Goal: Information Seeking & Learning: Compare options

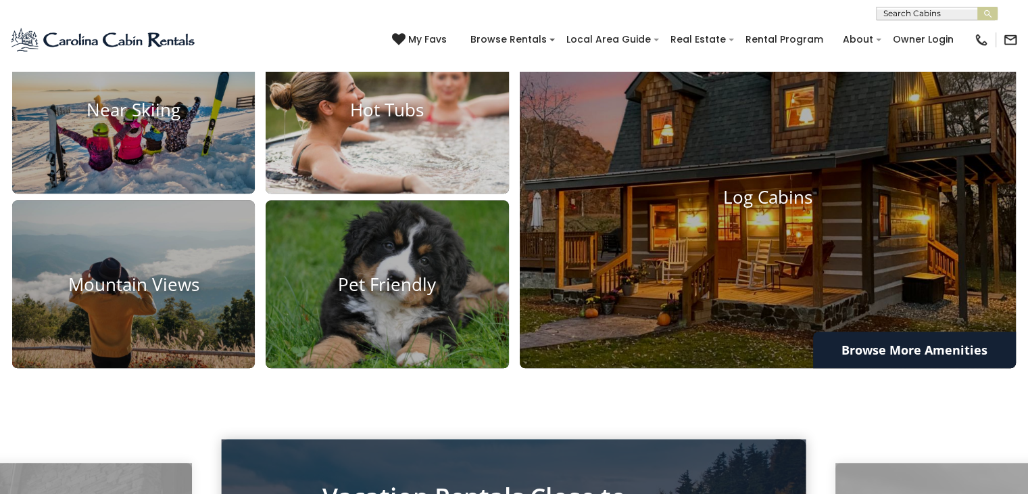
scroll to position [1014, 0]
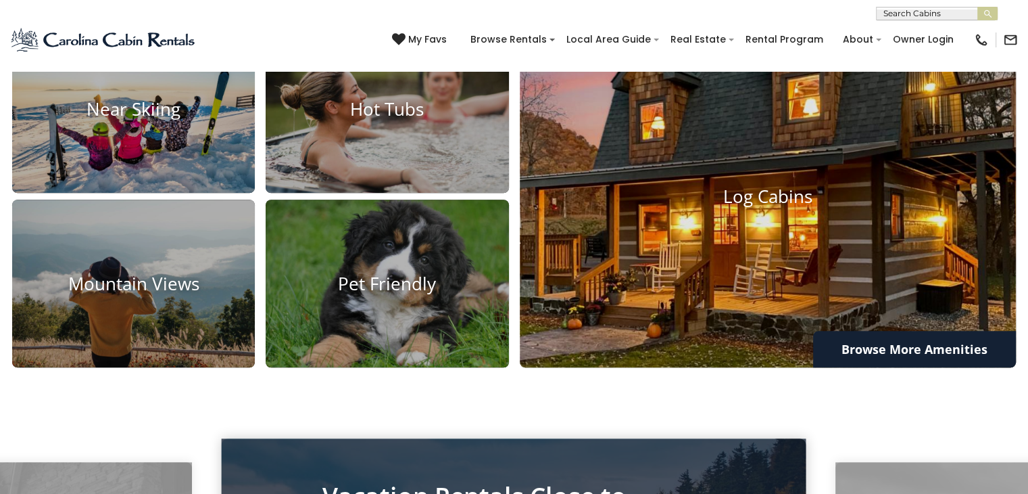
click at [742, 266] on img at bounding box center [768, 196] width 546 height 377
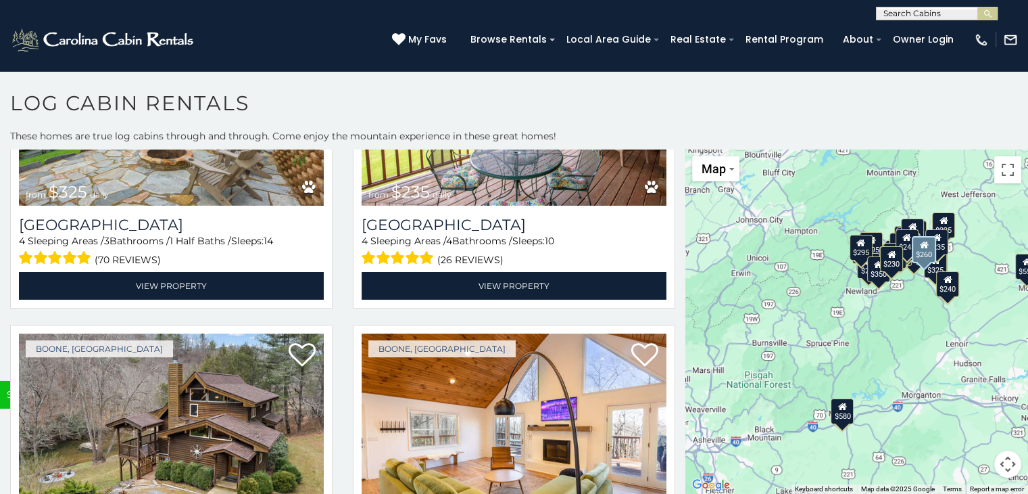
scroll to position [4529, 0]
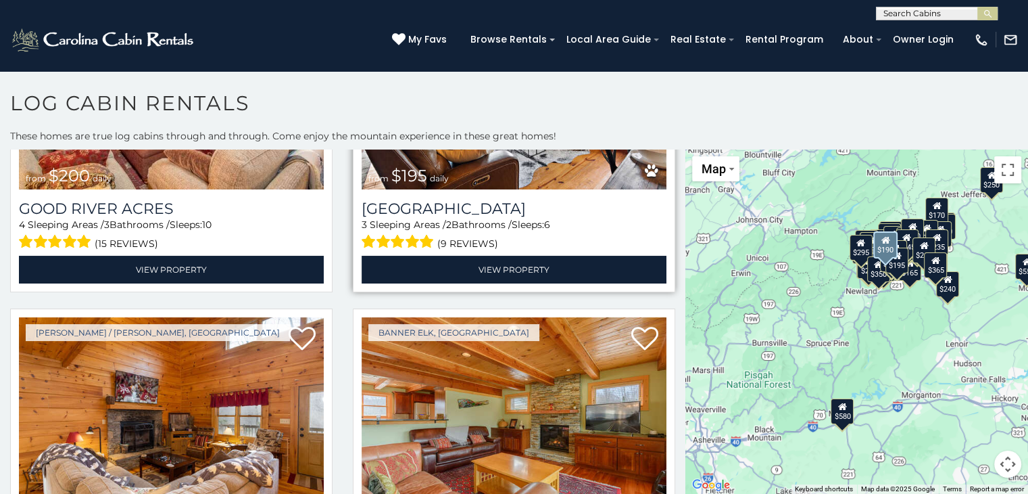
scroll to position [5985, 0]
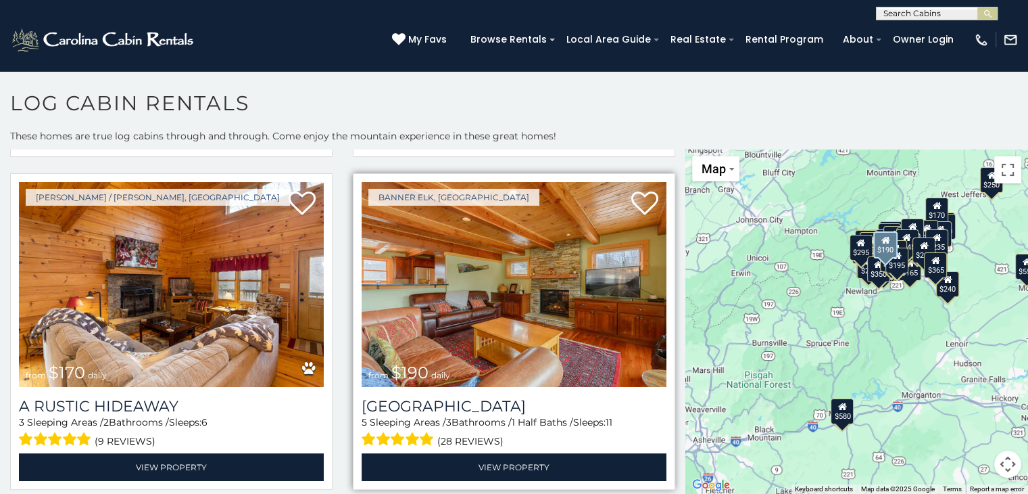
click at [550, 312] on img at bounding box center [514, 284] width 305 height 204
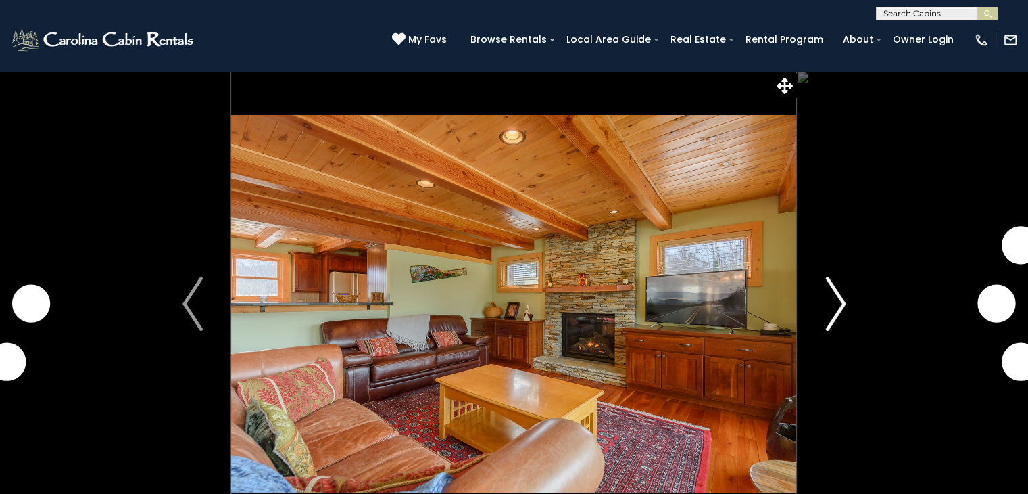
click at [834, 292] on img "Next" at bounding box center [835, 304] width 20 height 54
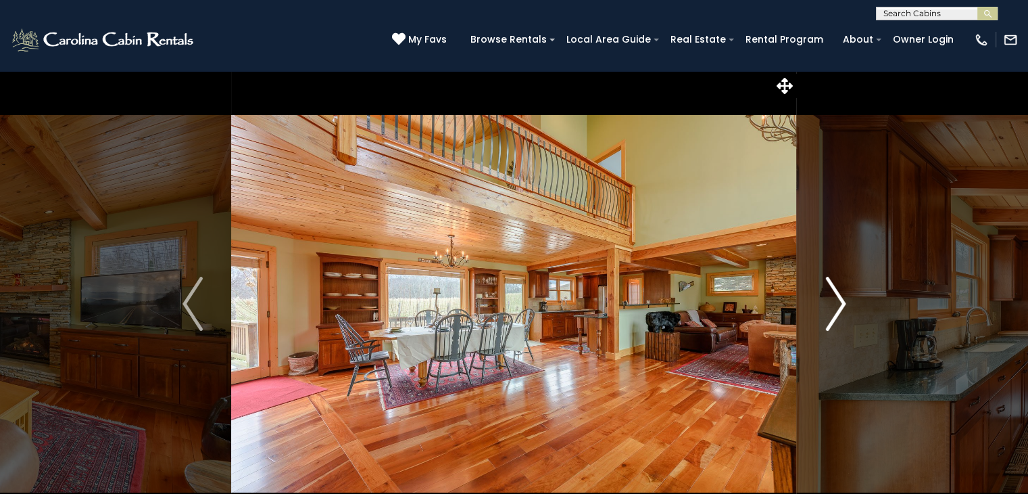
click at [831, 293] on img "Next" at bounding box center [835, 304] width 20 height 54
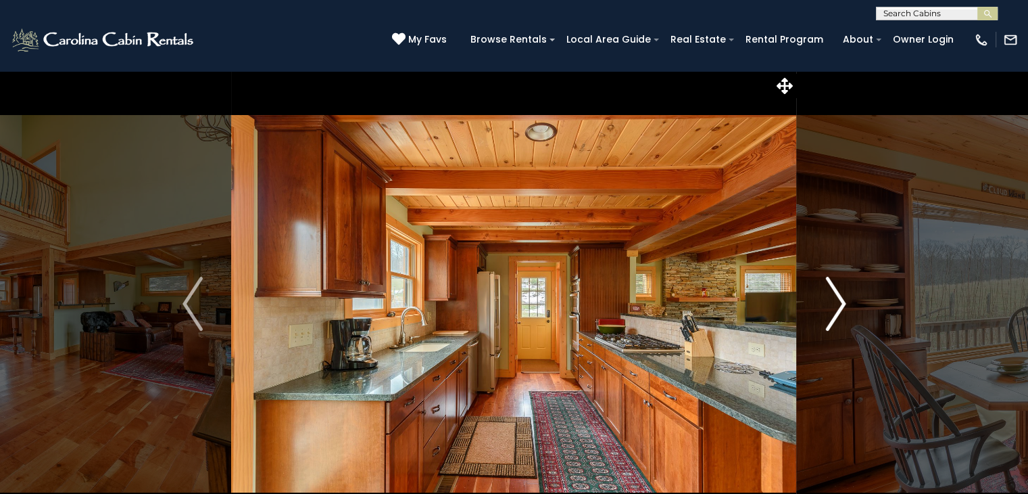
click at [831, 293] on img "Next" at bounding box center [835, 304] width 20 height 54
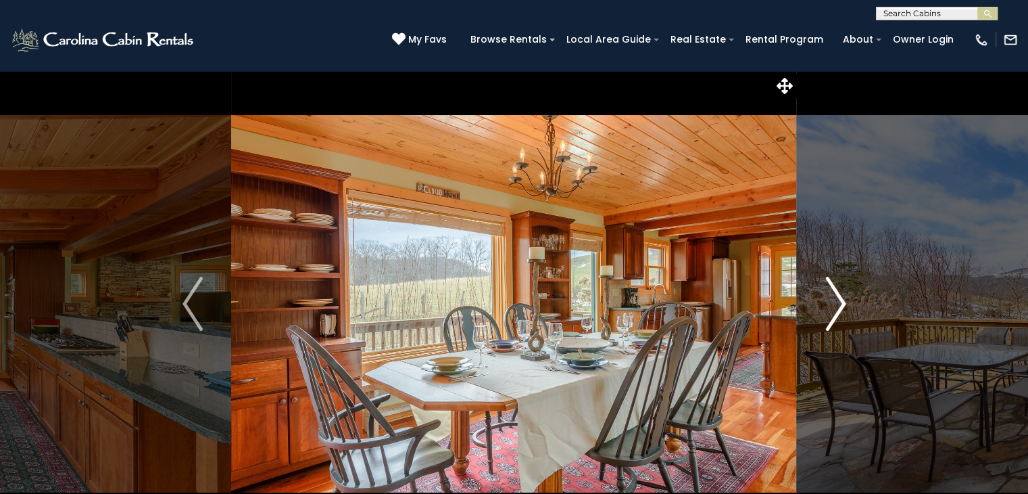
click at [831, 293] on img "Next" at bounding box center [835, 304] width 20 height 54
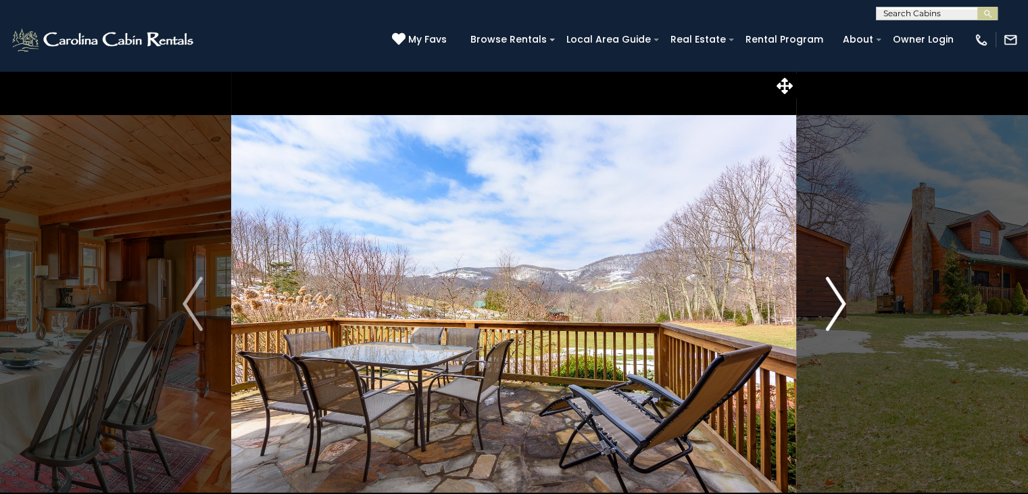
click at [830, 293] on img "Next" at bounding box center [835, 304] width 20 height 54
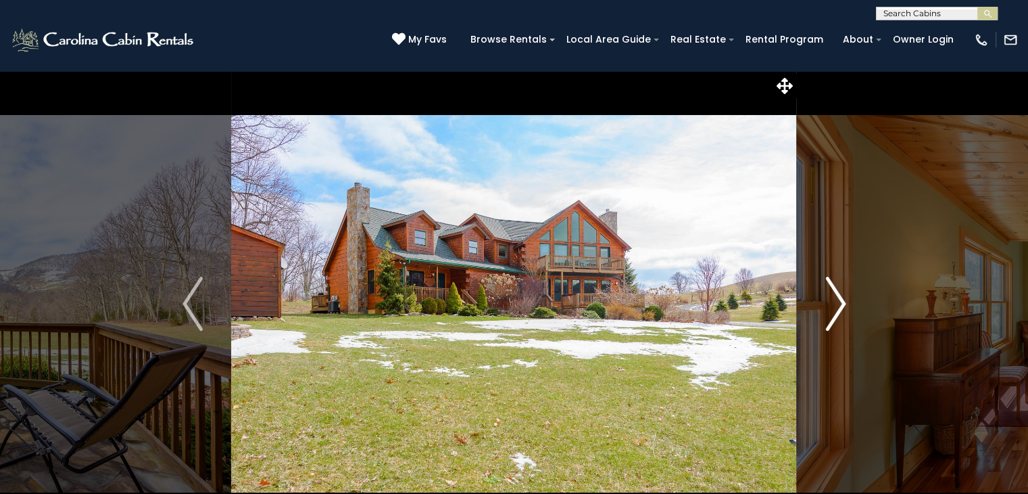
click at [830, 293] on img "Next" at bounding box center [835, 304] width 20 height 54
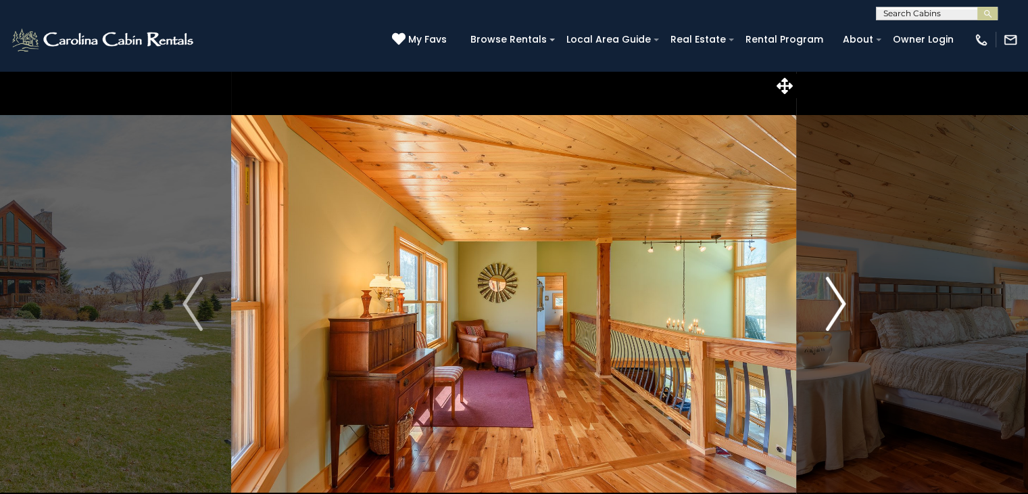
click at [830, 293] on img "Next" at bounding box center [835, 304] width 20 height 54
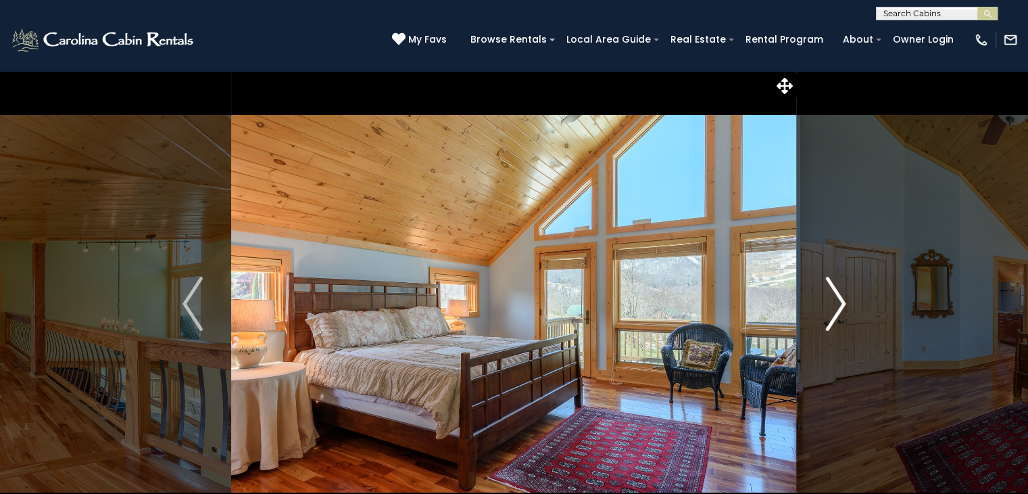
click at [830, 293] on img "Next" at bounding box center [835, 304] width 20 height 54
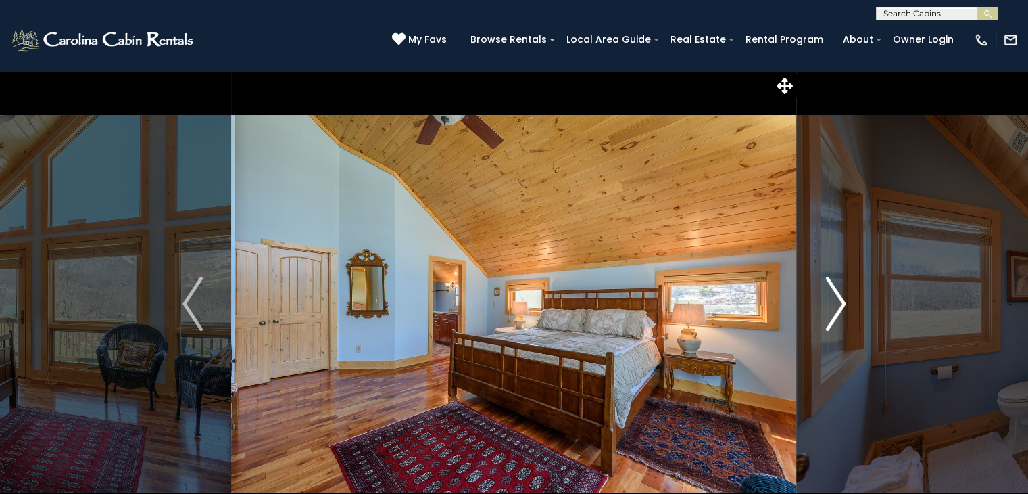
click at [830, 293] on img "Next" at bounding box center [835, 304] width 20 height 54
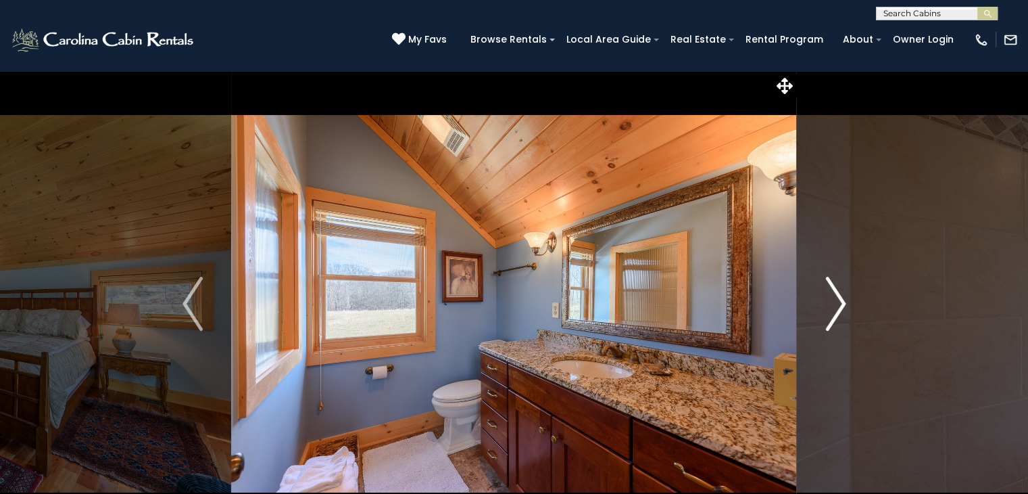
click at [830, 293] on img "Next" at bounding box center [835, 304] width 20 height 54
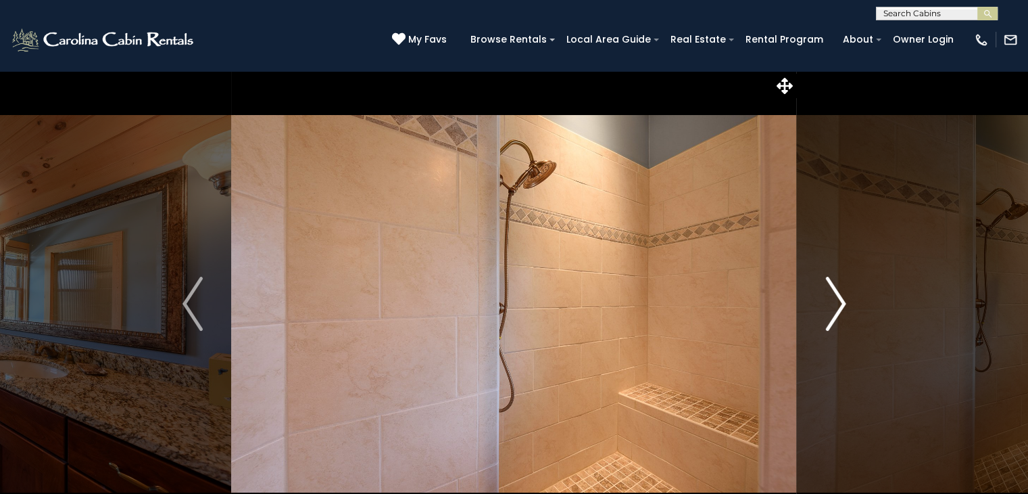
click at [830, 293] on img "Next" at bounding box center [835, 304] width 20 height 54
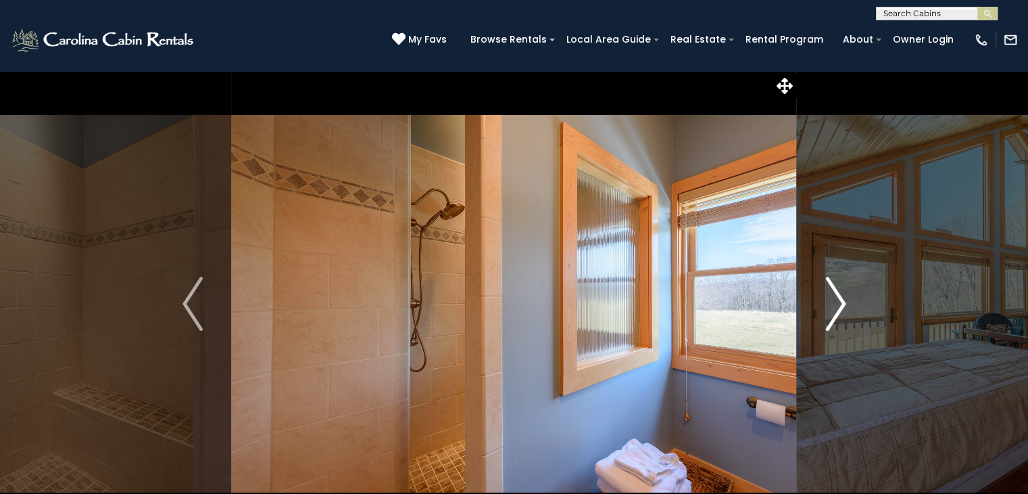
click at [830, 293] on img "Next" at bounding box center [835, 304] width 20 height 54
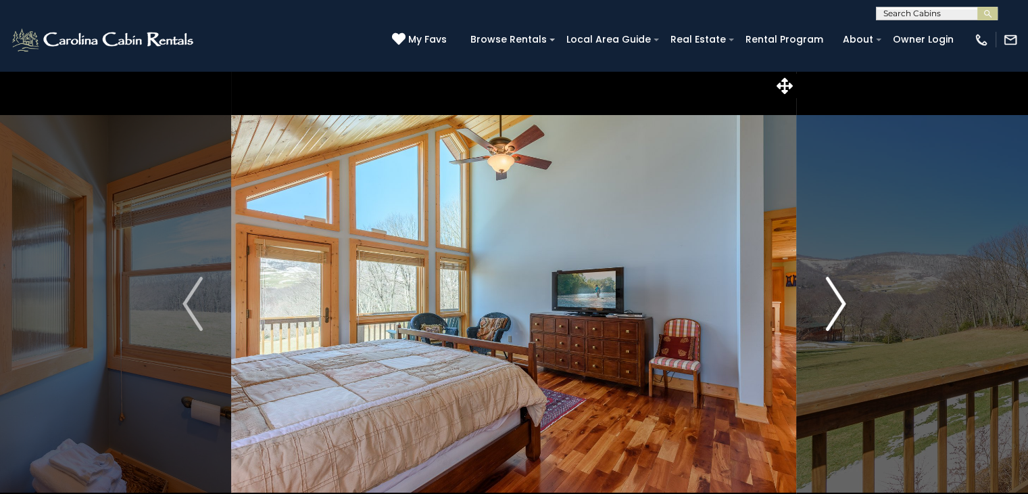
click at [830, 293] on img "Next" at bounding box center [835, 304] width 20 height 54
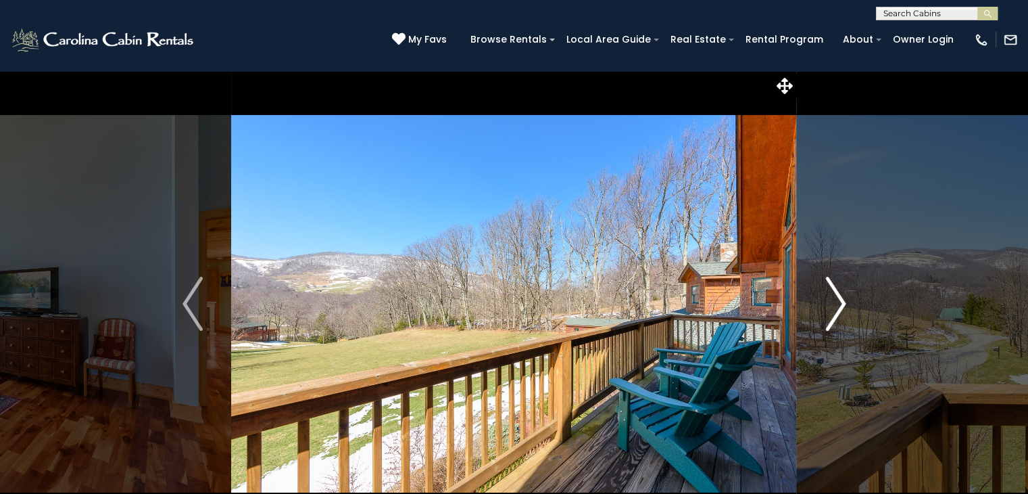
click at [830, 293] on img "Next" at bounding box center [835, 304] width 20 height 54
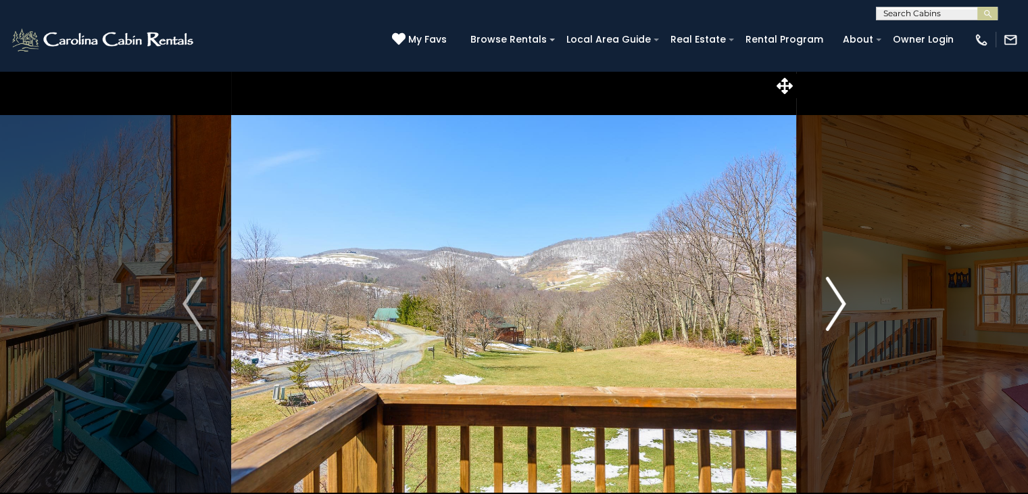
click at [830, 293] on img "Next" at bounding box center [835, 304] width 20 height 54
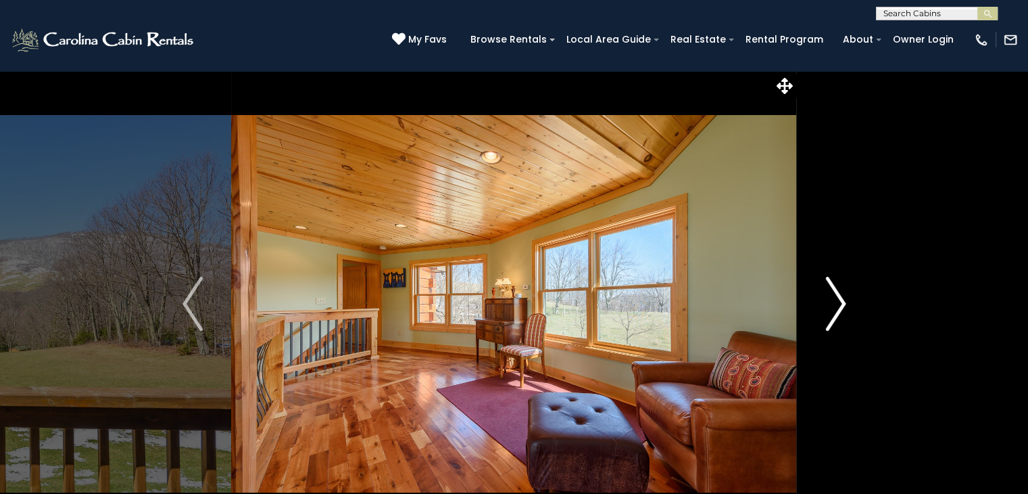
click at [830, 293] on img "Next" at bounding box center [835, 304] width 20 height 54
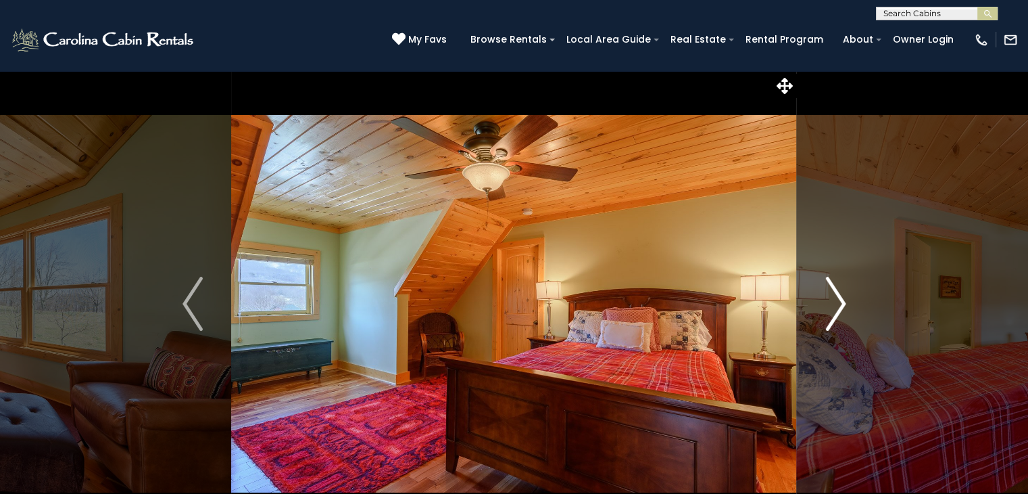
click at [830, 293] on img "Next" at bounding box center [835, 304] width 20 height 54
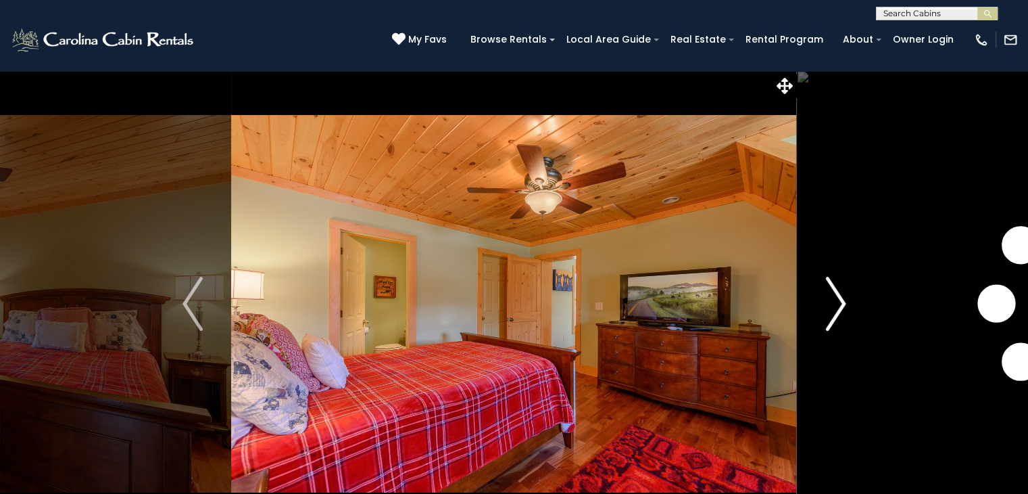
click at [830, 293] on img "Next" at bounding box center [835, 304] width 20 height 54
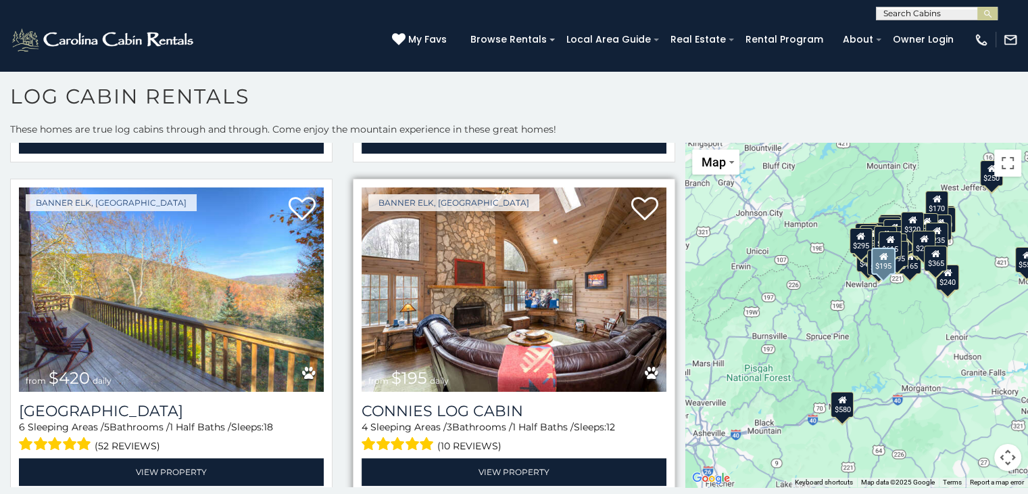
scroll to position [6661, 0]
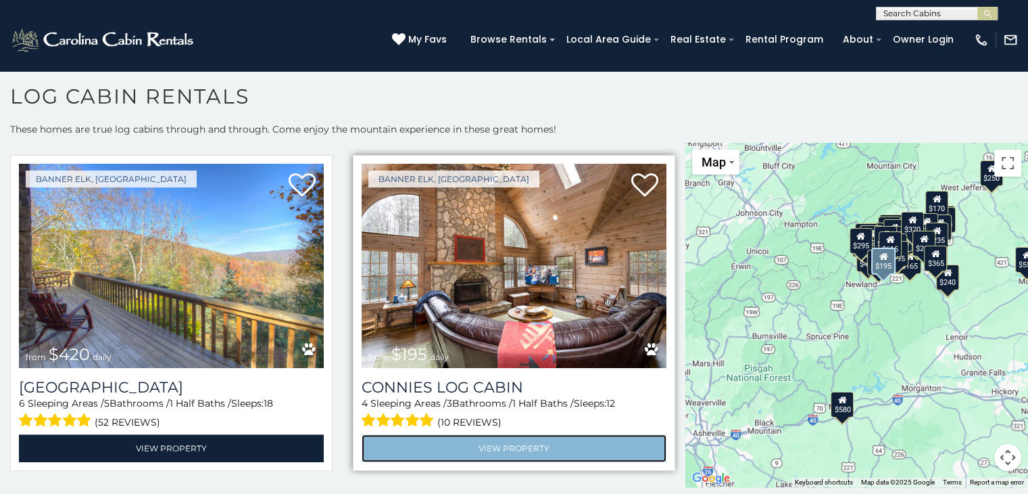
click at [433, 434] on link "View Property" at bounding box center [514, 448] width 305 height 28
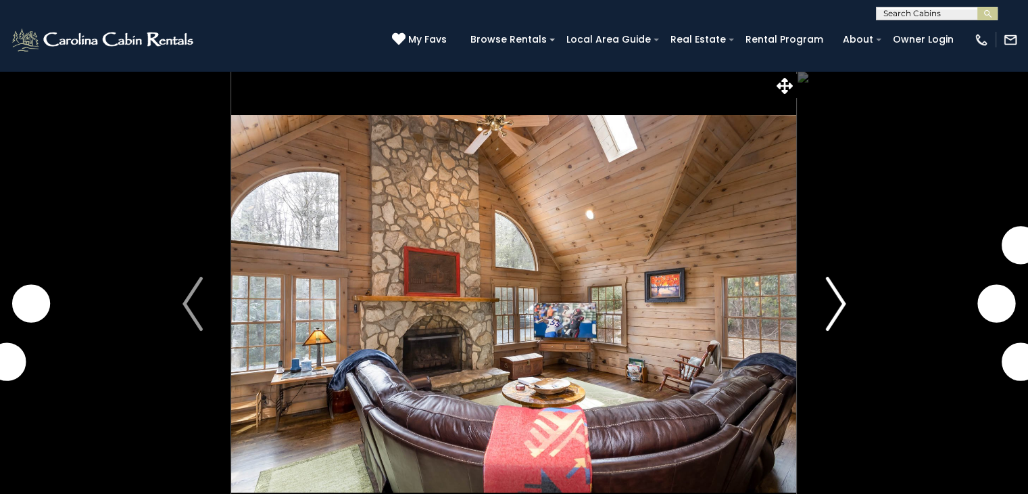
click at [838, 306] on img "Next" at bounding box center [835, 304] width 20 height 54
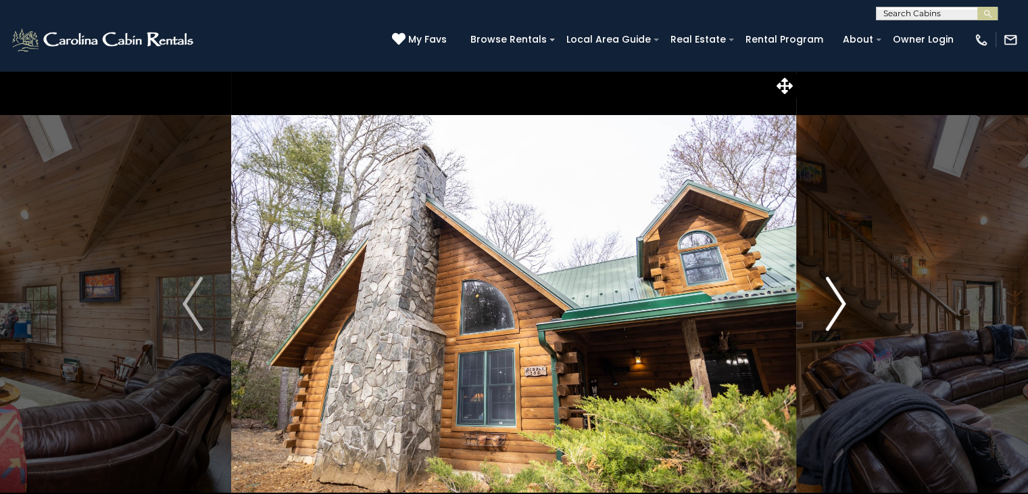
click at [835, 315] on img "Next" at bounding box center [835, 304] width 20 height 54
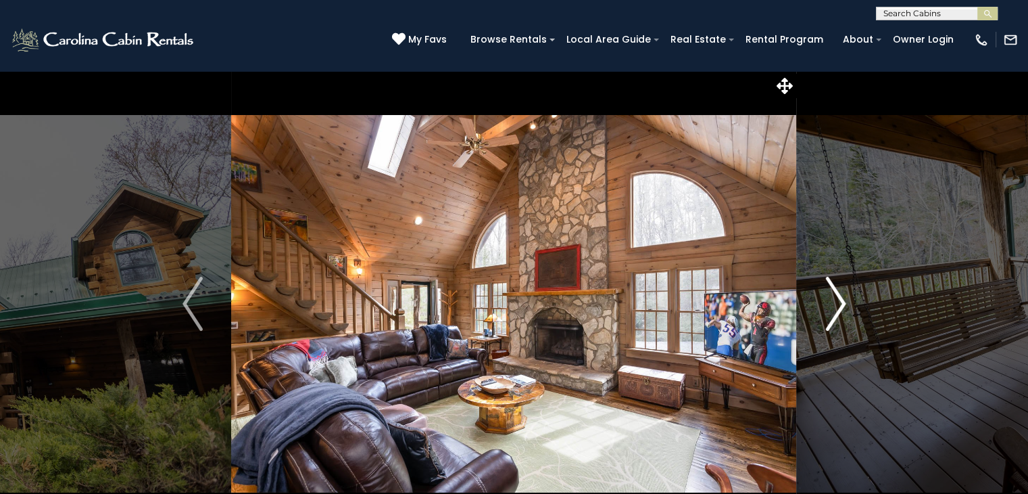
click at [832, 315] on img "Next" at bounding box center [835, 304] width 20 height 54
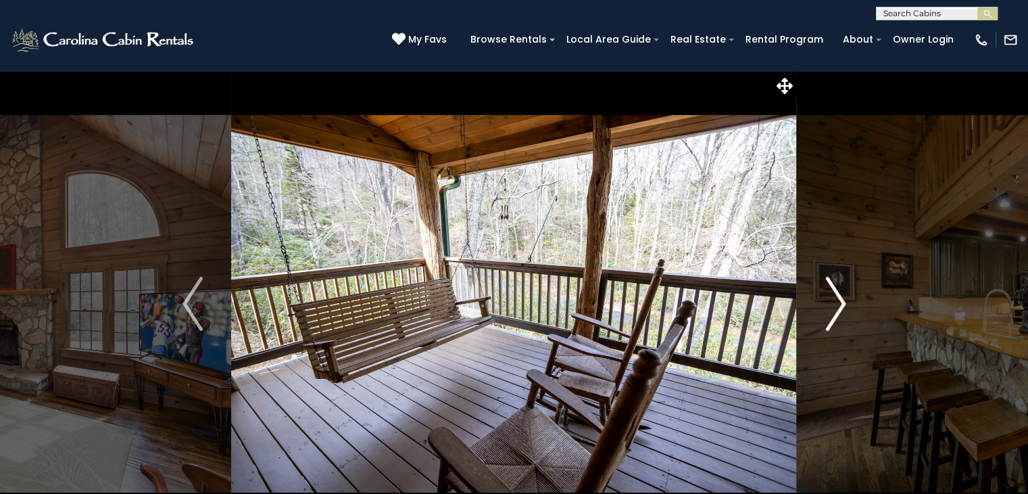
click at [832, 315] on img "Next" at bounding box center [835, 304] width 20 height 54
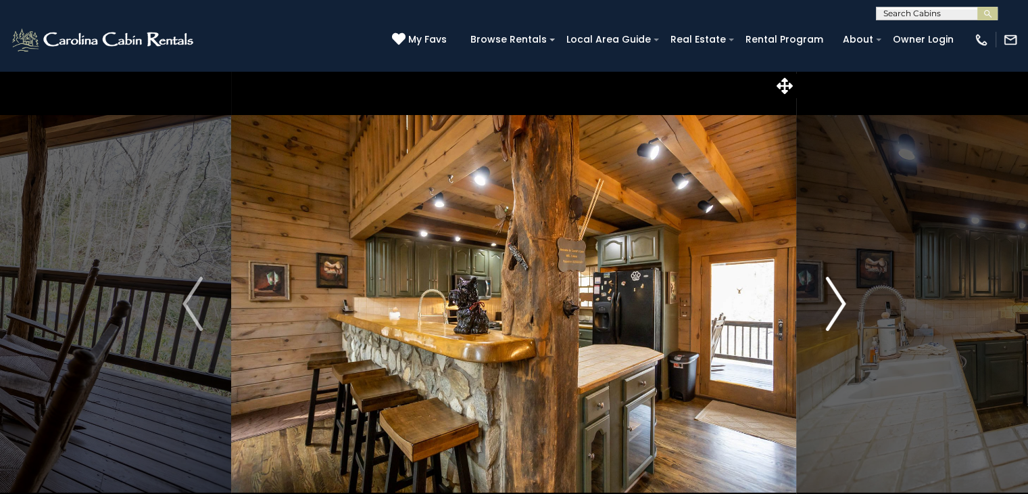
click at [832, 315] on img "Next" at bounding box center [835, 304] width 20 height 54
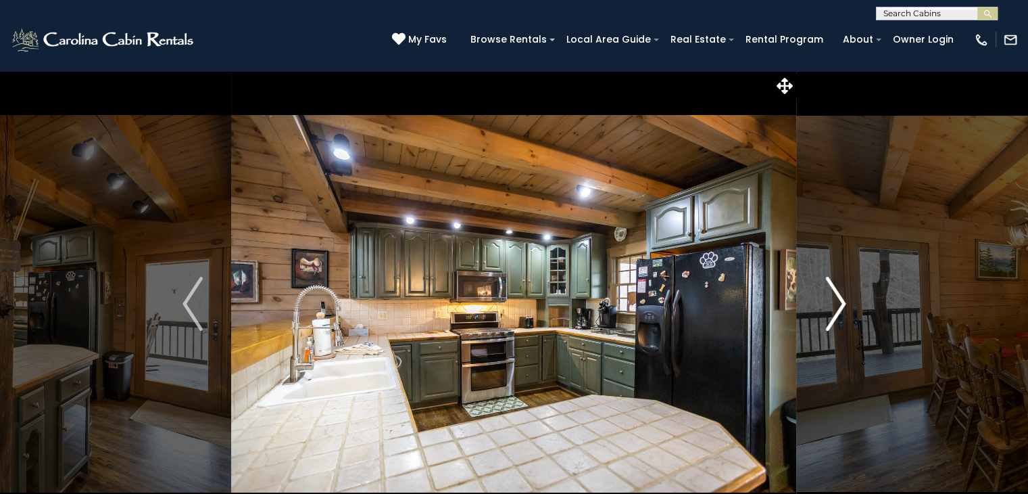
click at [832, 315] on img "Next" at bounding box center [835, 304] width 20 height 54
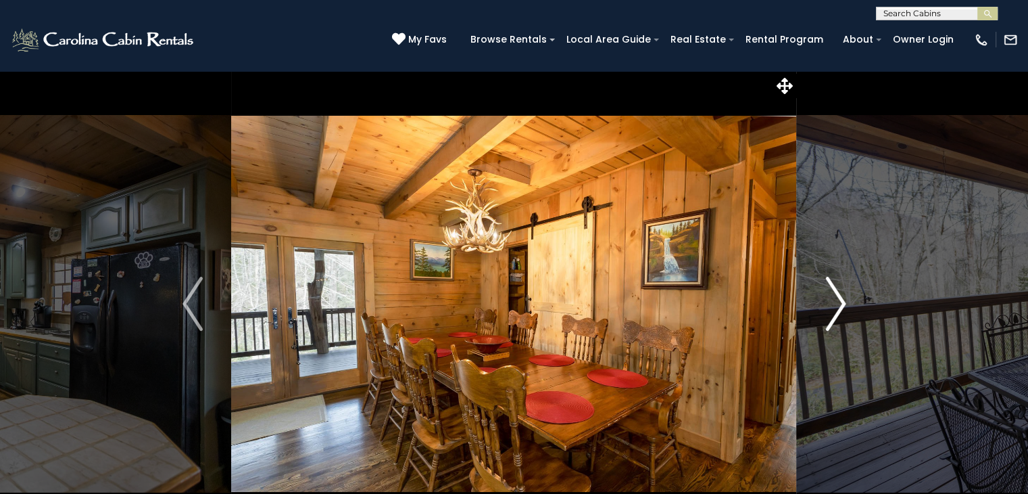
click at [832, 315] on img "Next" at bounding box center [835, 304] width 20 height 54
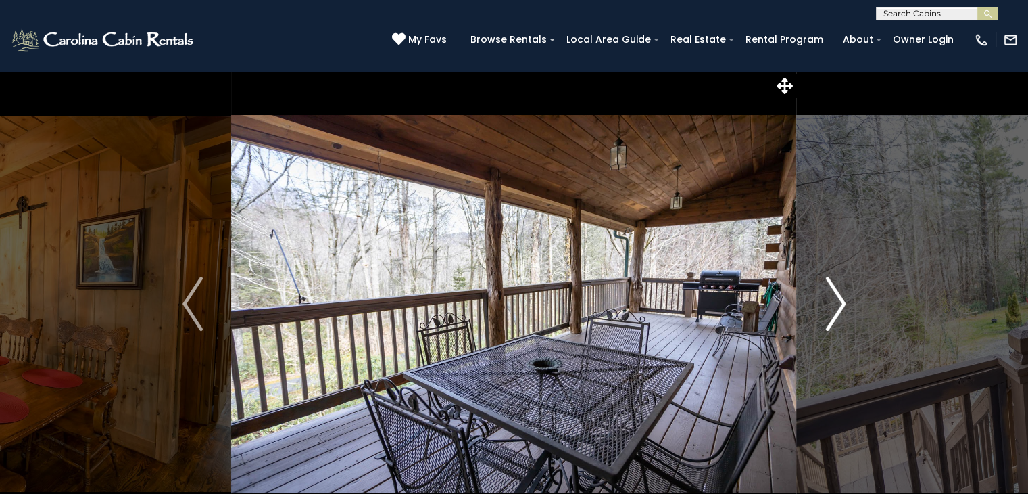
click at [832, 315] on img "Next" at bounding box center [835, 304] width 20 height 54
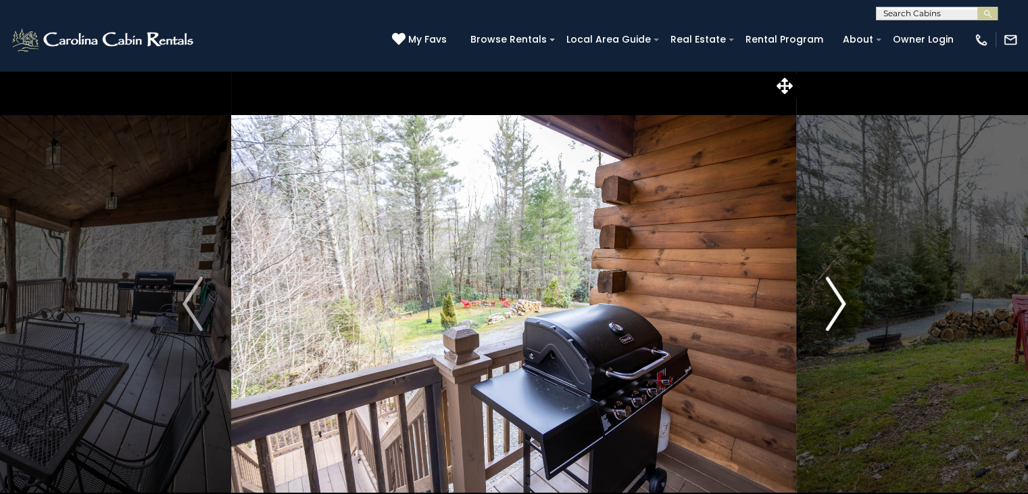
click at [832, 315] on img "Next" at bounding box center [835, 304] width 20 height 54
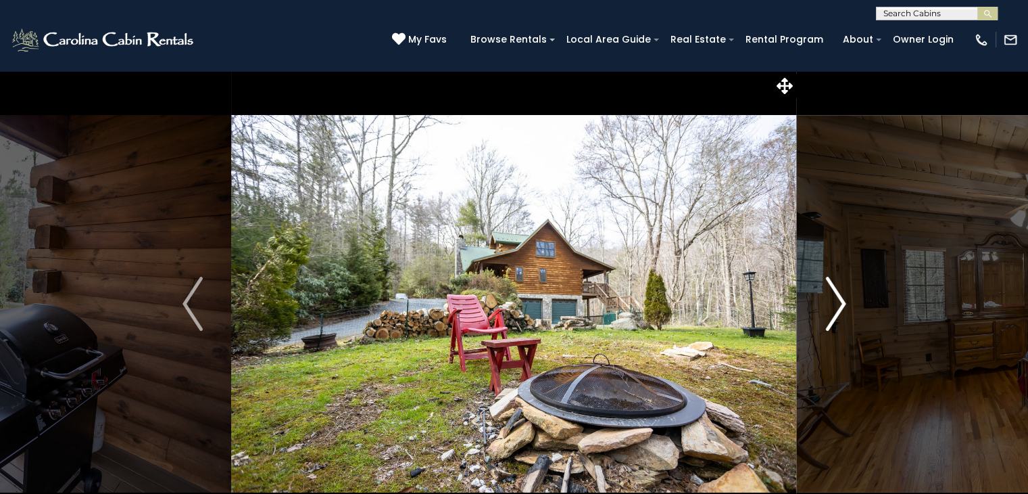
click at [832, 315] on img "Next" at bounding box center [835, 304] width 20 height 54
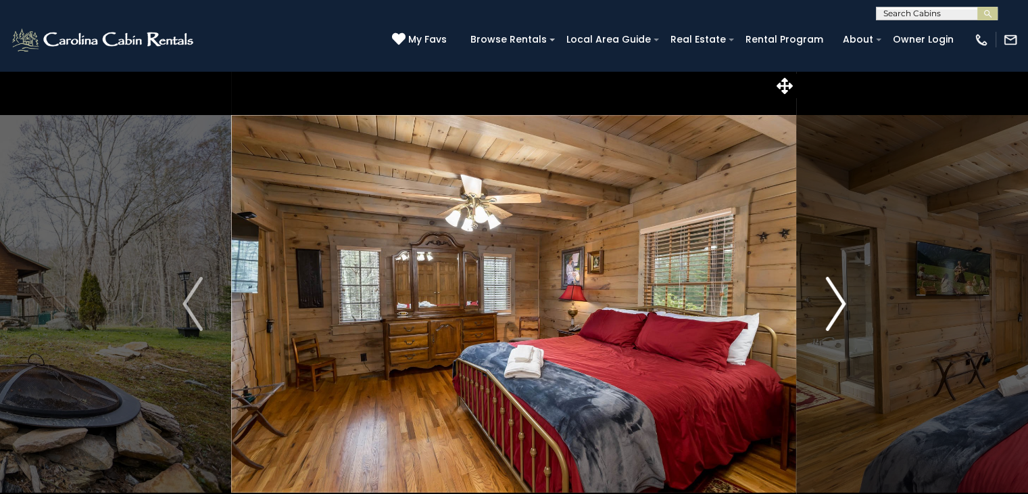
click at [832, 315] on img "Next" at bounding box center [835, 304] width 20 height 54
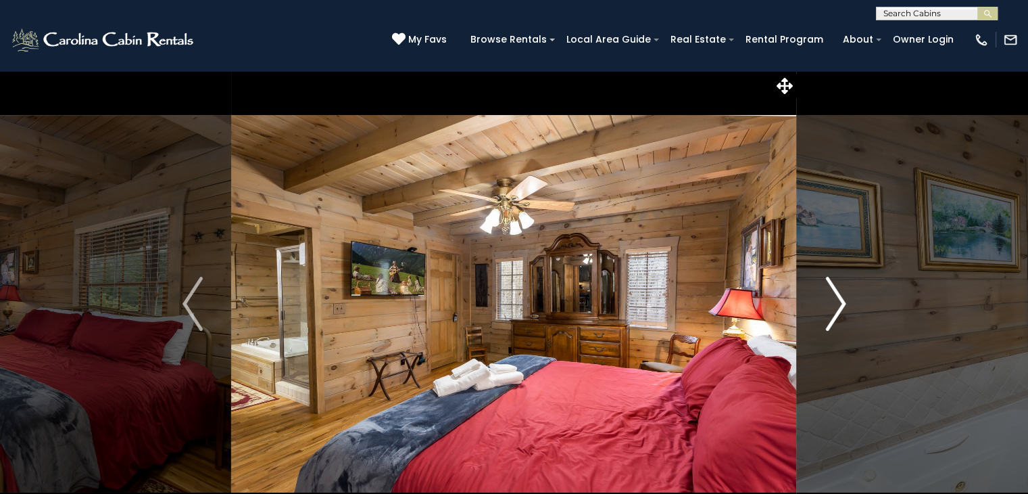
click at [832, 315] on img "Next" at bounding box center [835, 304] width 20 height 54
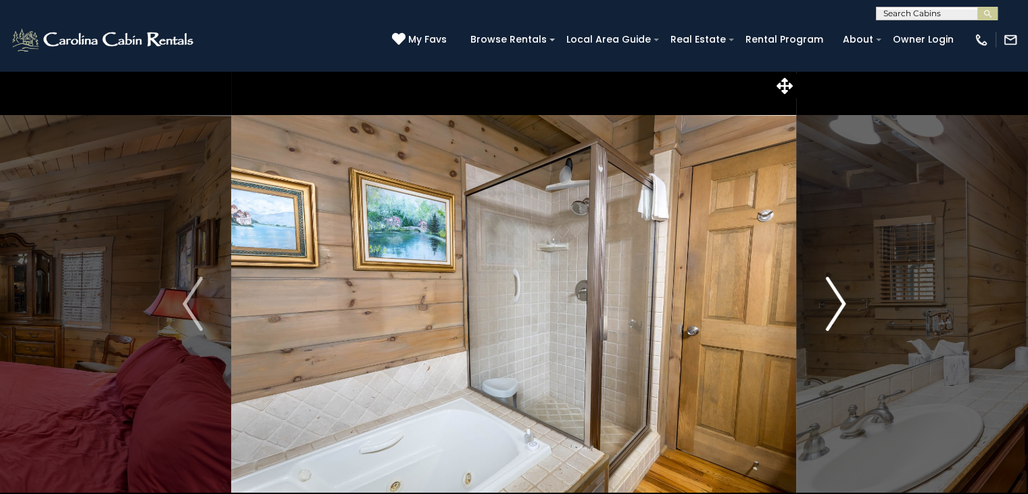
click at [832, 315] on img "Next" at bounding box center [835, 304] width 20 height 54
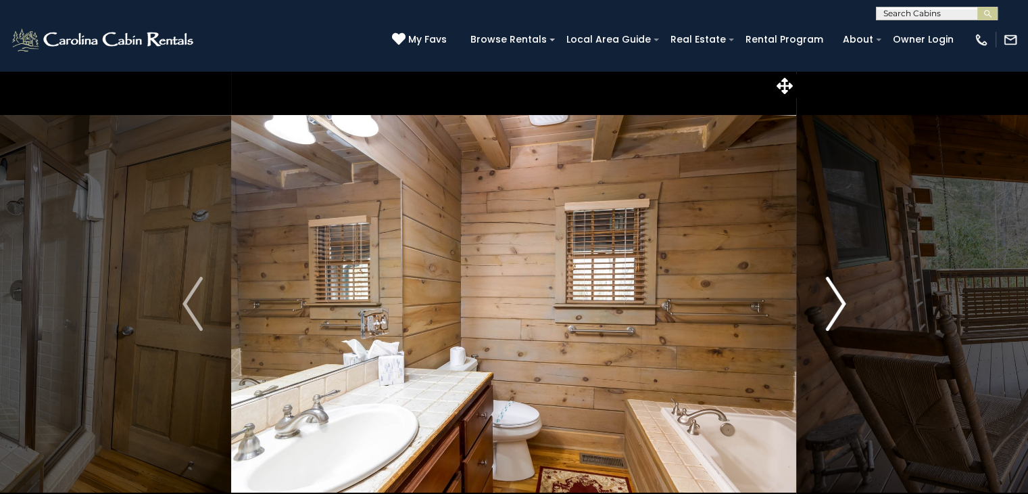
click at [832, 315] on img "Next" at bounding box center [835, 304] width 20 height 54
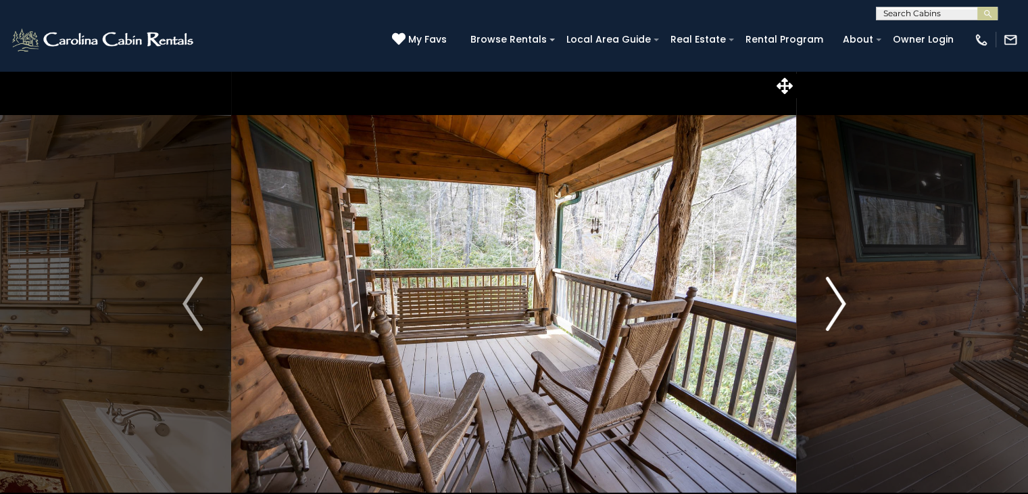
click at [831, 315] on img "Next" at bounding box center [835, 304] width 20 height 54
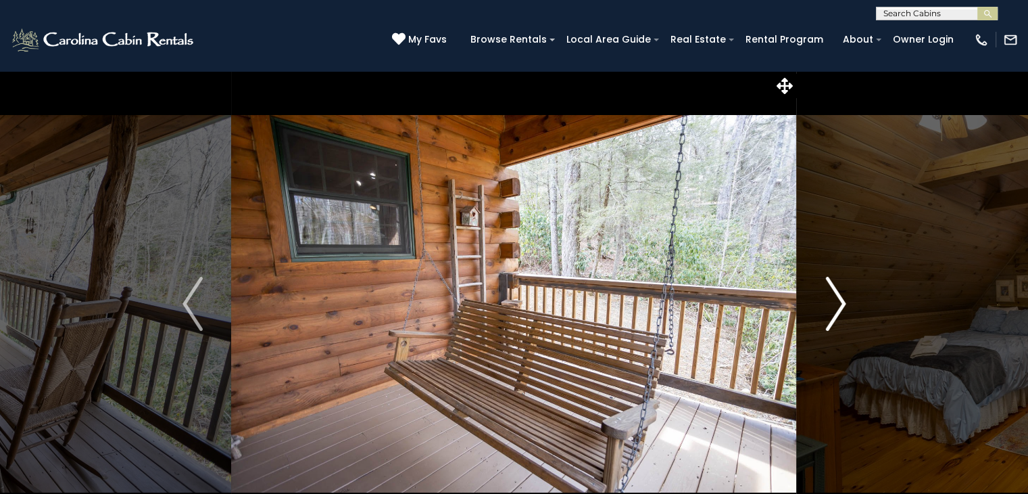
click at [830, 316] on img "Next" at bounding box center [835, 304] width 20 height 54
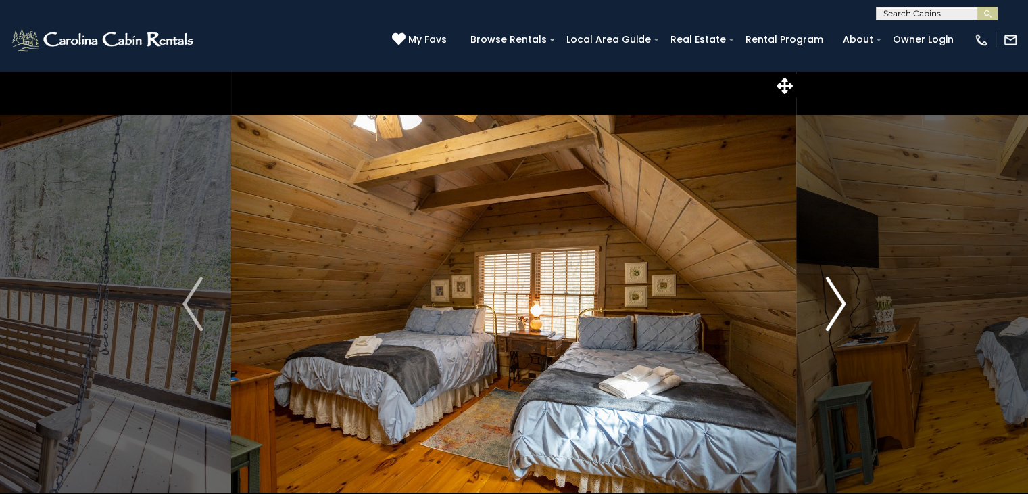
click at [830, 316] on img "Next" at bounding box center [835, 304] width 20 height 54
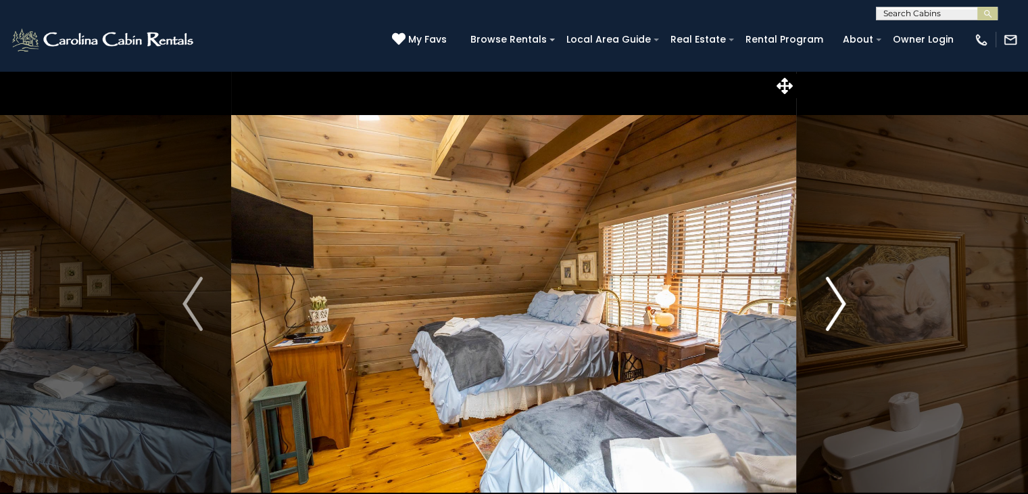
click at [830, 316] on img "Next" at bounding box center [835, 304] width 20 height 54
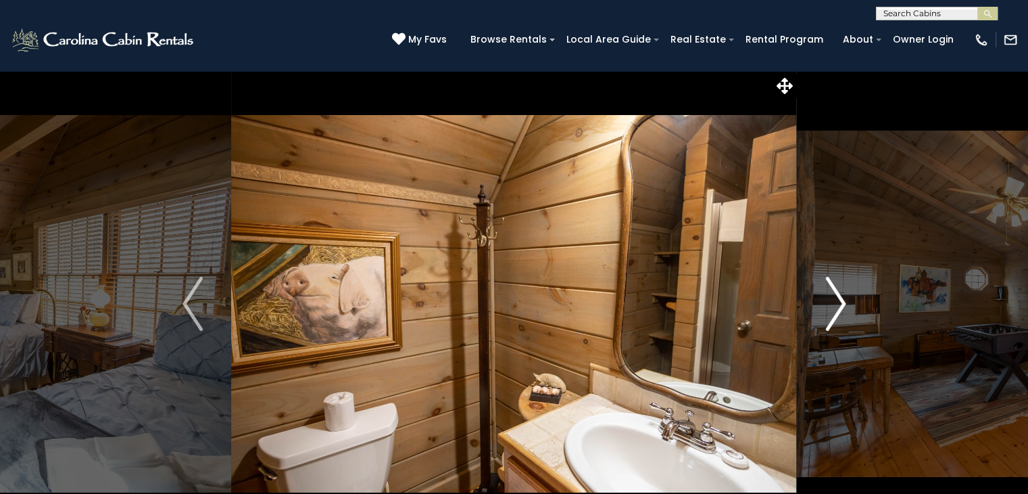
click at [830, 316] on img "Next" at bounding box center [835, 304] width 20 height 54
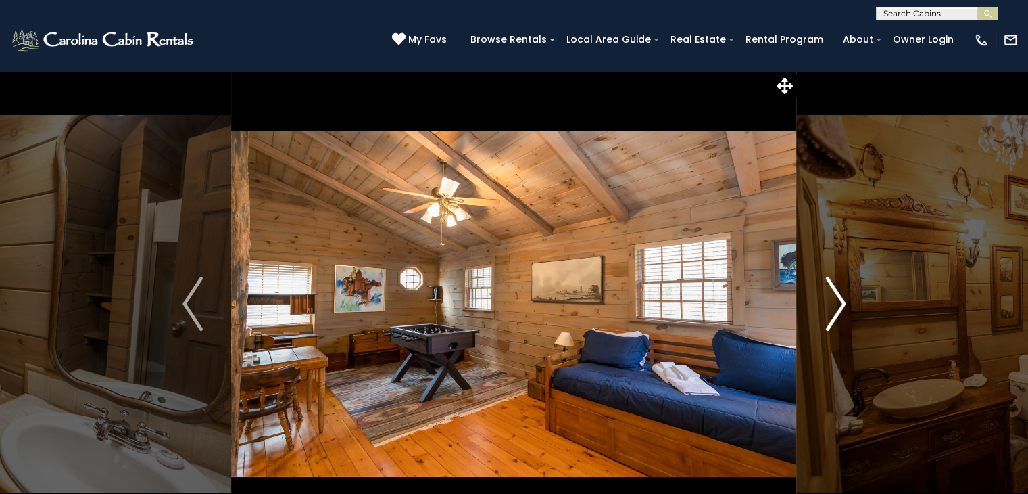
click at [830, 316] on img "Next" at bounding box center [835, 304] width 20 height 54
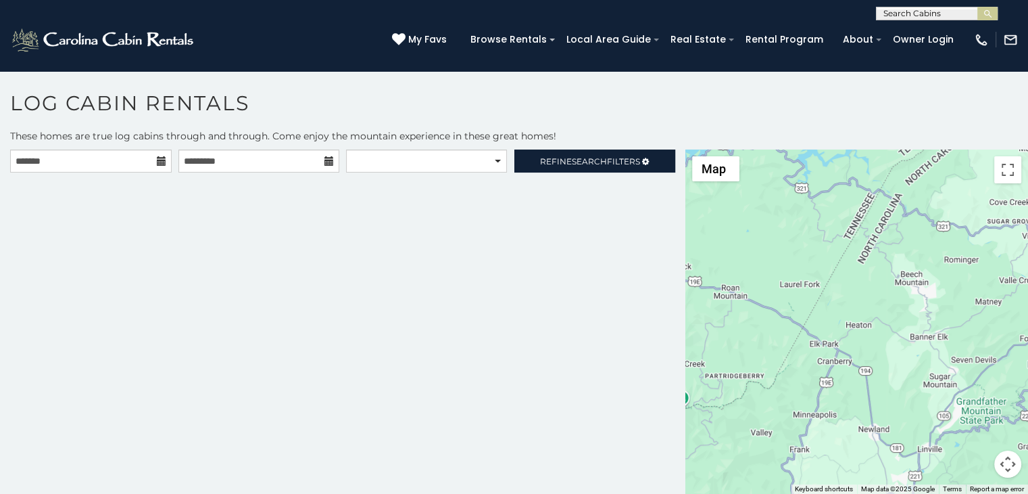
scroll to position [7, 0]
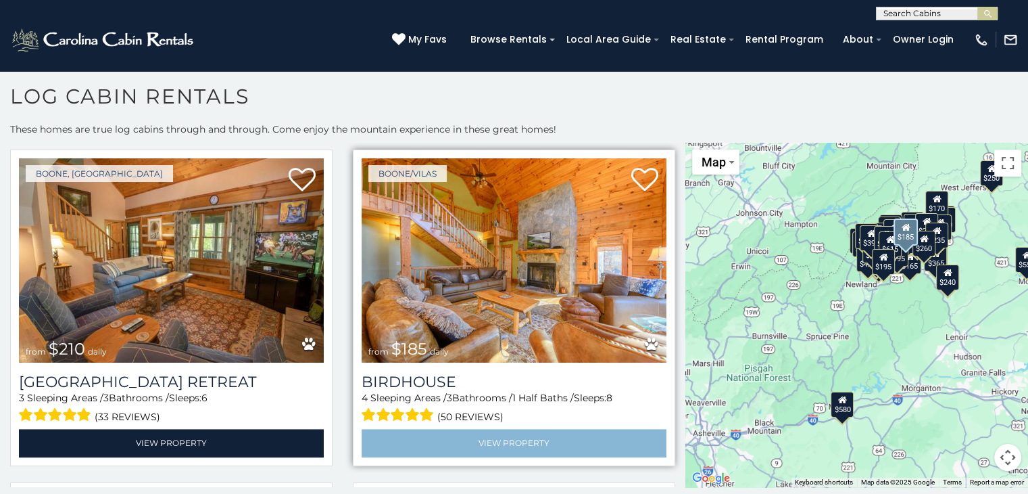
scroll to position [6999, 0]
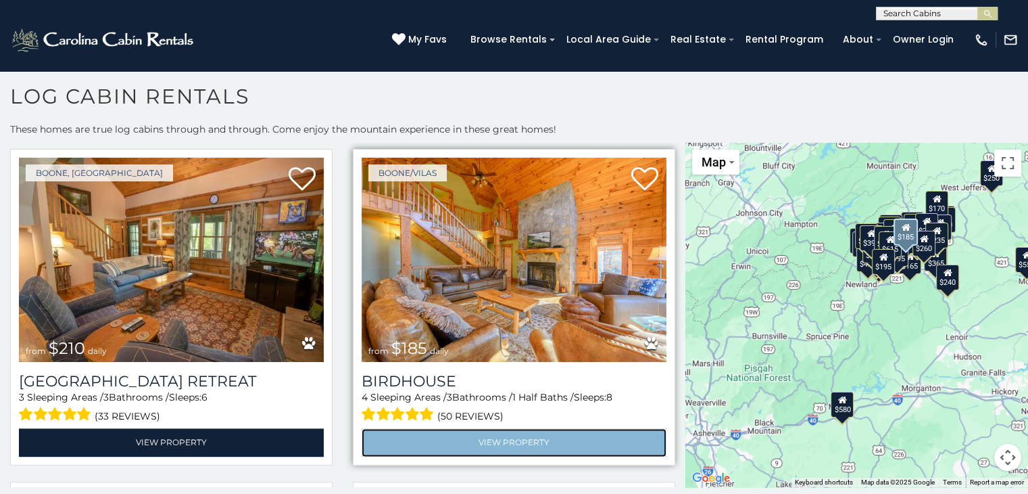
click at [572, 428] on link "View Property" at bounding box center [514, 442] width 305 height 28
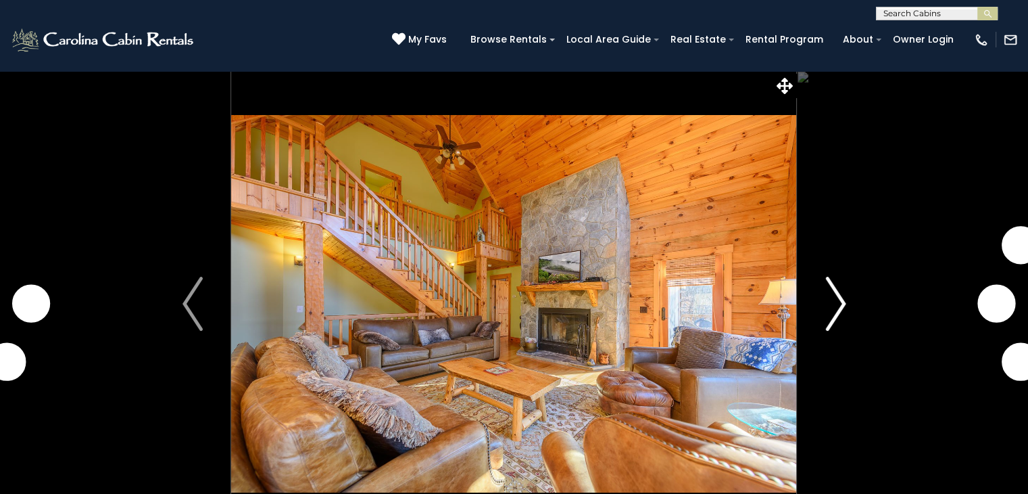
click at [833, 301] on img "Next" at bounding box center [835, 304] width 20 height 54
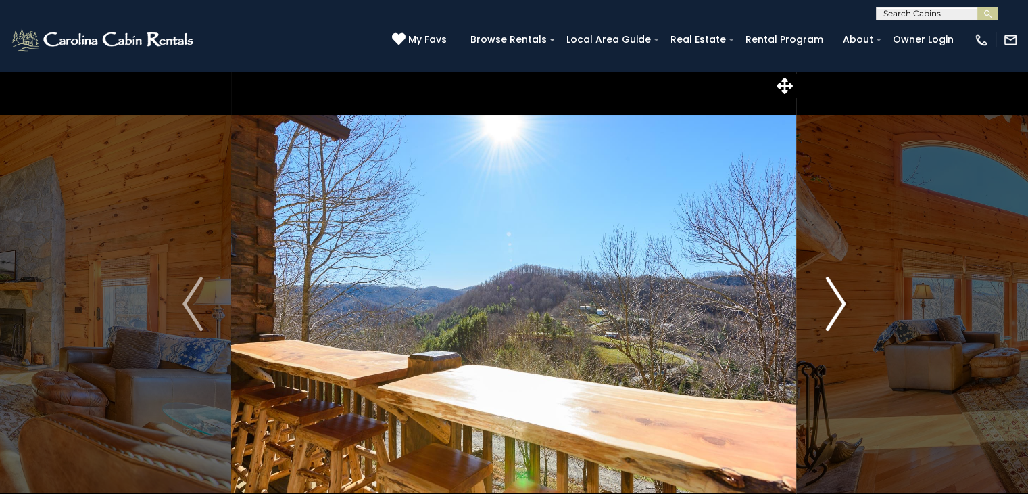
click at [833, 301] on img "Next" at bounding box center [835, 304] width 20 height 54
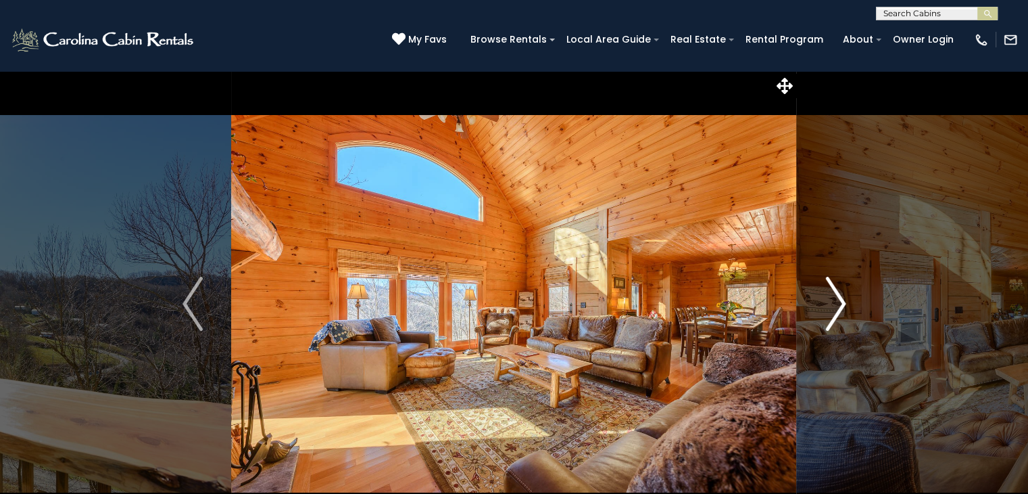
click at [833, 301] on img "Next" at bounding box center [835, 304] width 20 height 54
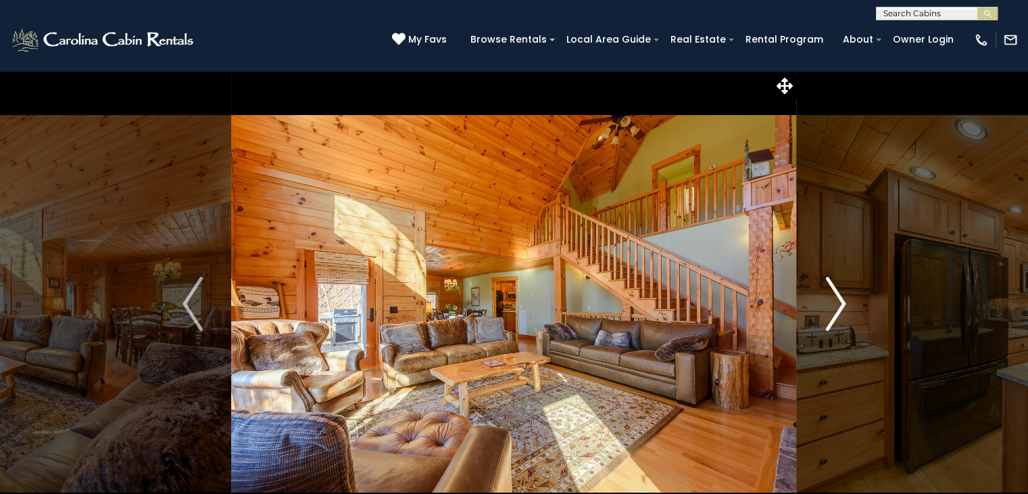
click at [833, 301] on img "Next" at bounding box center [835, 304] width 20 height 54
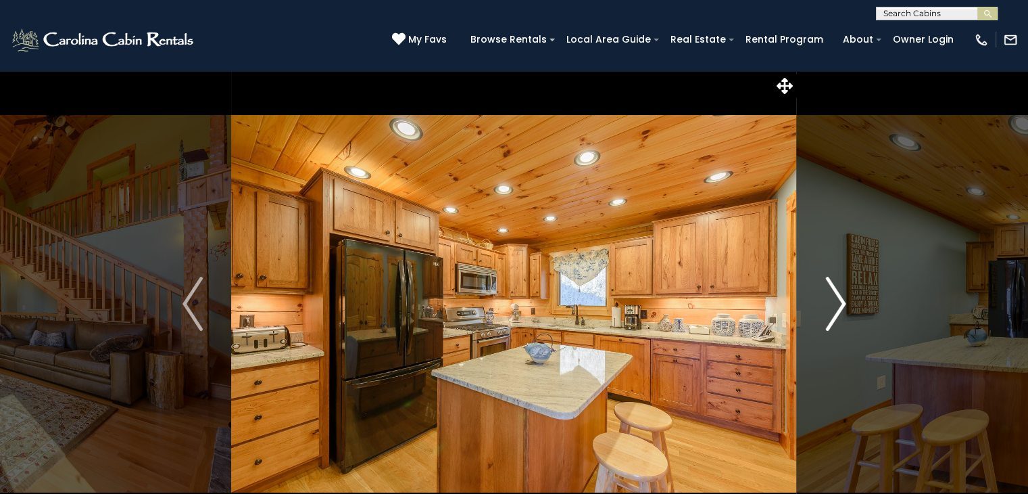
click at [832, 301] on img "Next" at bounding box center [835, 304] width 20 height 54
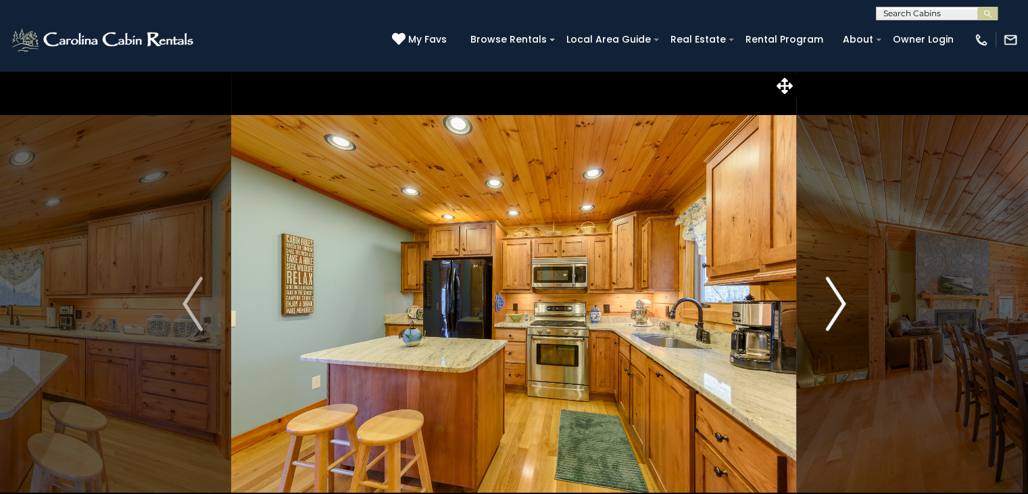
click at [832, 301] on img "Next" at bounding box center [835, 304] width 20 height 54
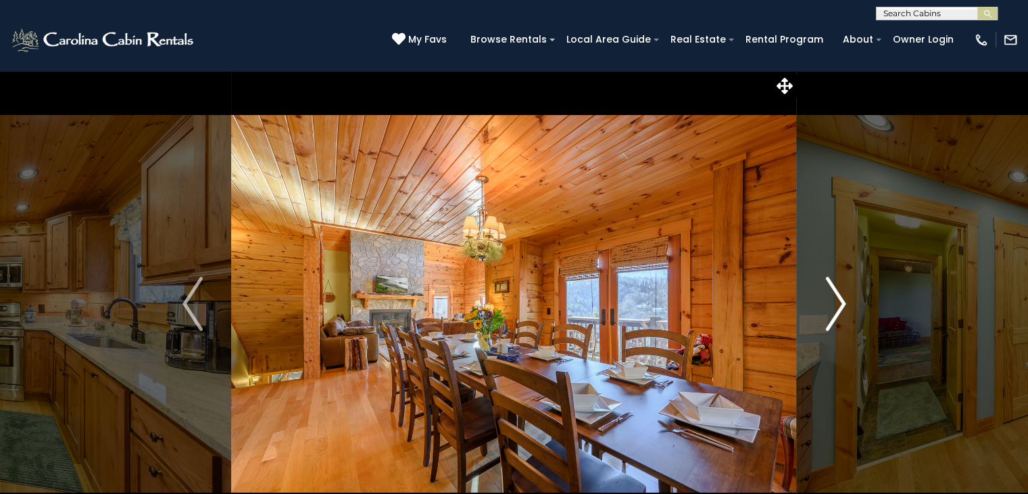
click at [832, 301] on img "Next" at bounding box center [835, 304] width 20 height 54
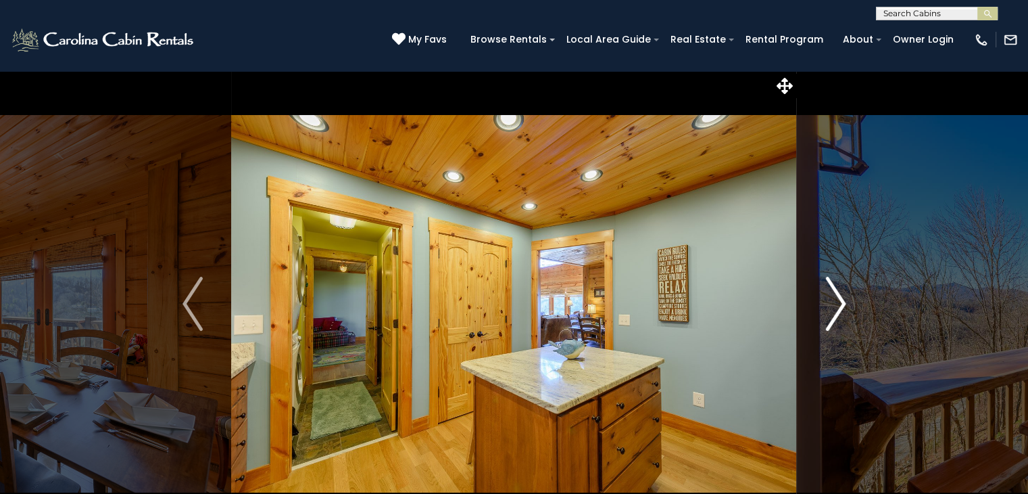
click at [832, 301] on img "Next" at bounding box center [835, 304] width 20 height 54
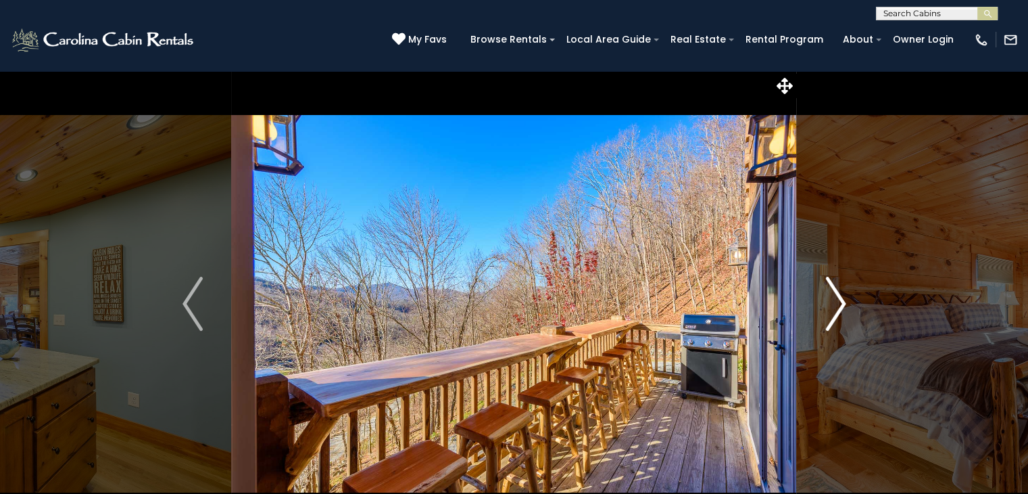
click at [832, 301] on img "Next" at bounding box center [835, 304] width 20 height 54
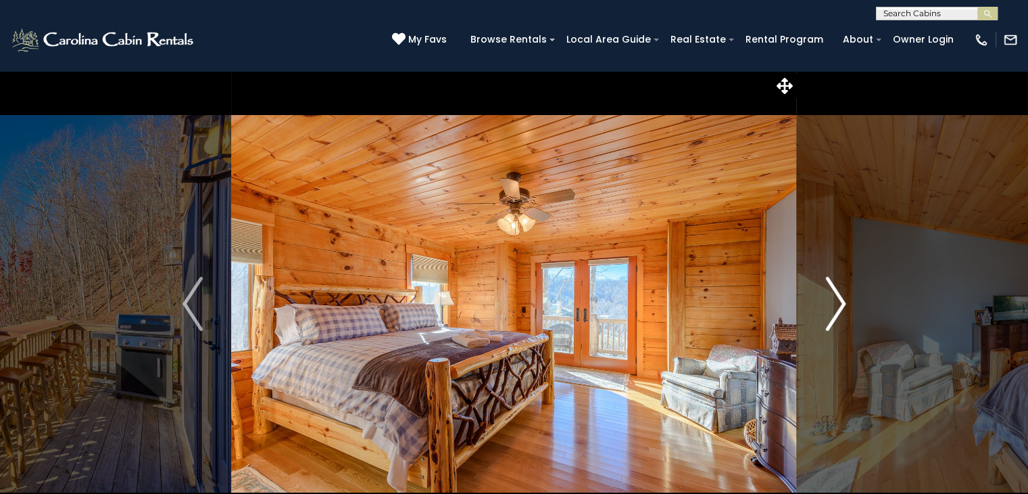
click at [832, 301] on img "Next" at bounding box center [835, 304] width 20 height 54
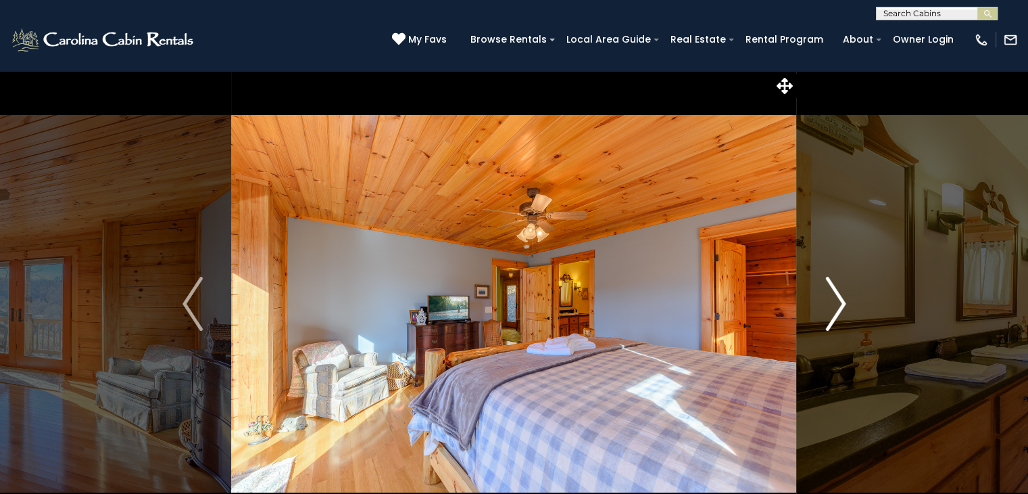
click at [832, 301] on img "Next" at bounding box center [835, 304] width 20 height 54
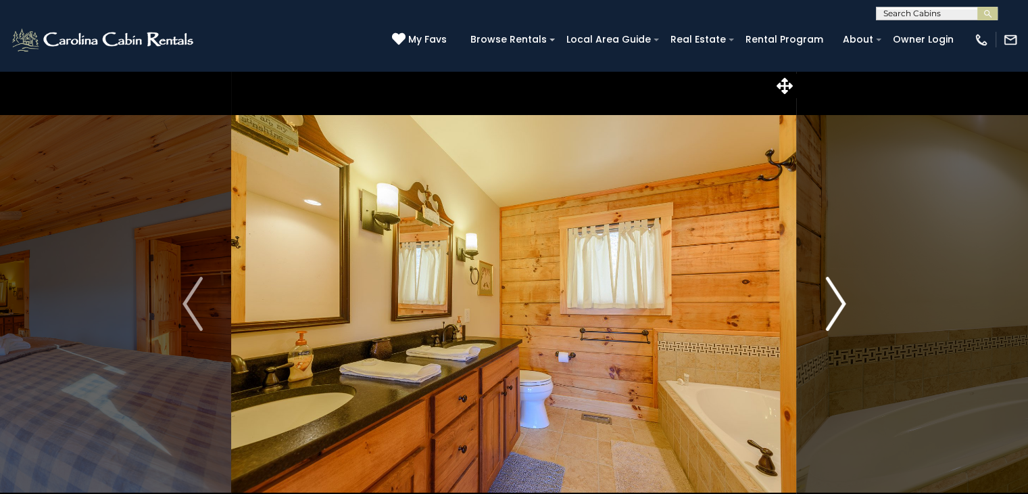
click at [832, 301] on img "Next" at bounding box center [835, 304] width 20 height 54
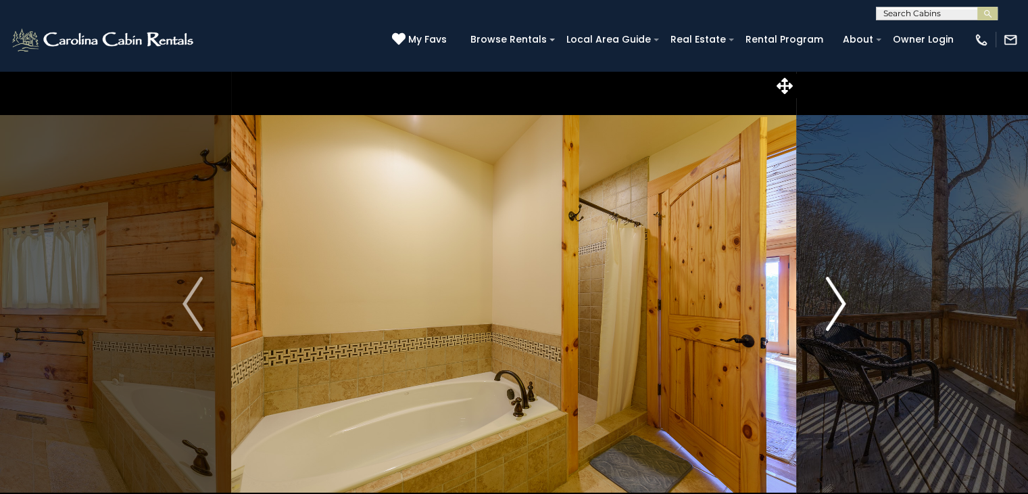
click at [832, 301] on img "Next" at bounding box center [835, 304] width 20 height 54
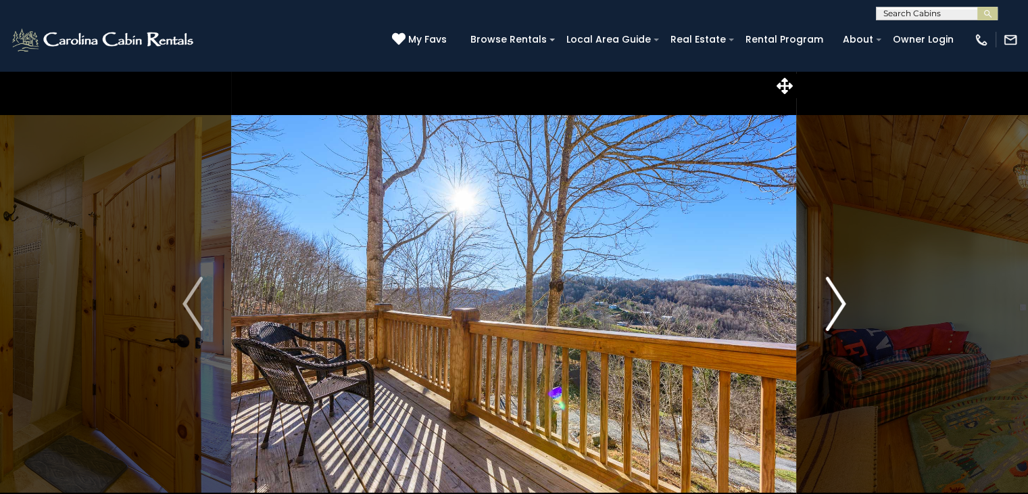
click at [832, 301] on img "Next" at bounding box center [835, 304] width 20 height 54
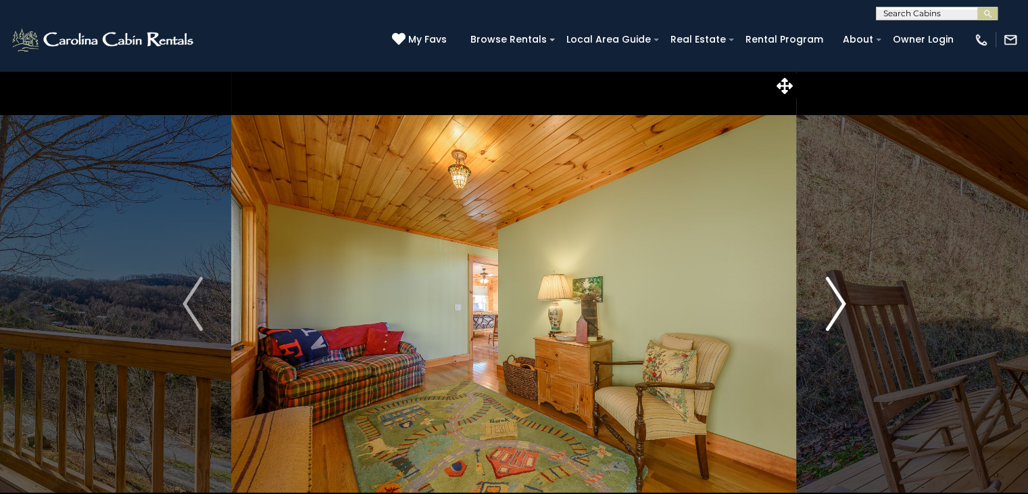
click at [832, 301] on img "Next" at bounding box center [835, 304] width 20 height 54
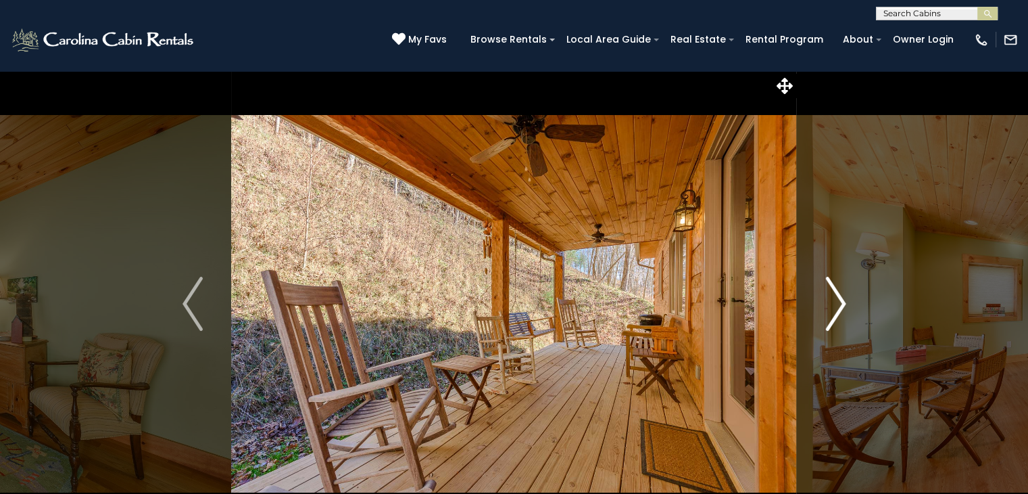
click at [832, 301] on img "Next" at bounding box center [835, 304] width 20 height 54
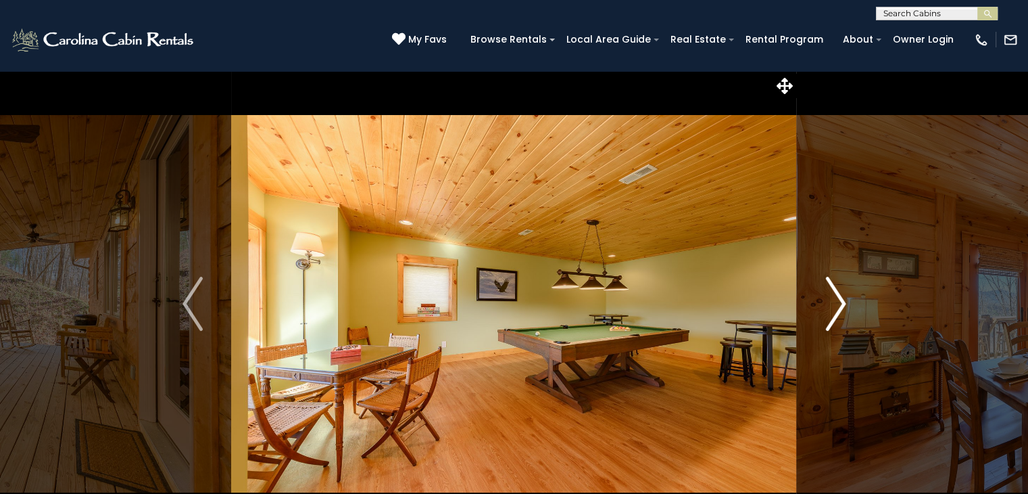
click at [832, 301] on img "Next" at bounding box center [835, 304] width 20 height 54
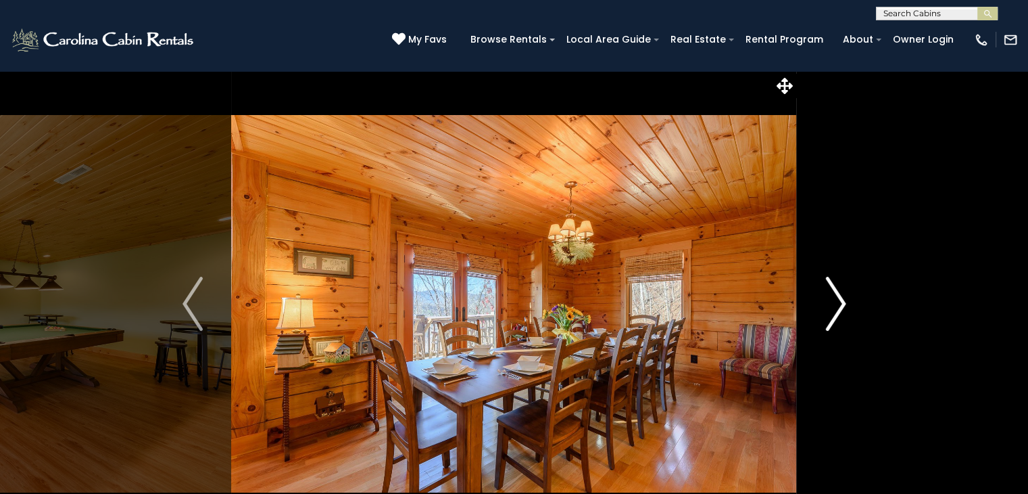
click at [832, 301] on img "Next" at bounding box center [835, 304] width 20 height 54
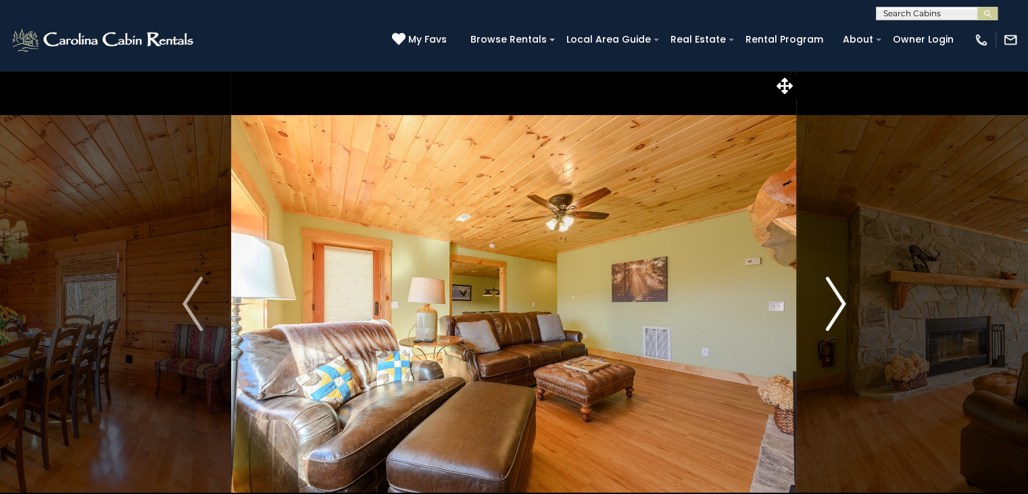
click at [832, 301] on img "Next" at bounding box center [835, 304] width 20 height 54
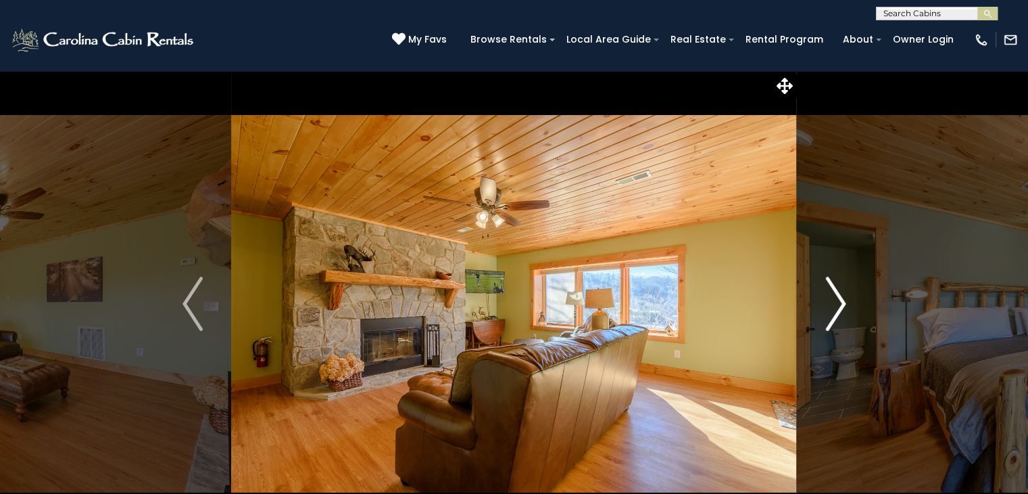
click at [832, 301] on img "Next" at bounding box center [835, 304] width 20 height 54
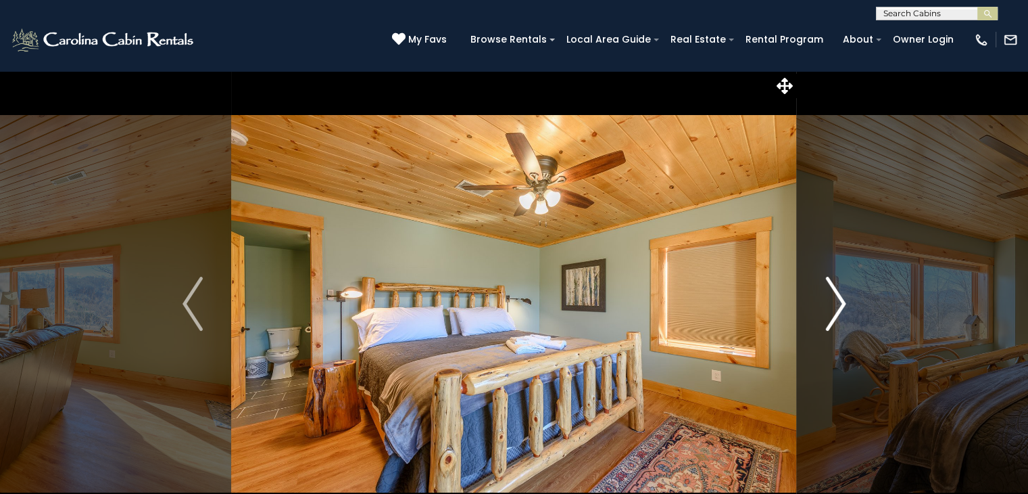
click at [832, 301] on img "Next" at bounding box center [835, 304] width 20 height 54
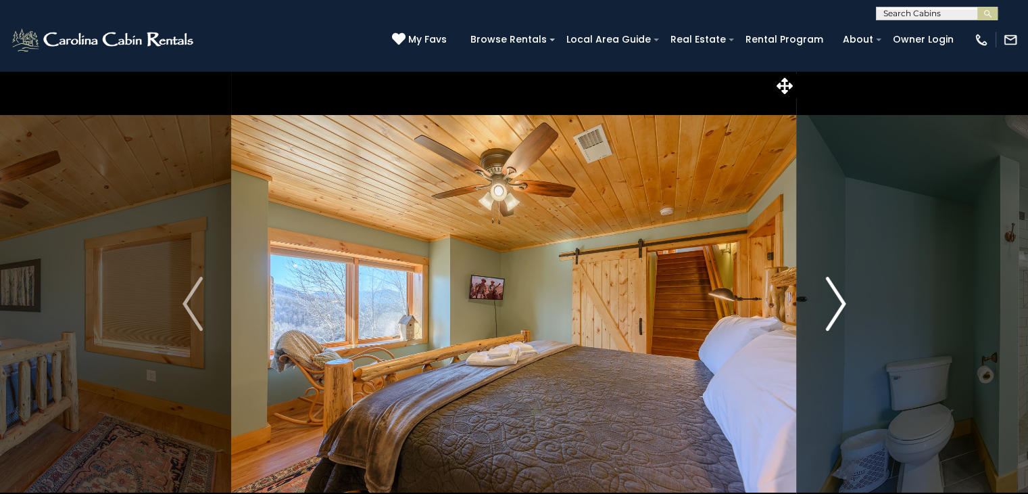
click at [832, 301] on img "Next" at bounding box center [835, 304] width 20 height 54
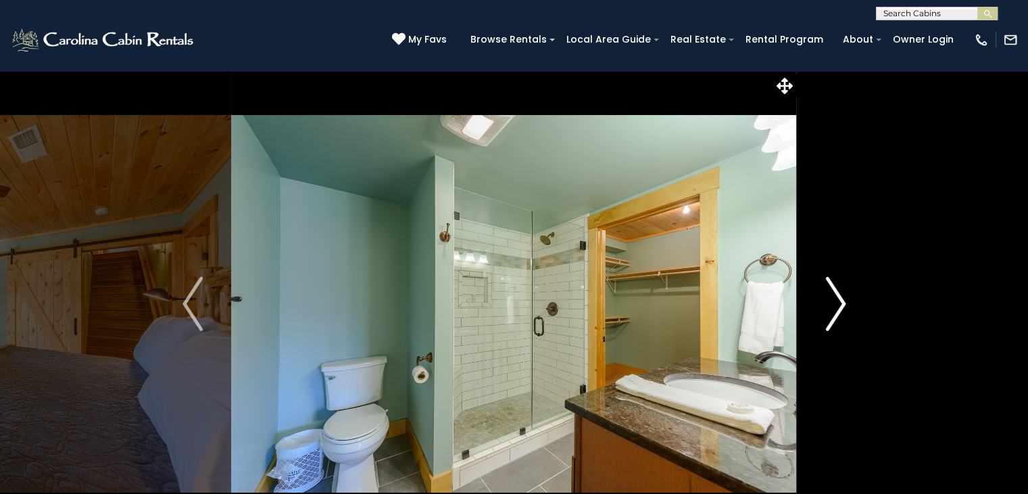
click at [832, 301] on img "Next" at bounding box center [835, 304] width 20 height 54
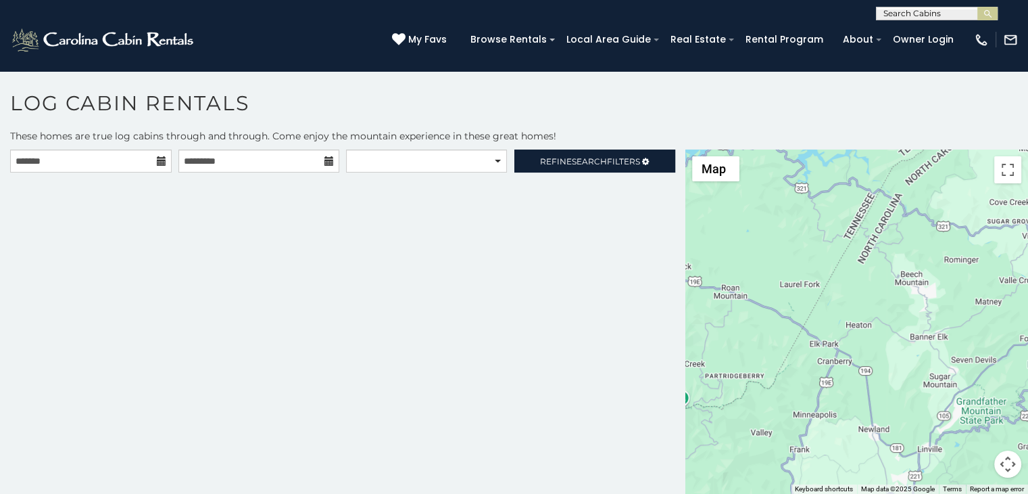
scroll to position [7, 0]
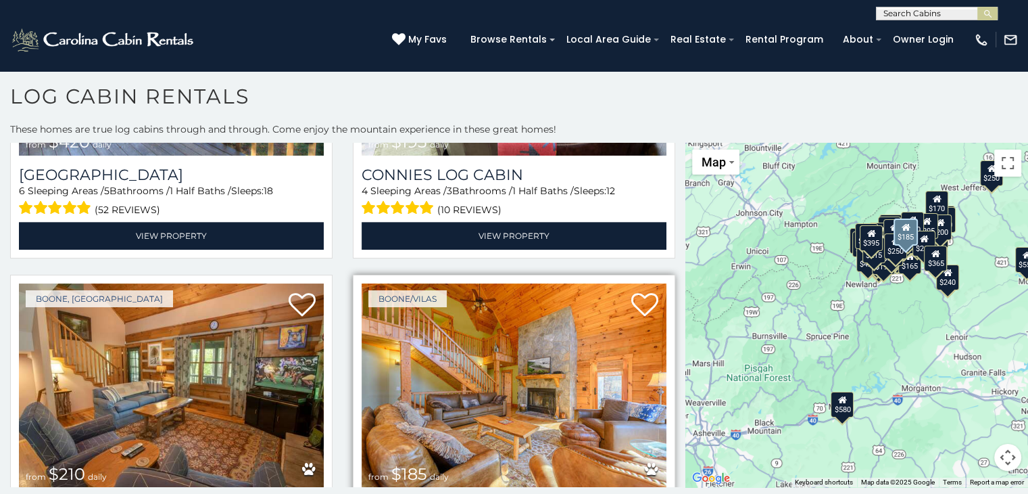
scroll to position [6864, 0]
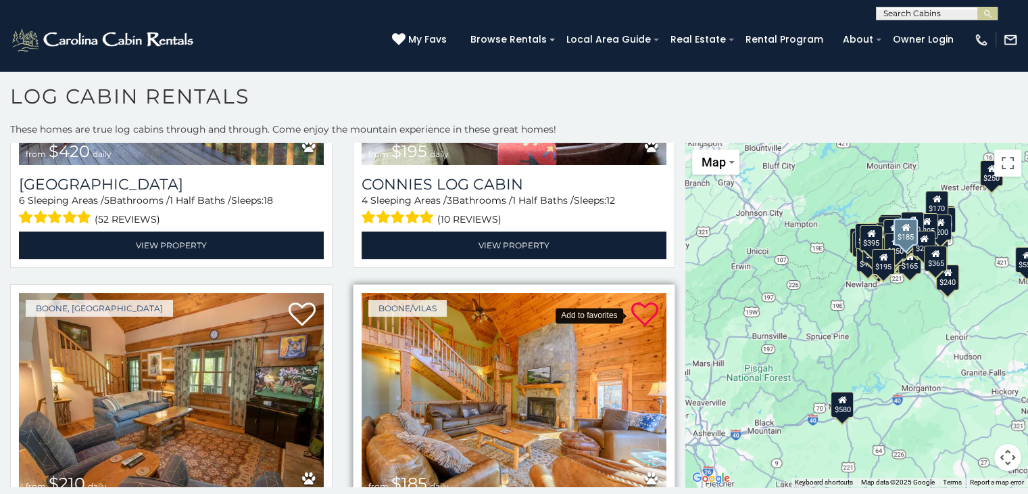
click at [642, 301] on icon at bounding box center [644, 314] width 27 height 27
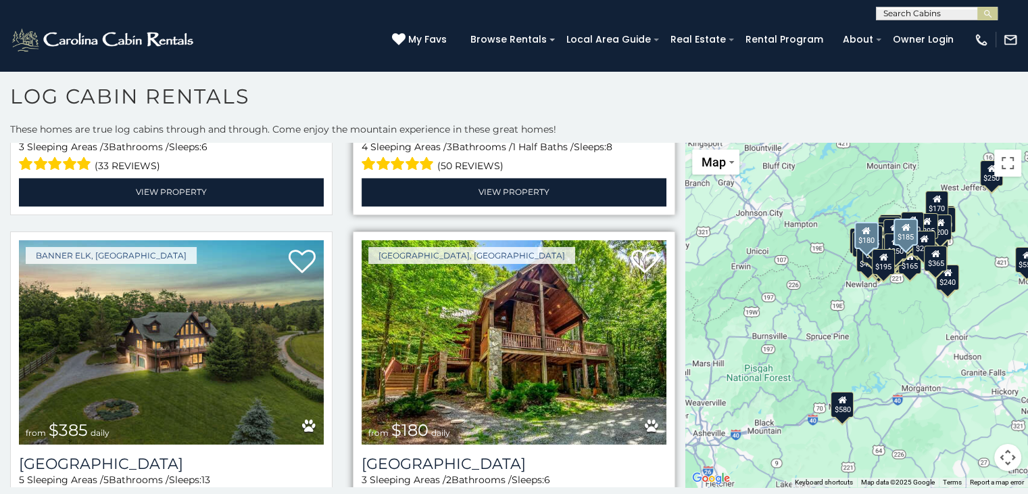
scroll to position [7270, 0]
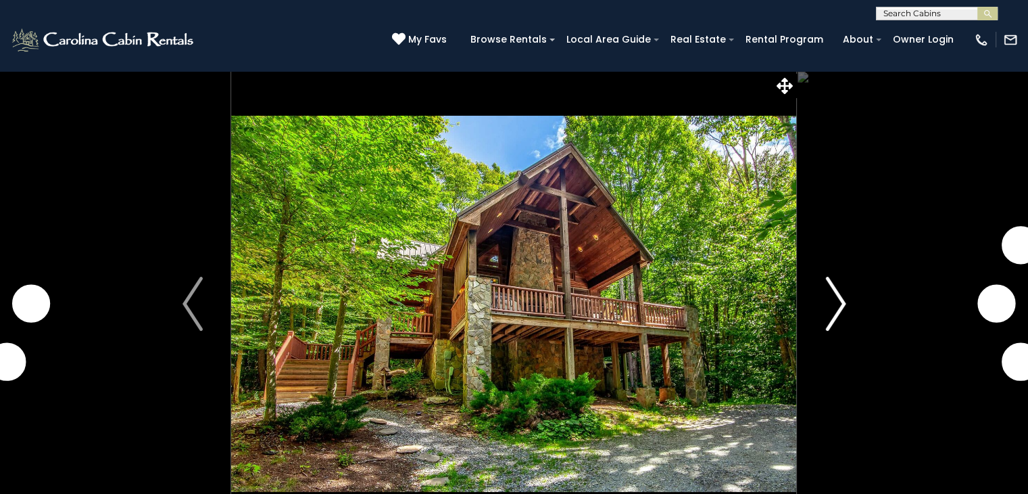
click at [833, 291] on img "Next" at bounding box center [835, 304] width 20 height 54
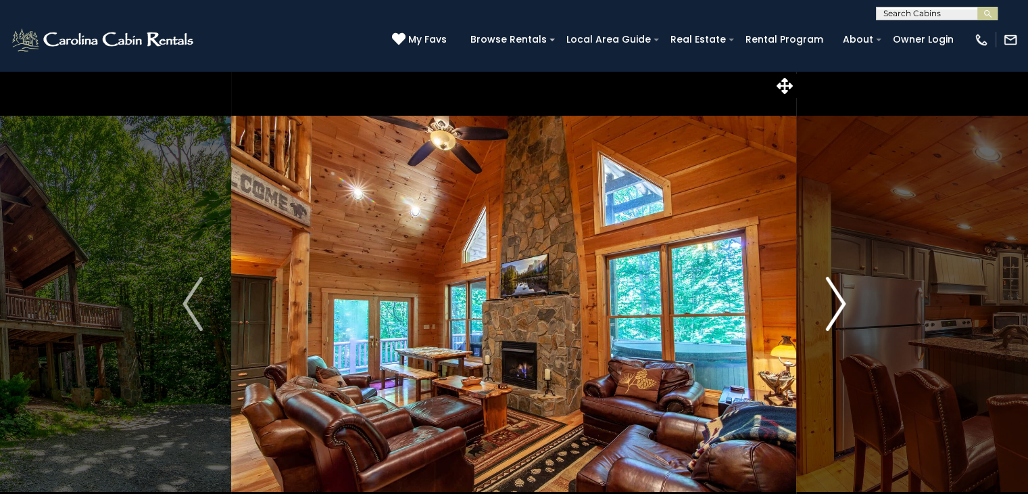
click at [831, 291] on img "Next" at bounding box center [835, 304] width 20 height 54
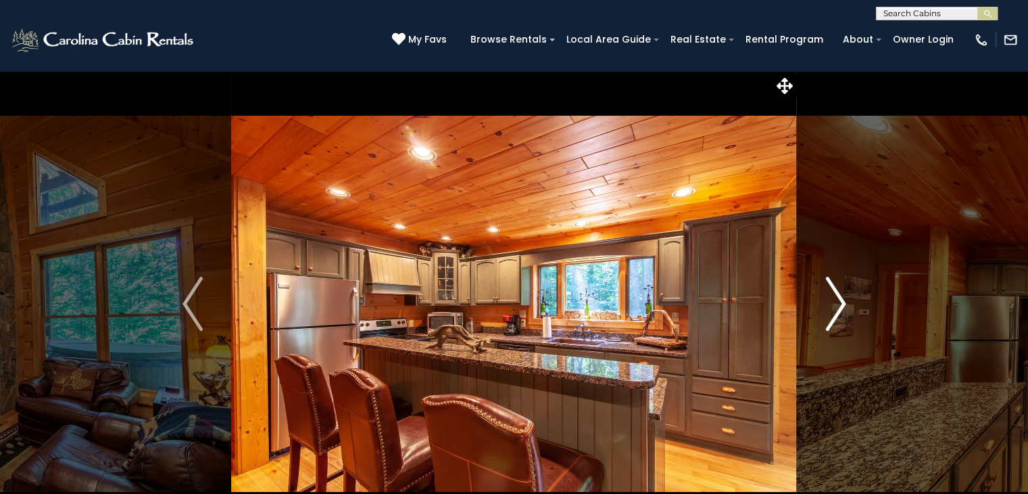
click at [831, 291] on img "Next" at bounding box center [835, 304] width 20 height 54
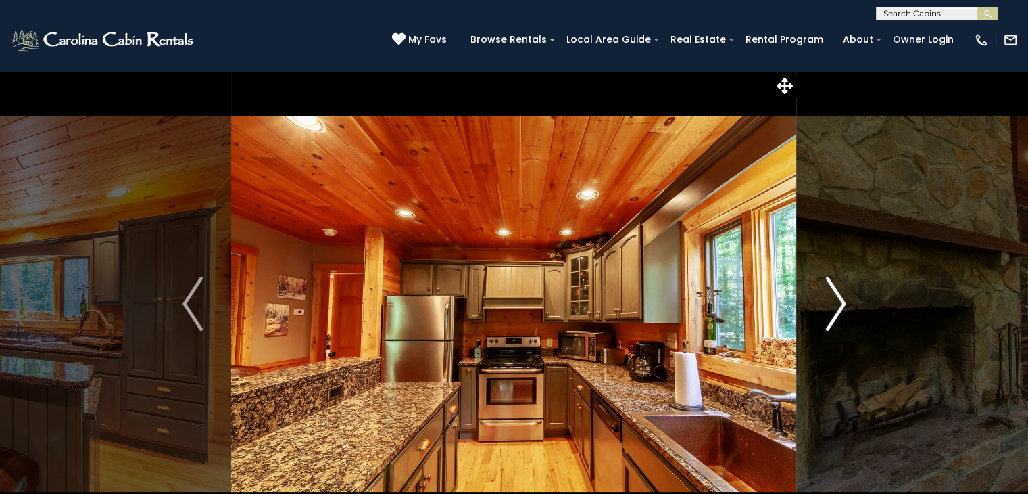
click at [831, 291] on img "Next" at bounding box center [835, 304] width 20 height 54
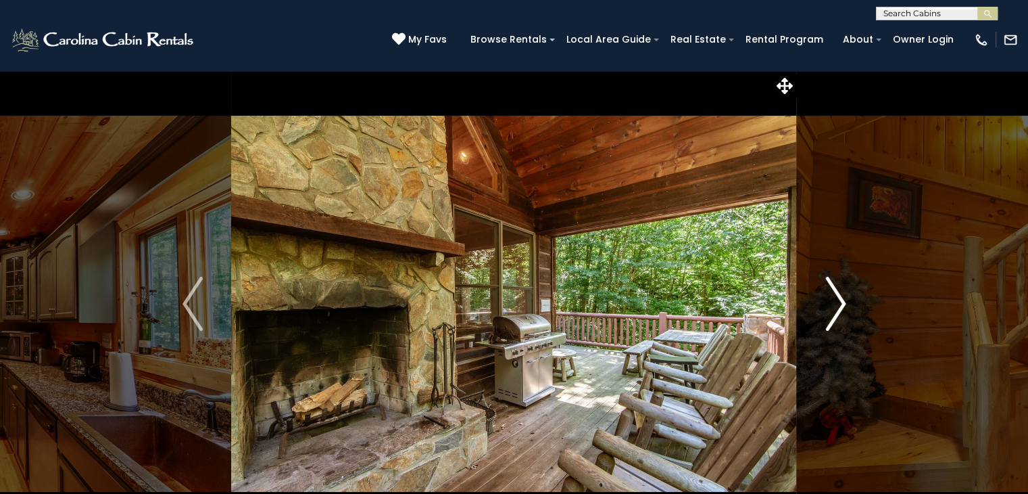
click at [831, 291] on img "Next" at bounding box center [835, 304] width 20 height 54
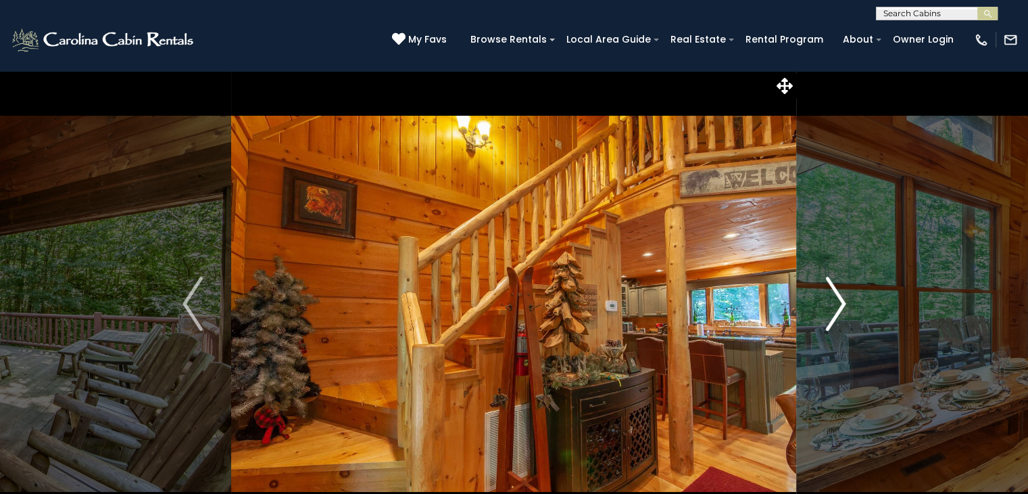
click at [830, 292] on img "Next" at bounding box center [835, 304] width 20 height 54
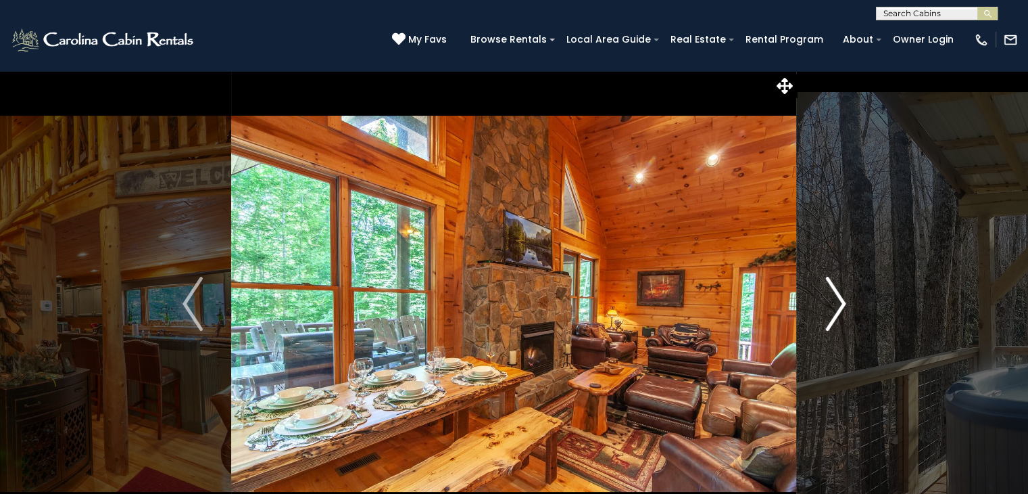
click at [830, 292] on img "Next" at bounding box center [835, 304] width 20 height 54
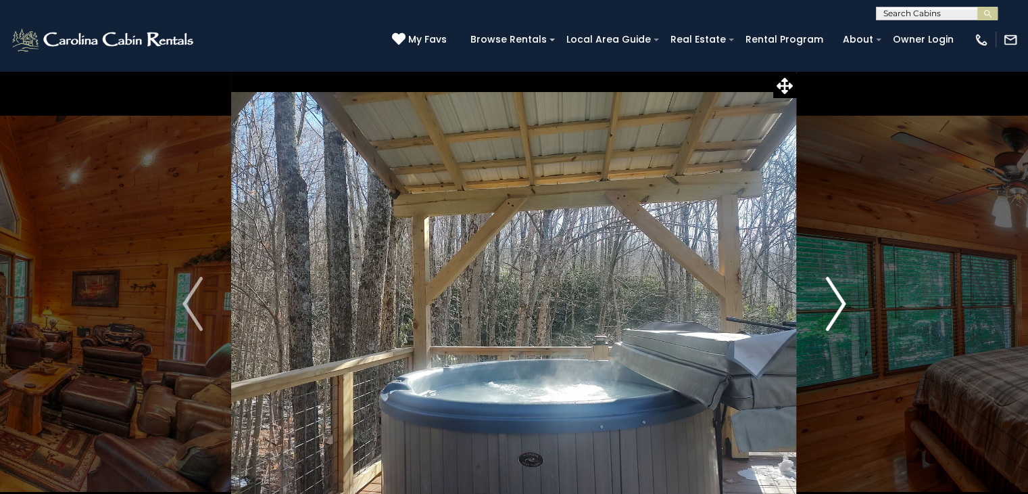
click at [830, 292] on img "Next" at bounding box center [835, 304] width 20 height 54
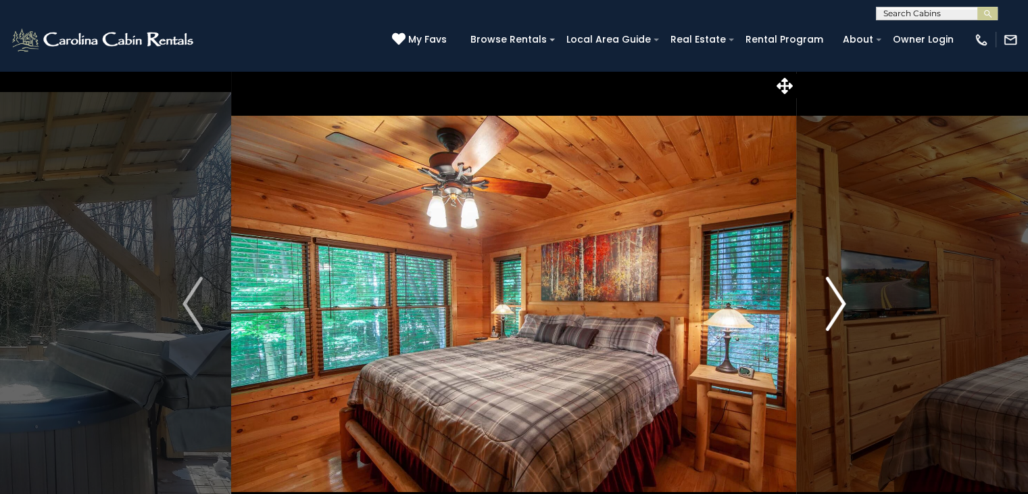
click at [830, 292] on img "Next" at bounding box center [835, 304] width 20 height 54
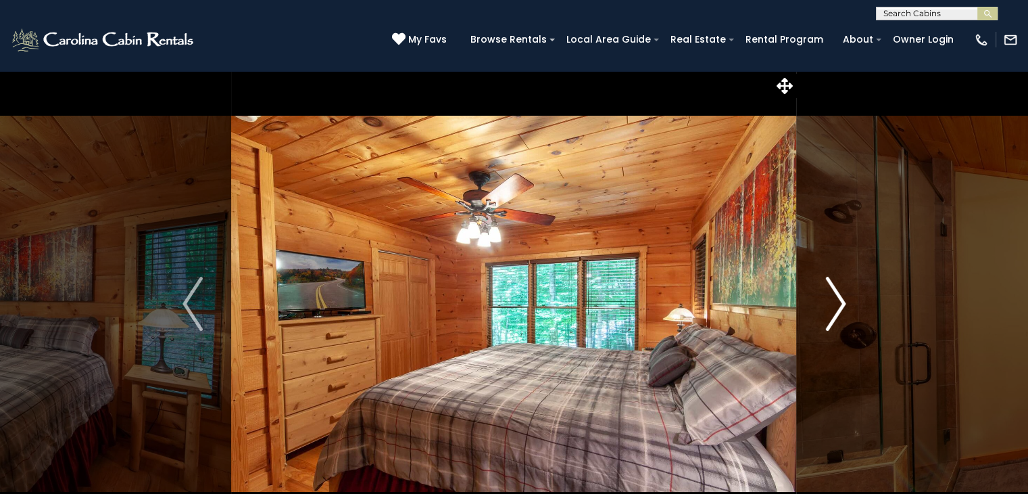
click at [830, 292] on img "Next" at bounding box center [835, 304] width 20 height 54
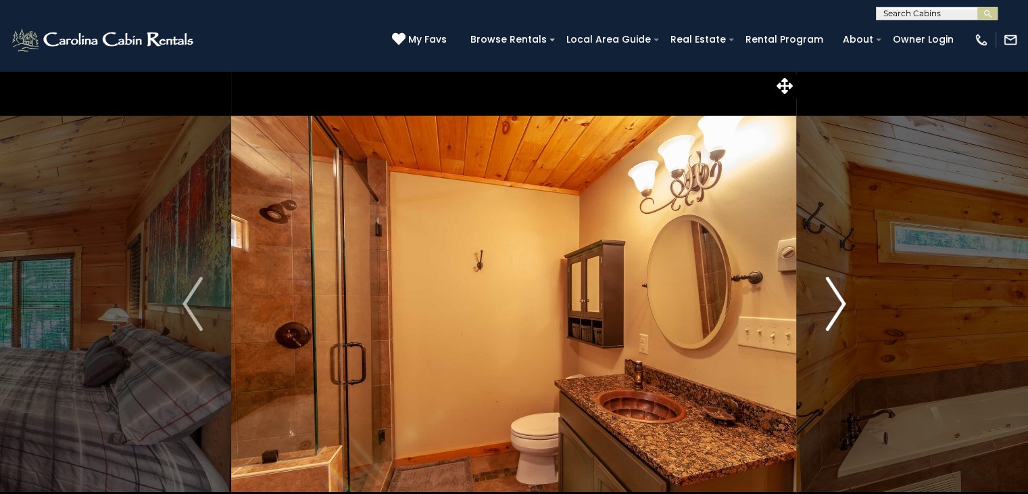
click at [827, 293] on img "Next" at bounding box center [835, 304] width 20 height 54
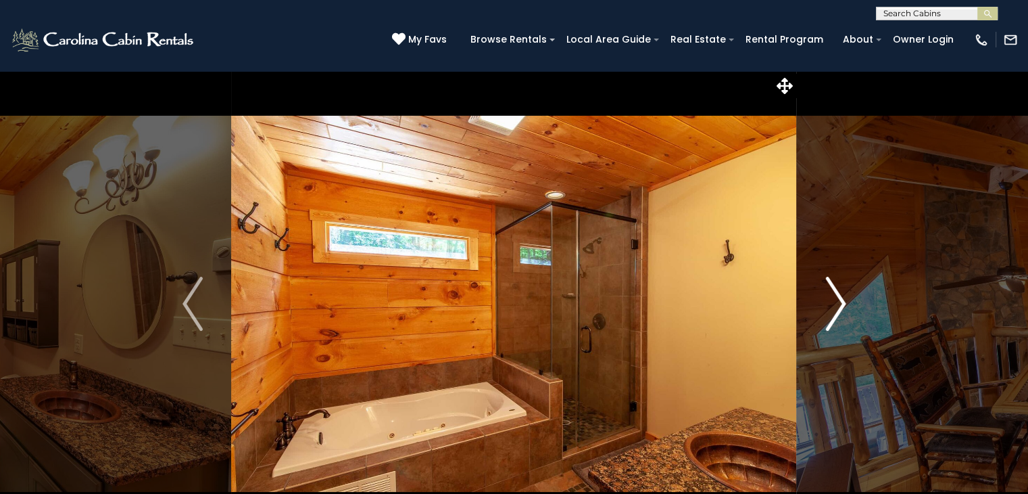
click at [827, 293] on img "Next" at bounding box center [835, 304] width 20 height 54
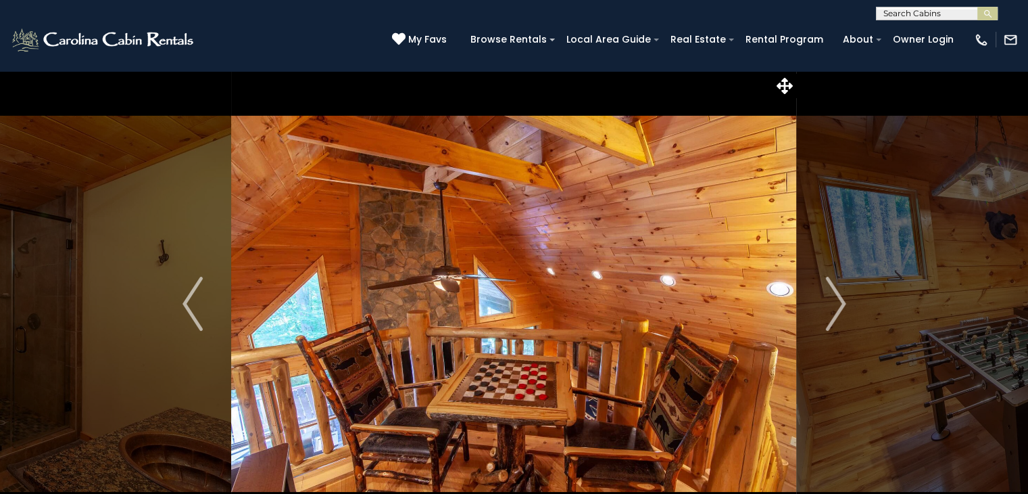
click at [454, 31] on div "My Favs Browse Rentals Local Area Guide Activities & Attractions Area Map Drivi…" at bounding box center [705, 39] width 626 height 34
click at [447, 37] on span "My Favs" at bounding box center [427, 39] width 39 height 14
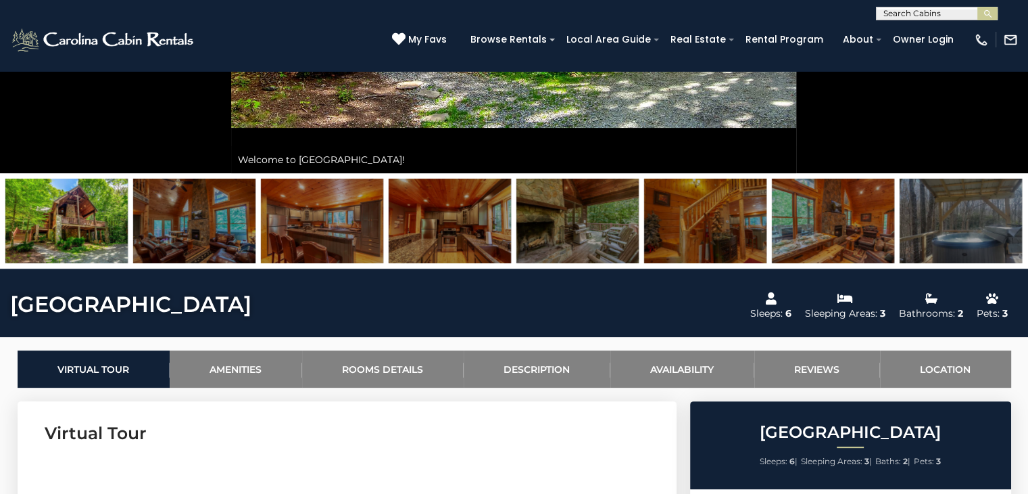
scroll to position [203, 0]
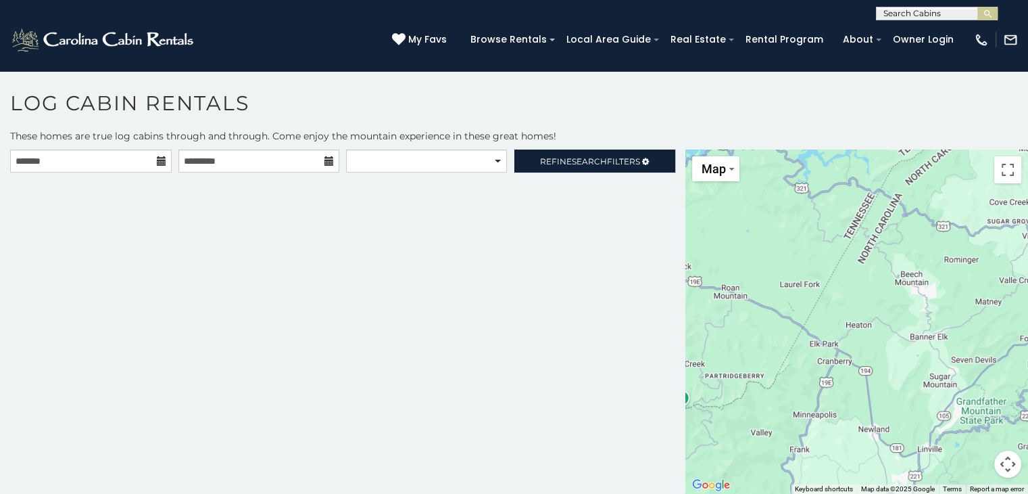
scroll to position [7, 0]
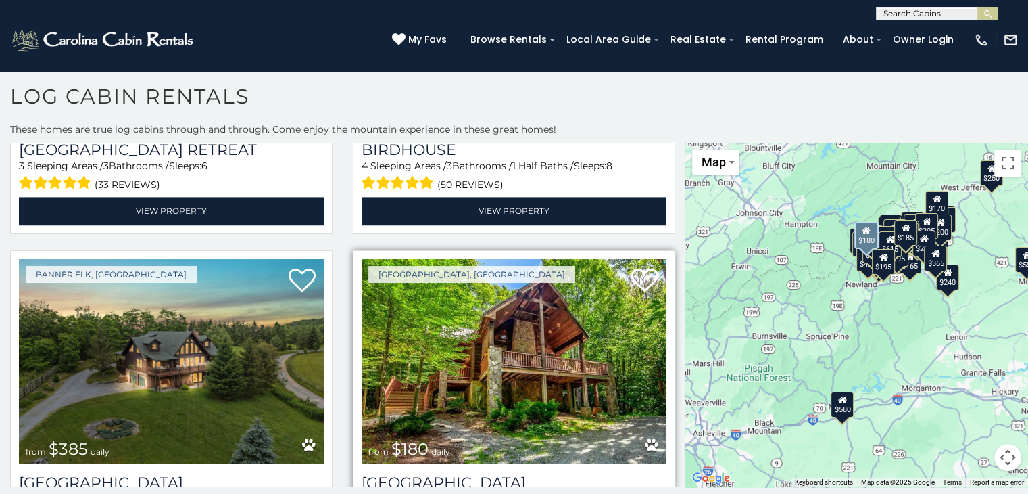
scroll to position [7202, 0]
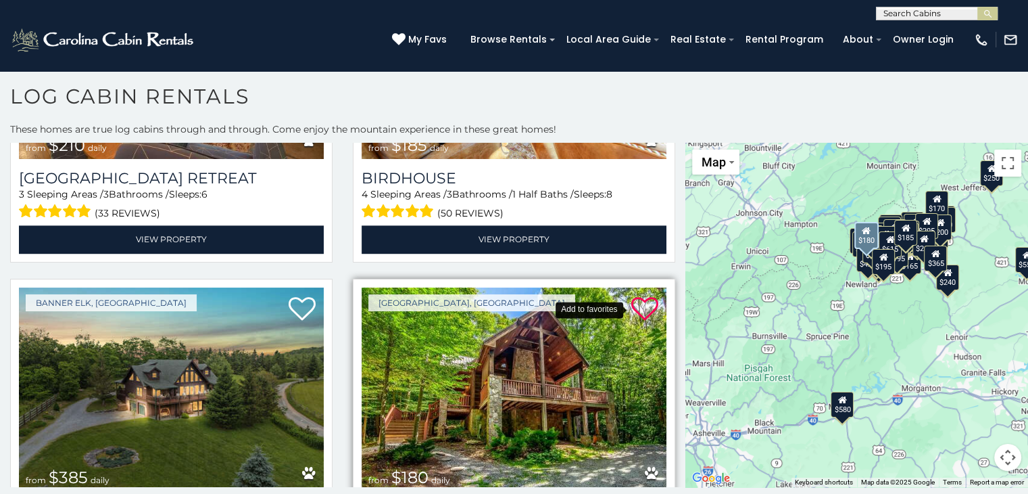
click at [640, 295] on icon at bounding box center [644, 308] width 27 height 27
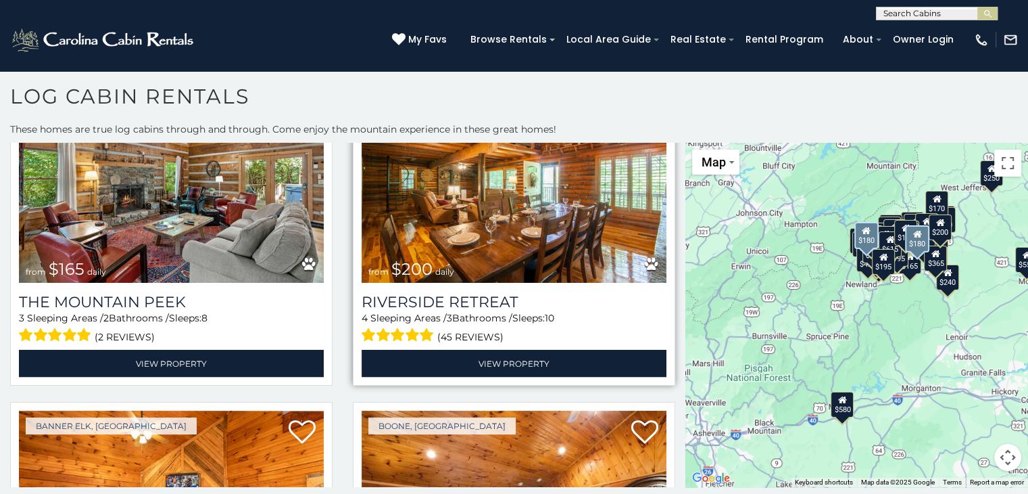
scroll to position [7608, 0]
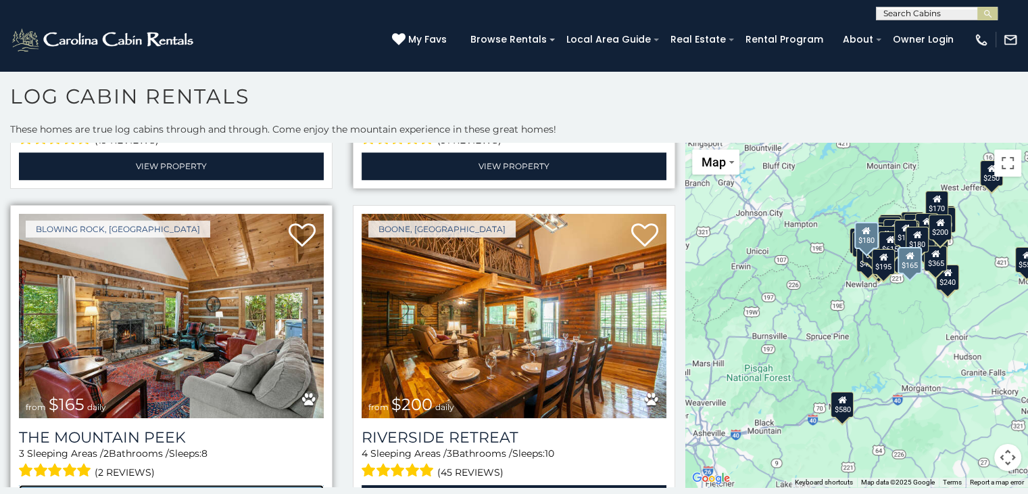
click at [237, 484] on link "View Property" at bounding box center [171, 498] width 305 height 28
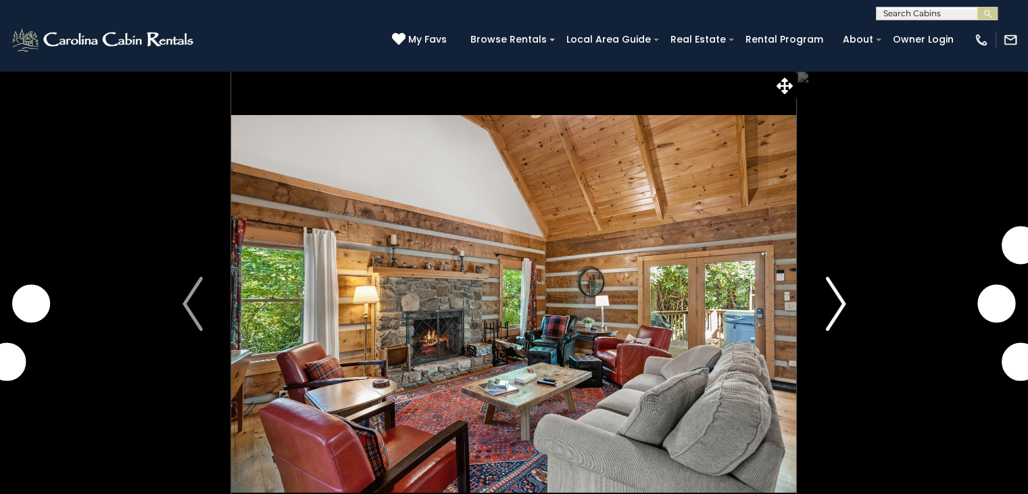
click at [836, 306] on img "Next" at bounding box center [835, 304] width 20 height 54
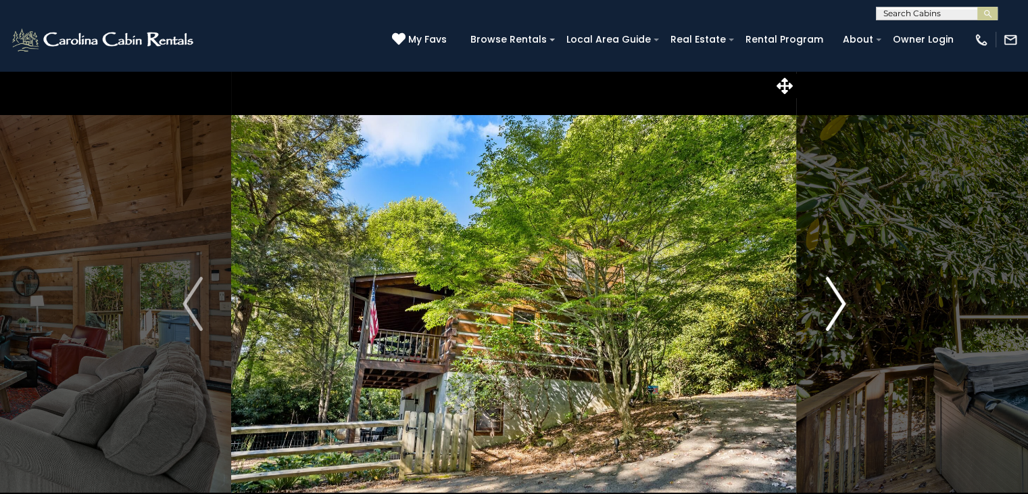
click at [836, 307] on img "Next" at bounding box center [835, 304] width 20 height 54
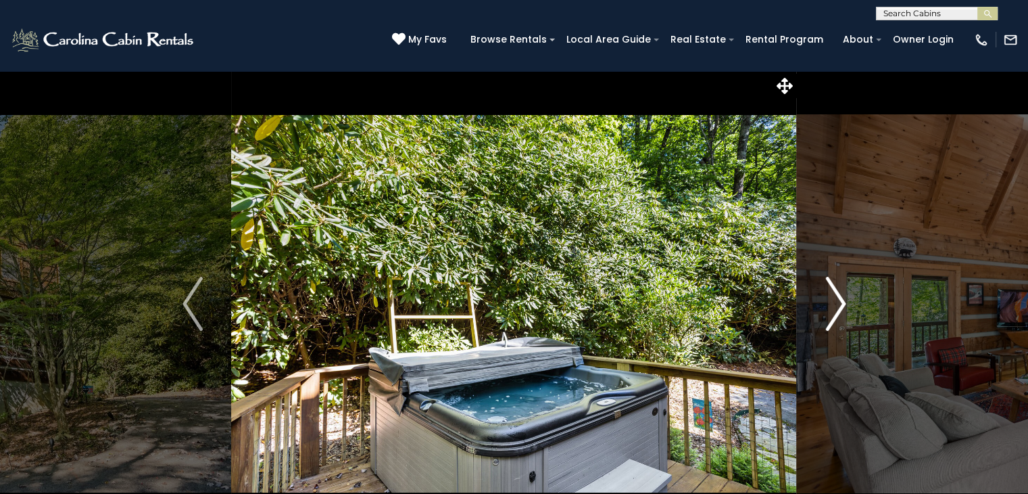
click at [836, 307] on img "Next" at bounding box center [835, 304] width 20 height 54
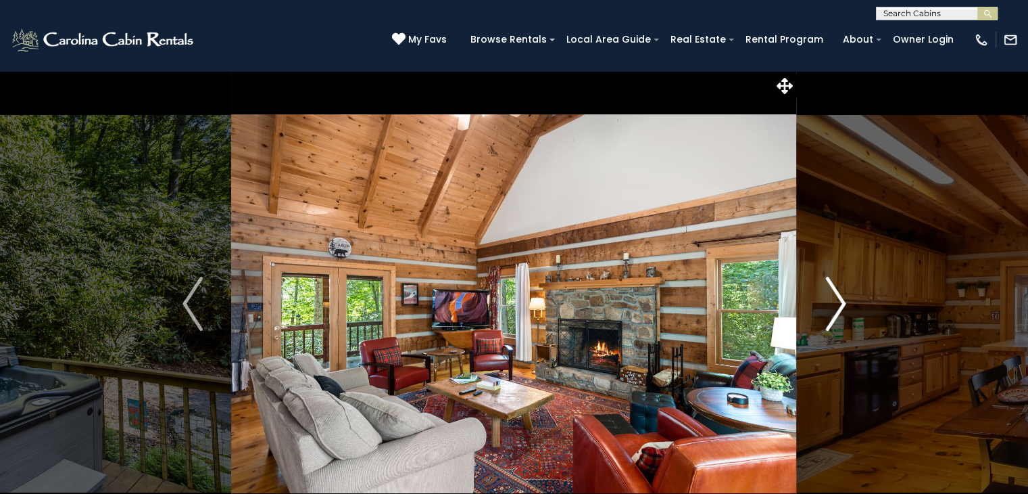
click at [834, 308] on img "Next" at bounding box center [835, 304] width 20 height 54
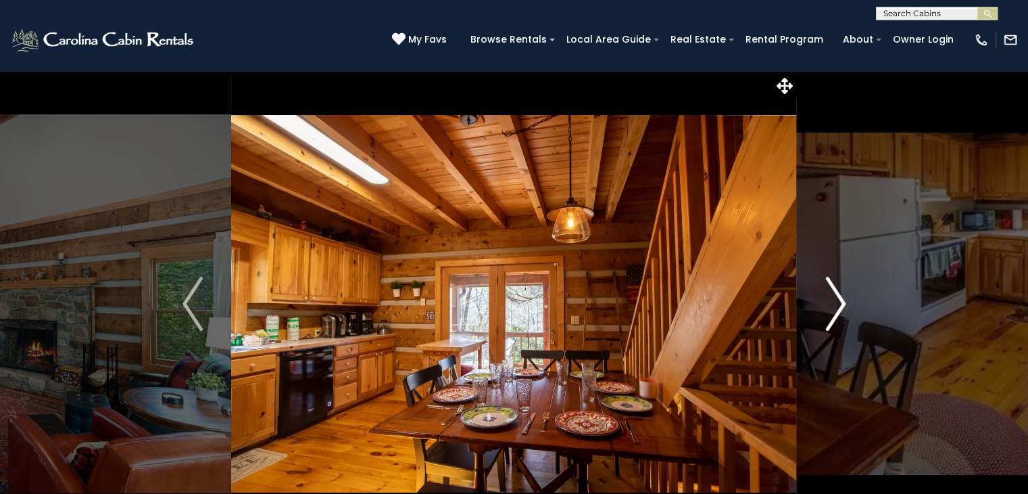
click at [833, 309] on img "Next" at bounding box center [835, 304] width 20 height 54
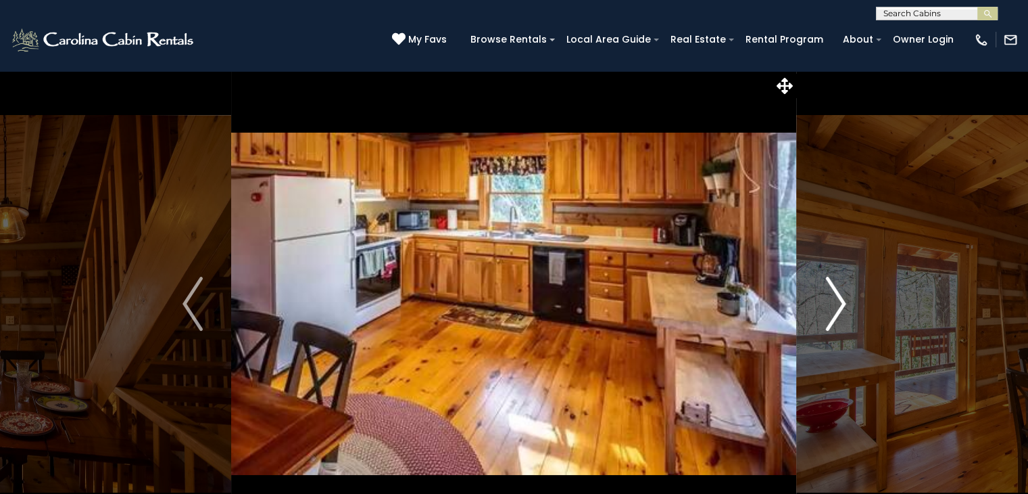
click at [833, 309] on img "Next" at bounding box center [835, 304] width 20 height 54
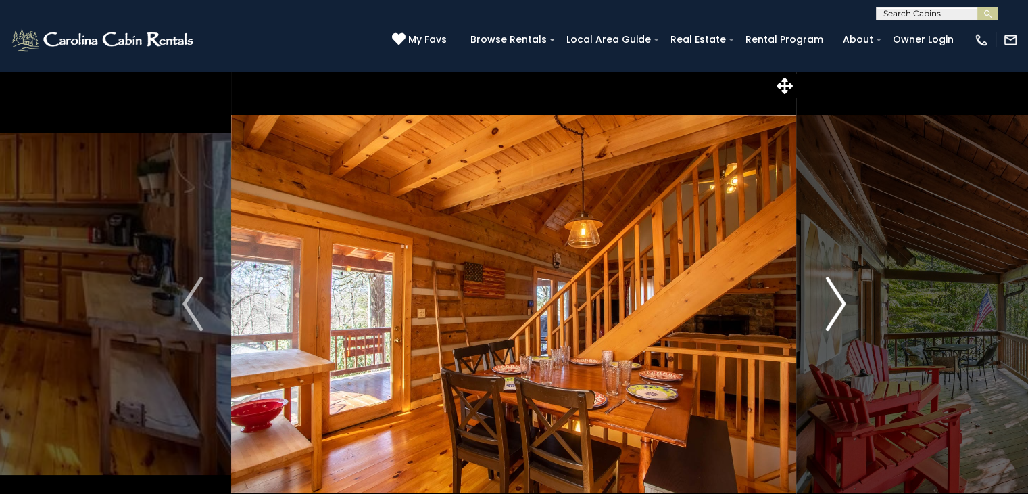
click at [833, 309] on img "Next" at bounding box center [835, 304] width 20 height 54
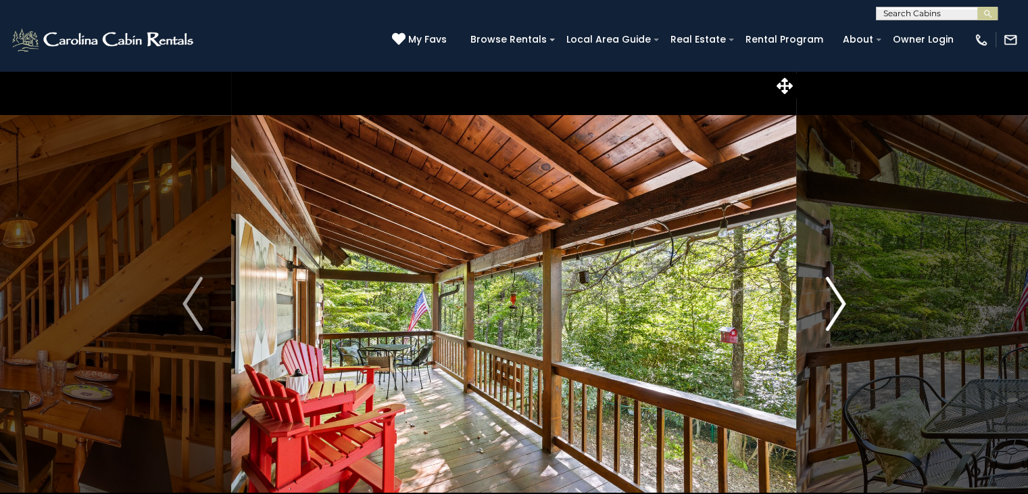
click at [833, 309] on img "Next" at bounding box center [835, 304] width 20 height 54
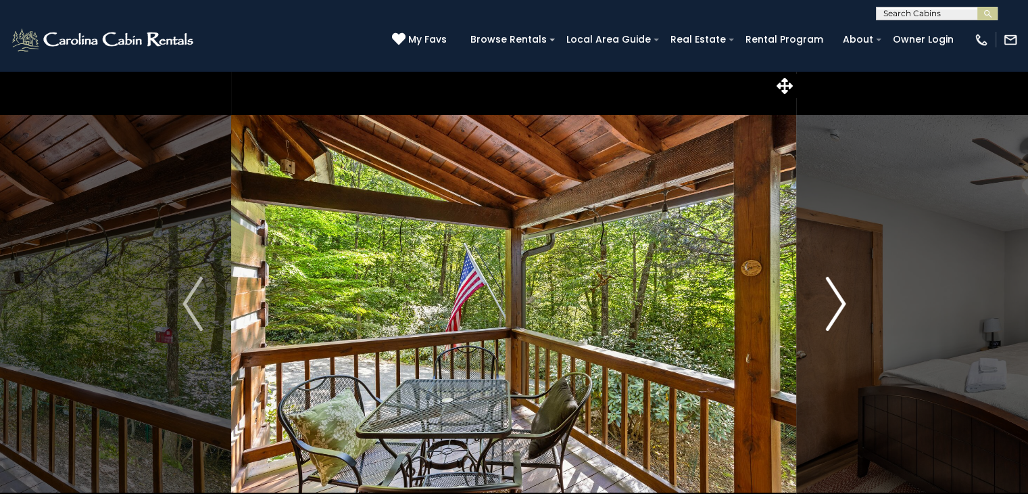
click at [833, 309] on img "Next" at bounding box center [835, 304] width 20 height 54
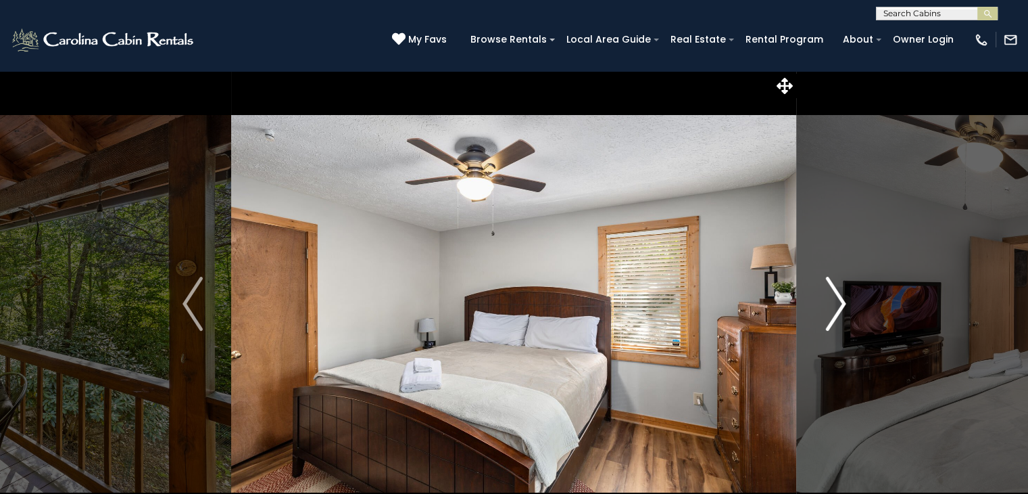
click at [833, 309] on img "Next" at bounding box center [835, 304] width 20 height 54
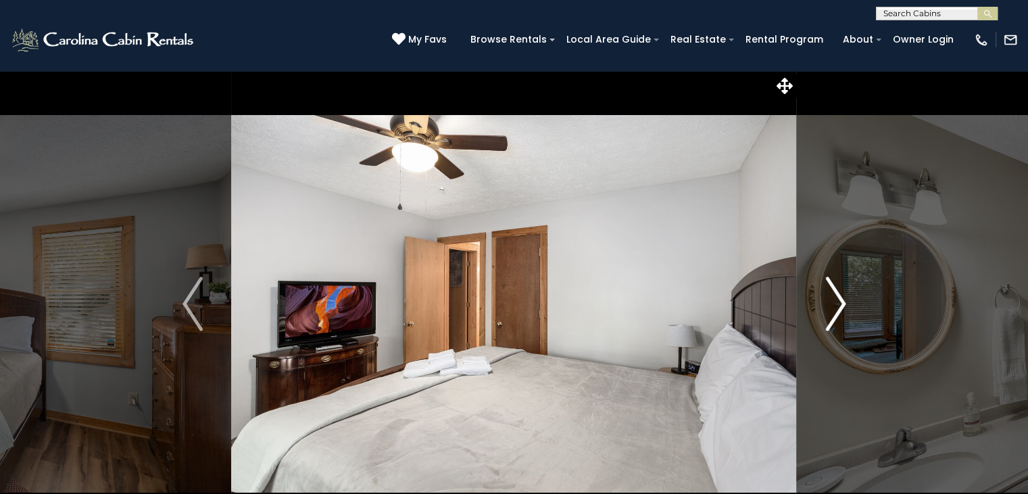
click at [833, 309] on img "Next" at bounding box center [835, 304] width 20 height 54
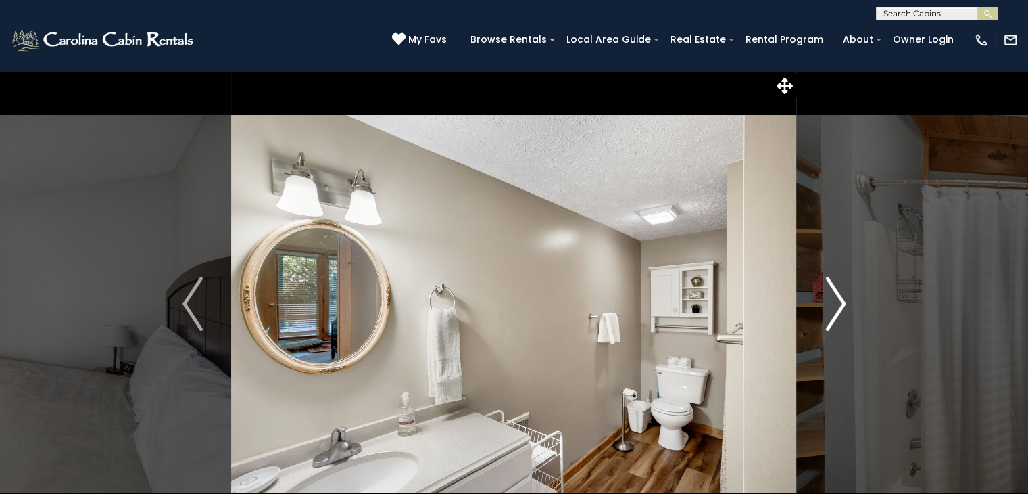
click at [833, 309] on img "Next" at bounding box center [835, 304] width 20 height 54
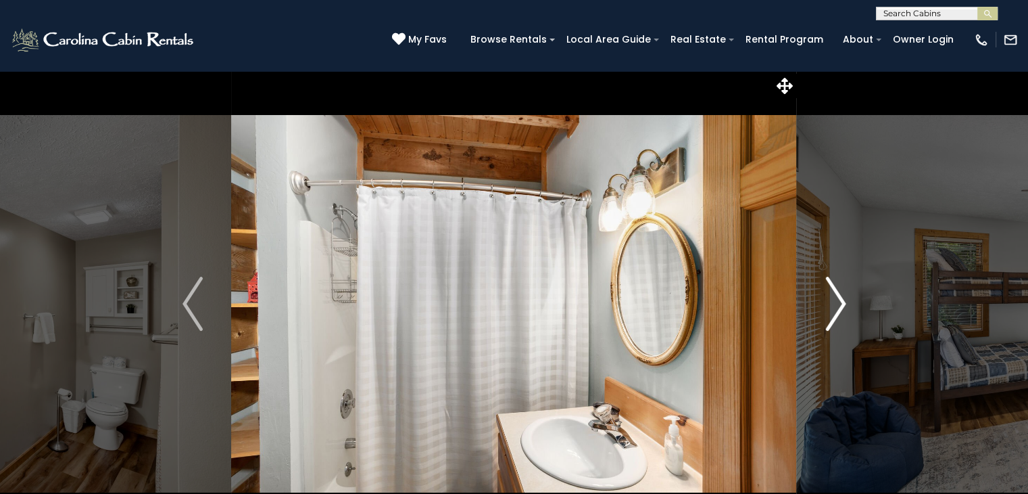
click at [833, 309] on img "Next" at bounding box center [835, 304] width 20 height 54
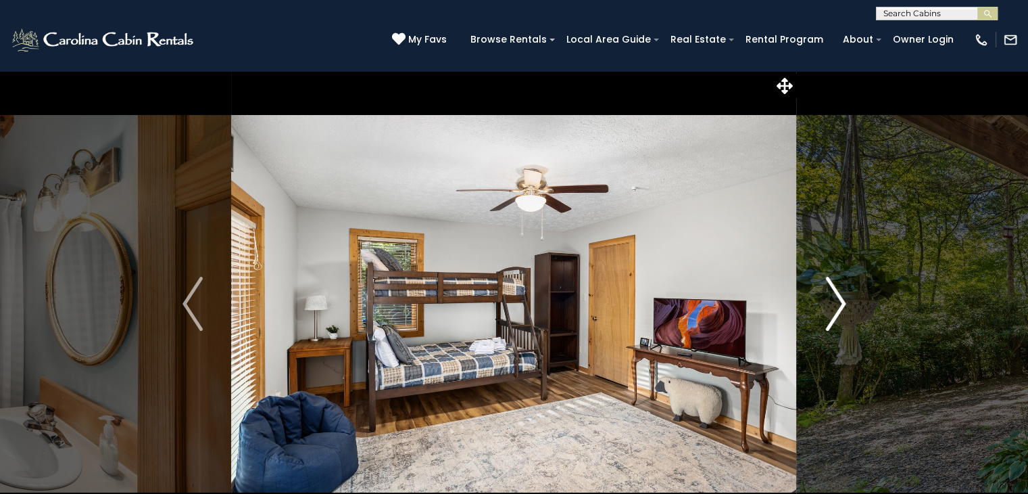
click at [833, 310] on img "Next" at bounding box center [835, 304] width 20 height 54
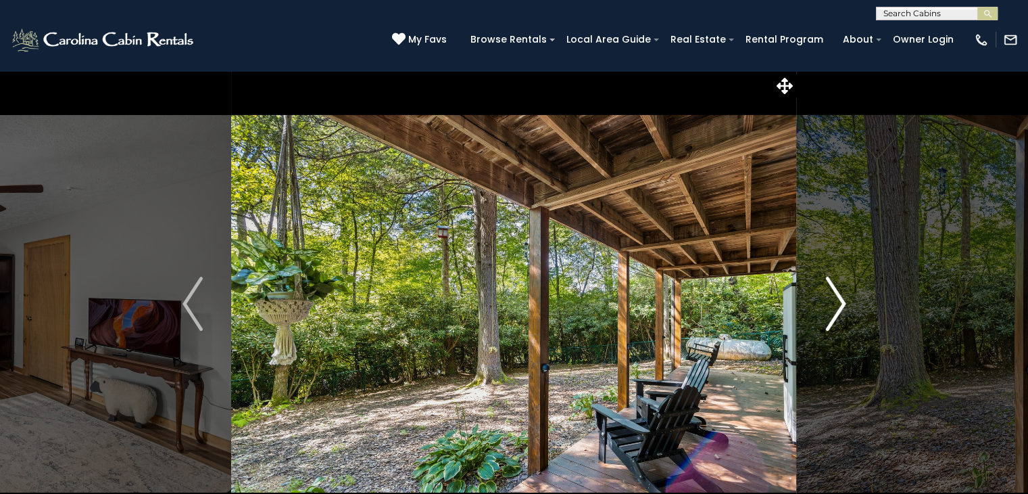
click at [833, 310] on img "Next" at bounding box center [835, 304] width 20 height 54
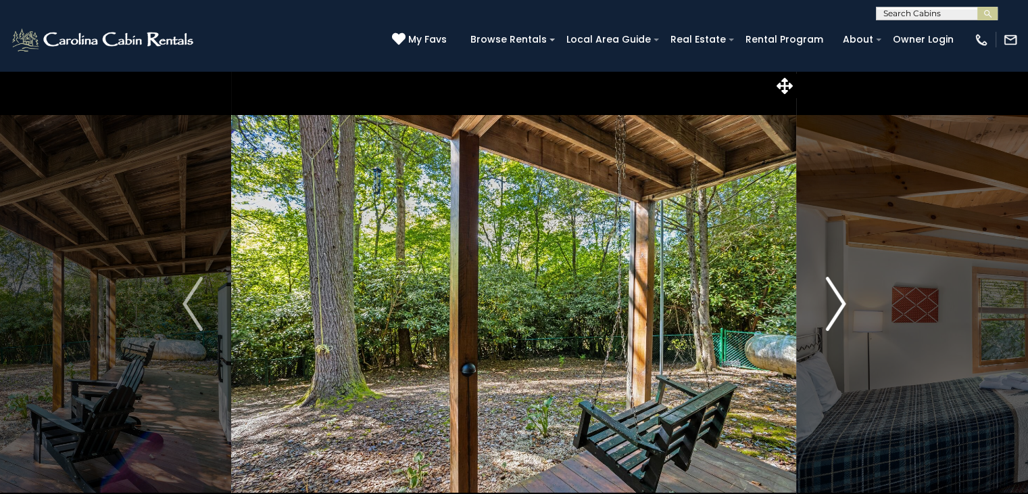
click at [833, 310] on img "Next" at bounding box center [835, 304] width 20 height 54
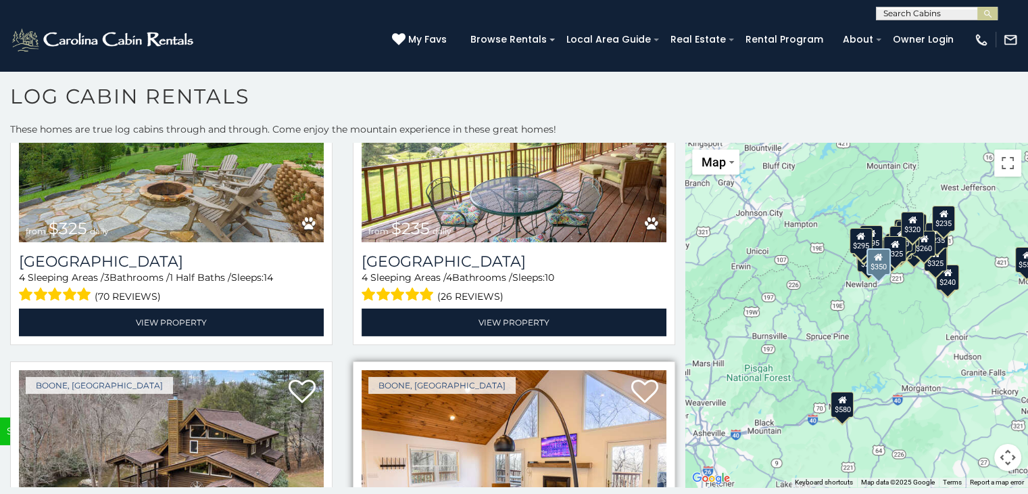
scroll to position [4633, 0]
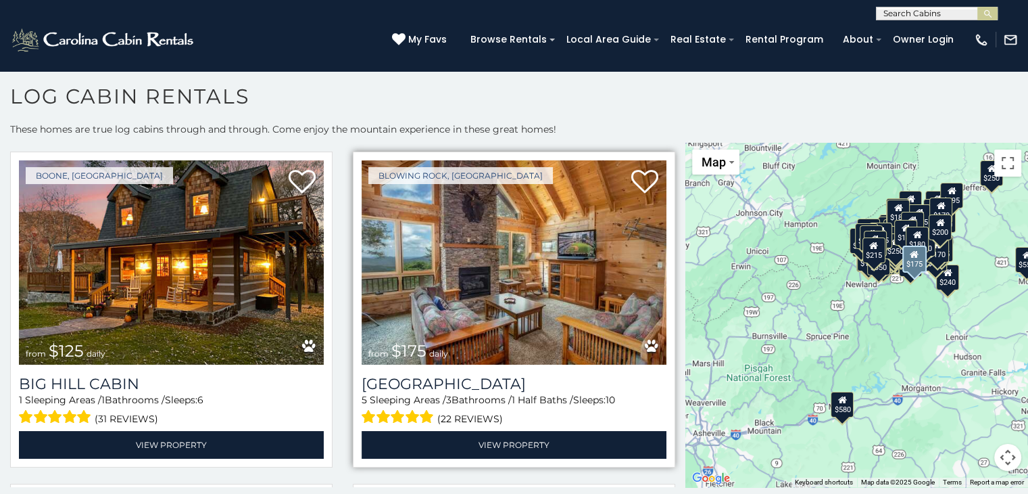
scroll to position [9918, 0]
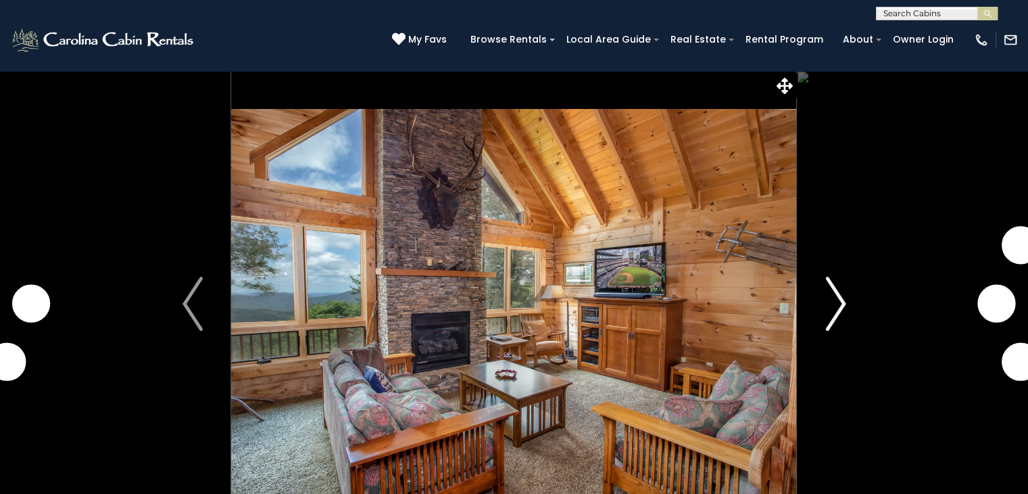
click at [839, 309] on img "Next" at bounding box center [835, 304] width 20 height 54
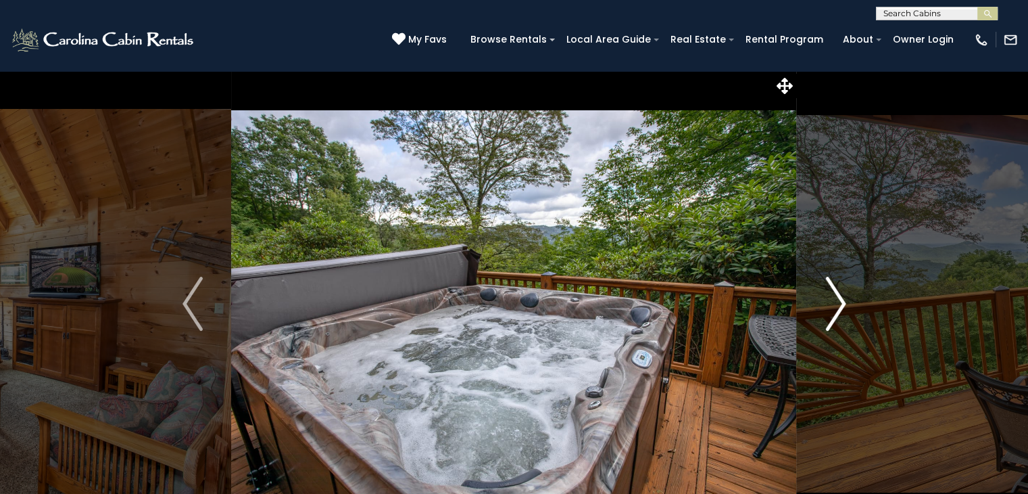
click at [839, 309] on img "Next" at bounding box center [835, 304] width 20 height 54
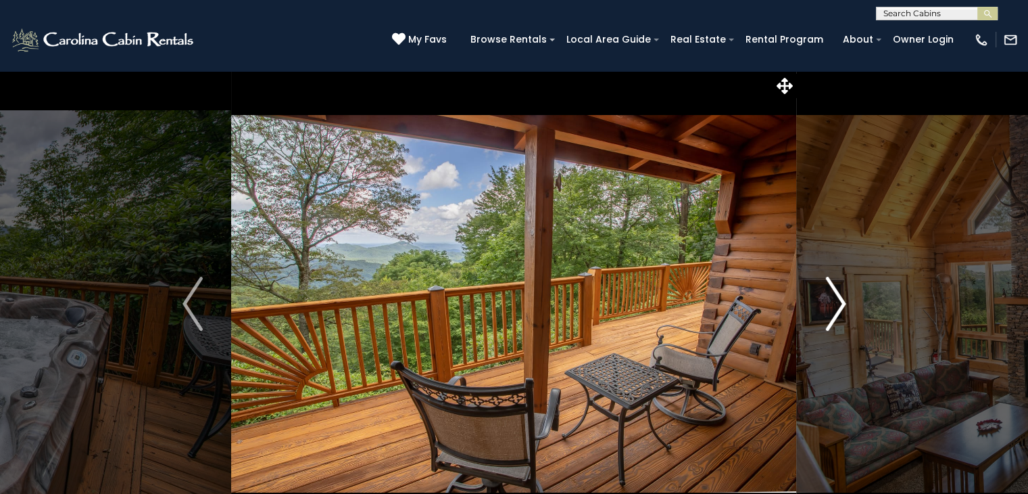
click at [839, 309] on img "Next" at bounding box center [835, 304] width 20 height 54
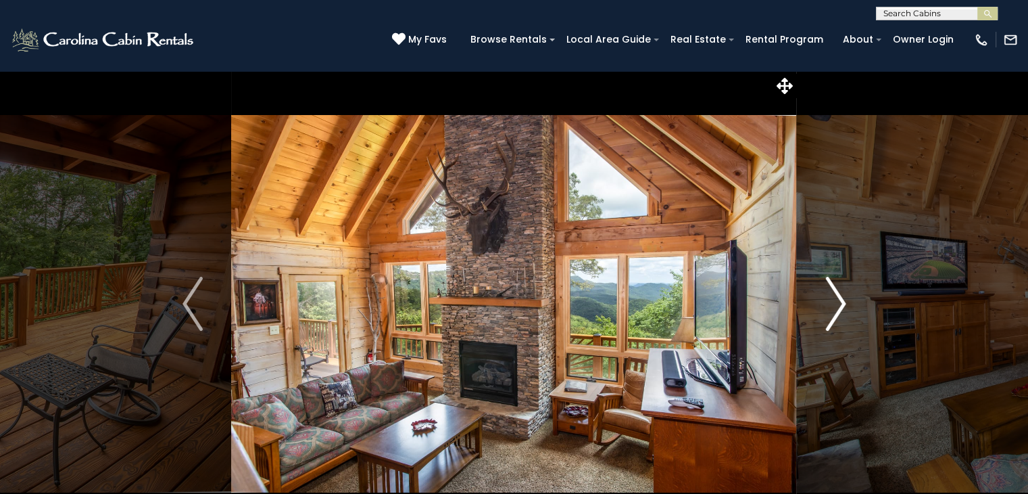
click at [839, 309] on img "Next" at bounding box center [835, 304] width 20 height 54
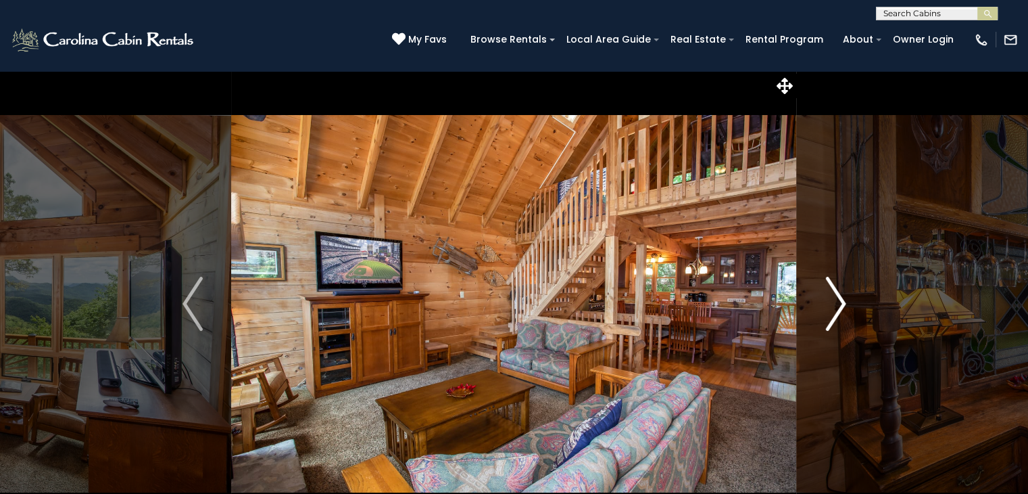
click at [838, 310] on img "Next" at bounding box center [835, 304] width 20 height 54
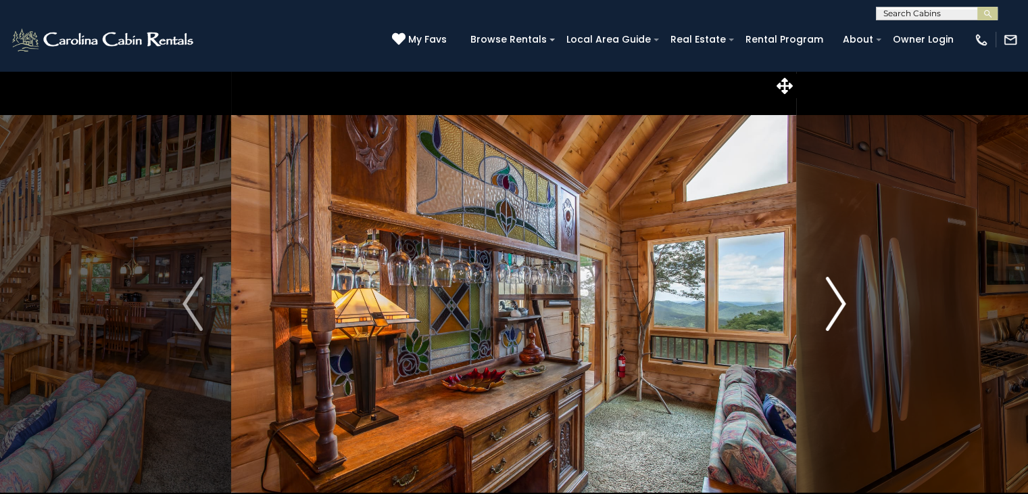
click at [838, 310] on img "Next" at bounding box center [835, 304] width 20 height 54
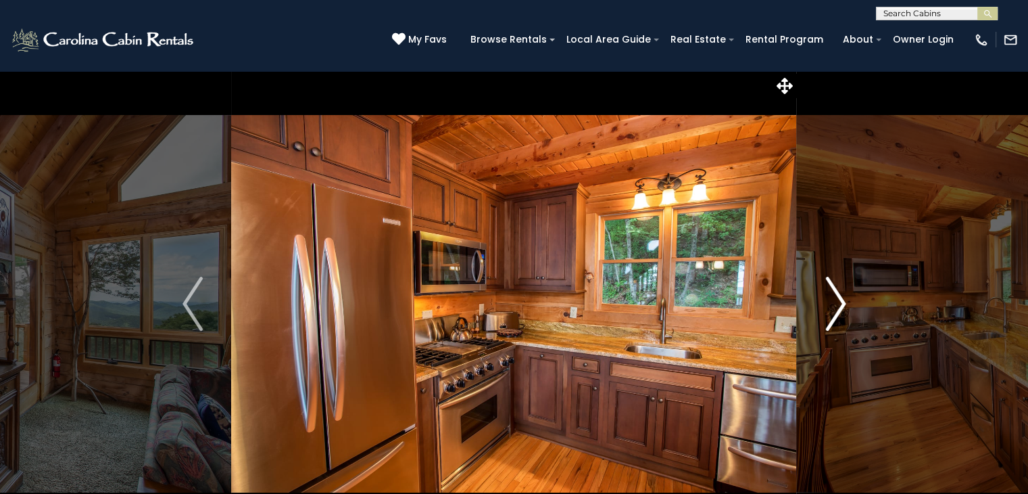
click at [838, 310] on img "Next" at bounding box center [835, 304] width 20 height 54
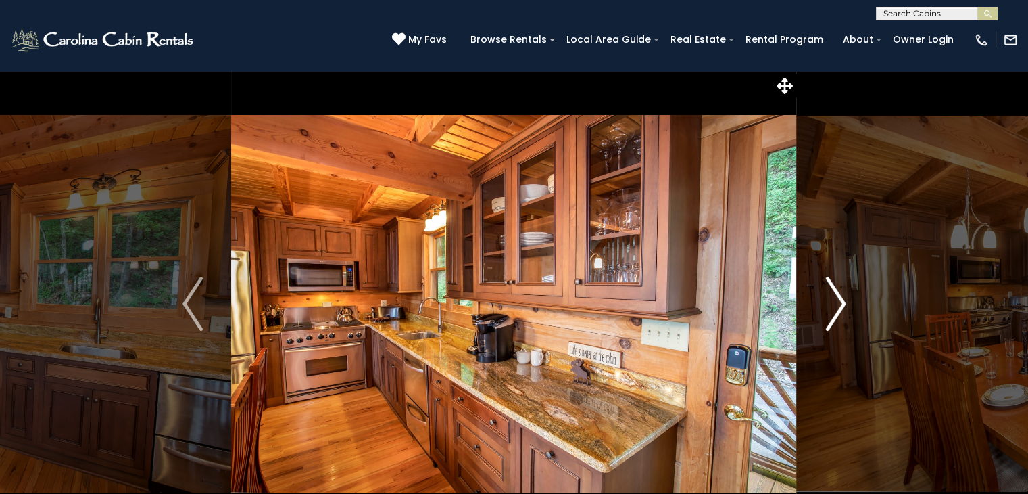
click at [838, 311] on img "Next" at bounding box center [835, 304] width 20 height 54
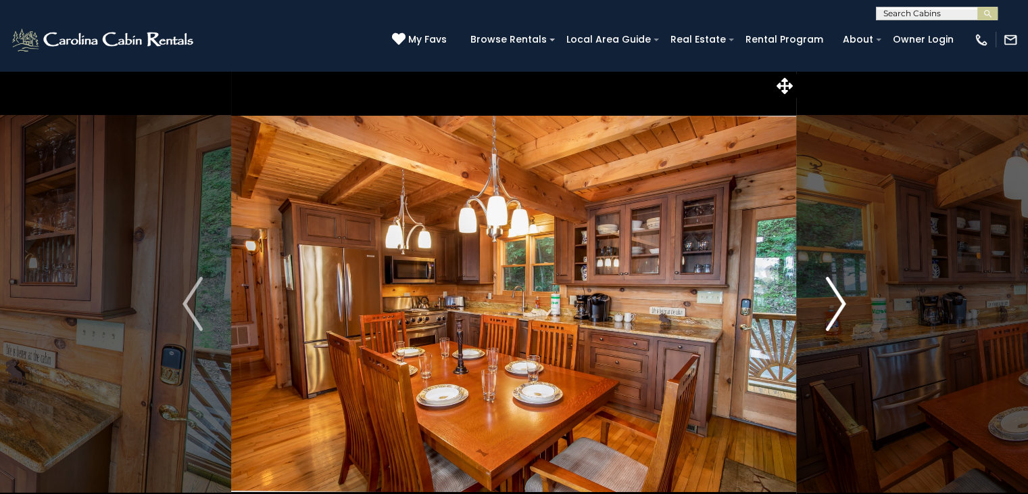
click at [838, 311] on img "Next" at bounding box center [835, 304] width 20 height 54
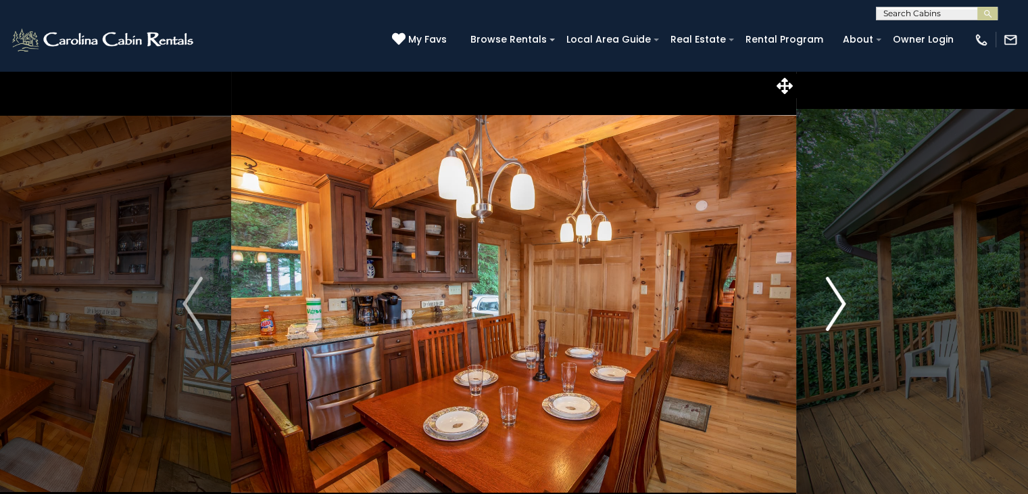
click at [838, 311] on img "Next" at bounding box center [835, 304] width 20 height 54
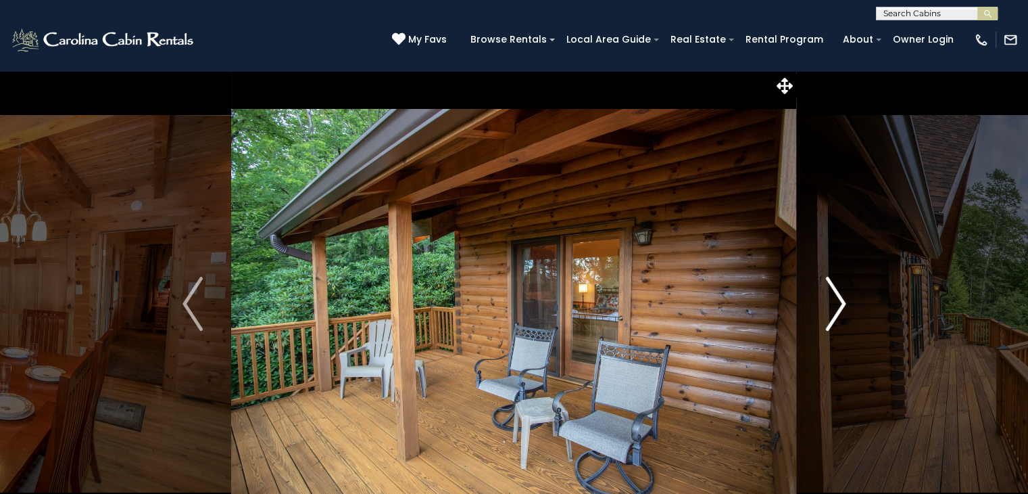
click at [838, 311] on img "Next" at bounding box center [835, 304] width 20 height 54
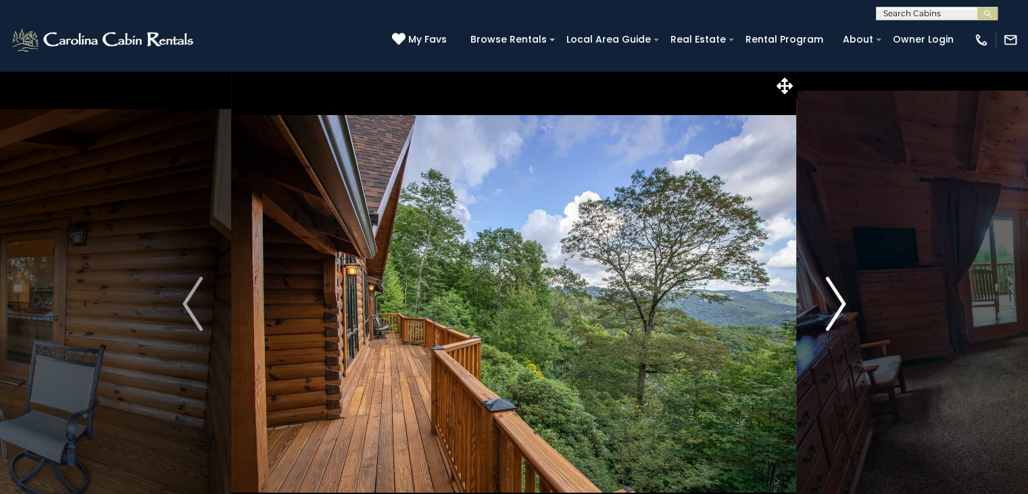
click at [838, 311] on img "Next" at bounding box center [835, 304] width 20 height 54
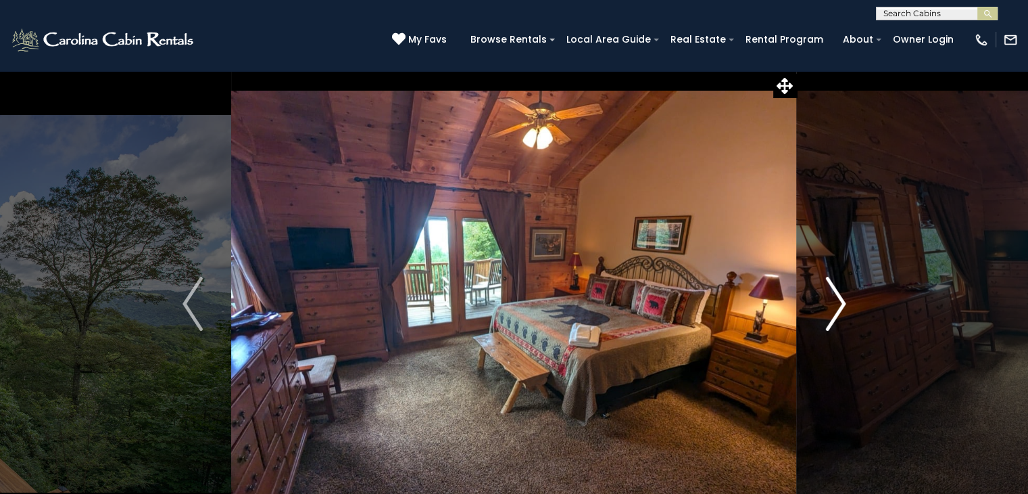
click at [838, 311] on img "Next" at bounding box center [835, 304] width 20 height 54
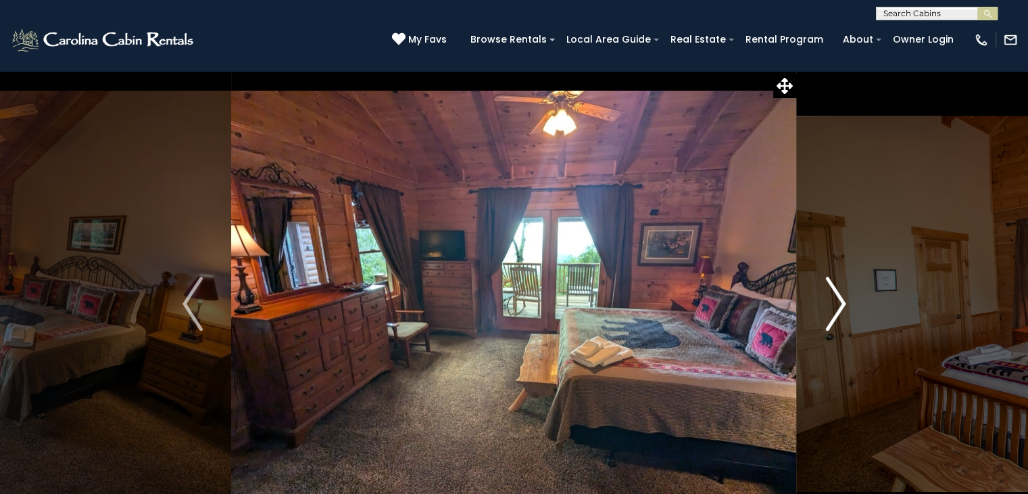
click at [838, 312] on img "Next" at bounding box center [835, 304] width 20 height 54
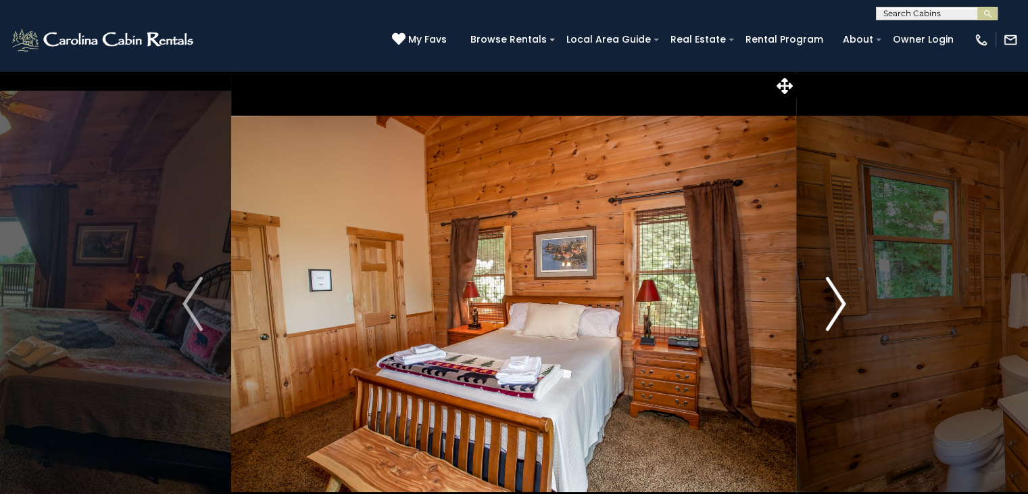
click at [838, 312] on img "Next" at bounding box center [835, 304] width 20 height 54
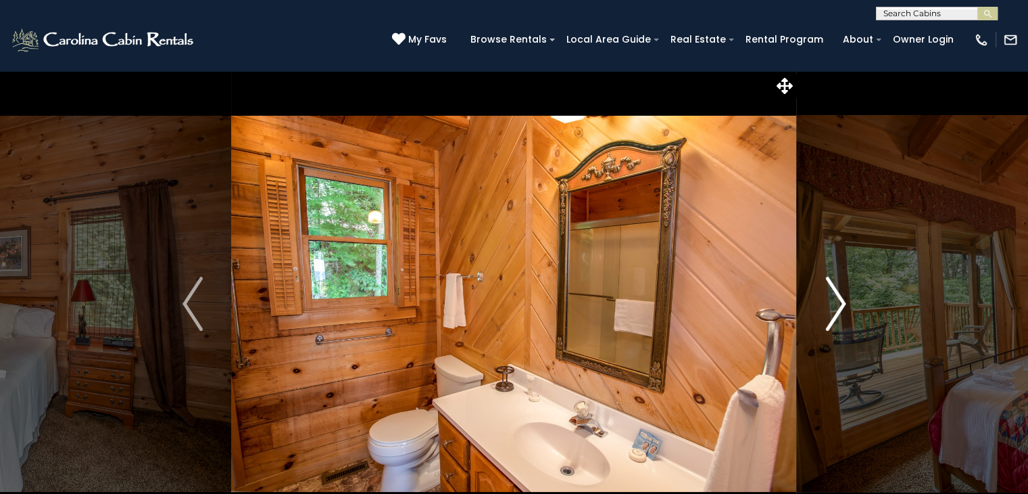
click at [838, 312] on img "Next" at bounding box center [835, 304] width 20 height 54
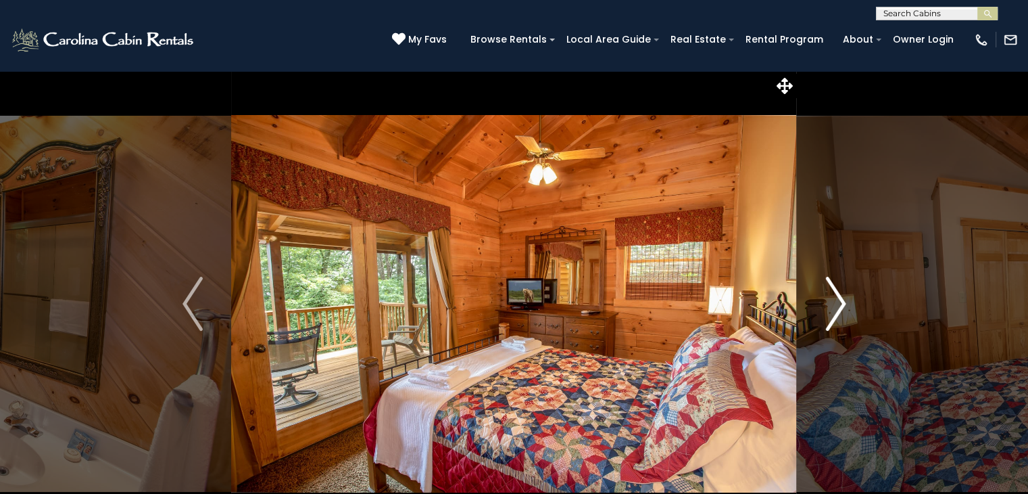
click at [838, 312] on img "Next" at bounding box center [835, 304] width 20 height 54
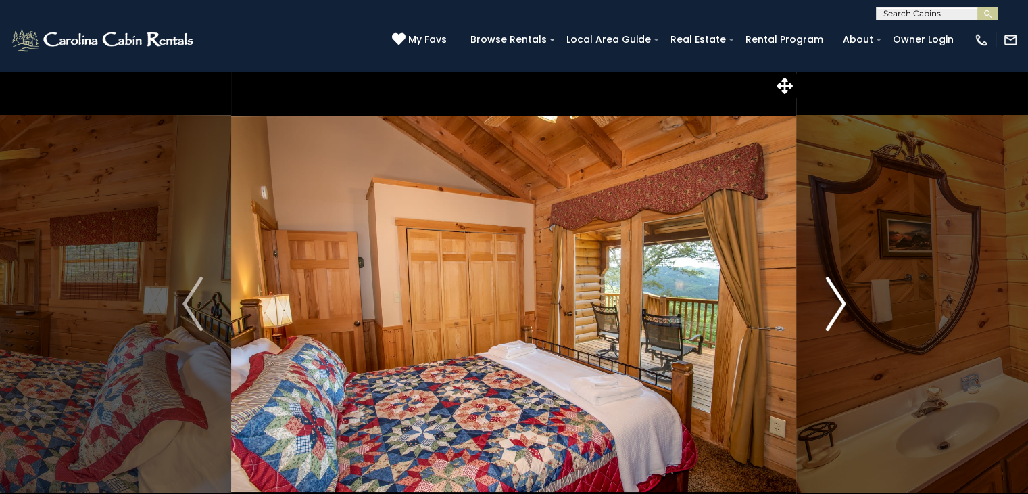
click at [838, 312] on img "Next" at bounding box center [835, 304] width 20 height 54
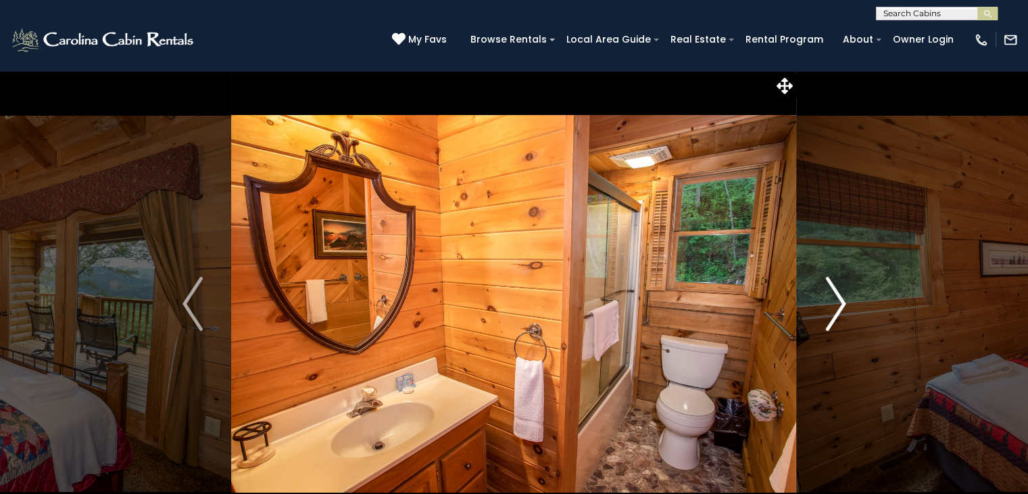
click at [838, 312] on img "Next" at bounding box center [835, 304] width 20 height 54
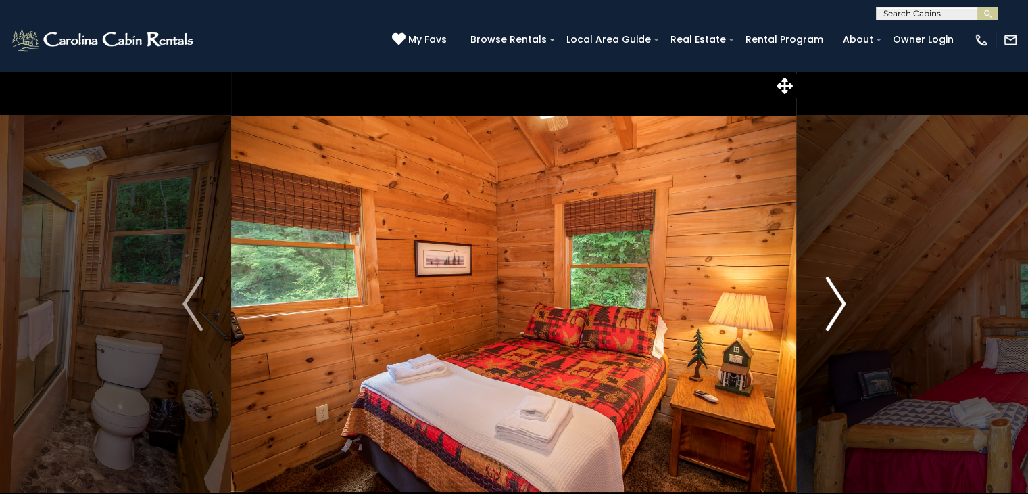
click at [838, 312] on img "Next" at bounding box center [835, 304] width 20 height 54
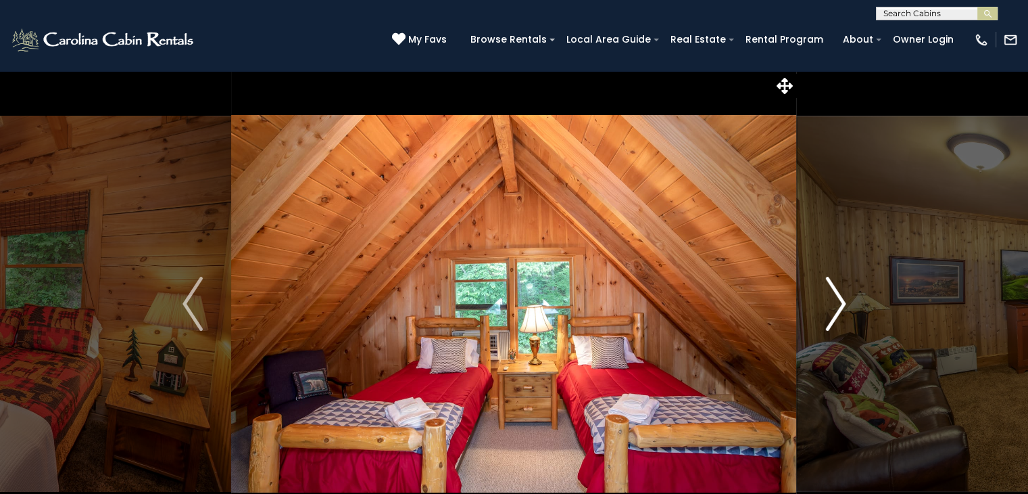
click at [838, 312] on img "Next" at bounding box center [835, 304] width 20 height 54
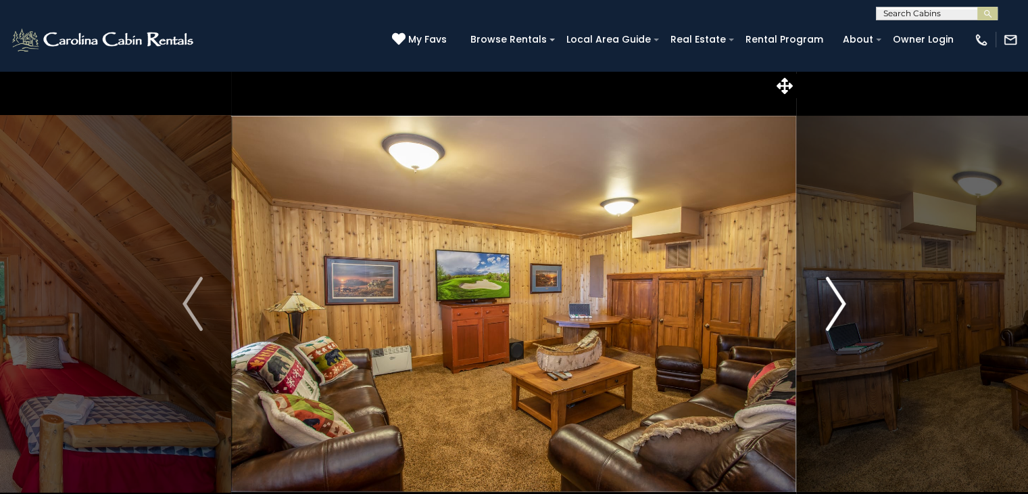
click at [838, 312] on img "Next" at bounding box center [835, 304] width 20 height 54
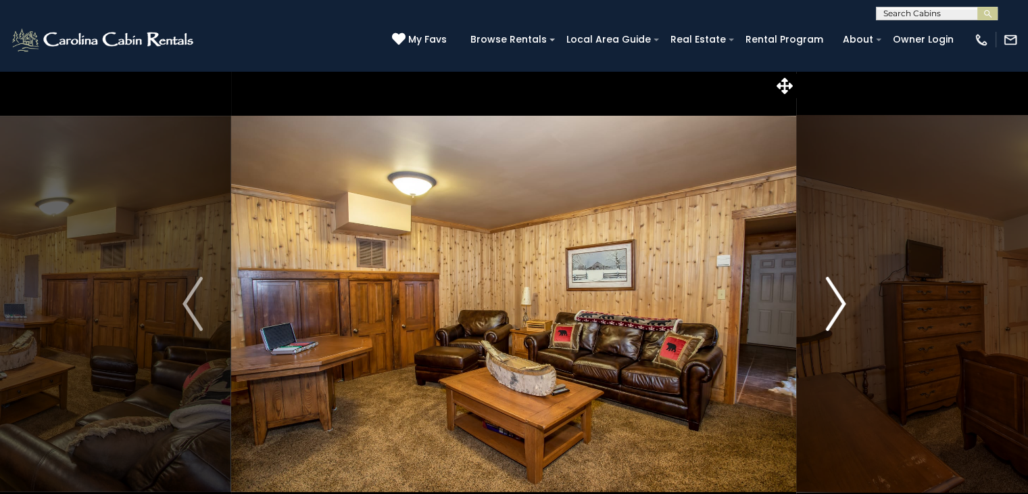
click at [838, 312] on img "Next" at bounding box center [835, 304] width 20 height 54
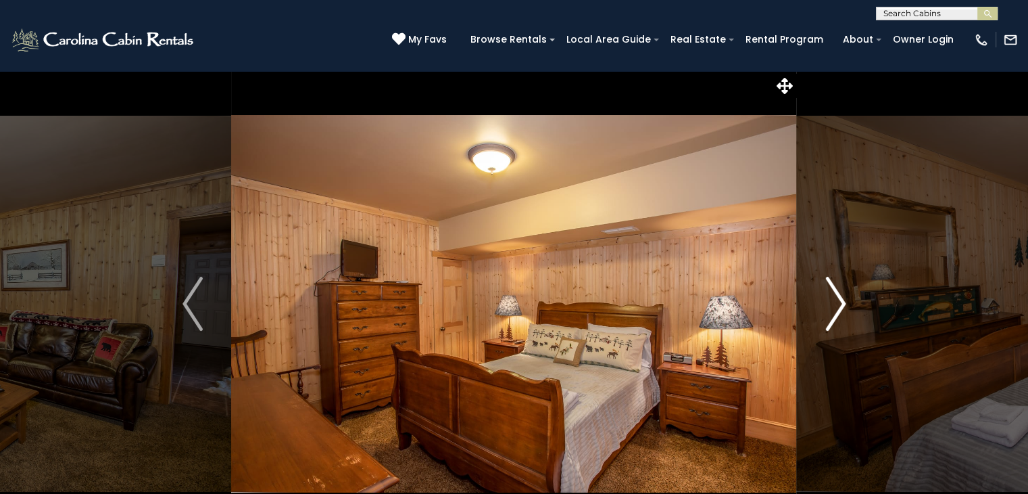
click at [838, 312] on img "Next" at bounding box center [835, 304] width 20 height 54
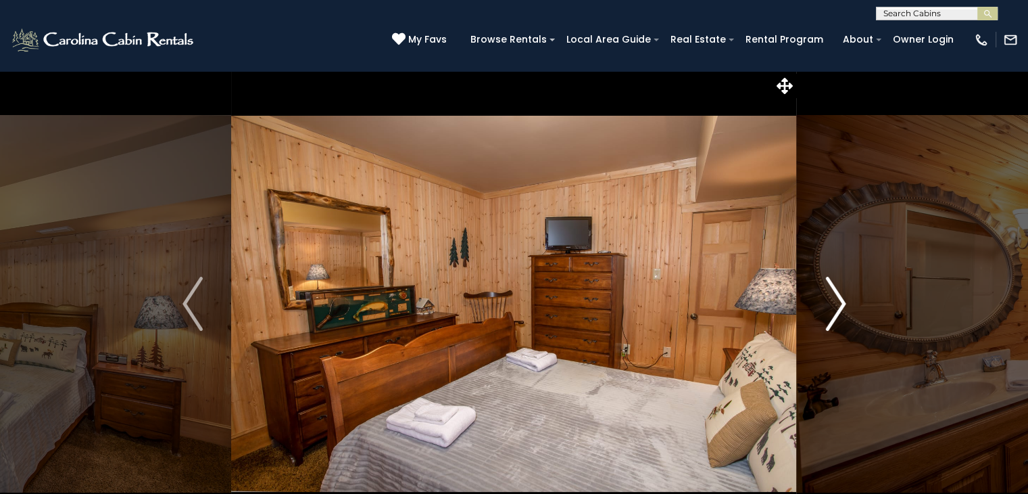
click at [838, 312] on img "Next" at bounding box center [835, 304] width 20 height 54
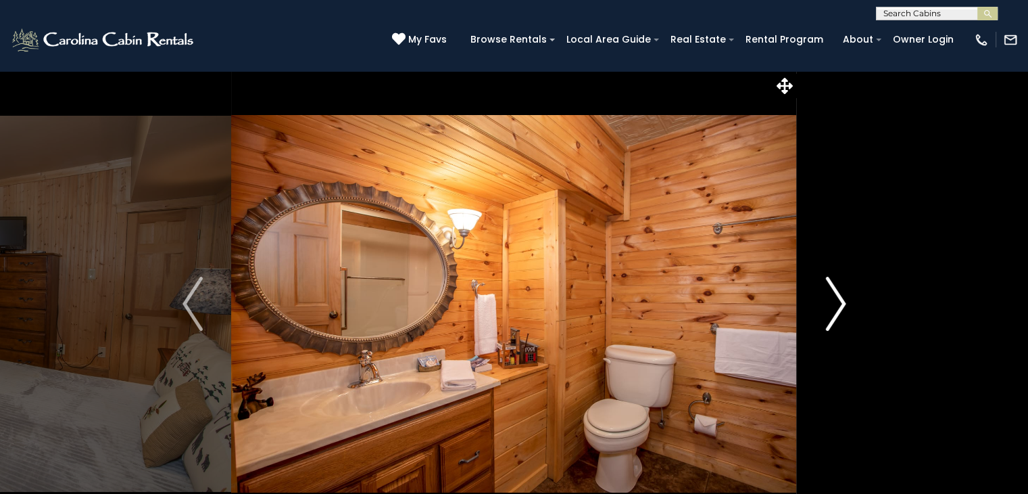
click at [838, 312] on img "Next" at bounding box center [835, 304] width 20 height 54
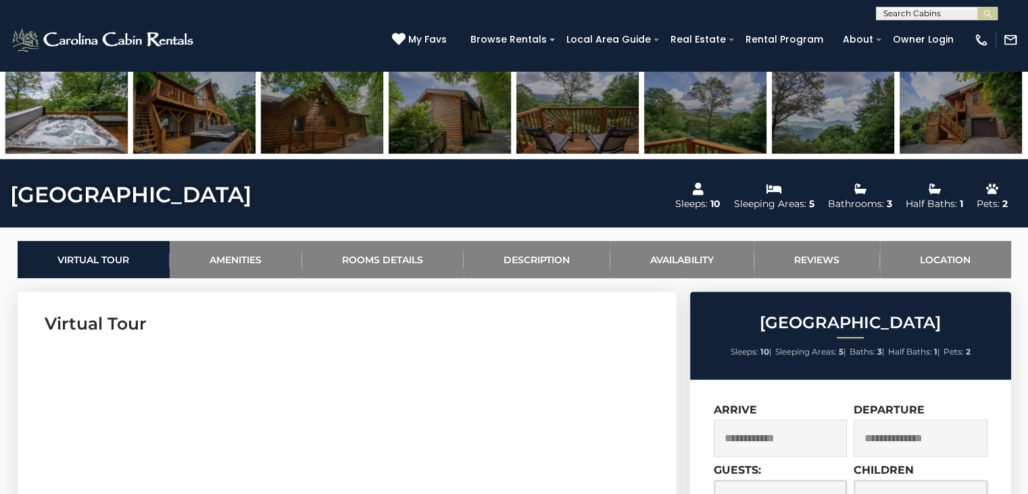
scroll to position [406, 0]
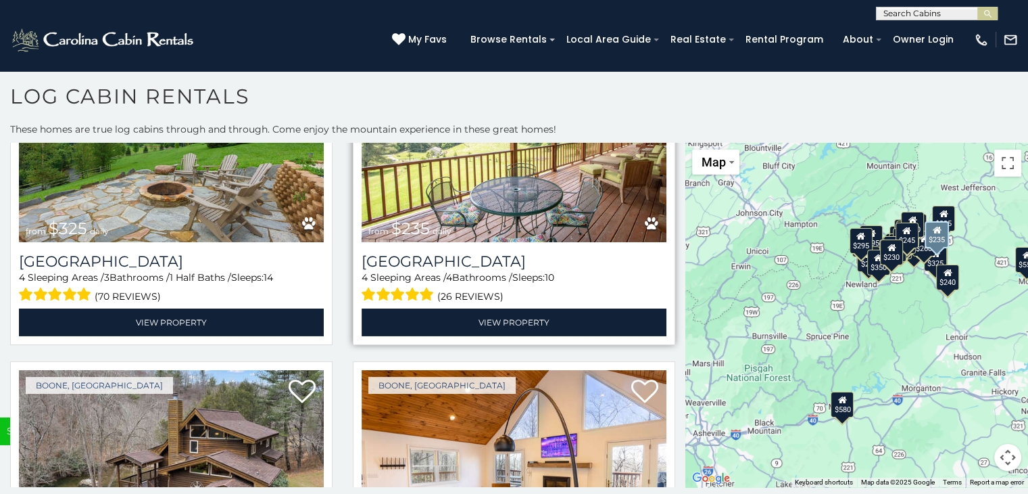
scroll to position [4633, 0]
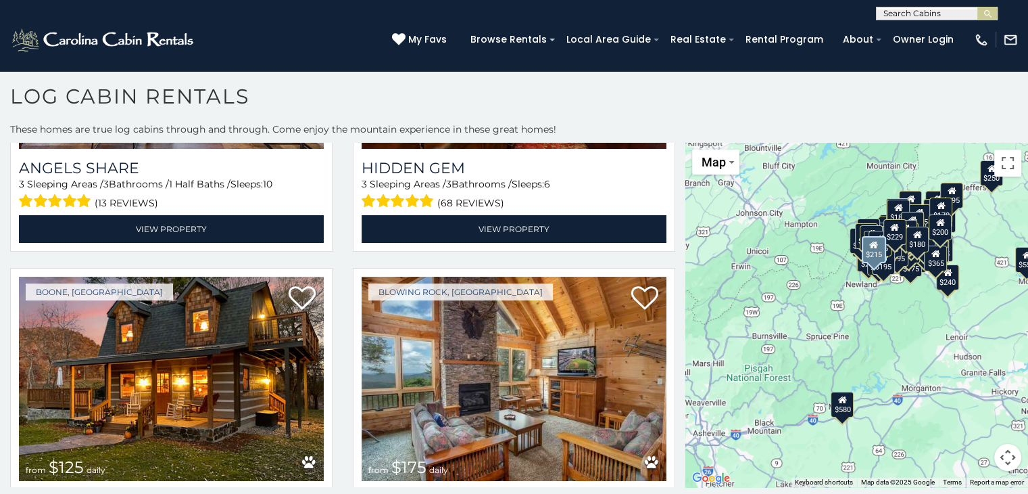
scroll to position [9918, 0]
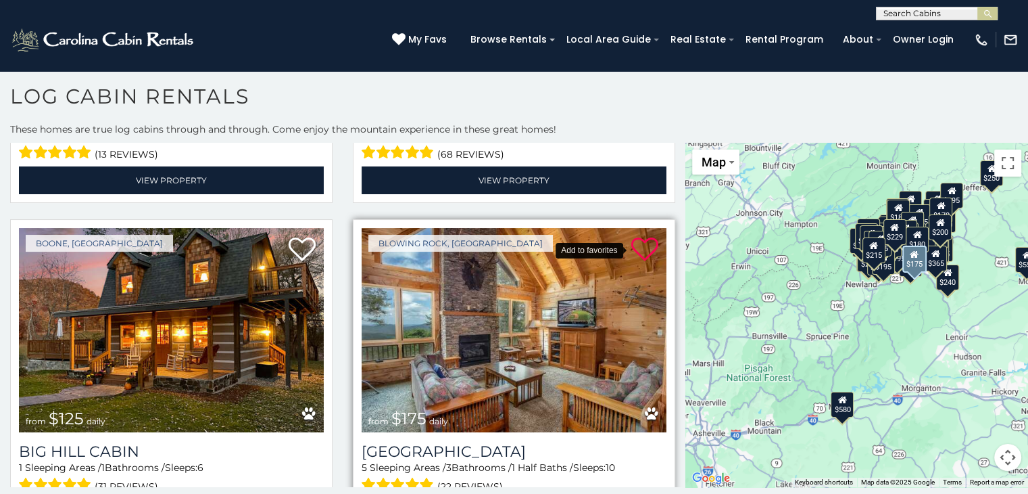
click at [633, 236] on icon at bounding box center [644, 249] width 27 height 27
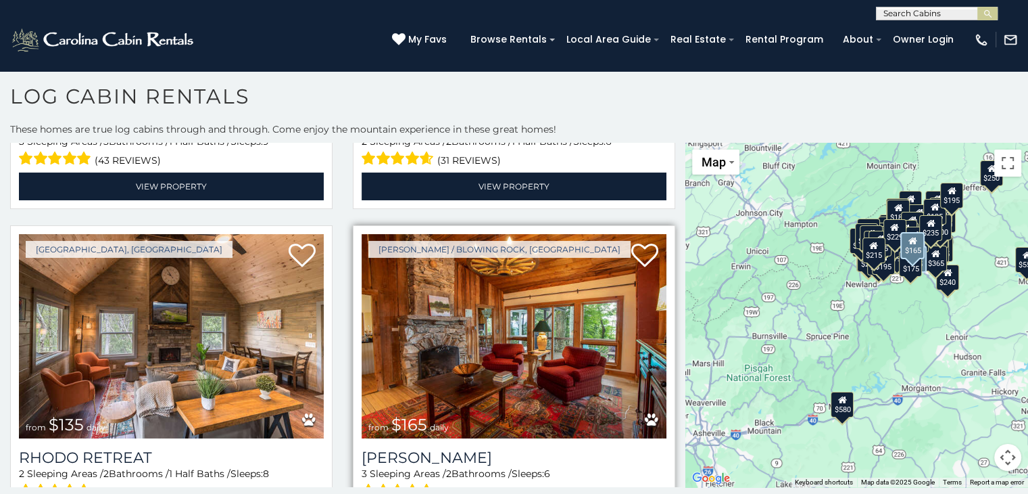
scroll to position [10932, 0]
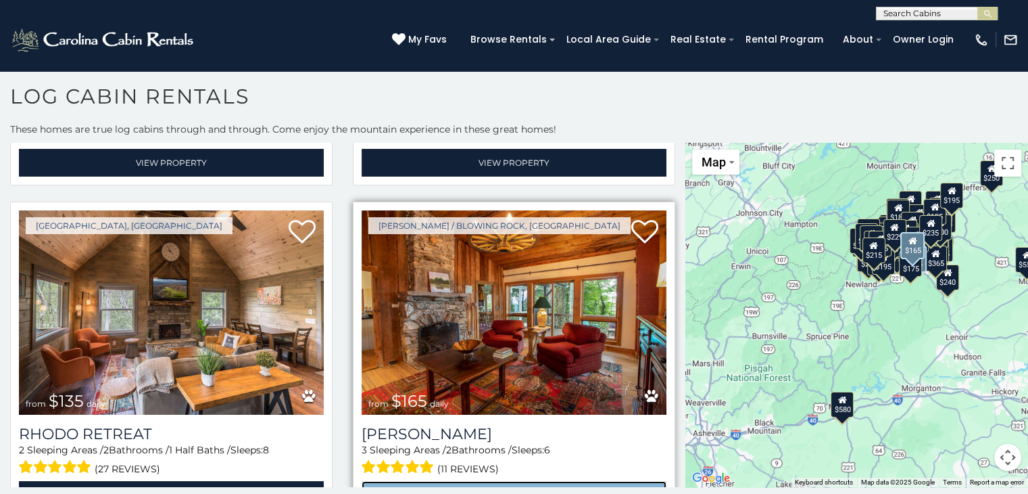
click at [471, 481] on link "View Property" at bounding box center [514, 495] width 305 height 28
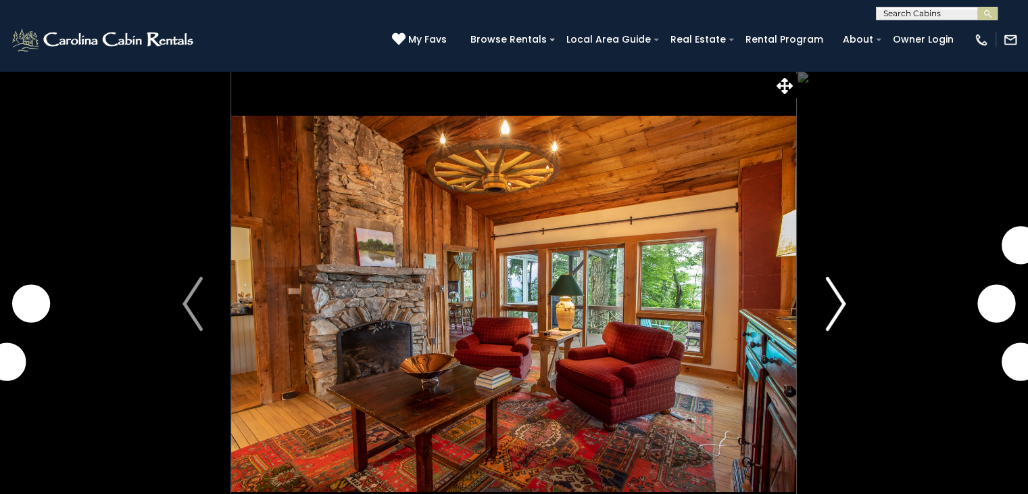
click at [836, 300] on img "Next" at bounding box center [835, 304] width 20 height 54
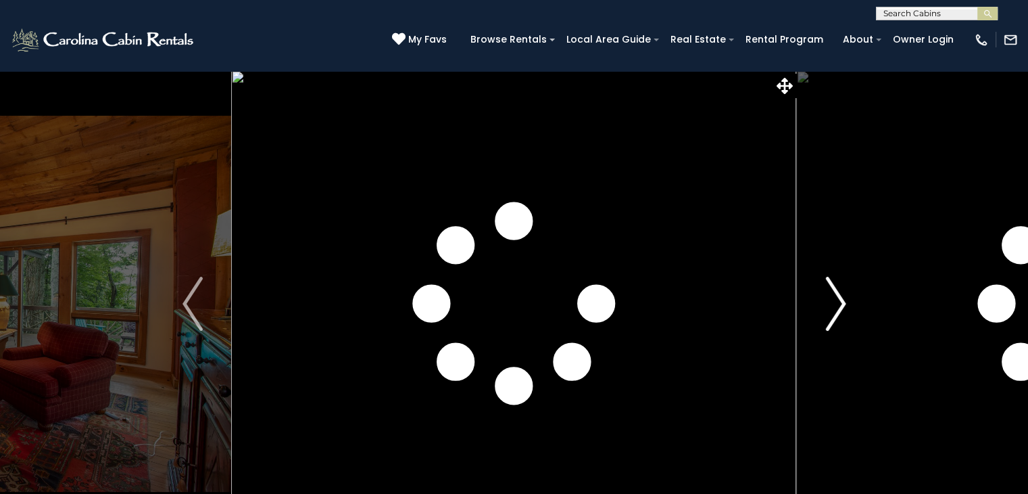
click at [836, 300] on img "Next" at bounding box center [835, 304] width 20 height 54
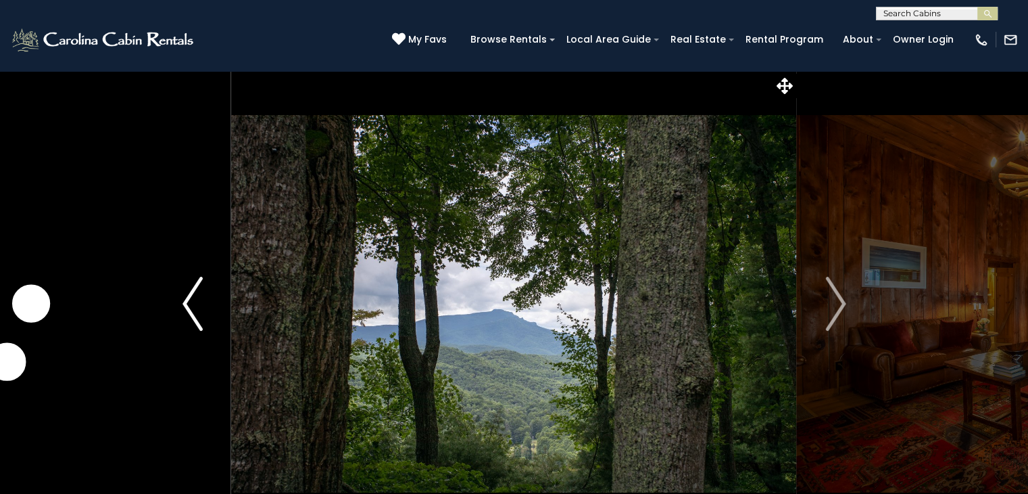
click at [189, 304] on img "Previous" at bounding box center [193, 304] width 20 height 54
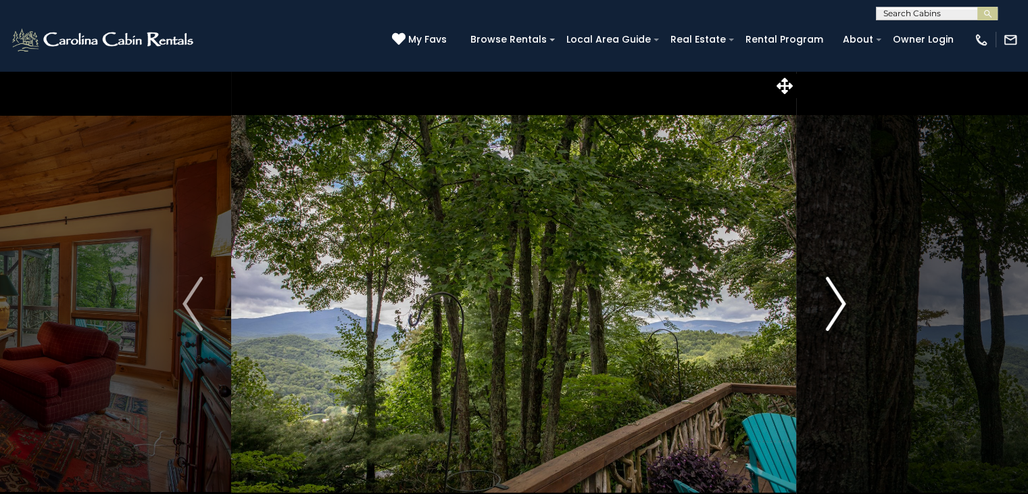
click at [832, 301] on img "Next" at bounding box center [835, 304] width 20 height 54
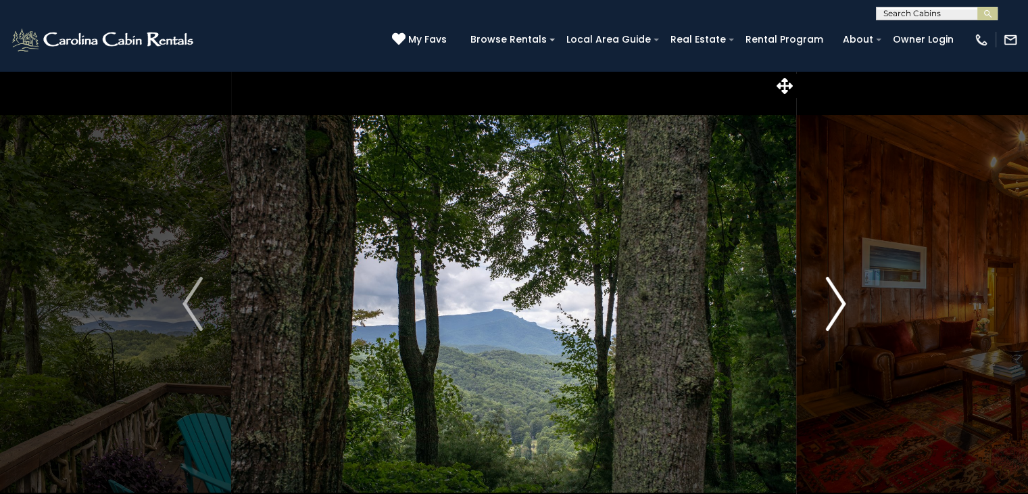
click at [832, 301] on img "Next" at bounding box center [835, 304] width 20 height 54
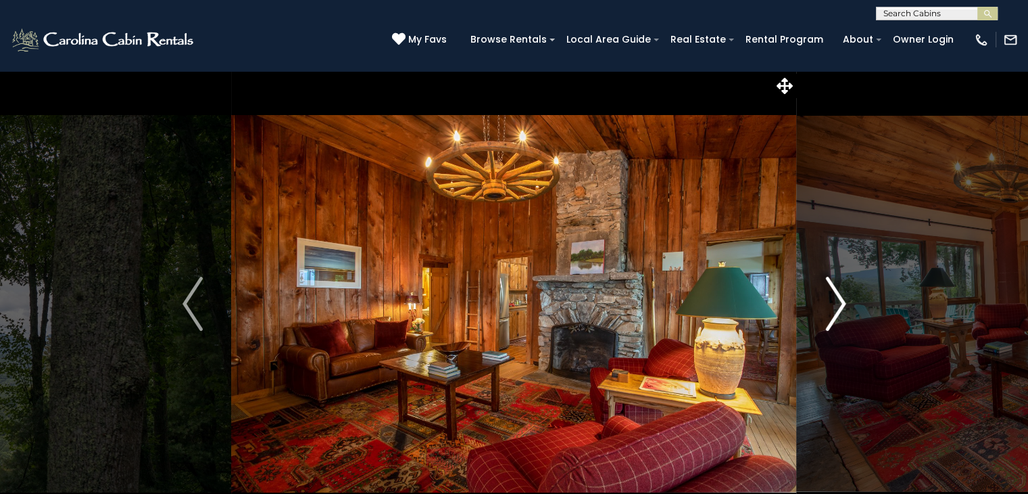
click at [831, 302] on img "Next" at bounding box center [835, 304] width 20 height 54
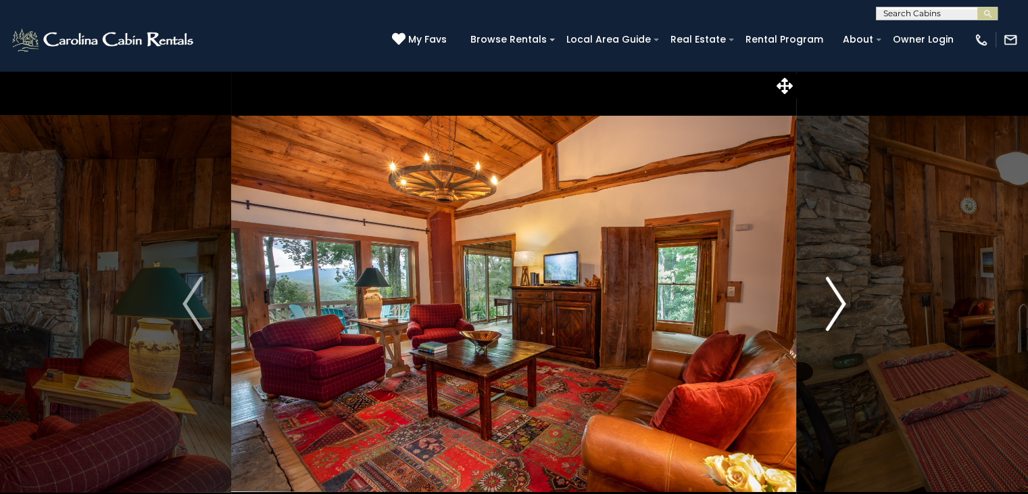
click at [831, 302] on img "Next" at bounding box center [835, 304] width 20 height 54
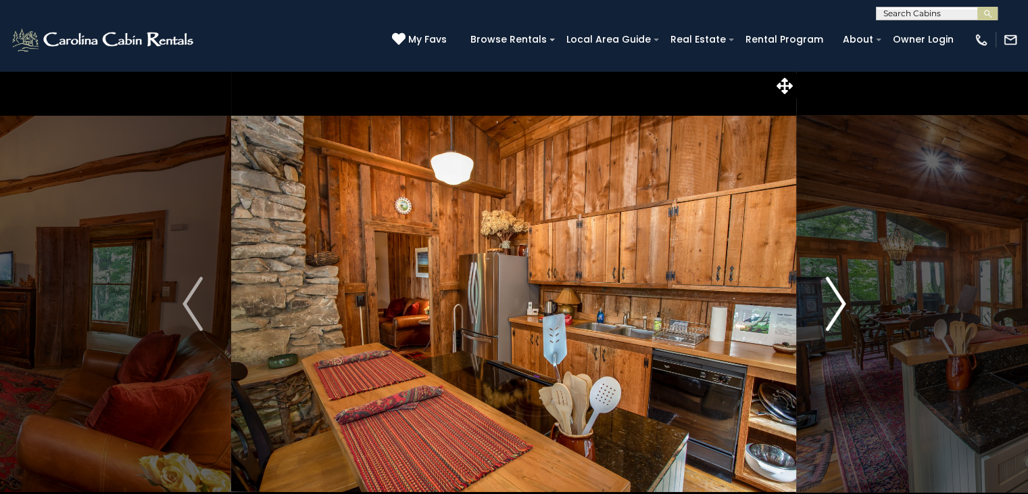
click at [831, 302] on img "Next" at bounding box center [835, 304] width 20 height 54
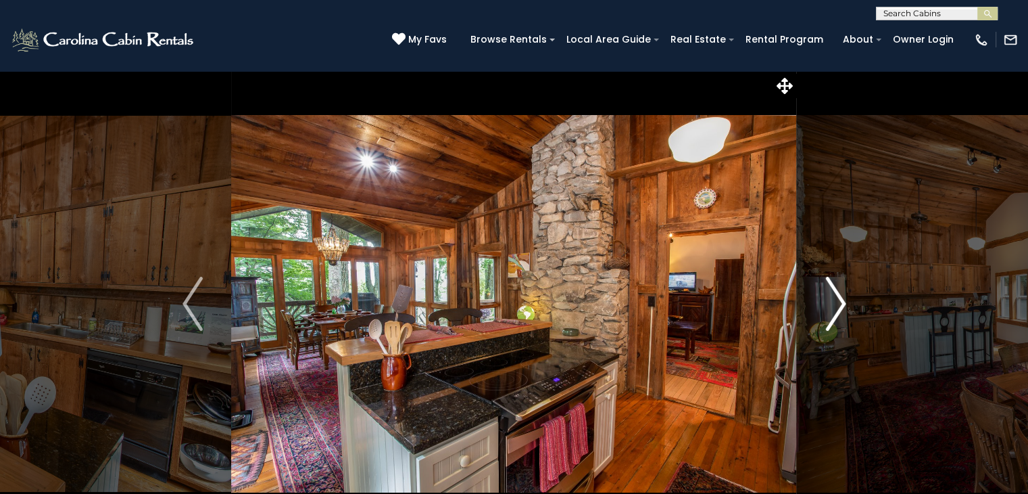
click at [830, 302] on img "Next" at bounding box center [835, 304] width 20 height 54
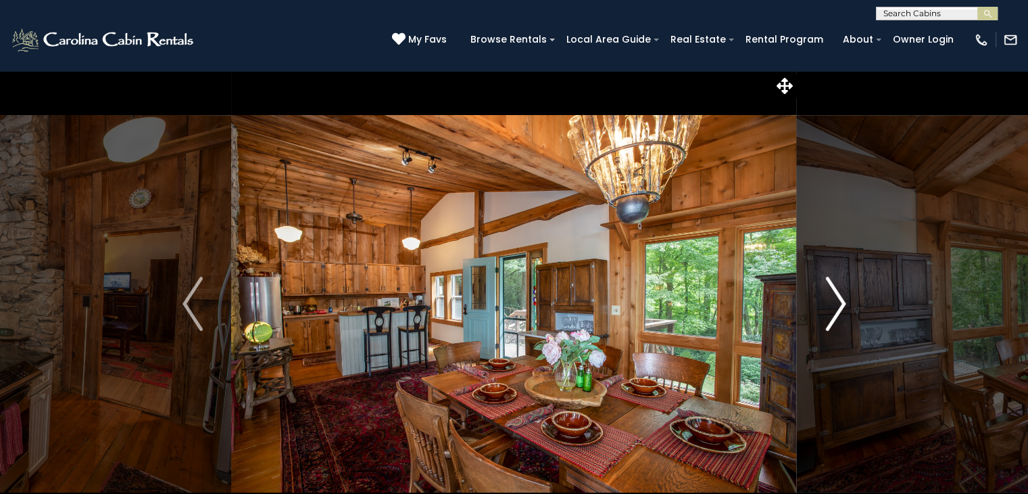
click at [830, 302] on img "Next" at bounding box center [835, 304] width 20 height 54
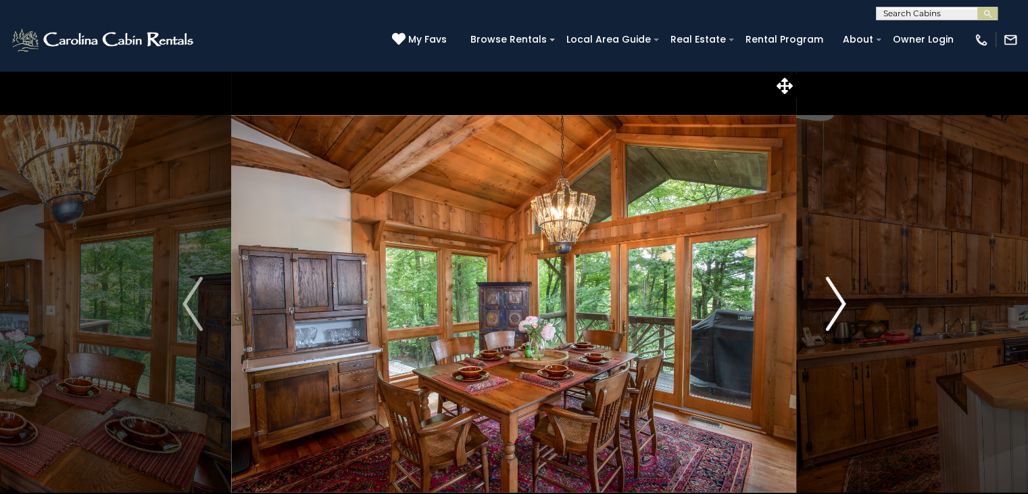
click at [830, 302] on img "Next" at bounding box center [835, 304] width 20 height 54
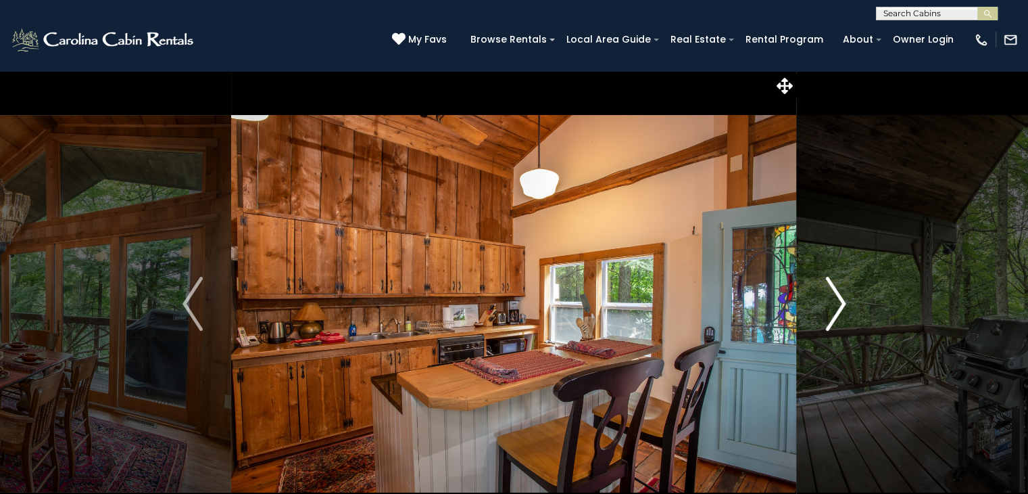
click at [830, 302] on img "Next" at bounding box center [835, 304] width 20 height 54
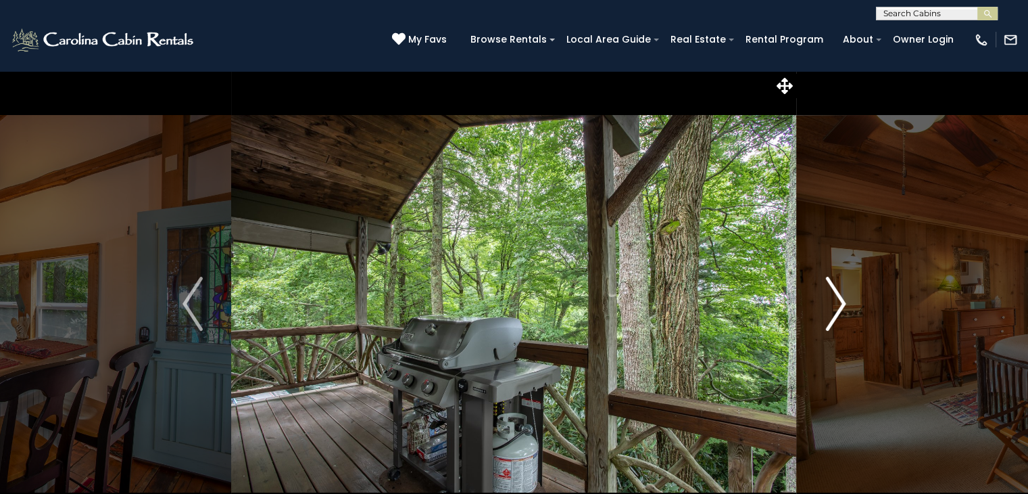
click at [830, 303] on img "Next" at bounding box center [835, 304] width 20 height 54
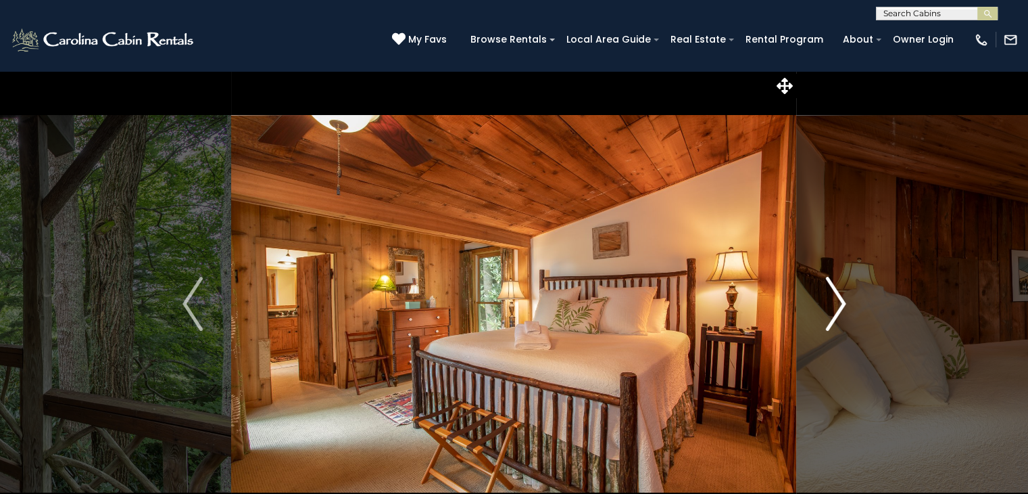
click at [830, 303] on img "Next" at bounding box center [835, 304] width 20 height 54
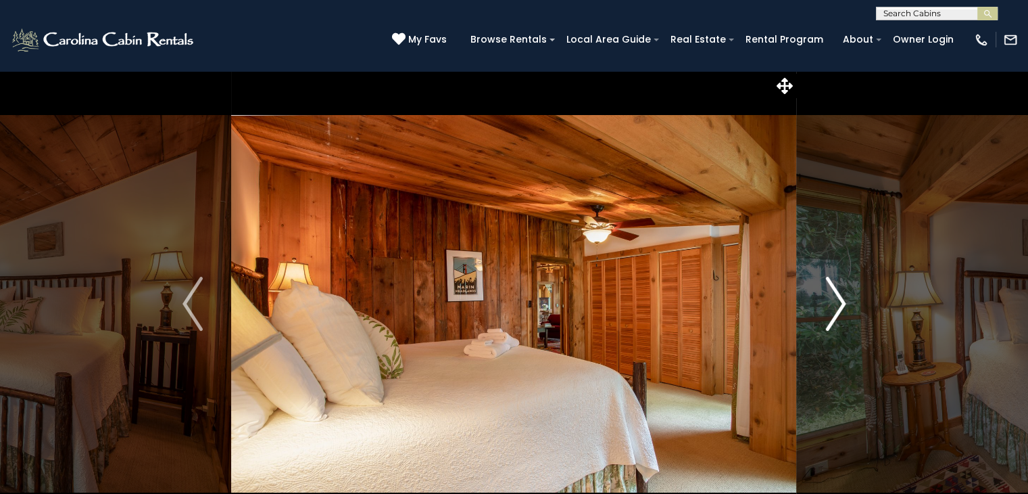
click at [830, 303] on img "Next" at bounding box center [835, 304] width 20 height 54
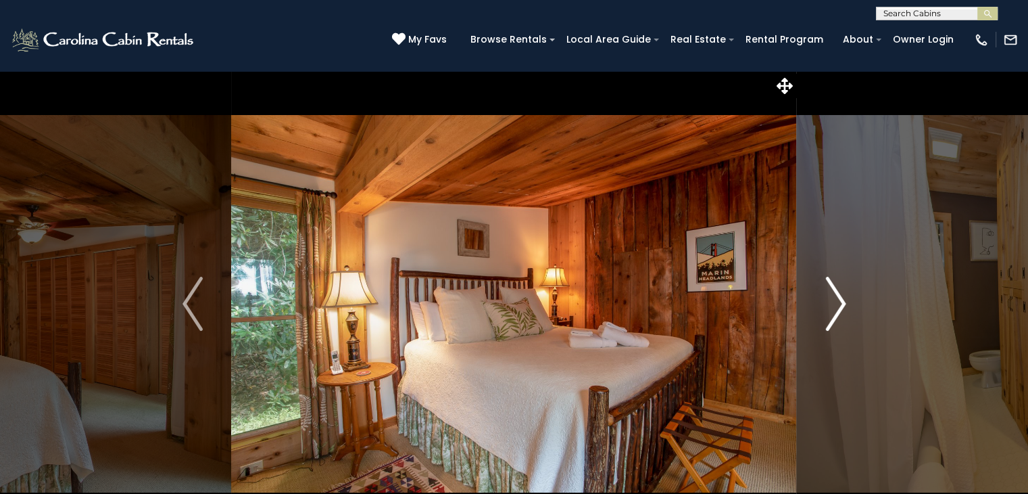
click at [830, 303] on img "Next" at bounding box center [835, 304] width 20 height 54
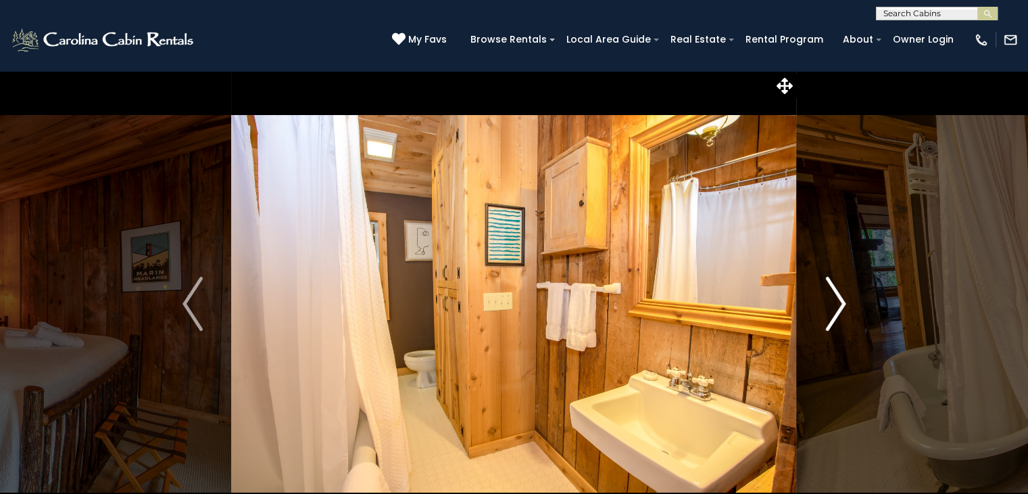
click at [830, 303] on img "Next" at bounding box center [835, 304] width 20 height 54
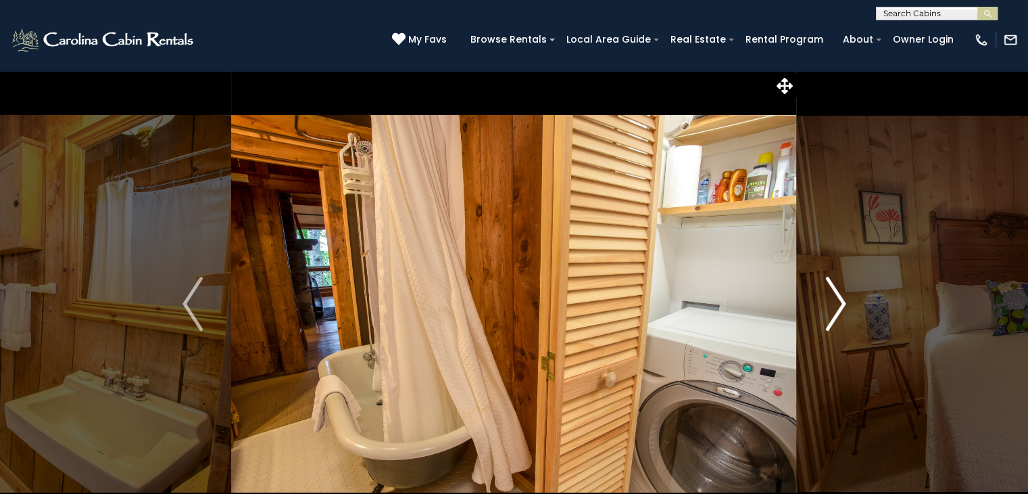
click at [823, 307] on button "Next" at bounding box center [836, 303] width 78 height 466
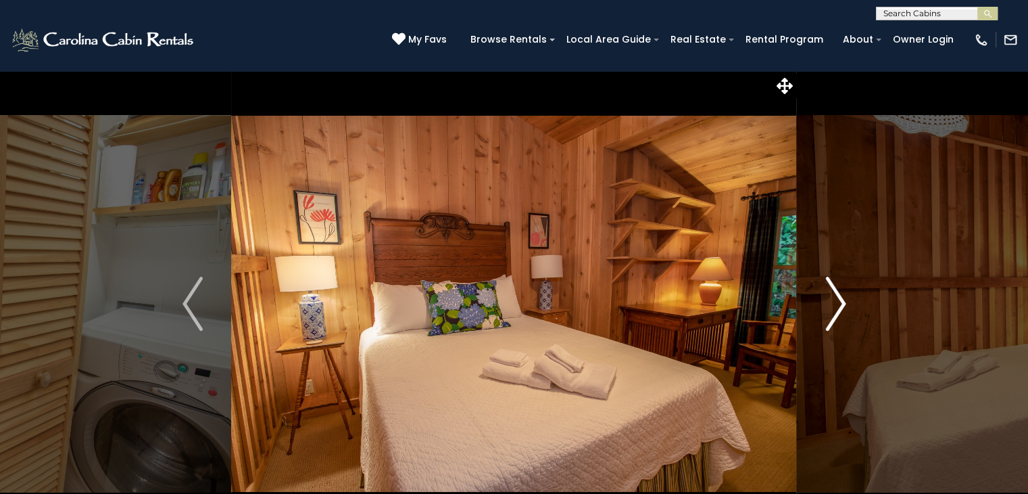
click at [820, 309] on button "Next" at bounding box center [836, 303] width 78 height 466
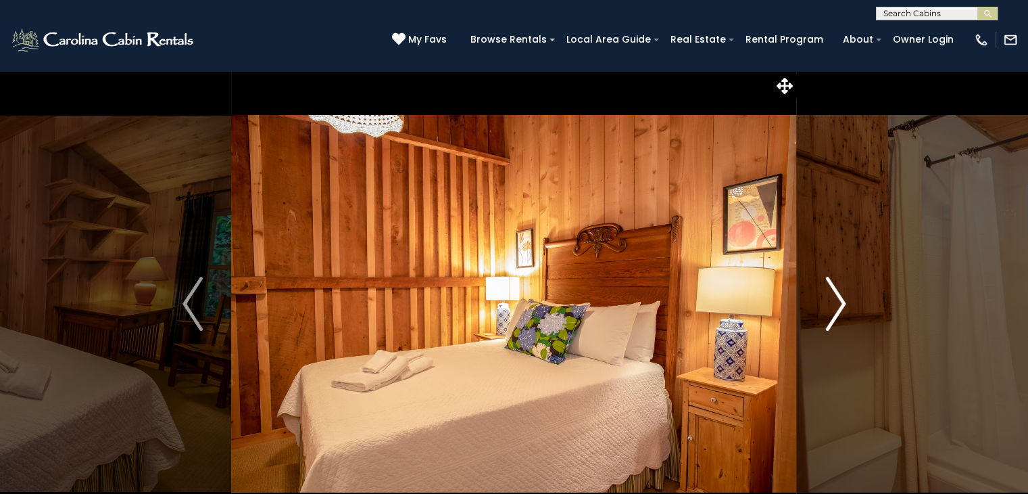
click at [832, 306] on img "Next" at bounding box center [835, 304] width 20 height 54
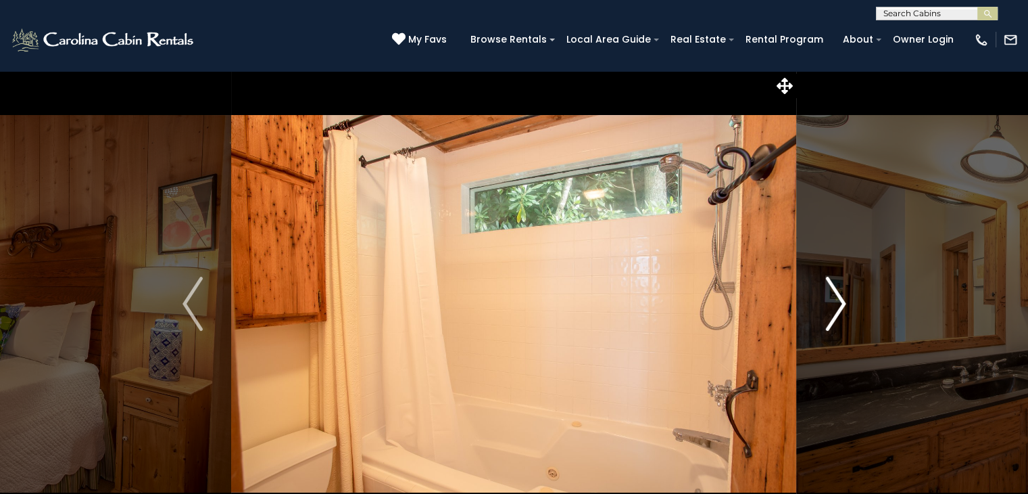
click at [832, 306] on img "Next" at bounding box center [835, 304] width 20 height 54
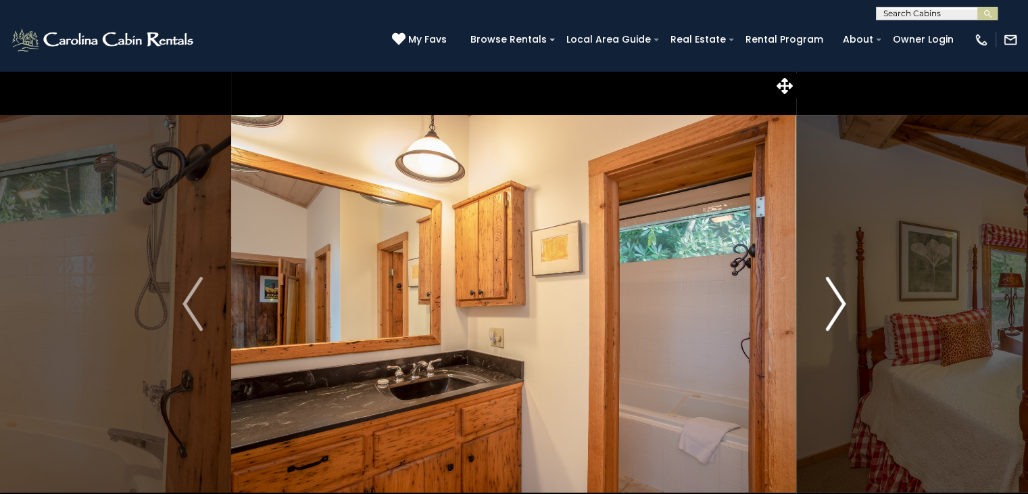
click at [832, 306] on img "Next" at bounding box center [835, 304] width 20 height 54
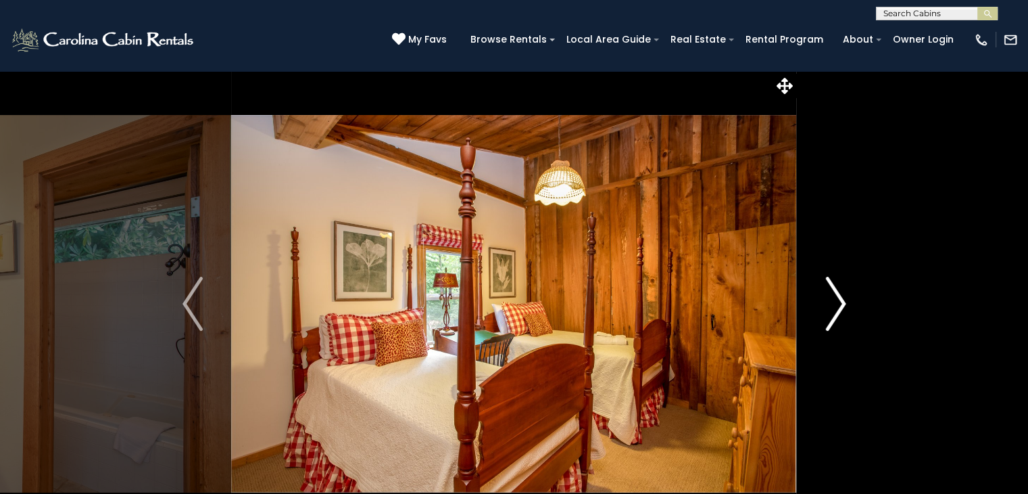
click at [832, 306] on img "Next" at bounding box center [835, 304] width 20 height 54
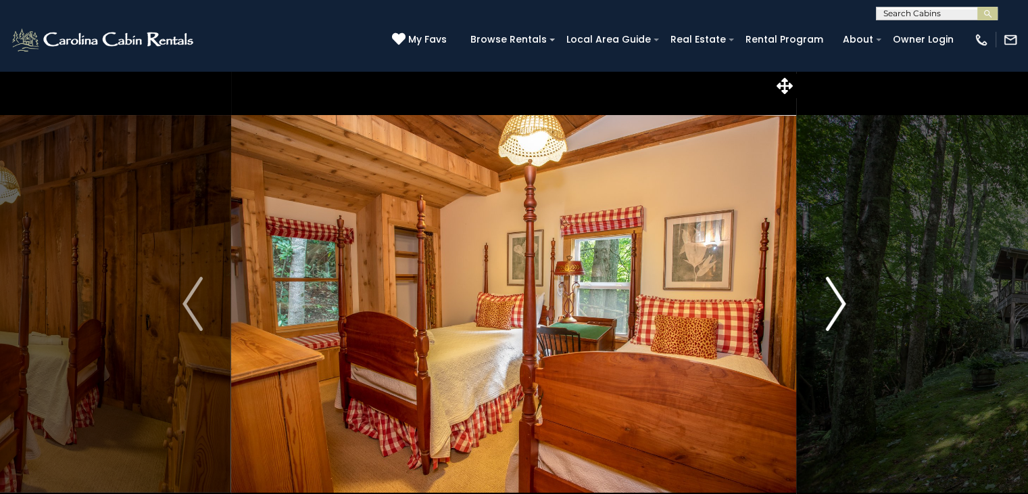
click at [832, 306] on img "Next" at bounding box center [835, 304] width 20 height 54
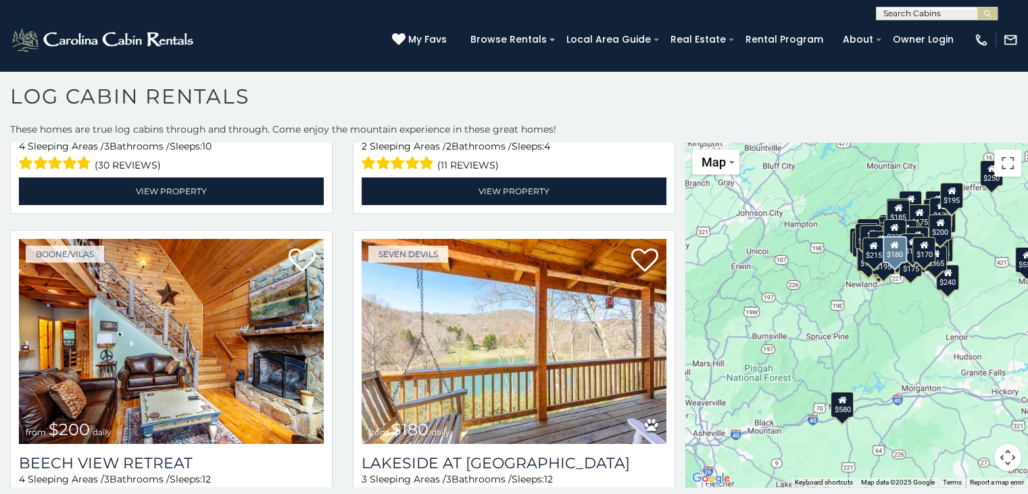
scroll to position [11608, 0]
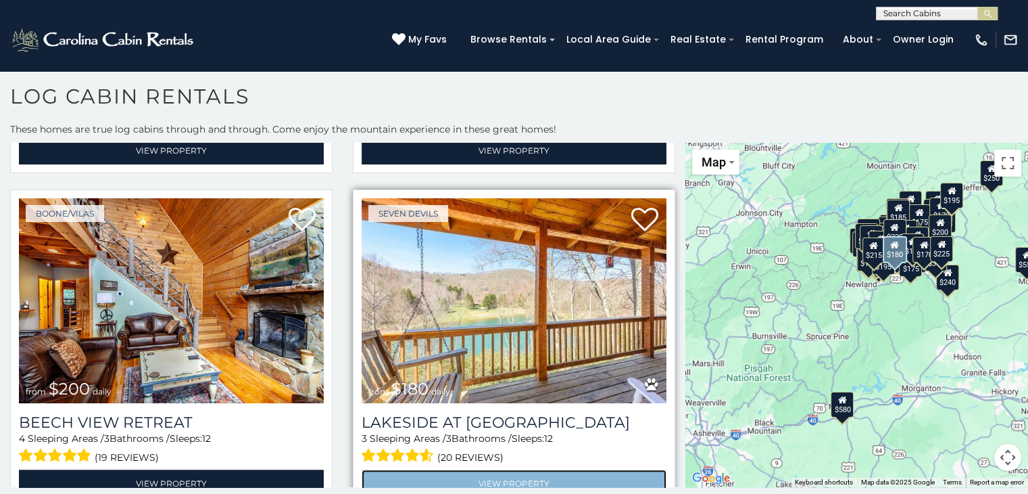
click at [549, 469] on link "View Property" at bounding box center [514, 483] width 305 height 28
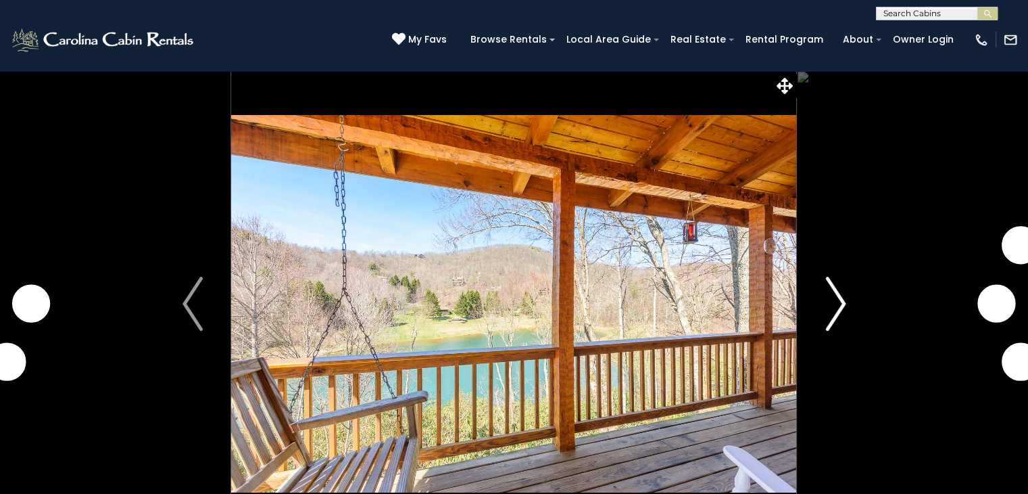
click at [846, 313] on button "Next" at bounding box center [836, 303] width 78 height 466
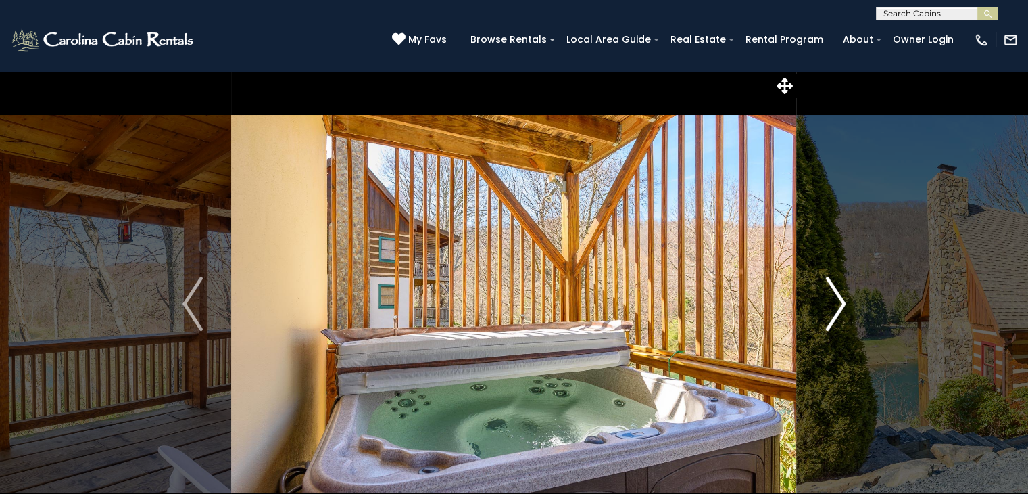
click at [839, 309] on img "Next" at bounding box center [835, 304] width 20 height 54
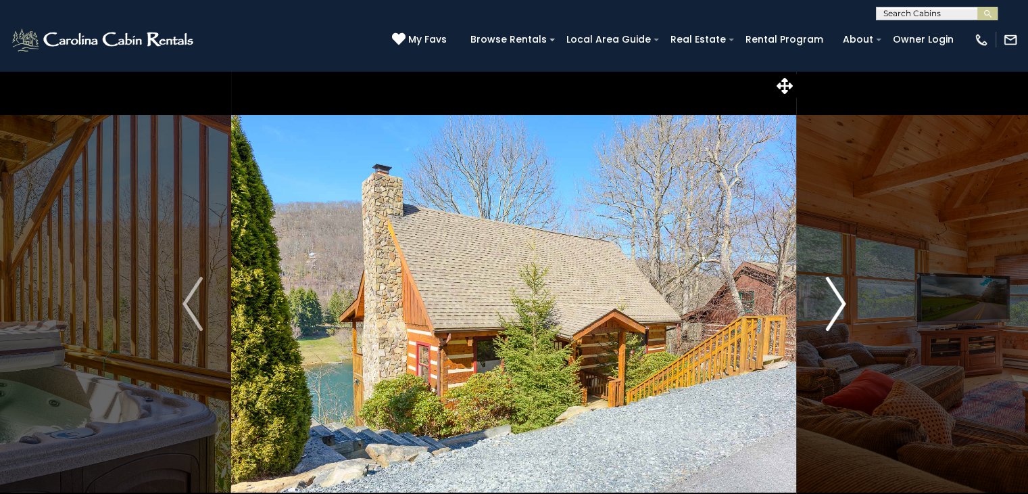
click at [838, 310] on img "Next" at bounding box center [835, 304] width 20 height 54
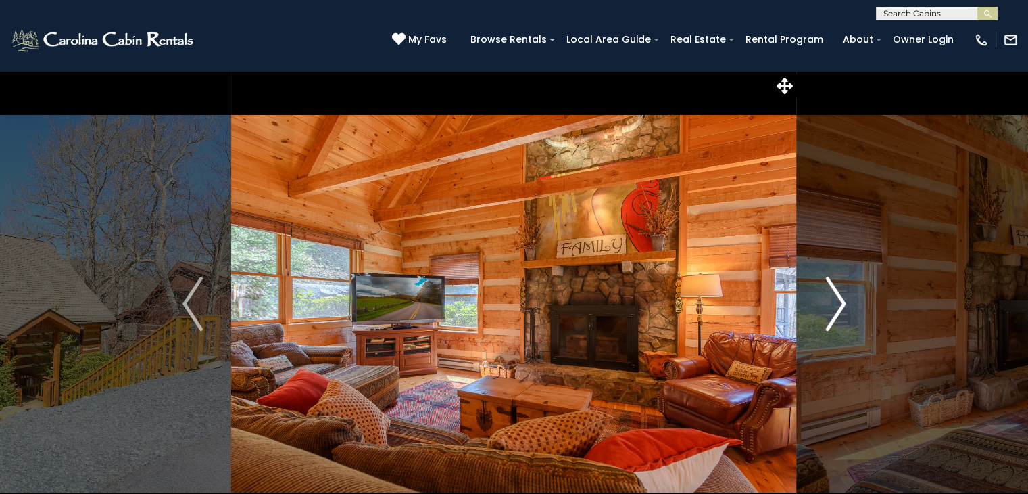
click at [838, 310] on img "Next" at bounding box center [835, 304] width 20 height 54
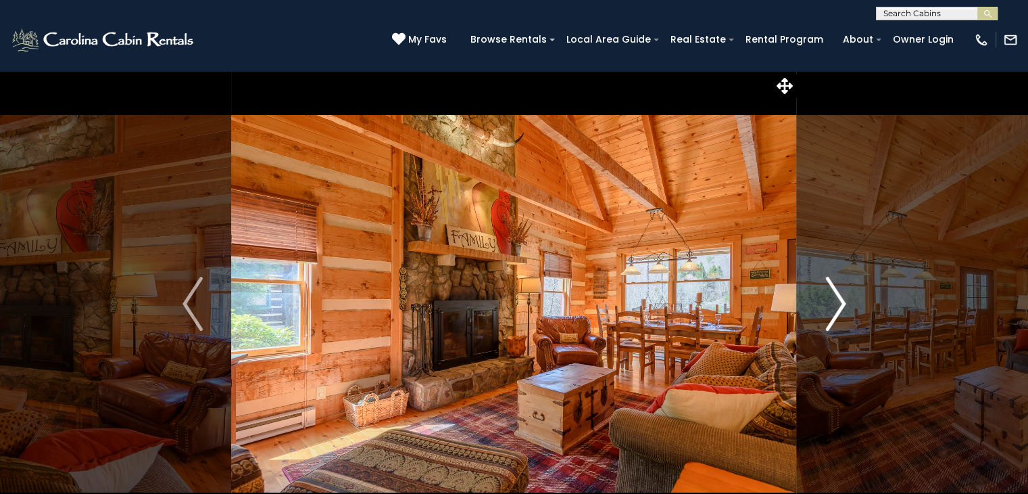
click at [838, 310] on img "Next" at bounding box center [835, 304] width 20 height 54
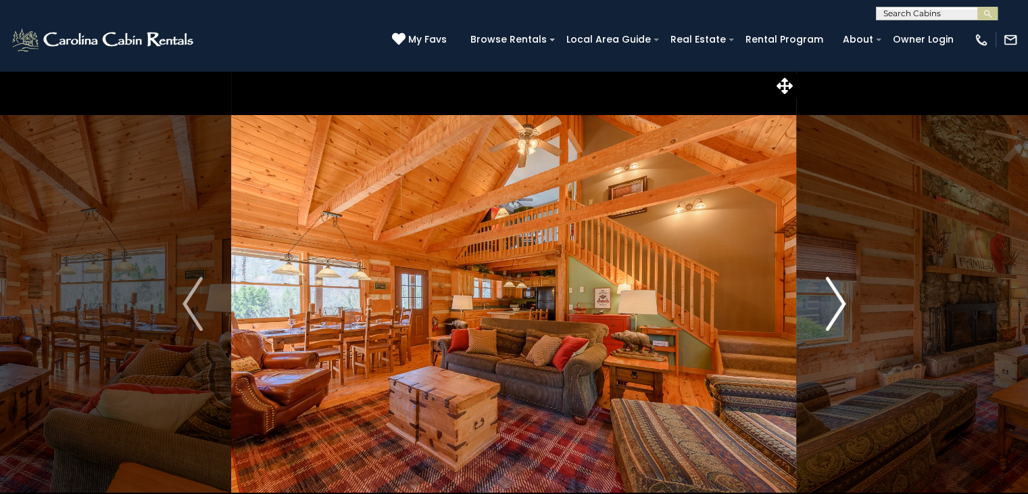
click at [838, 310] on img "Next" at bounding box center [835, 304] width 20 height 54
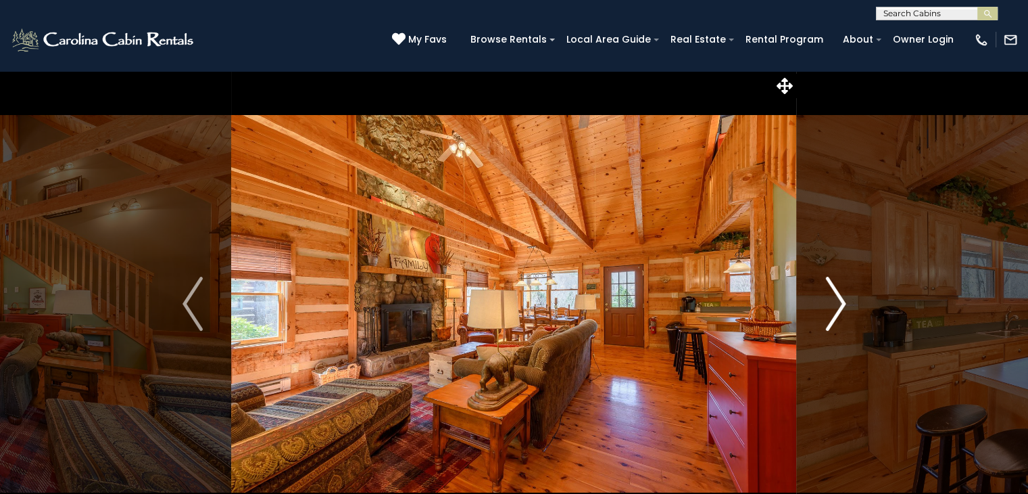
click at [838, 310] on img "Next" at bounding box center [835, 304] width 20 height 54
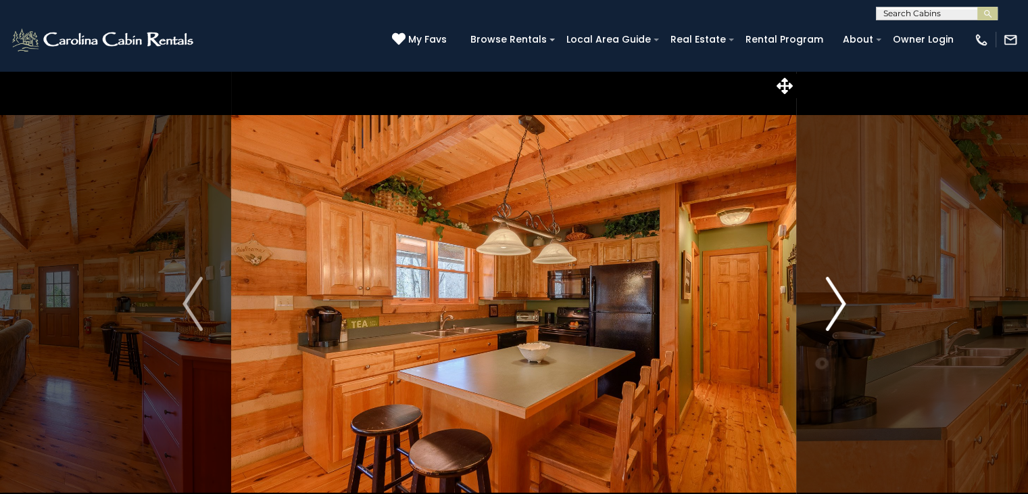
click at [838, 310] on img "Next" at bounding box center [835, 304] width 20 height 54
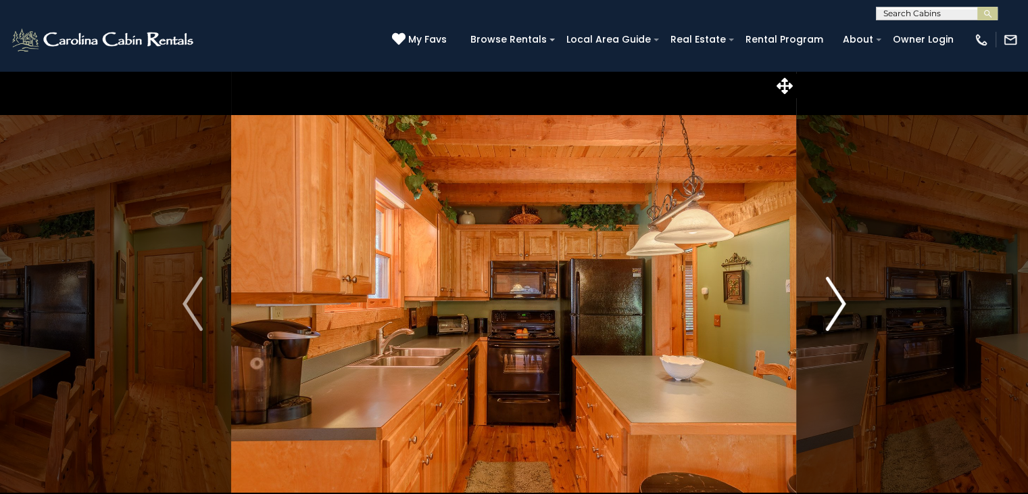
click at [838, 310] on img "Next" at bounding box center [835, 304] width 20 height 54
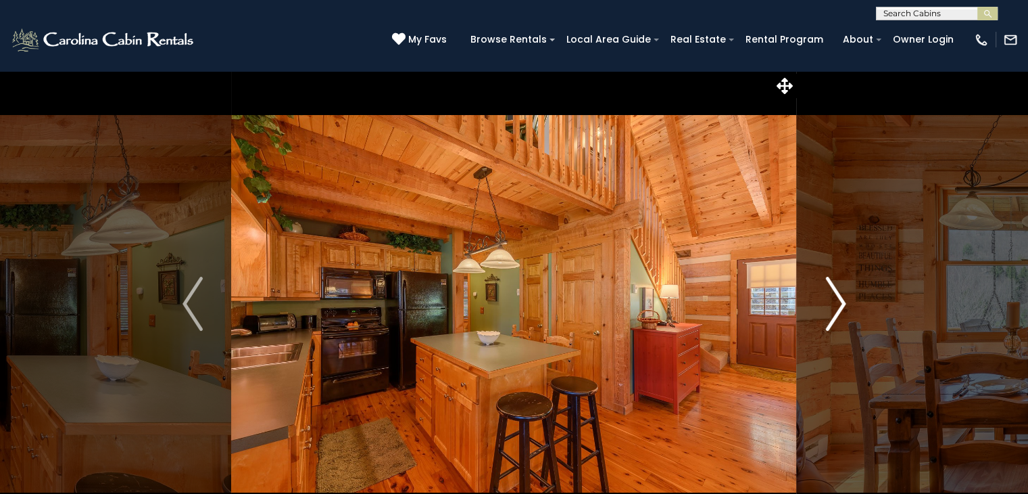
click at [838, 310] on img "Next" at bounding box center [835, 304] width 20 height 54
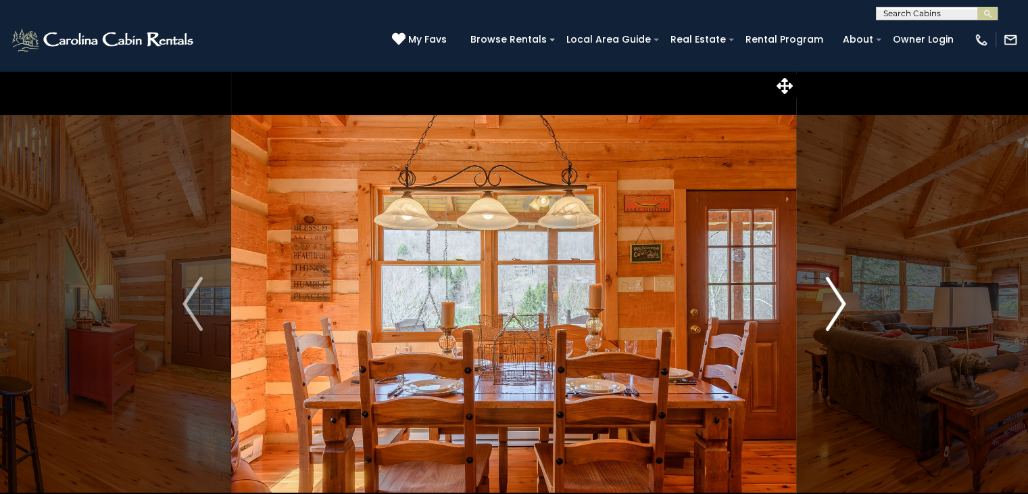
click at [838, 311] on img "Next" at bounding box center [835, 304] width 20 height 54
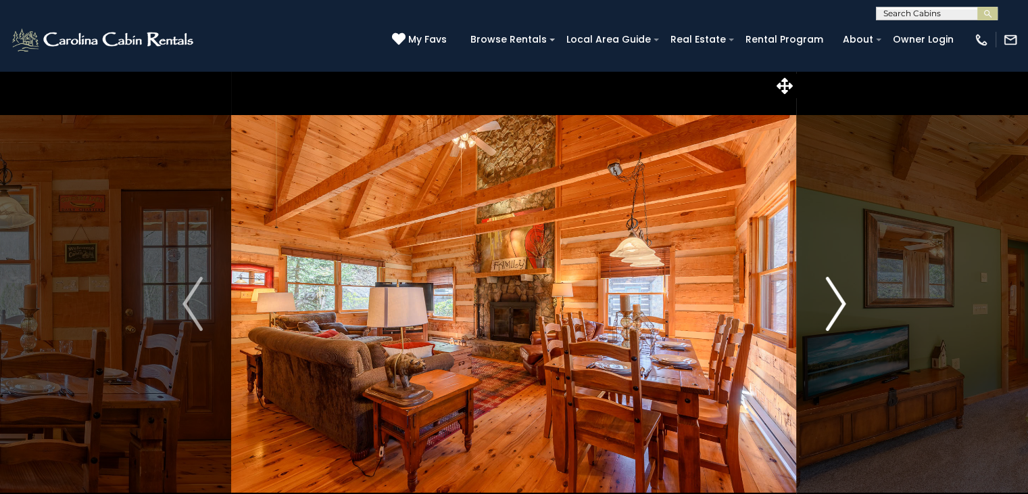
click at [837, 312] on img "Next" at bounding box center [835, 304] width 20 height 54
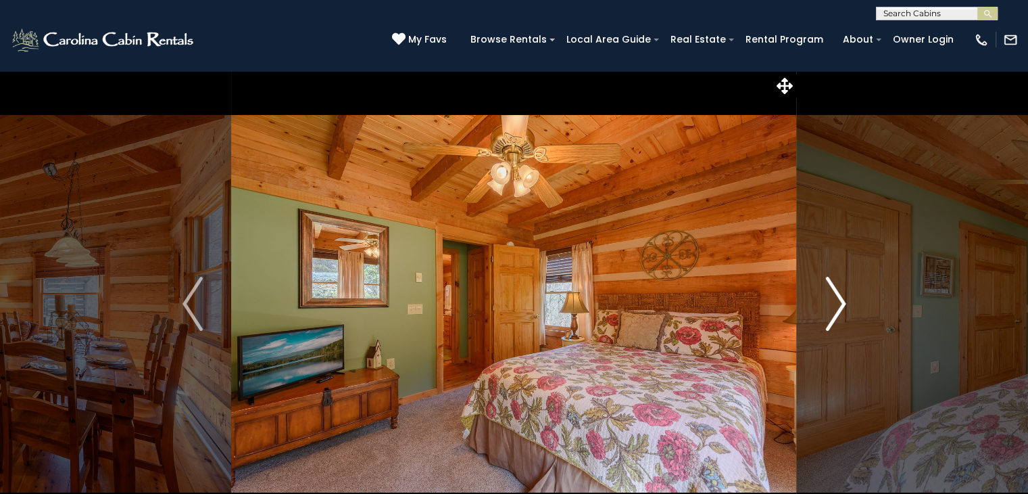
click at [837, 312] on img "Next" at bounding box center [835, 304] width 20 height 54
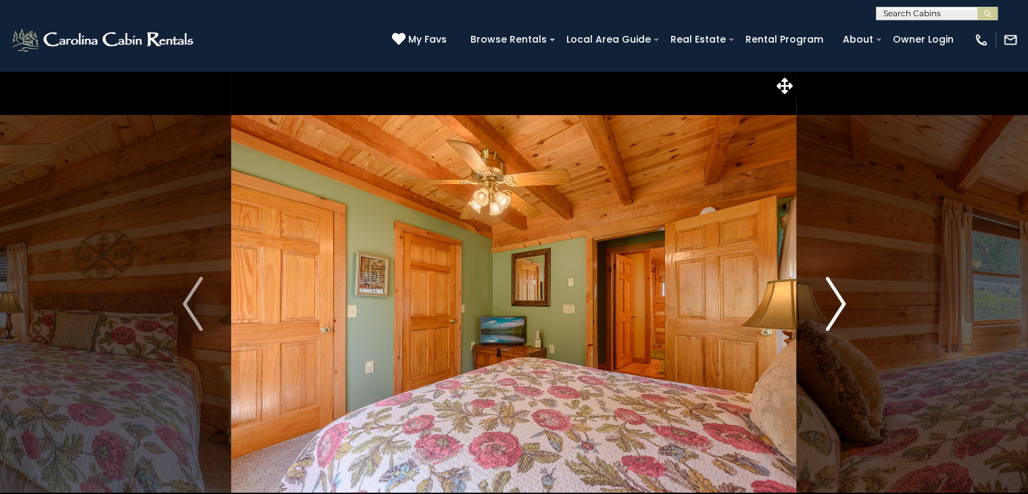
click at [837, 312] on img "Next" at bounding box center [835, 304] width 20 height 54
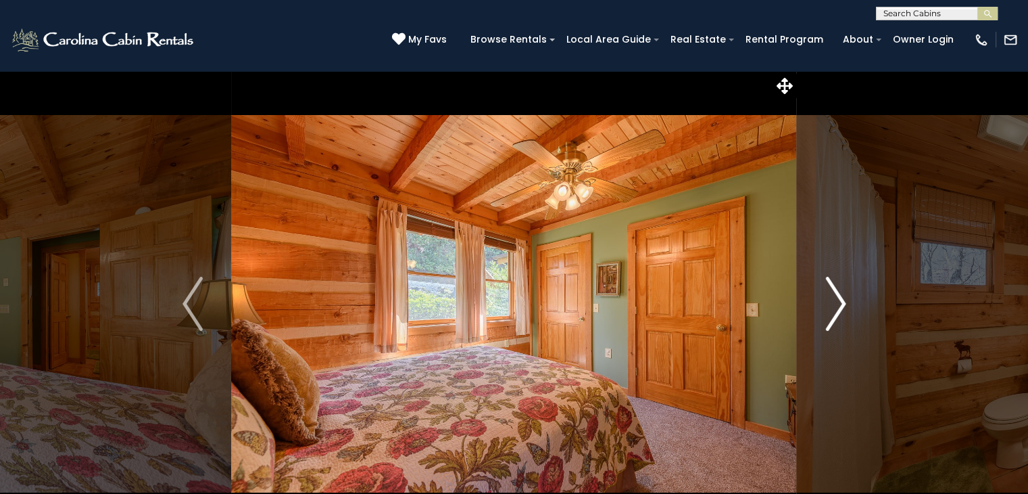
click at [837, 312] on img "Next" at bounding box center [835, 304] width 20 height 54
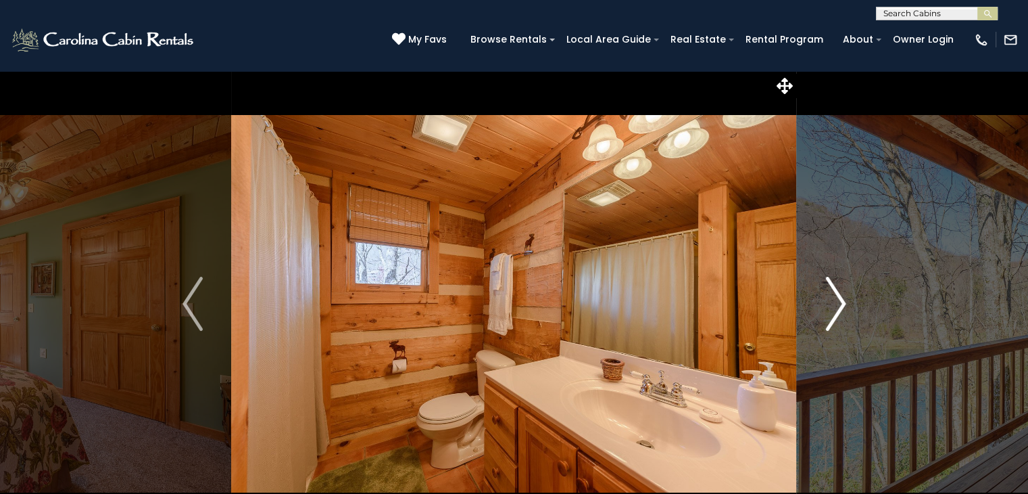
click at [837, 313] on img "Next" at bounding box center [835, 304] width 20 height 54
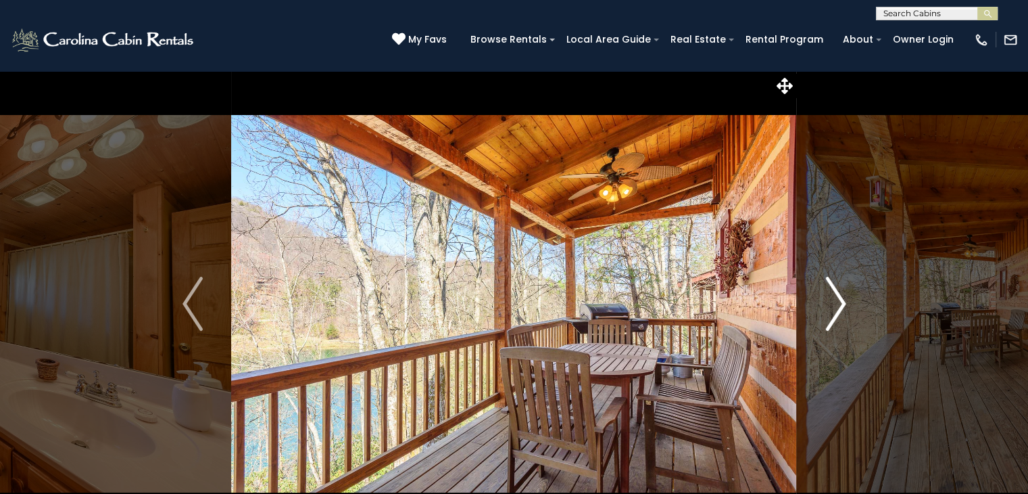
click at [837, 313] on img "Next" at bounding box center [835, 304] width 20 height 54
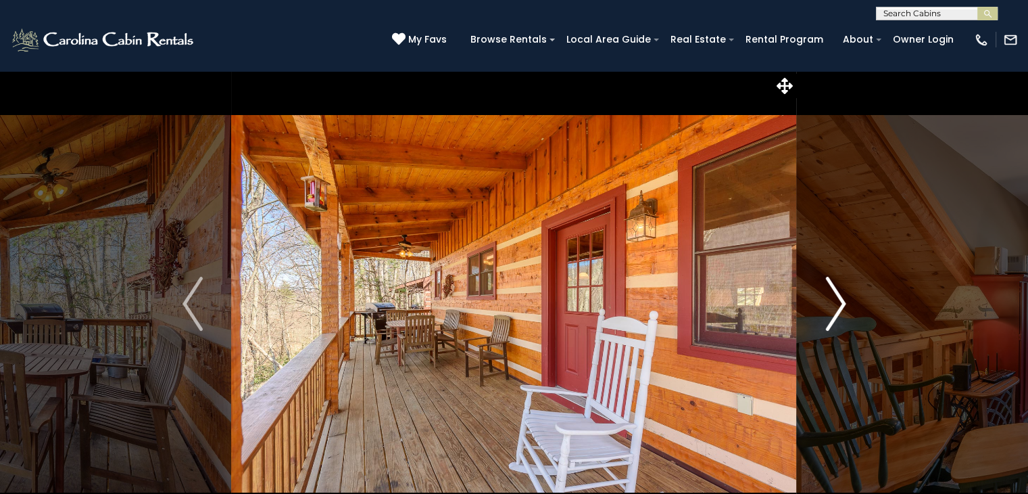
click at [837, 313] on img "Next" at bounding box center [835, 304] width 20 height 54
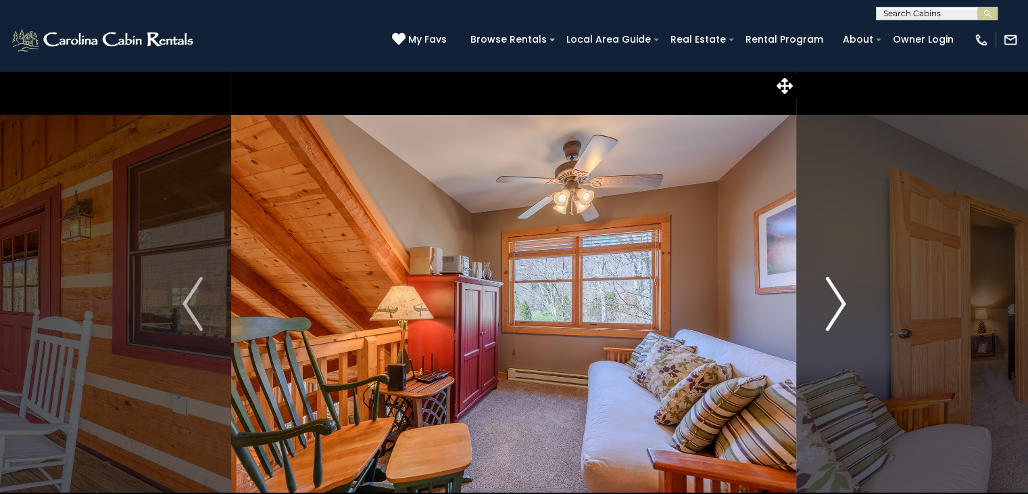
click at [837, 313] on img "Next" at bounding box center [835, 304] width 20 height 54
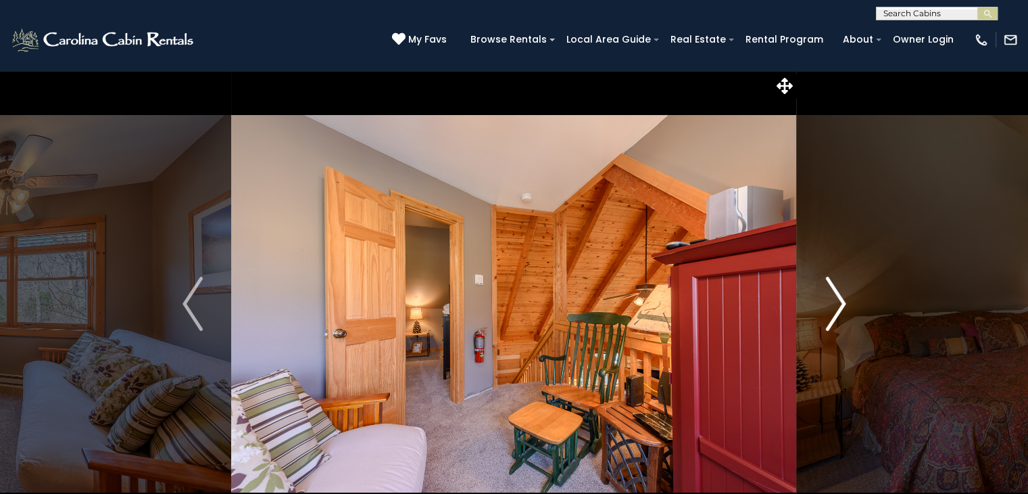
click at [837, 313] on img "Next" at bounding box center [835, 304] width 20 height 54
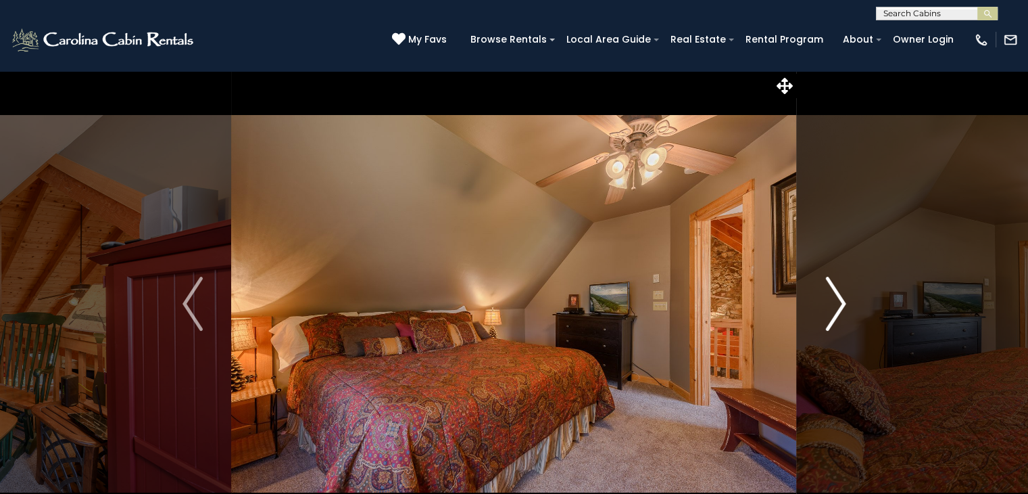
click at [837, 313] on img "Next" at bounding box center [835, 304] width 20 height 54
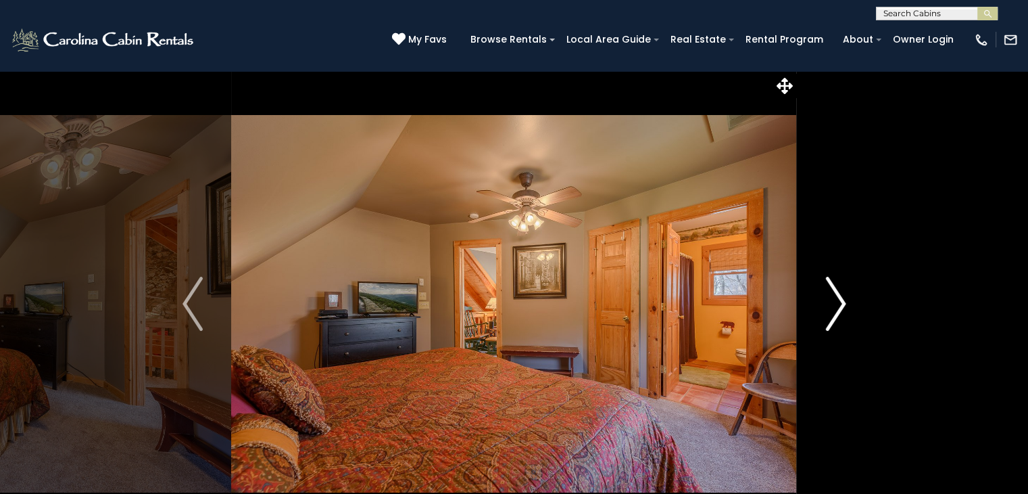
click at [837, 313] on img "Next" at bounding box center [835, 304] width 20 height 54
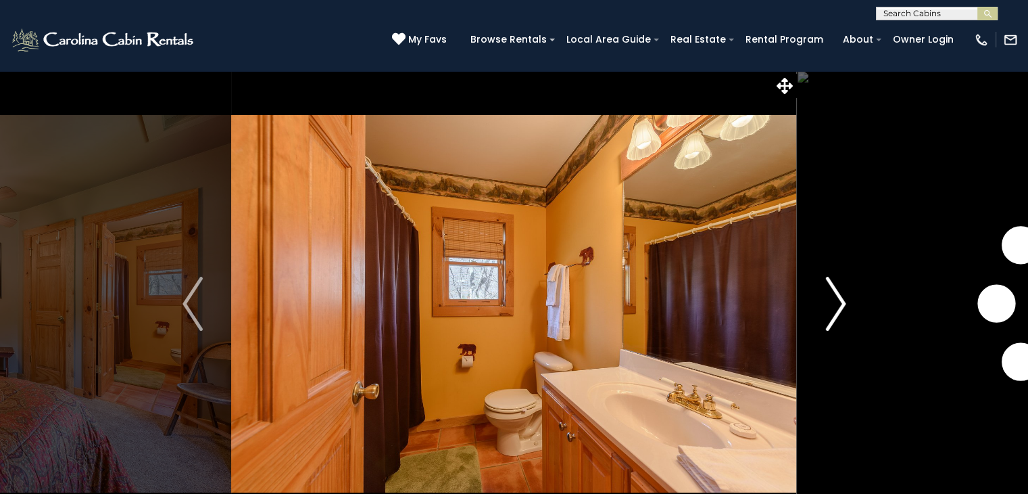
click at [837, 313] on img "Next" at bounding box center [835, 304] width 20 height 54
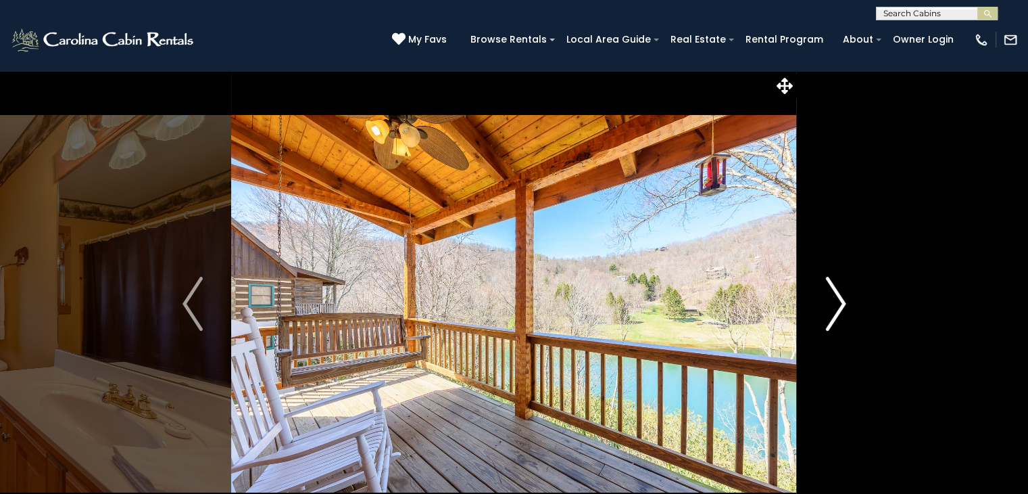
click at [837, 313] on img "Next" at bounding box center [835, 304] width 20 height 54
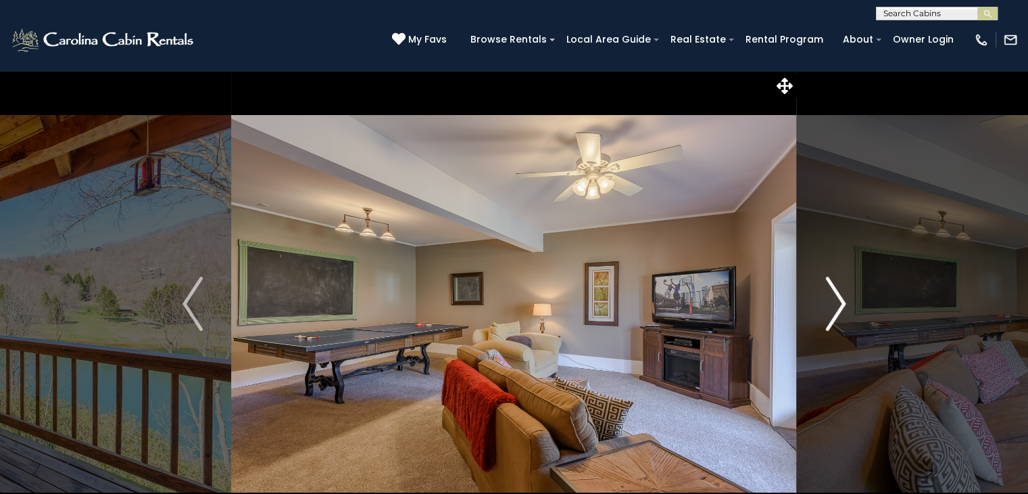
click at [837, 313] on img "Next" at bounding box center [835, 304] width 20 height 54
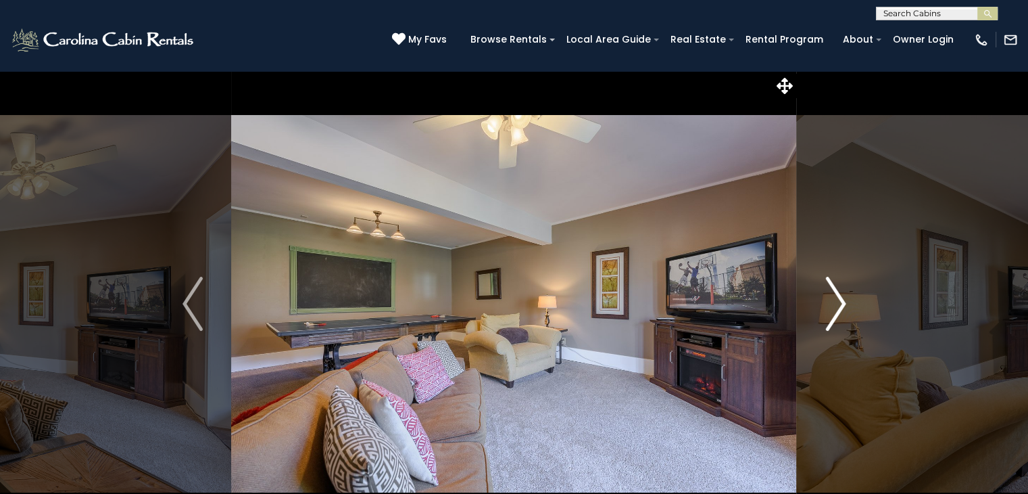
click at [834, 304] on img "Next" at bounding box center [835, 304] width 20 height 54
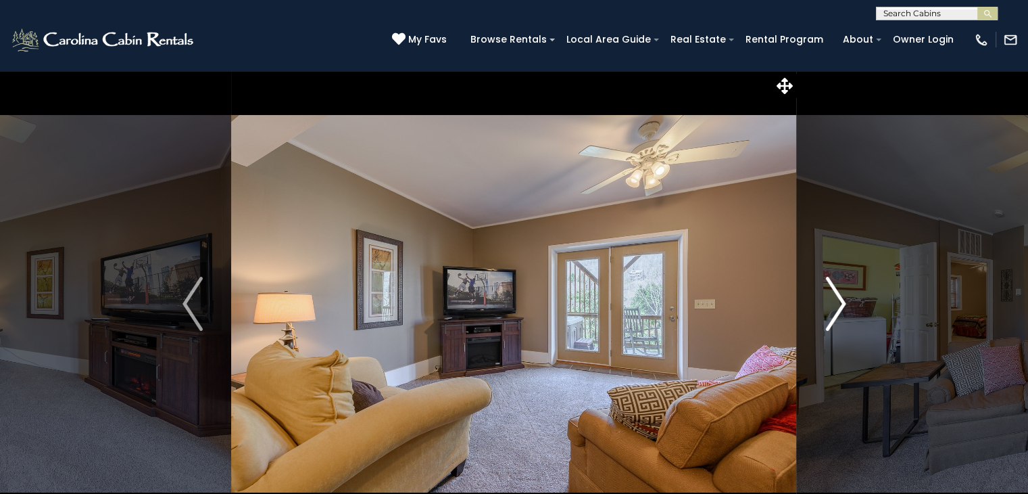
click at [836, 303] on img "Next" at bounding box center [835, 304] width 20 height 54
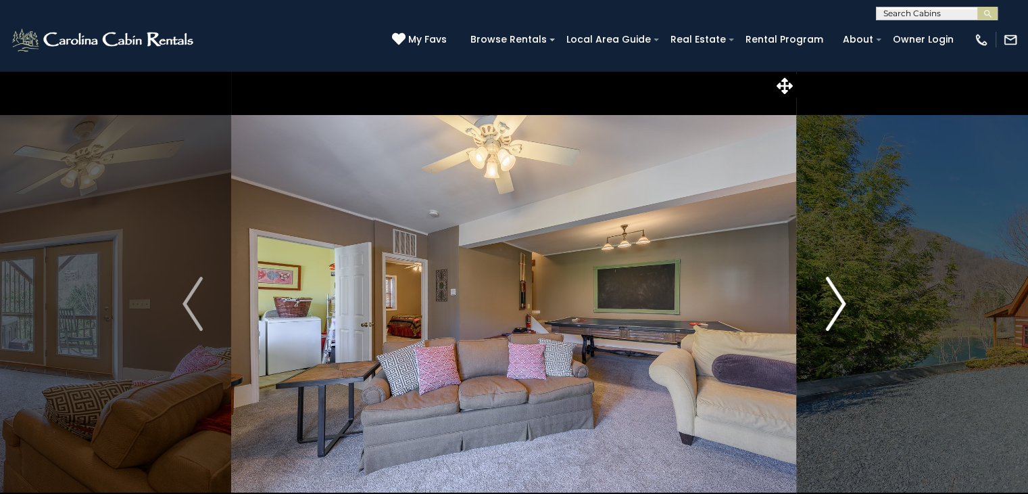
click at [832, 299] on img "Next" at bounding box center [835, 304] width 20 height 54
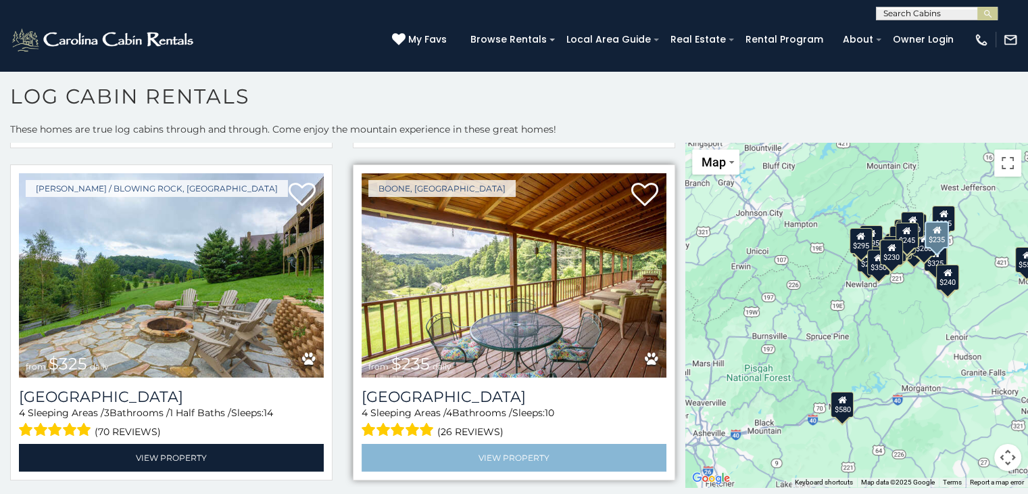
scroll to position [4633, 0]
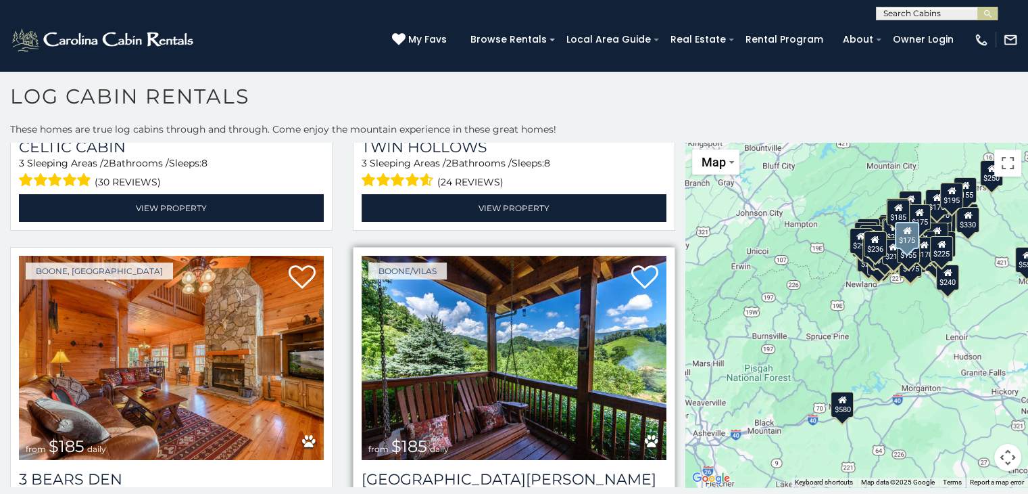
scroll to position [14527, 0]
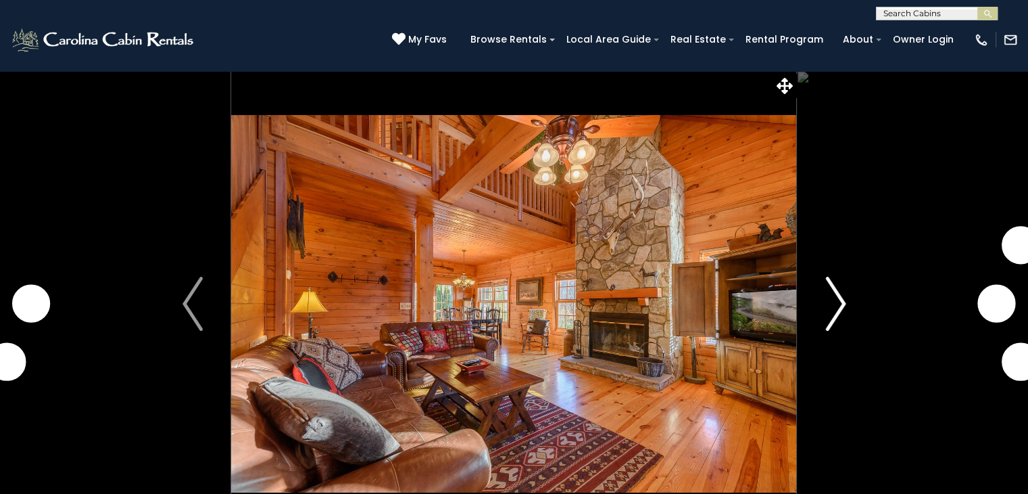
click at [844, 298] on img "Next" at bounding box center [835, 304] width 20 height 54
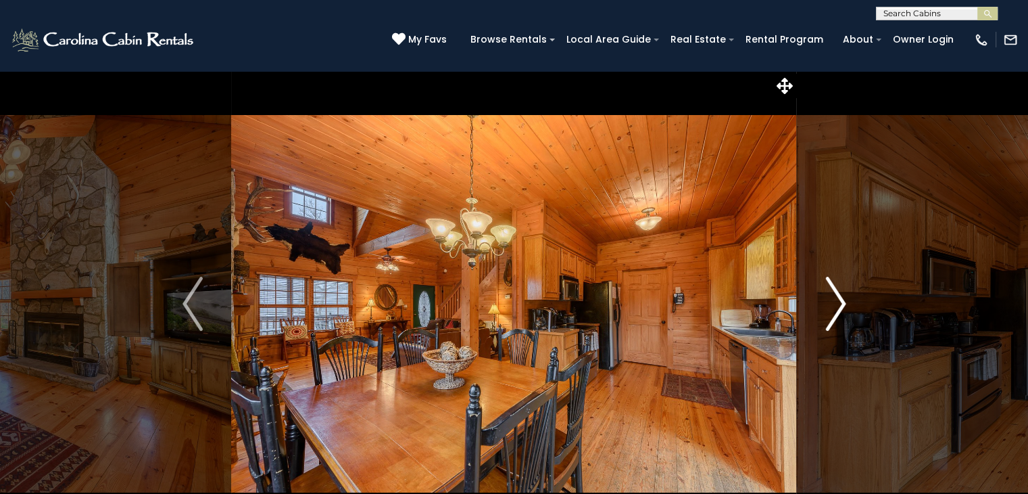
click at [841, 301] on img "Next" at bounding box center [835, 304] width 20 height 54
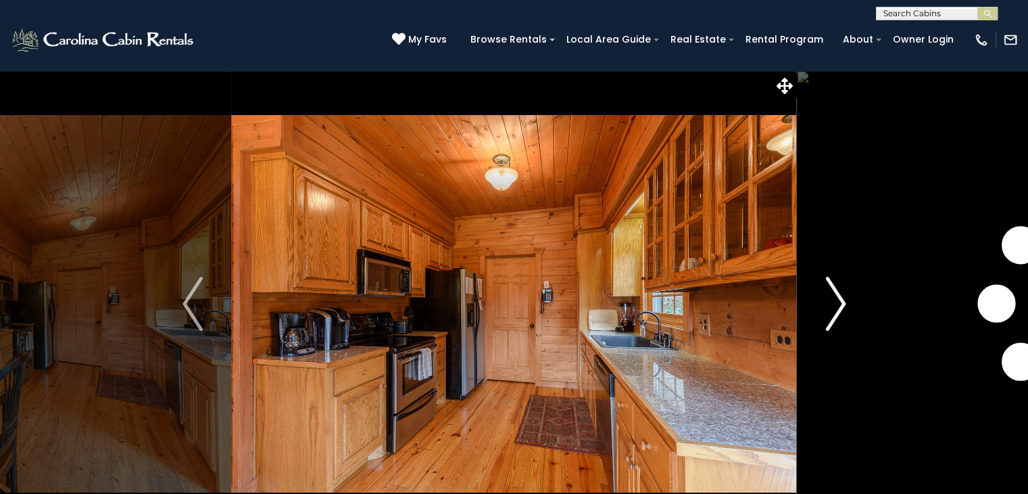
click at [841, 301] on img "Next" at bounding box center [835, 304] width 20 height 54
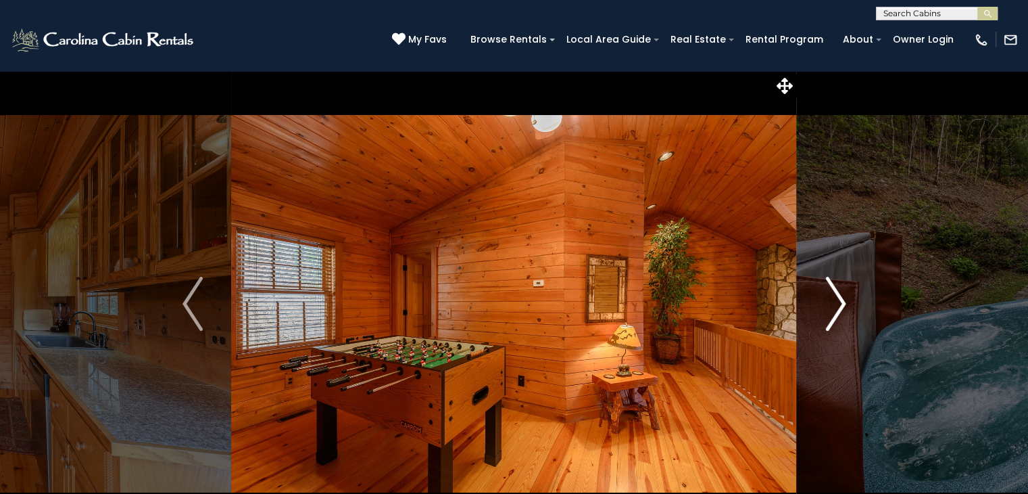
click at [841, 301] on img "Next" at bounding box center [835, 304] width 20 height 54
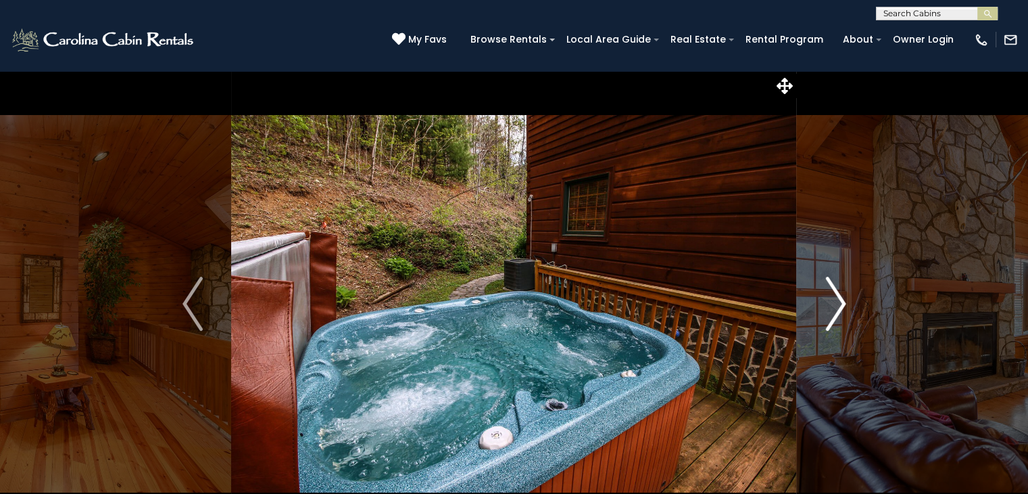
click at [841, 301] on img "Next" at bounding box center [835, 304] width 20 height 54
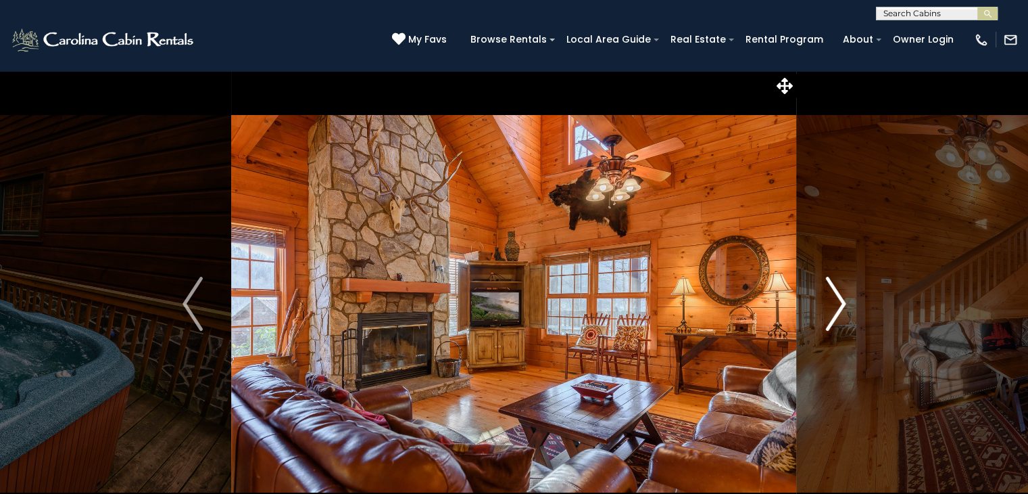
click at [840, 301] on img "Next" at bounding box center [835, 304] width 20 height 54
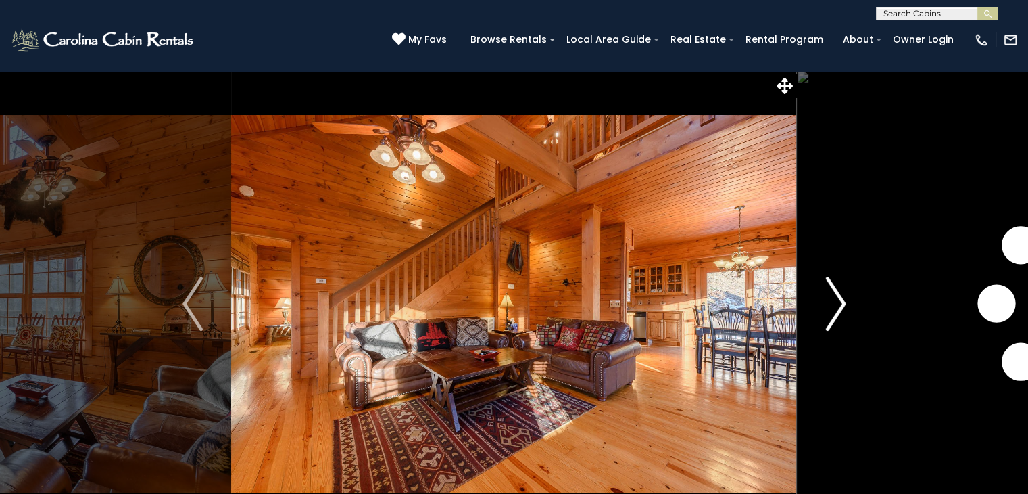
click at [840, 301] on img "Next" at bounding box center [835, 304] width 20 height 54
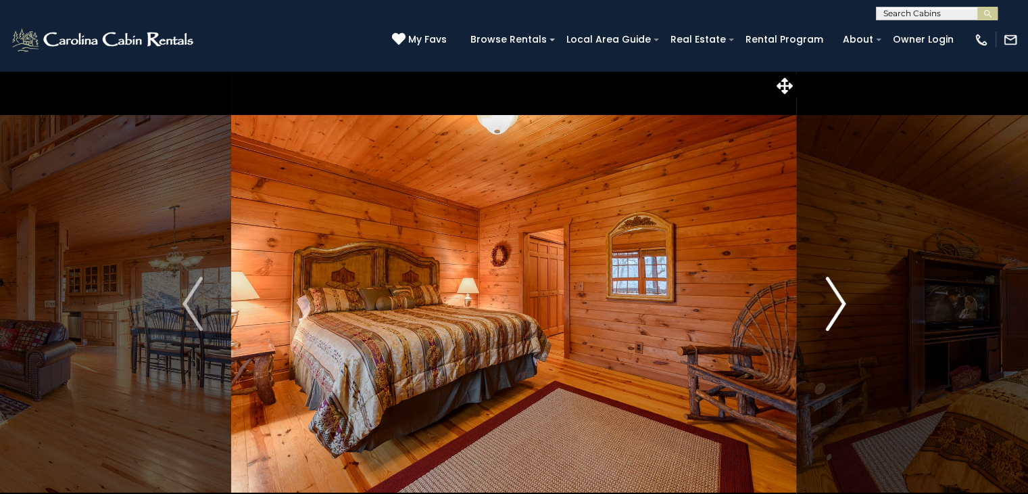
click at [840, 301] on img "Next" at bounding box center [835, 304] width 20 height 54
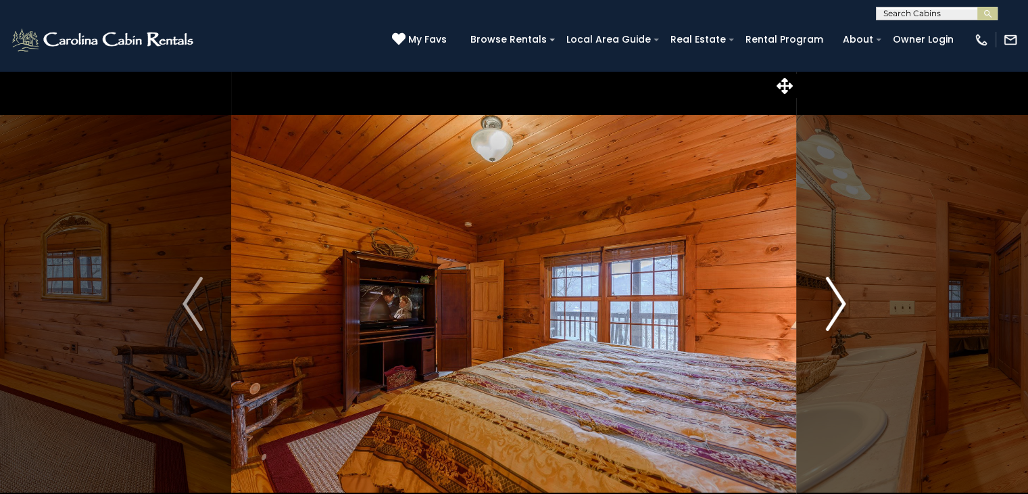
click at [840, 301] on img "Next" at bounding box center [835, 304] width 20 height 54
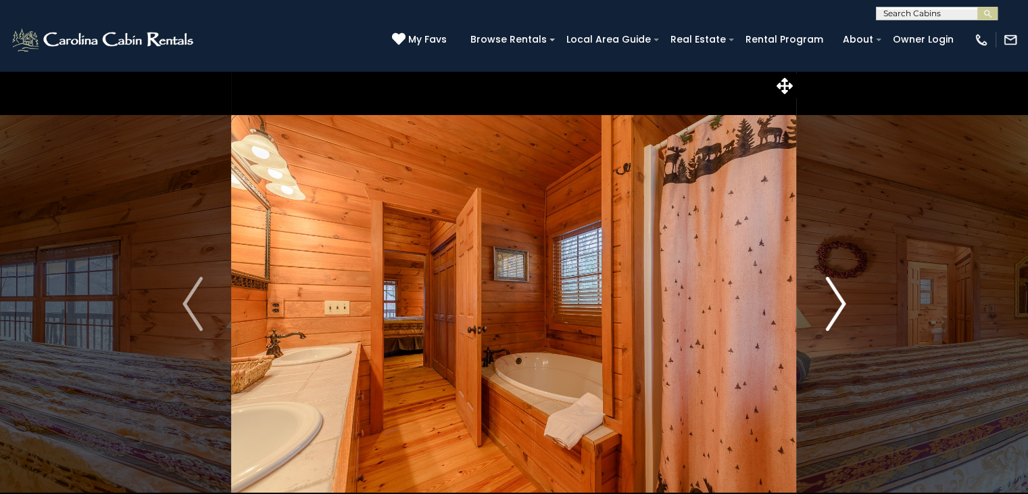
click at [840, 301] on img "Next" at bounding box center [835, 304] width 20 height 54
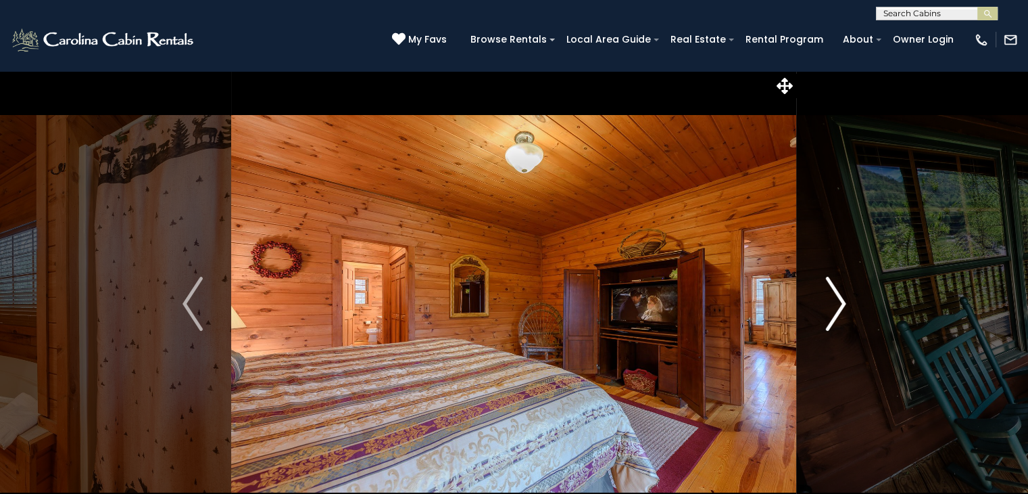
click at [842, 302] on img "Next" at bounding box center [835, 304] width 20 height 54
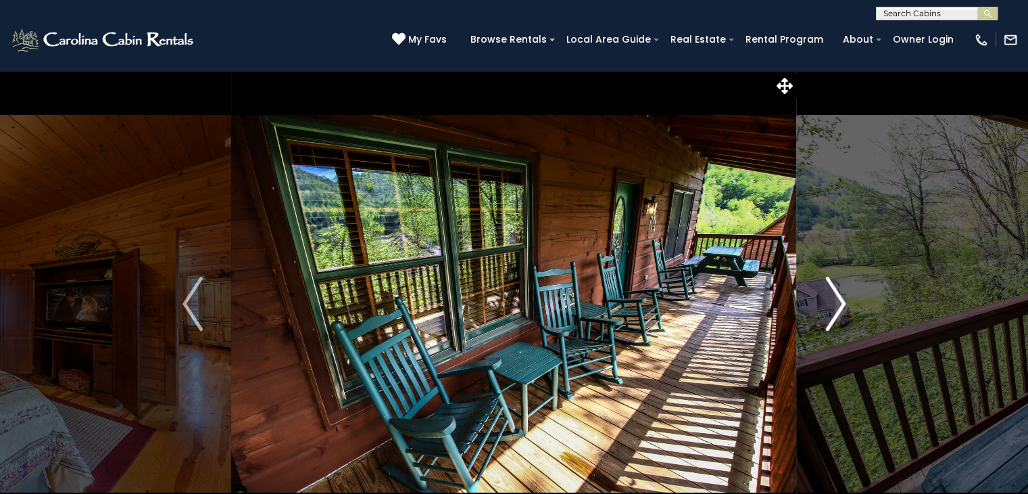
click at [842, 302] on img "Next" at bounding box center [835, 304] width 20 height 54
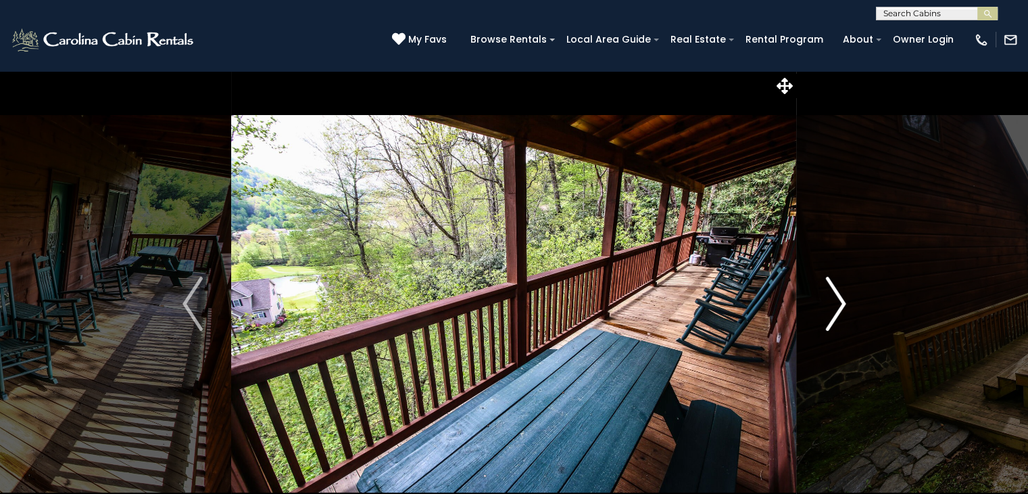
click at [842, 301] on img "Next" at bounding box center [835, 304] width 20 height 54
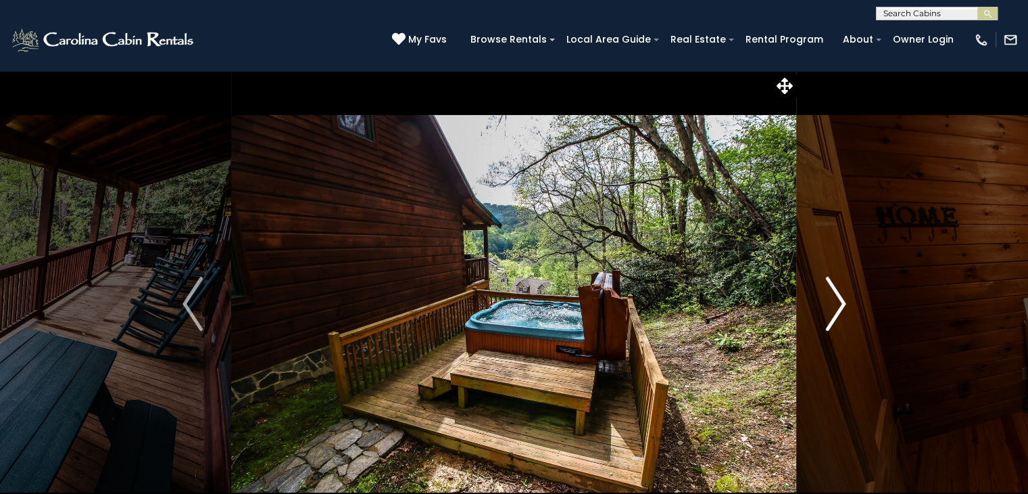
click at [841, 302] on img "Next" at bounding box center [835, 304] width 20 height 54
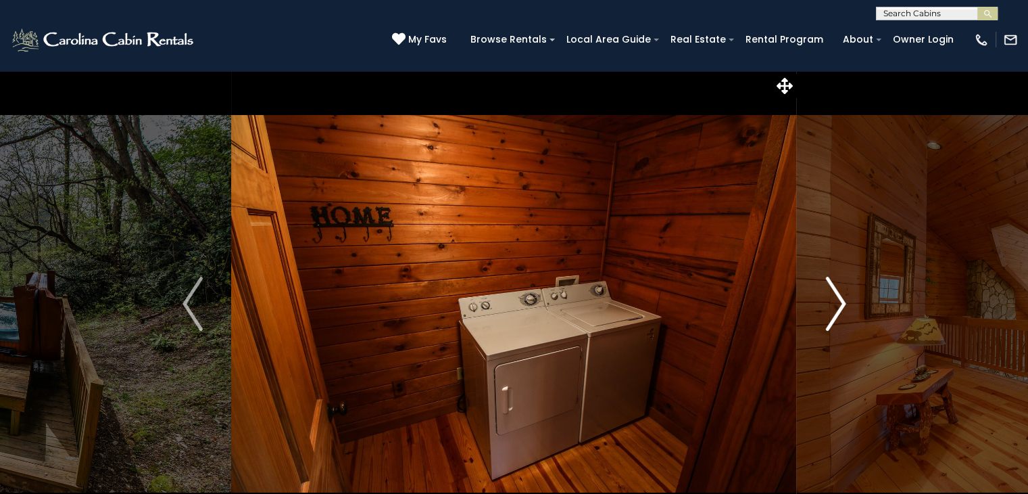
click at [840, 304] on img "Next" at bounding box center [835, 304] width 20 height 54
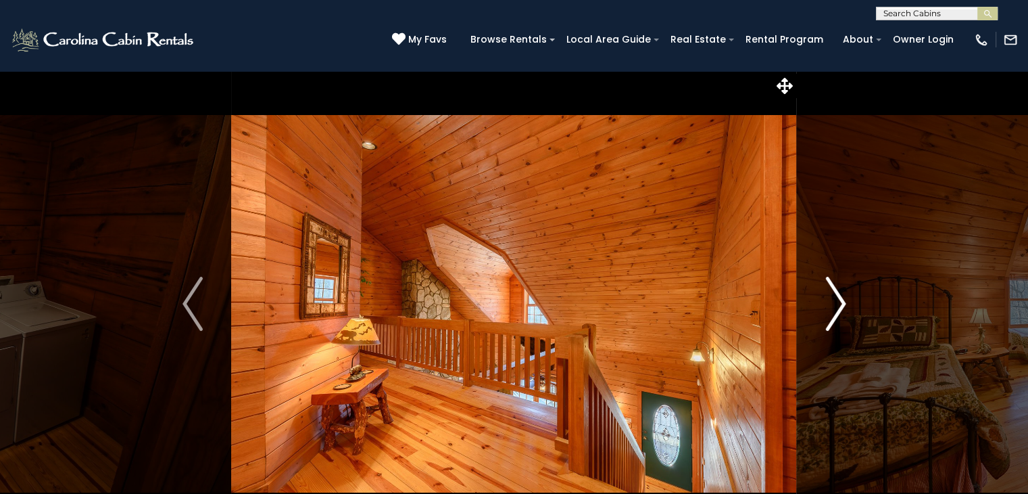
click at [840, 304] on img "Next" at bounding box center [835, 304] width 20 height 54
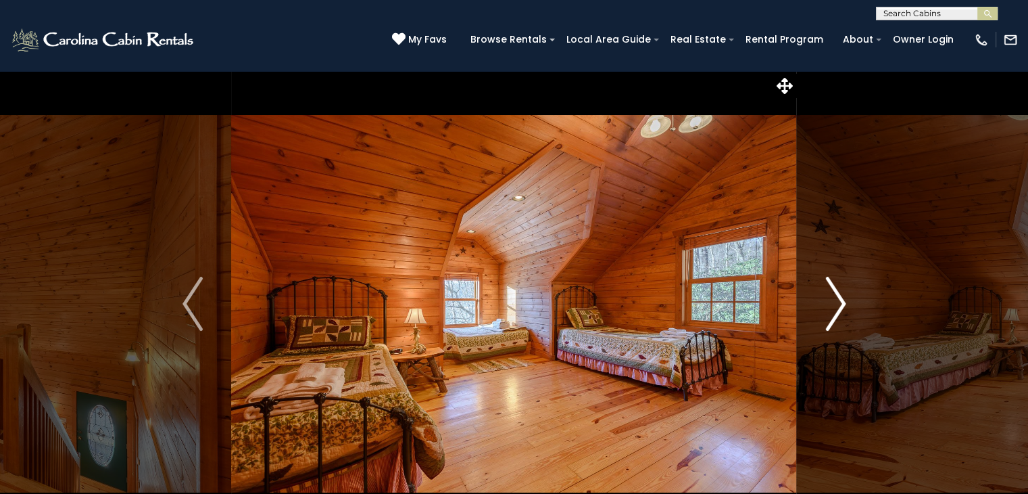
click at [840, 304] on img "Next" at bounding box center [835, 304] width 20 height 54
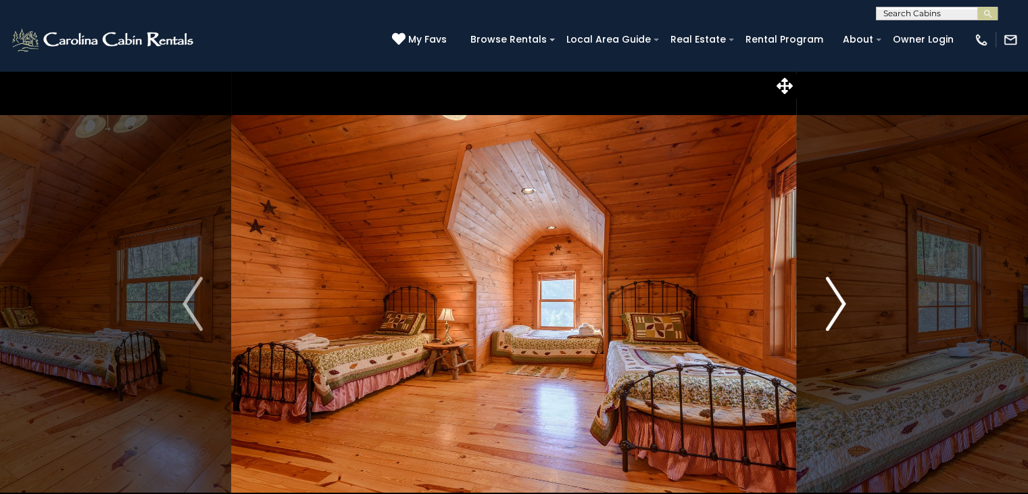
click at [840, 304] on img "Next" at bounding box center [835, 304] width 20 height 54
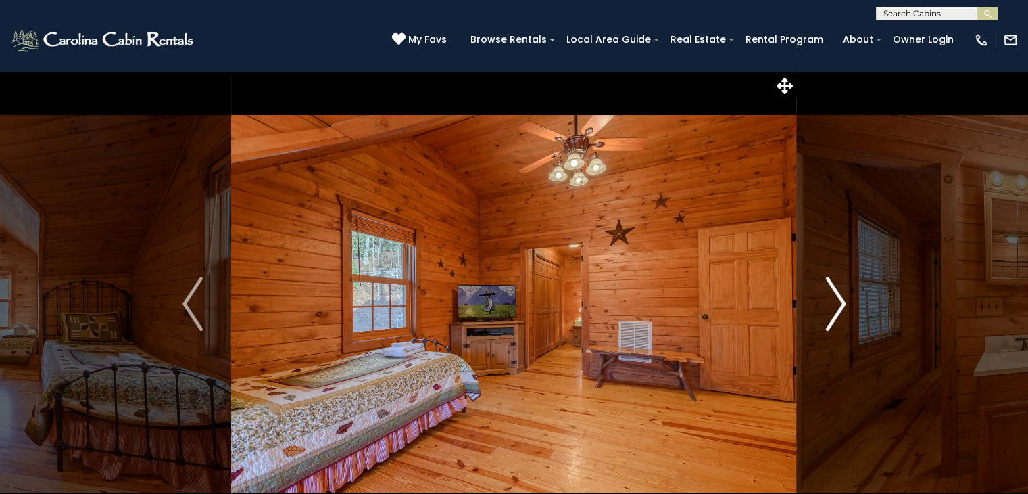
click at [838, 307] on img "Next" at bounding box center [835, 304] width 20 height 54
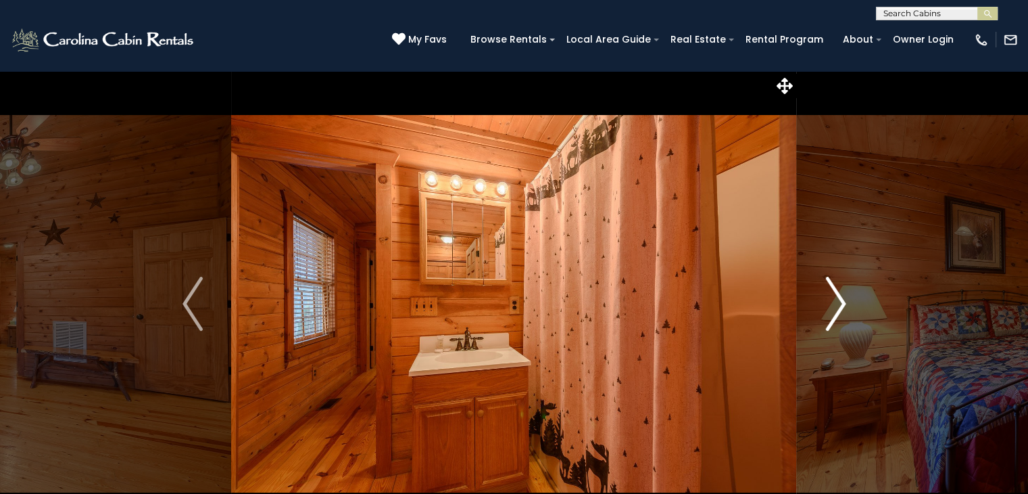
click at [838, 307] on img "Next" at bounding box center [835, 304] width 20 height 54
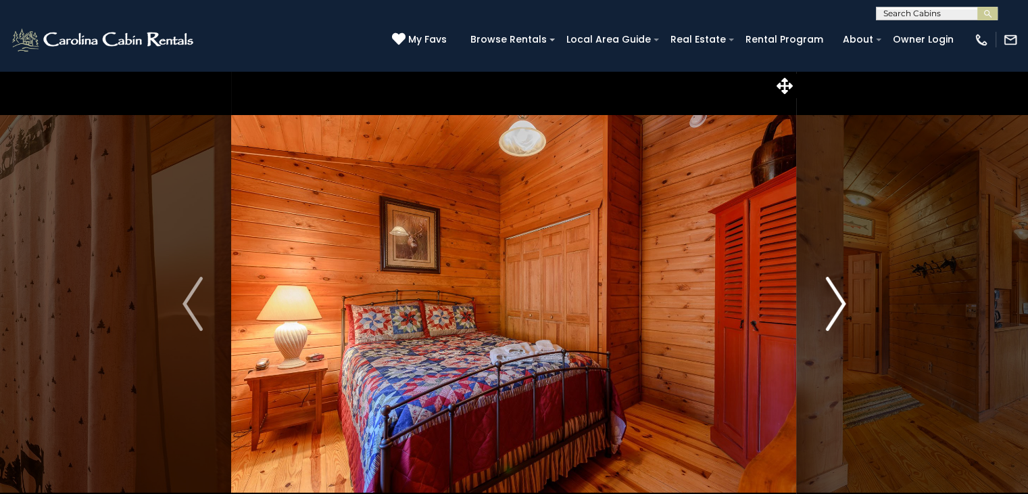
click at [838, 307] on img "Next" at bounding box center [835, 304] width 20 height 54
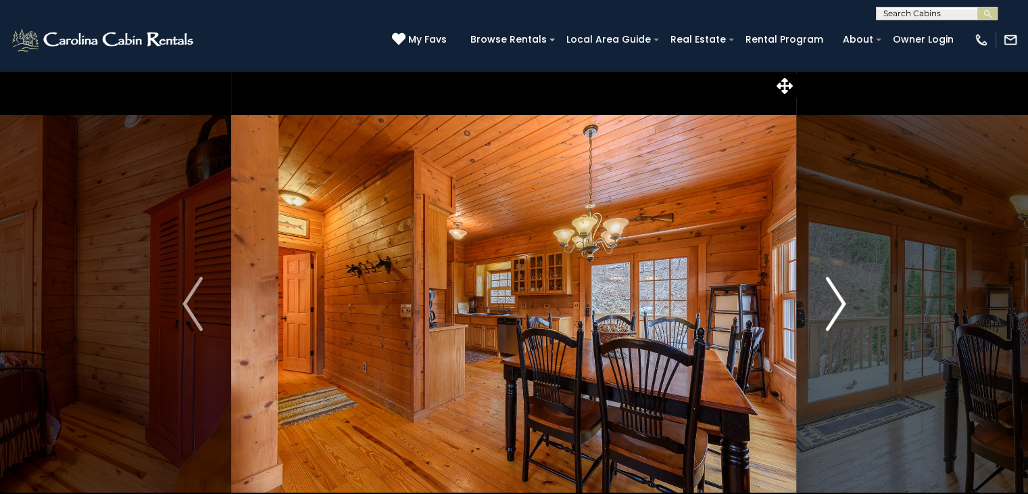
click at [838, 307] on img "Next" at bounding box center [835, 304] width 20 height 54
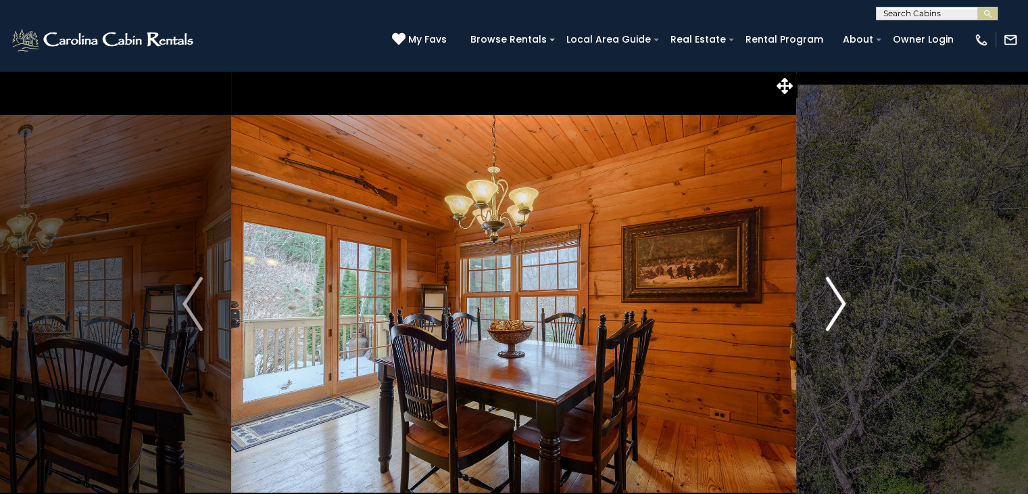
click at [838, 307] on img "Next" at bounding box center [835, 304] width 20 height 54
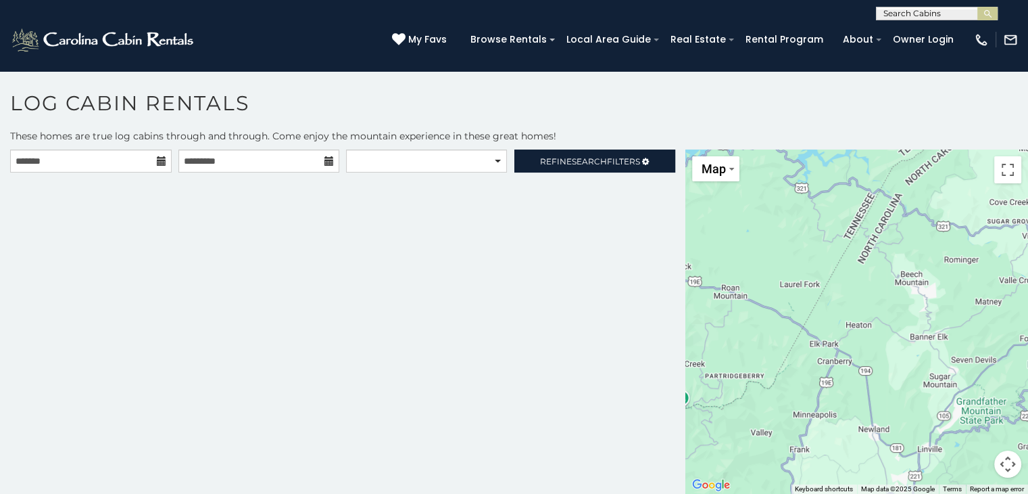
scroll to position [7, 0]
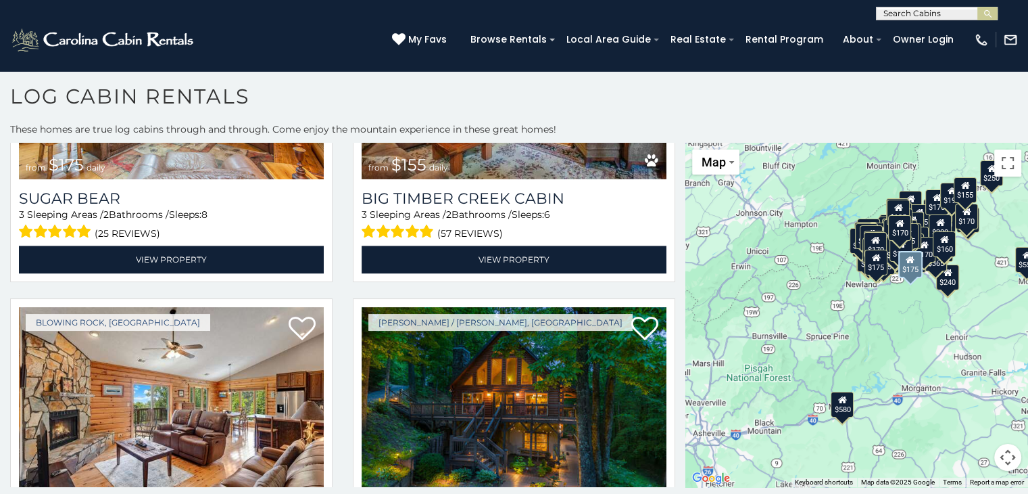
scroll to position [17501, 0]
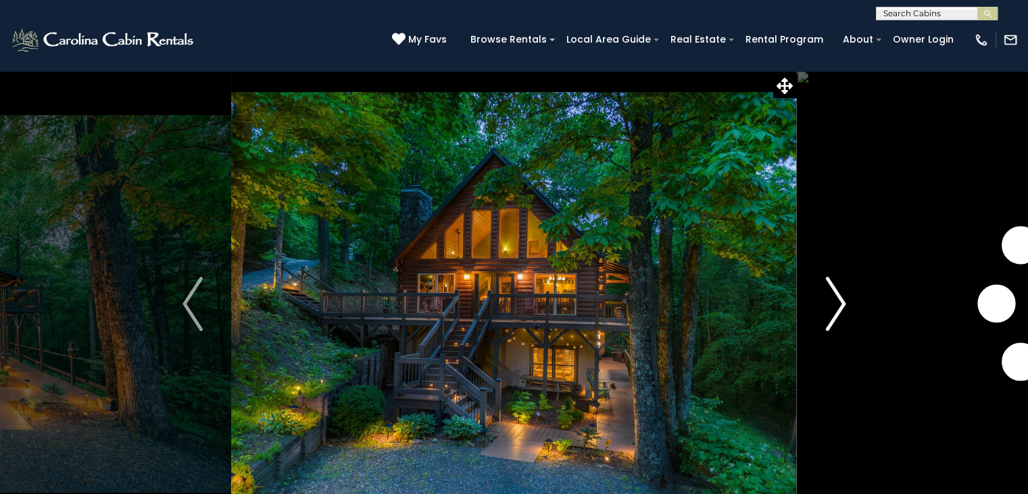
click at [837, 299] on img "Next" at bounding box center [835, 304] width 20 height 54
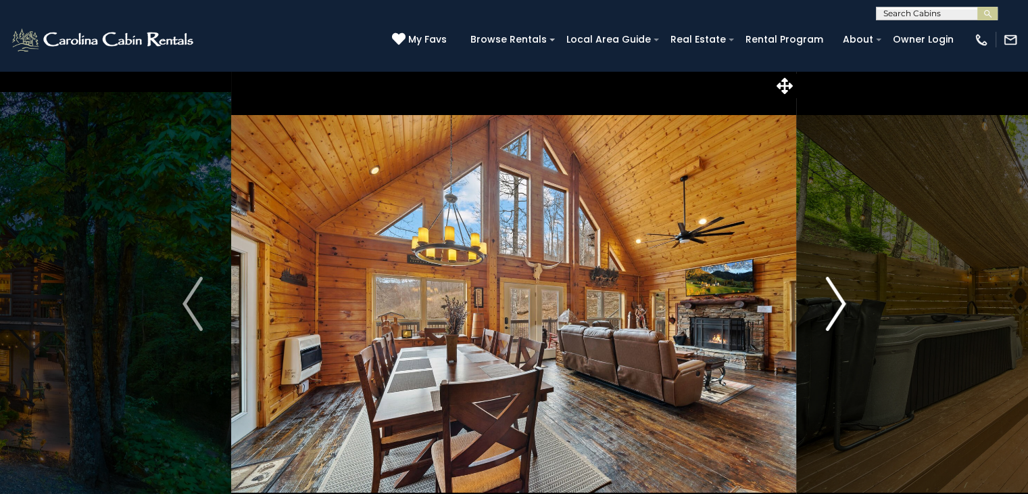
click at [836, 301] on img "Next" at bounding box center [835, 304] width 20 height 54
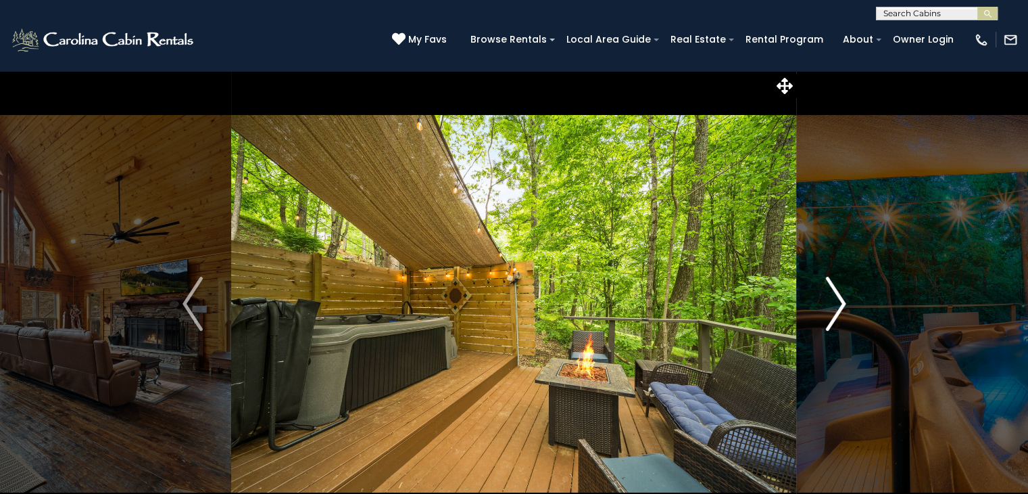
click at [836, 301] on img "Next" at bounding box center [835, 304] width 20 height 54
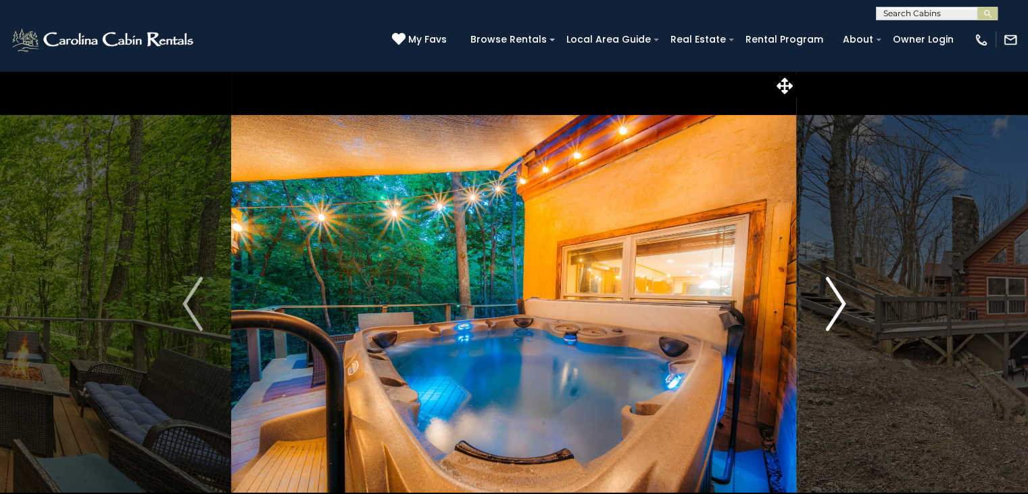
click at [836, 301] on img "Next" at bounding box center [835, 304] width 20 height 54
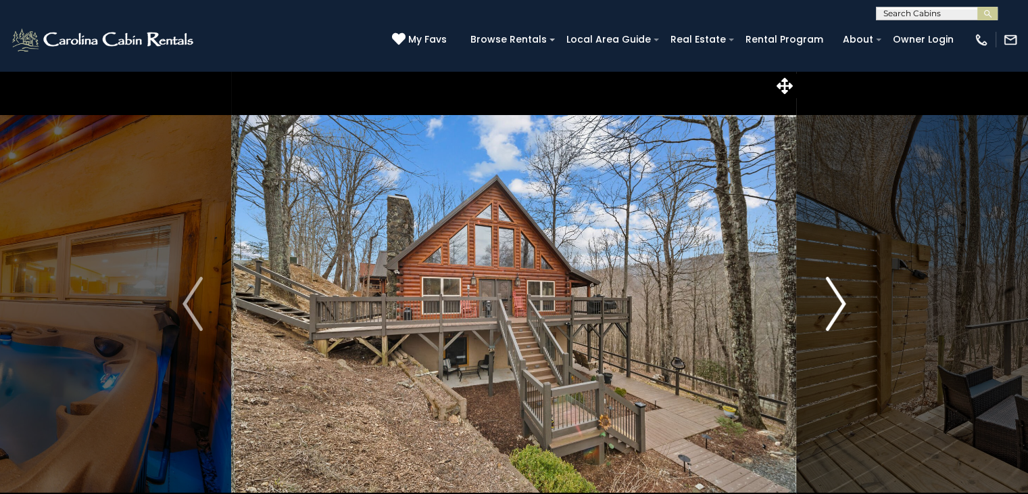
click at [836, 301] on img "Next" at bounding box center [835, 304] width 20 height 54
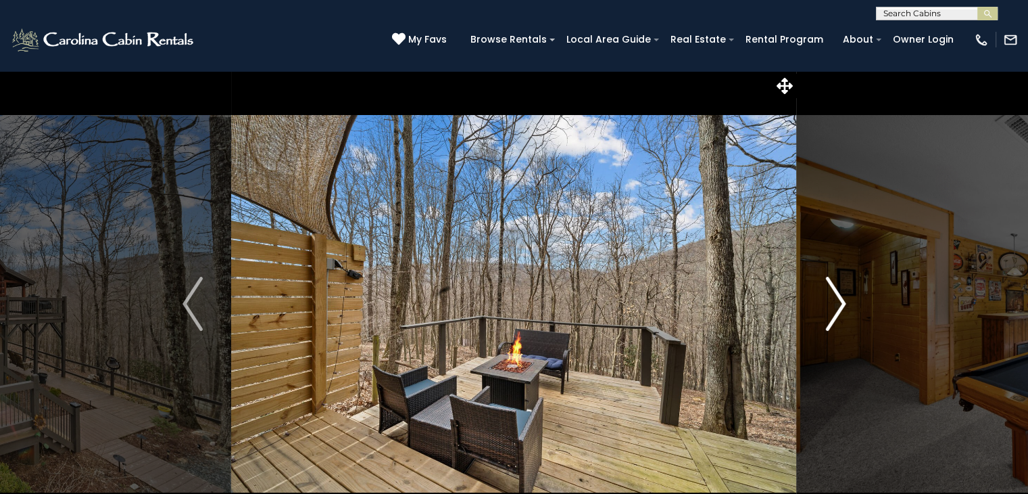
click at [835, 304] on img "Next" at bounding box center [835, 304] width 20 height 54
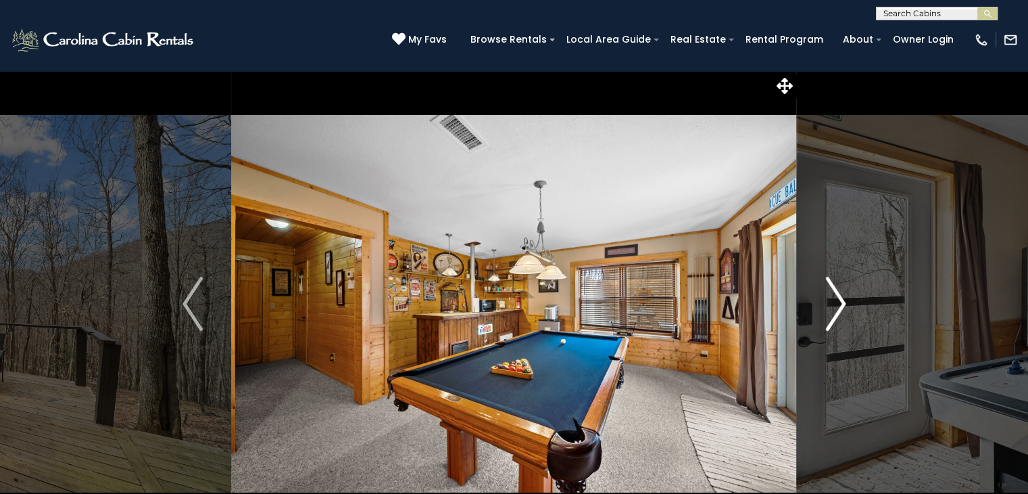
click at [835, 304] on img "Next" at bounding box center [835, 304] width 20 height 54
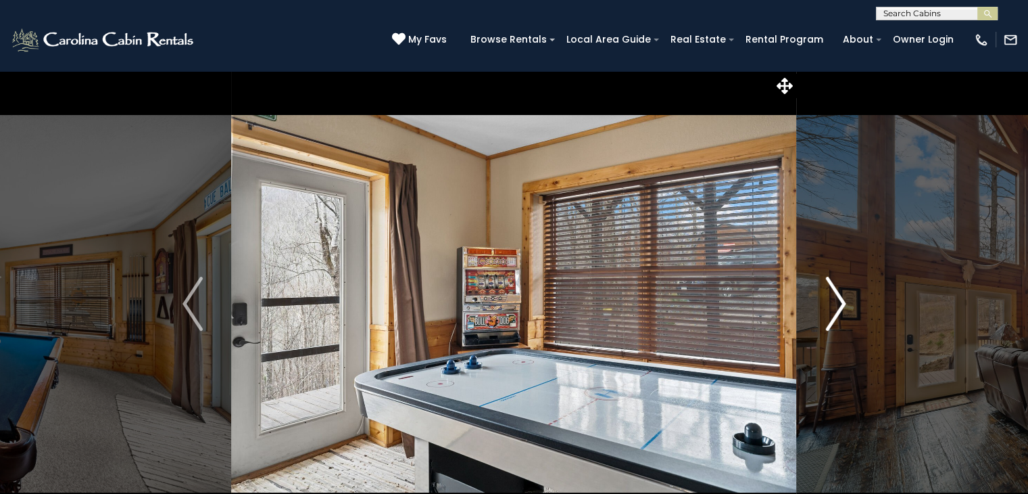
click at [835, 304] on img "Next" at bounding box center [835, 304] width 20 height 54
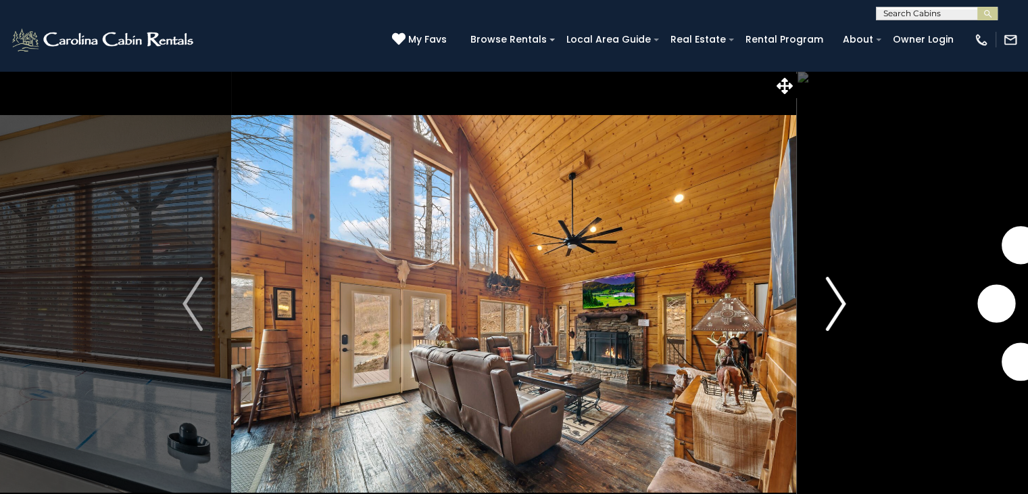
click at [835, 304] on img "Next" at bounding box center [835, 304] width 20 height 54
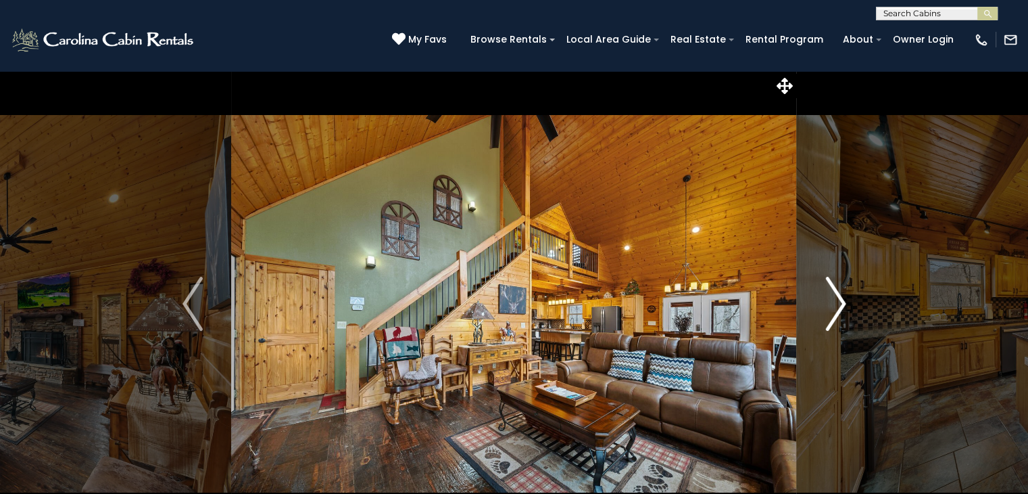
click at [834, 304] on img "Next" at bounding box center [835, 304] width 20 height 54
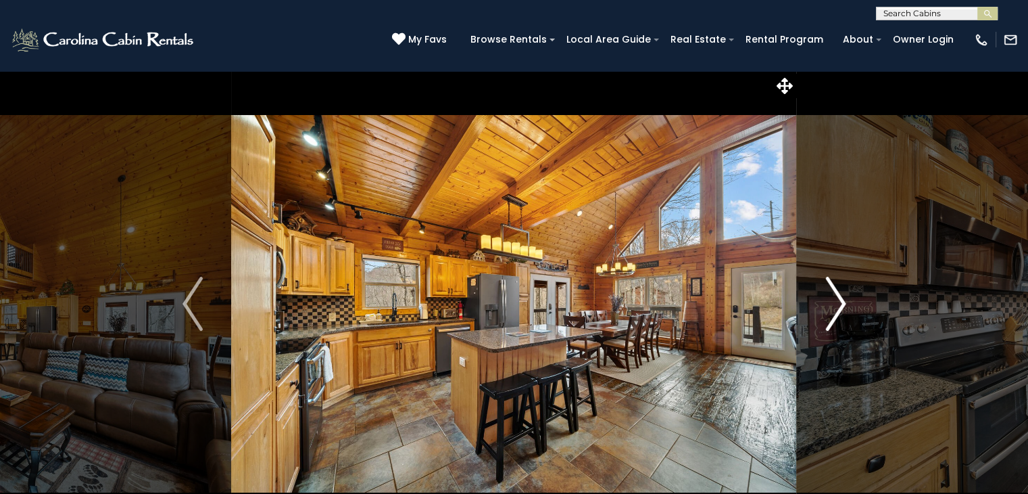
click at [834, 304] on img "Next" at bounding box center [835, 304] width 20 height 54
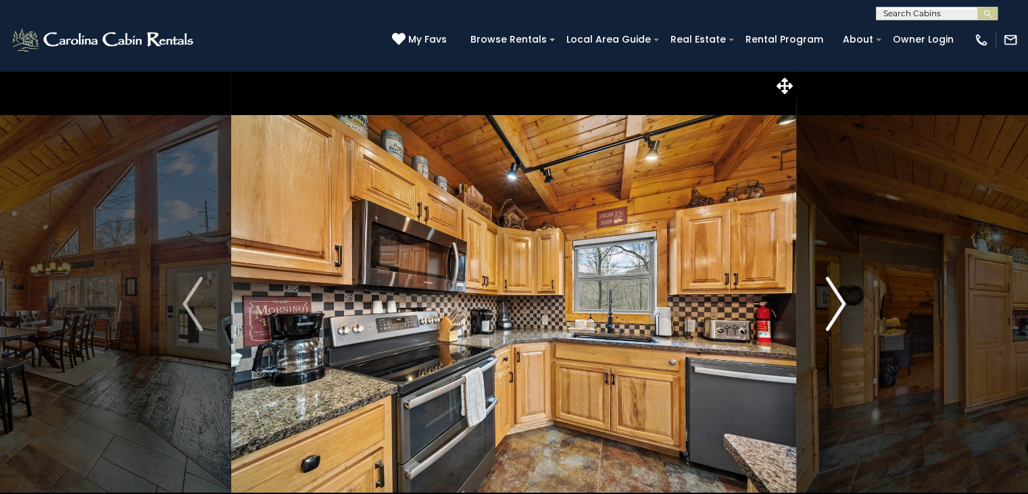
click at [840, 306] on img "Next" at bounding box center [835, 304] width 20 height 54
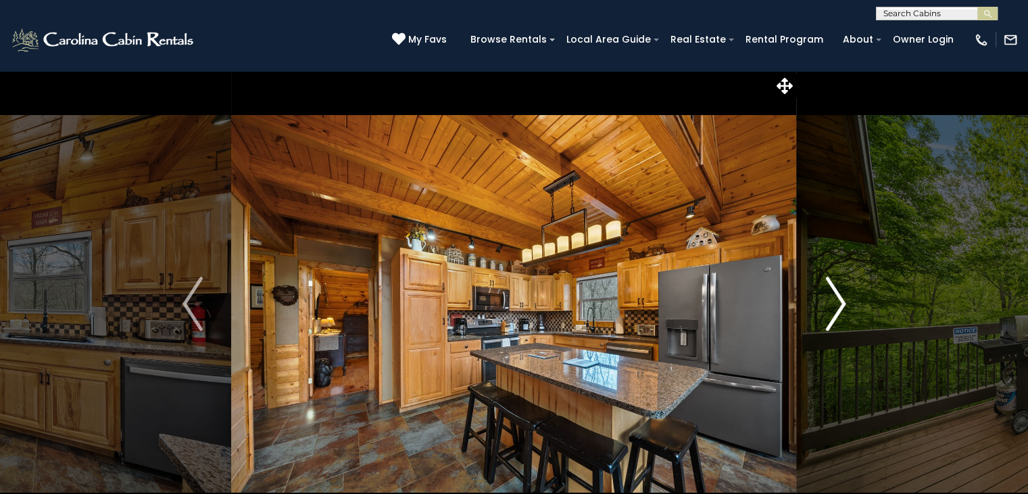
click at [836, 304] on img "Next" at bounding box center [835, 304] width 20 height 54
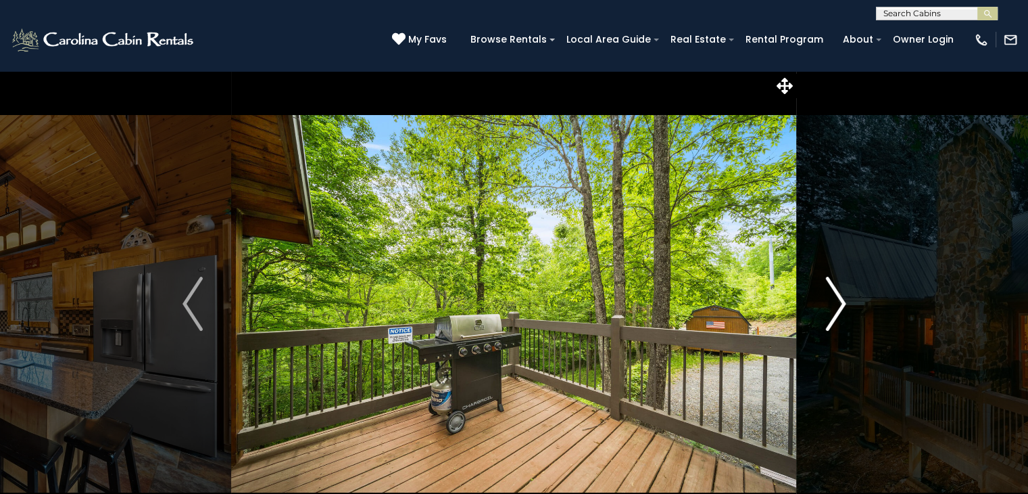
click at [838, 301] on img "Next" at bounding box center [835, 304] width 20 height 54
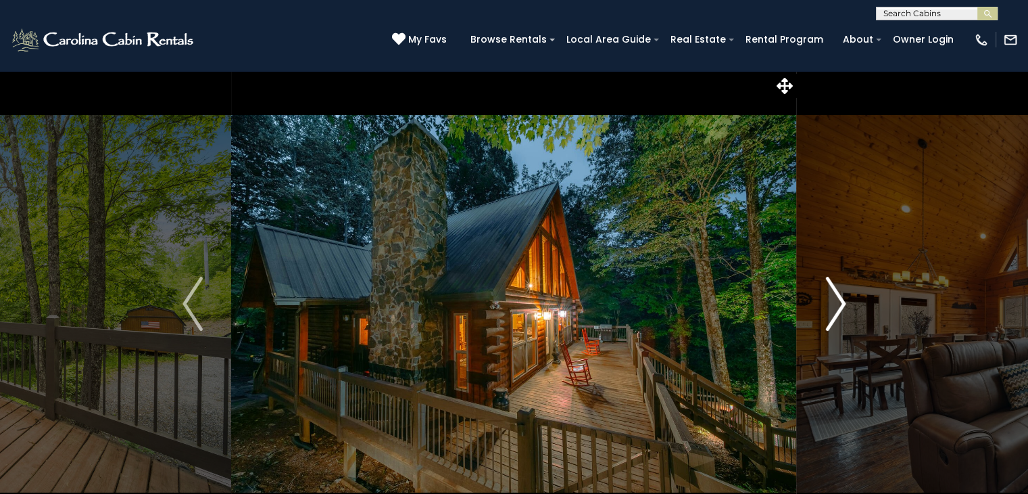
click at [841, 304] on img "Next" at bounding box center [835, 304] width 20 height 54
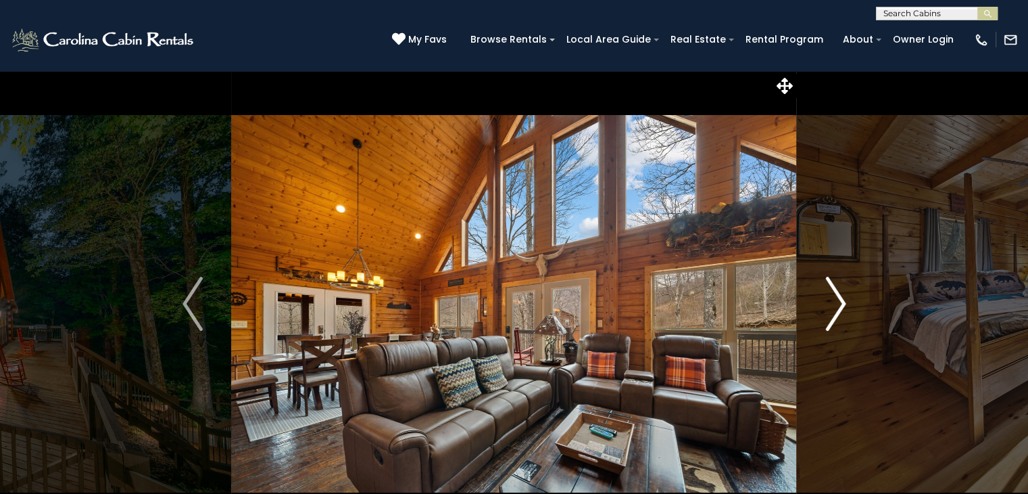
click at [841, 305] on img "Next" at bounding box center [835, 304] width 20 height 54
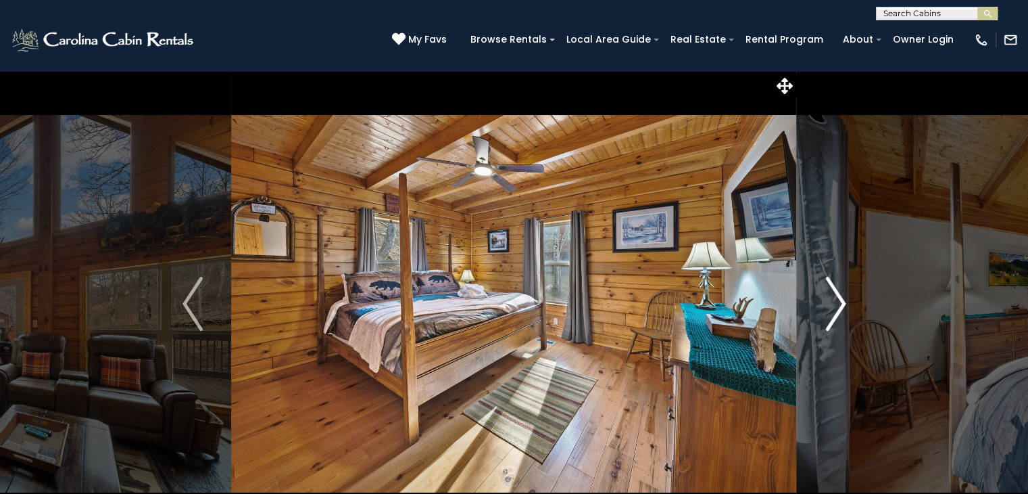
click at [841, 305] on img "Next" at bounding box center [835, 304] width 20 height 54
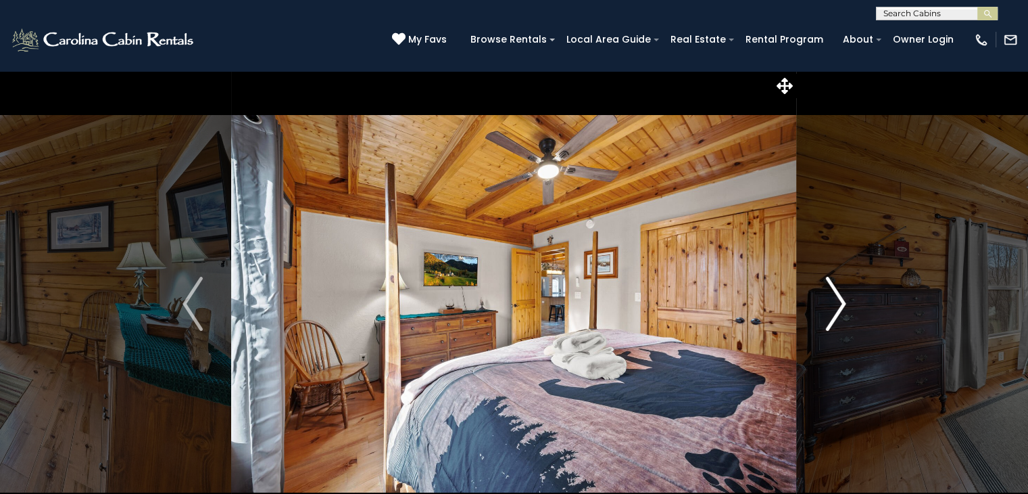
click at [841, 305] on img "Next" at bounding box center [835, 304] width 20 height 54
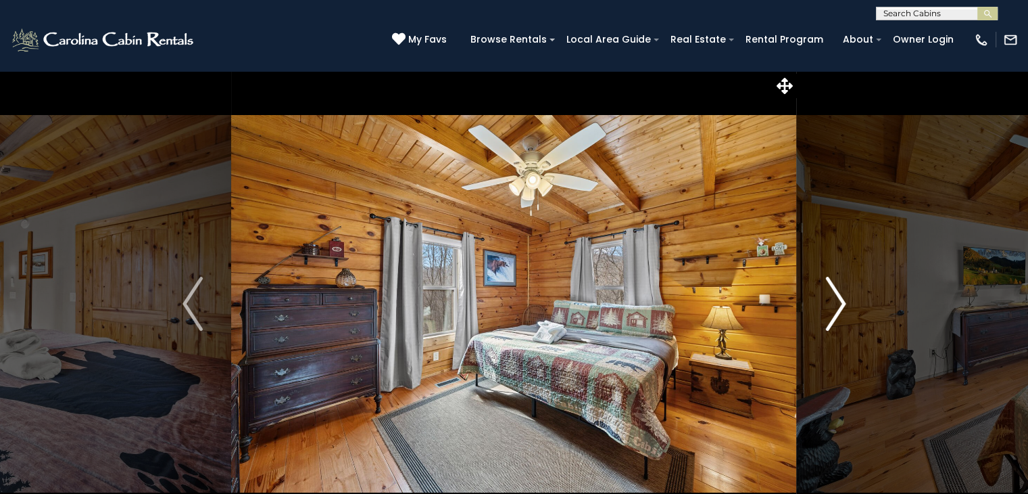
click at [841, 305] on img "Next" at bounding box center [835, 304] width 20 height 54
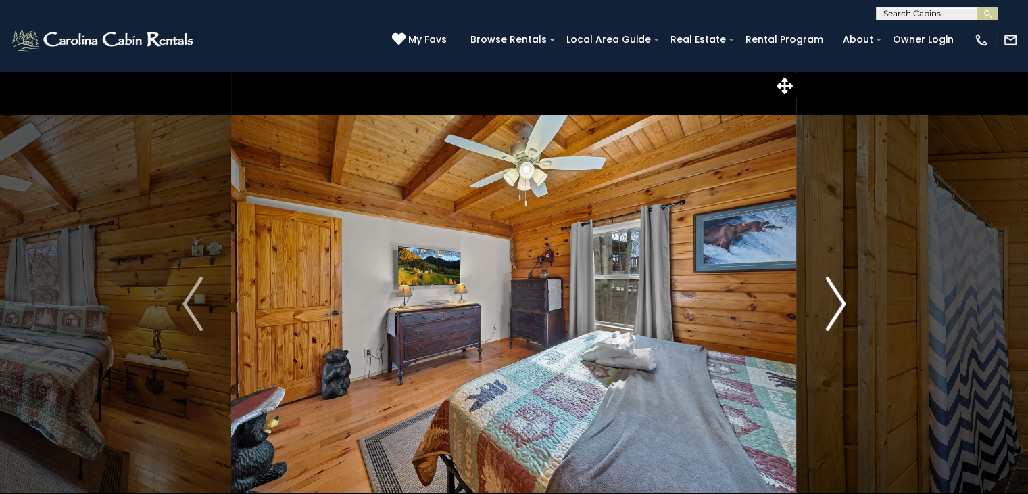
click at [841, 305] on img "Next" at bounding box center [835, 304] width 20 height 54
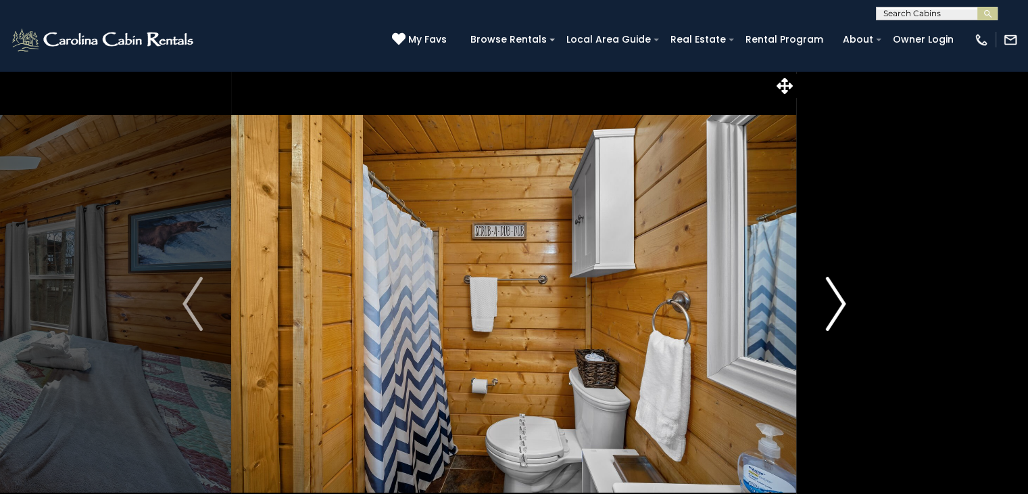
click at [832, 311] on img "Next" at bounding box center [835, 304] width 20 height 54
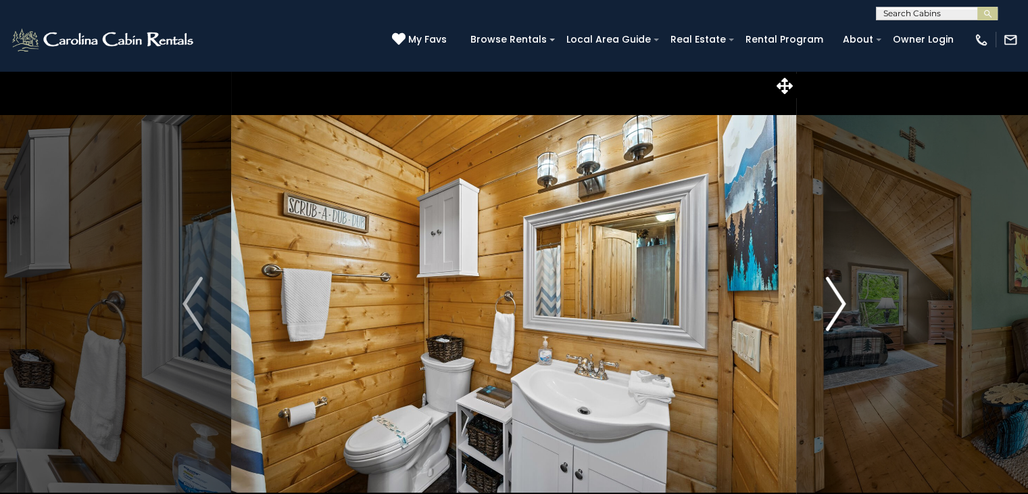
click at [830, 311] on img "Next" at bounding box center [835, 304] width 20 height 54
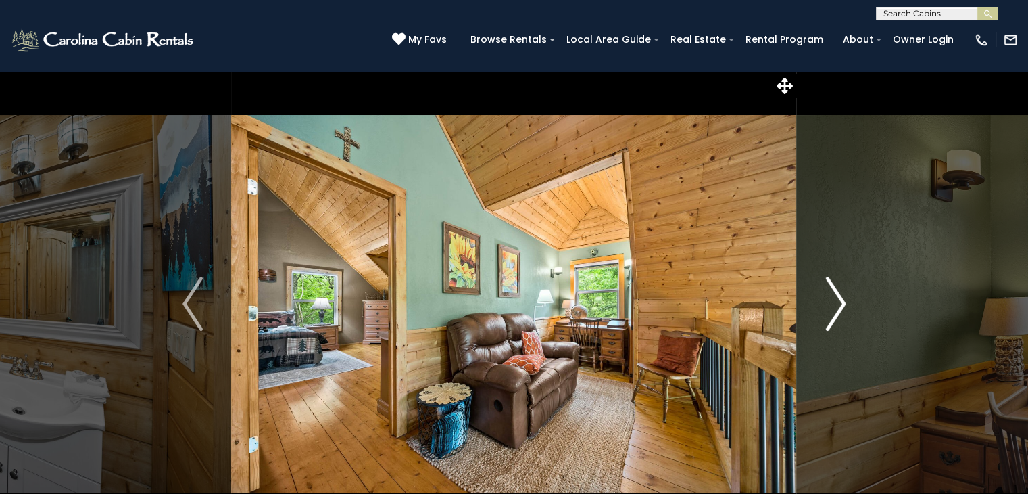
click at [830, 311] on img "Next" at bounding box center [835, 304] width 20 height 54
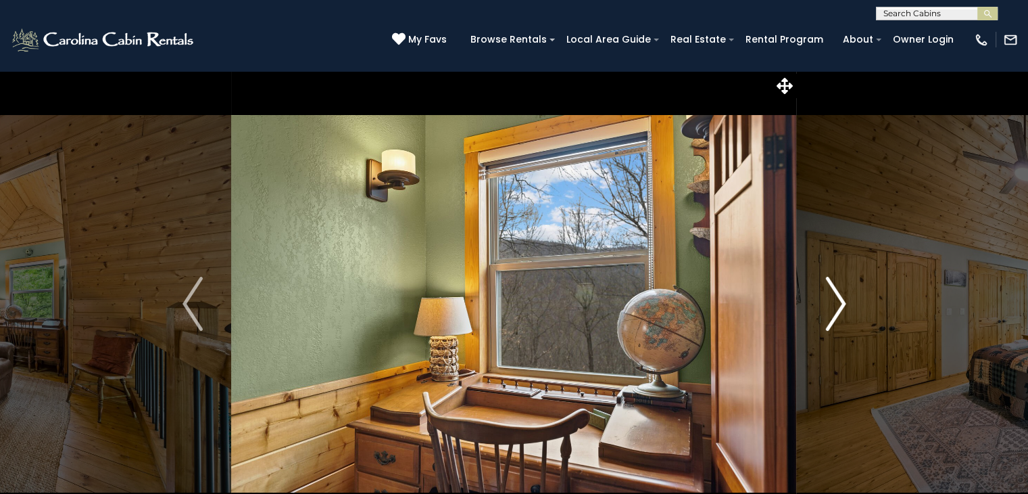
click at [844, 305] on img "Next" at bounding box center [835, 304] width 20 height 54
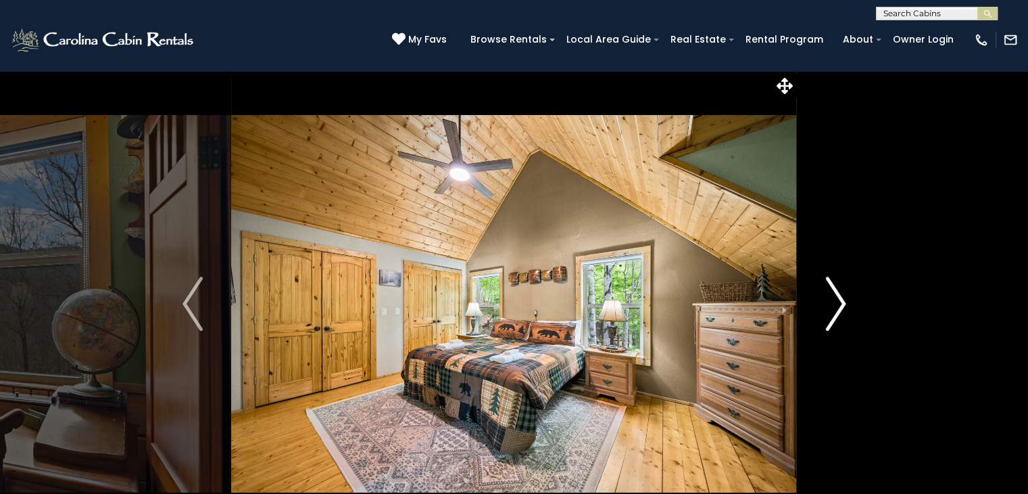
click at [841, 306] on img "Next" at bounding box center [835, 304] width 20 height 54
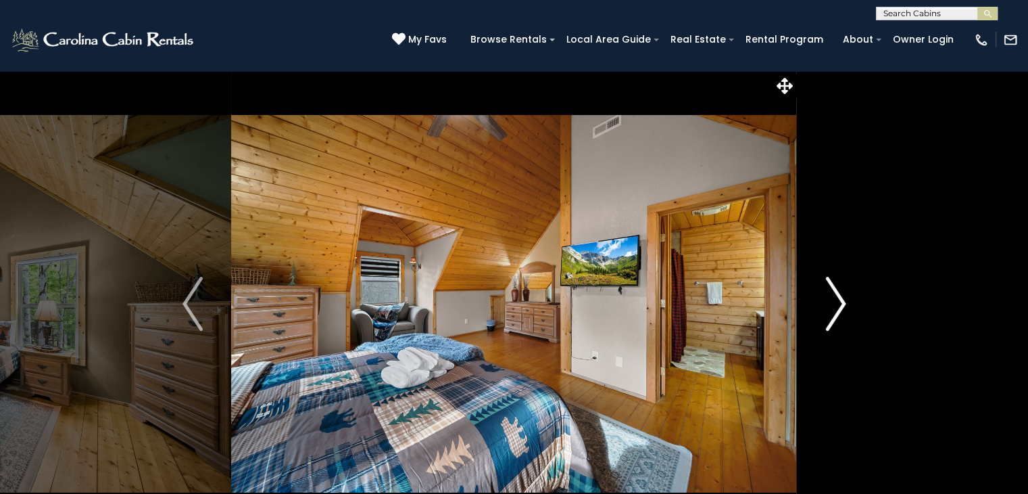
click at [841, 306] on img "Next" at bounding box center [835, 304] width 20 height 54
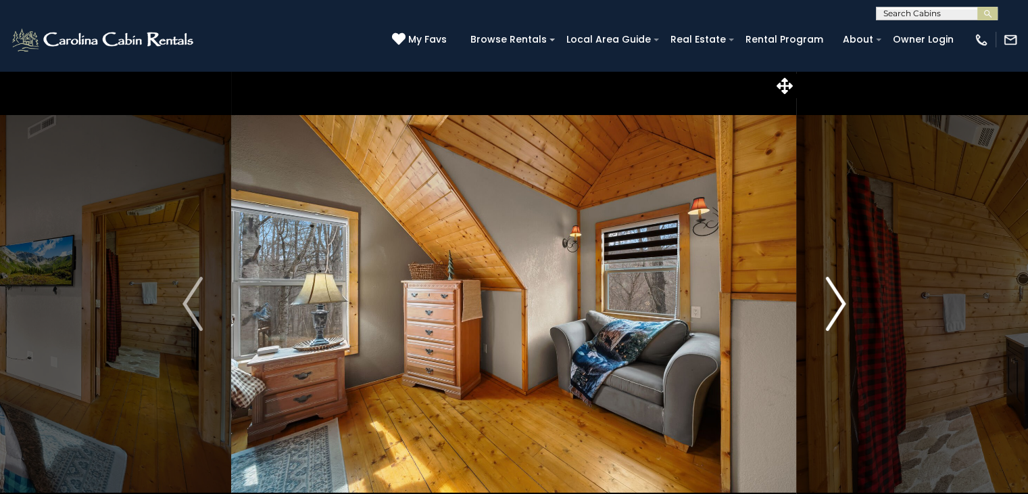
click at [840, 309] on img "Next" at bounding box center [835, 304] width 20 height 54
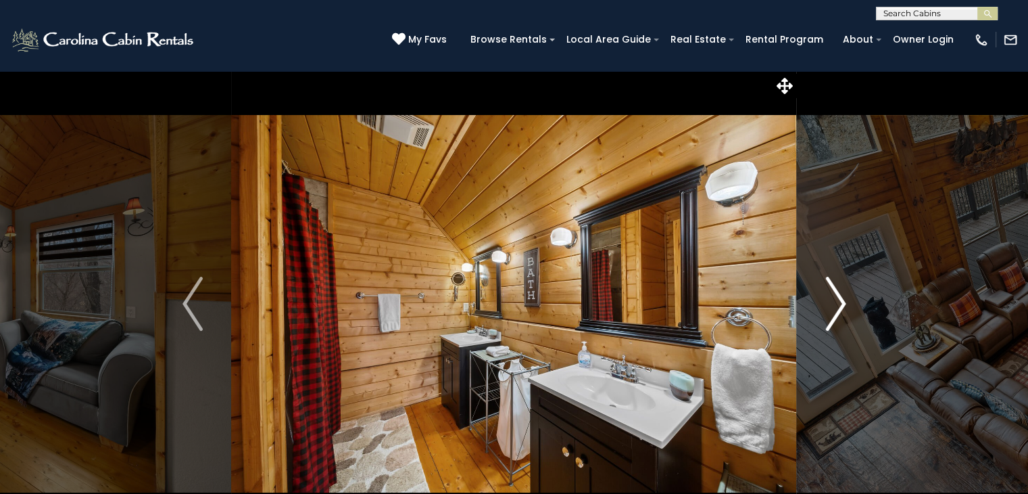
click at [834, 305] on img "Next" at bounding box center [835, 304] width 20 height 54
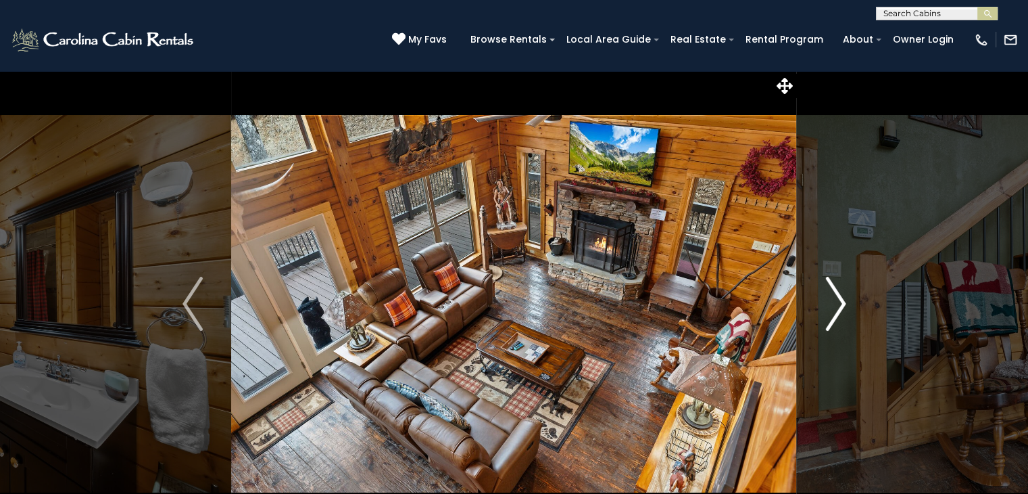
click at [833, 305] on img "Next" at bounding box center [835, 304] width 20 height 54
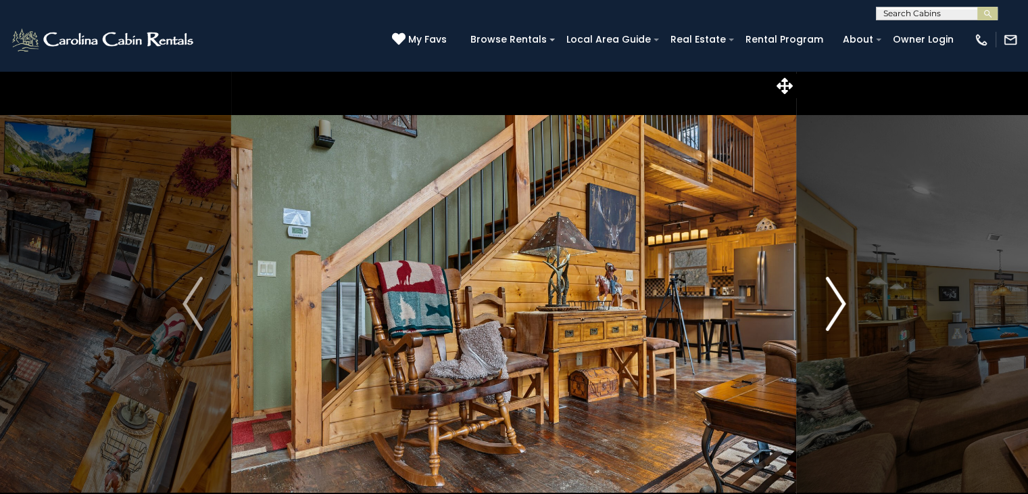
click at [827, 305] on img "Next" at bounding box center [835, 304] width 20 height 54
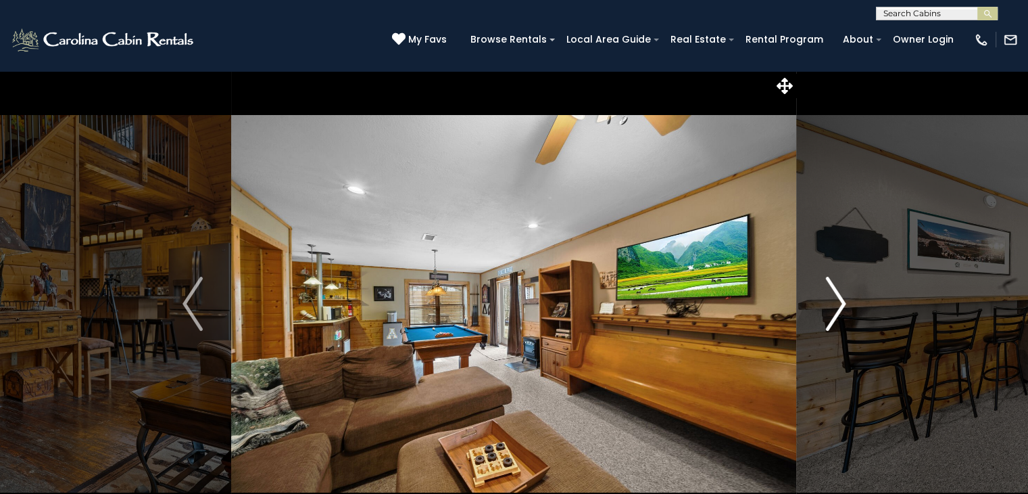
click at [834, 305] on img "Next" at bounding box center [835, 304] width 20 height 54
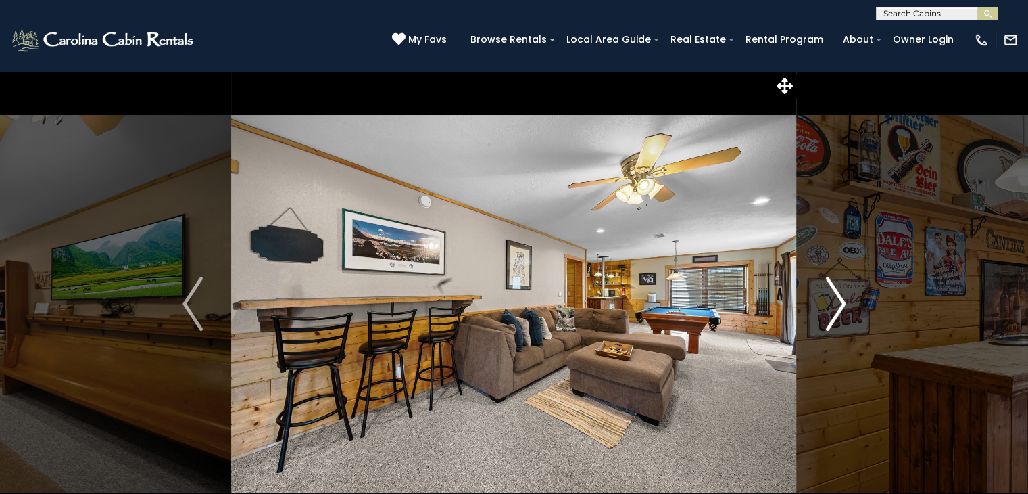
click at [834, 305] on img "Next" at bounding box center [835, 304] width 20 height 54
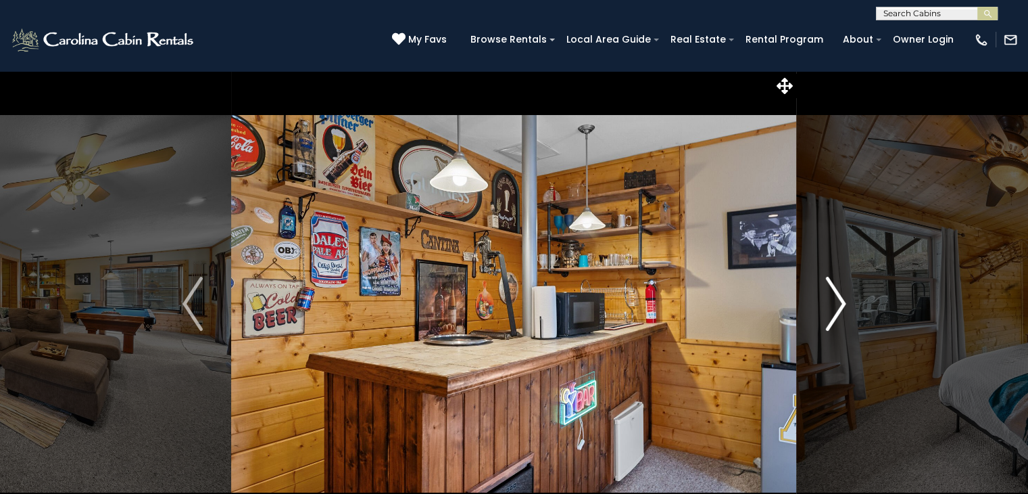
click at [834, 305] on img "Next" at bounding box center [835, 304] width 20 height 54
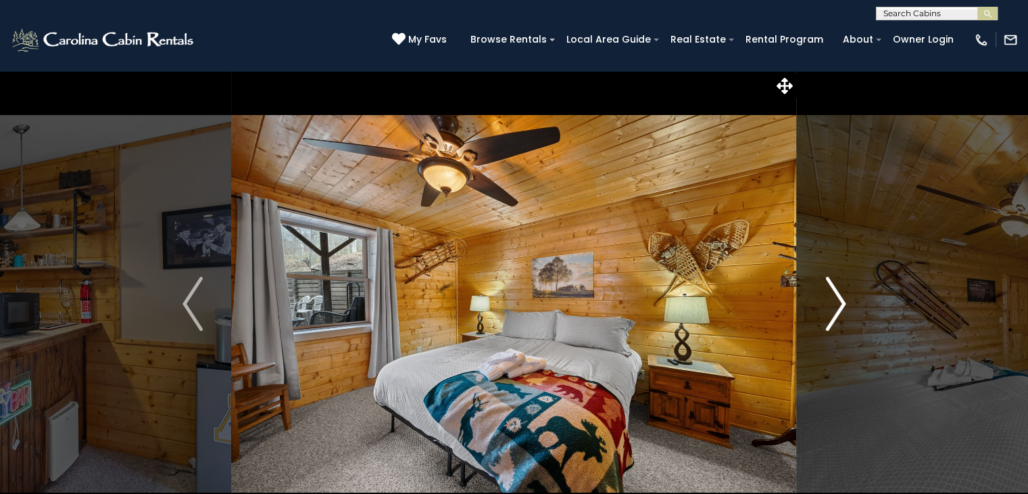
click at [834, 305] on img "Next" at bounding box center [835, 304] width 20 height 54
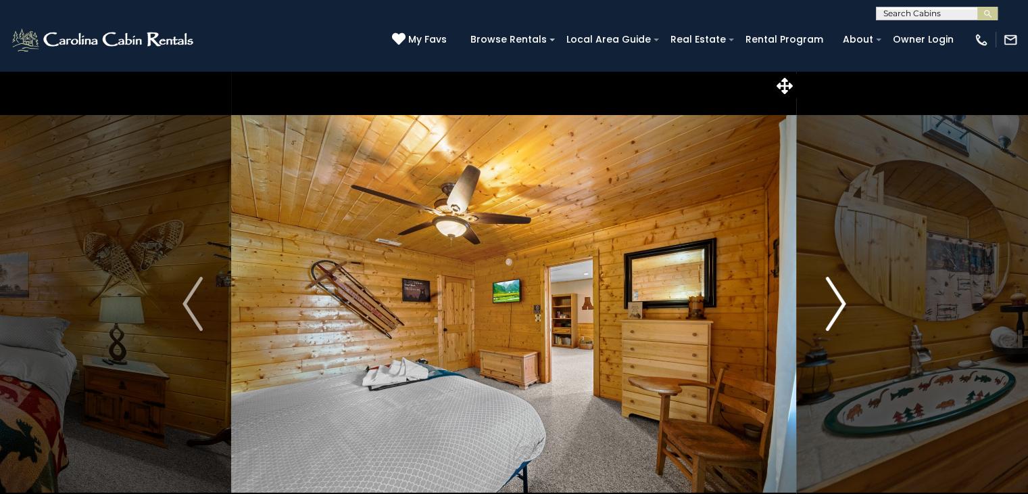
click at [834, 305] on img "Next" at bounding box center [835, 304] width 20 height 54
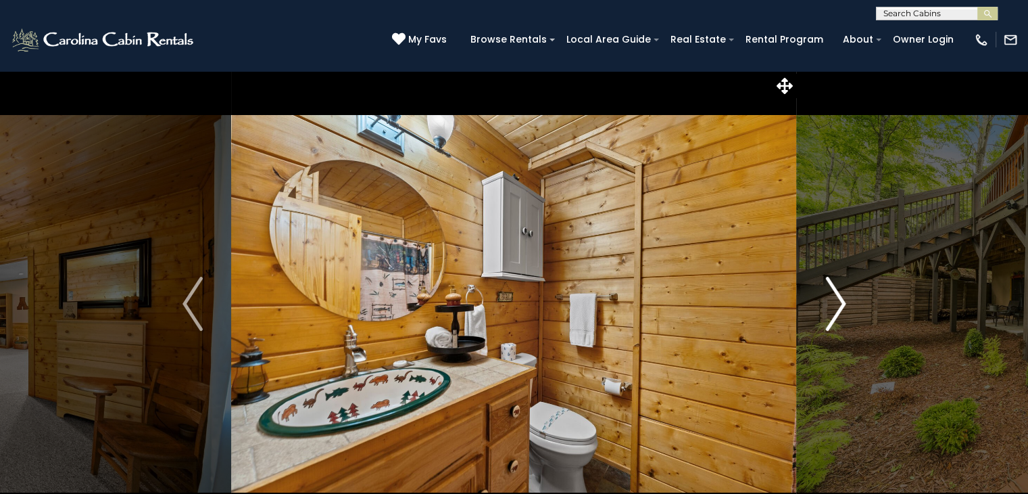
click at [834, 305] on img "Next" at bounding box center [835, 304] width 20 height 54
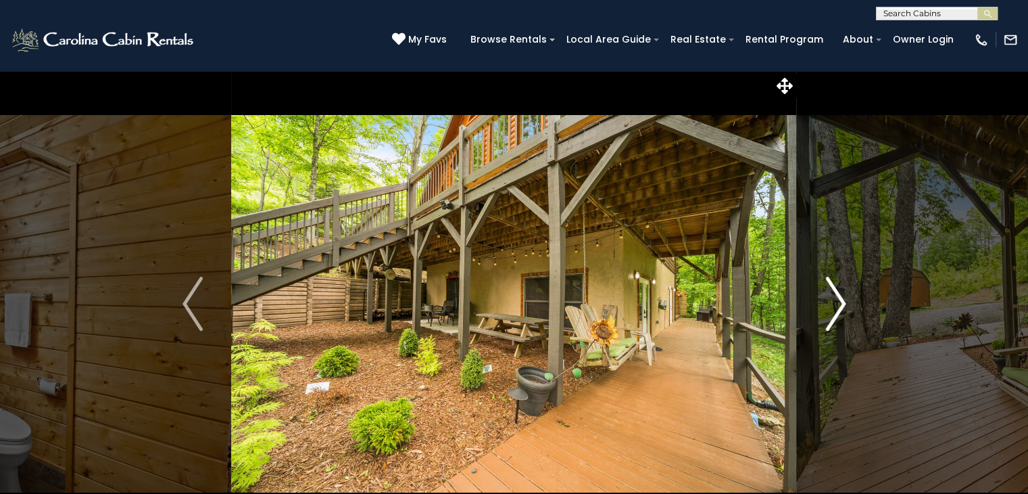
click at [834, 305] on img "Next" at bounding box center [835, 304] width 20 height 54
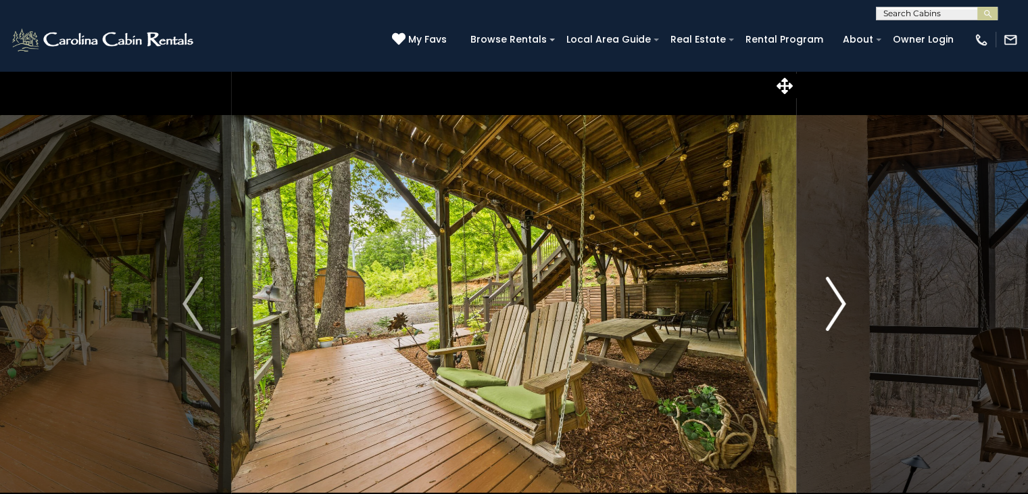
click at [834, 305] on img "Next" at bounding box center [835, 304] width 20 height 54
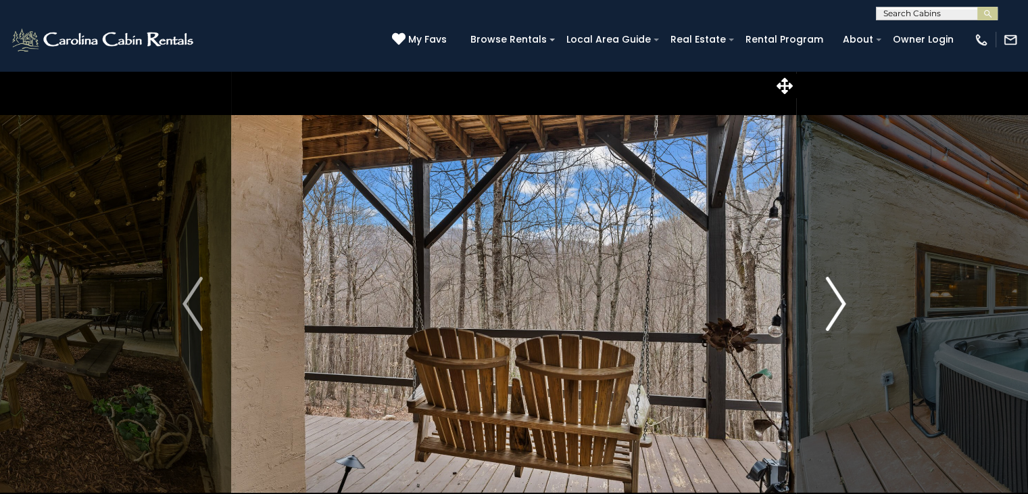
click at [830, 305] on img "Next" at bounding box center [835, 304] width 20 height 54
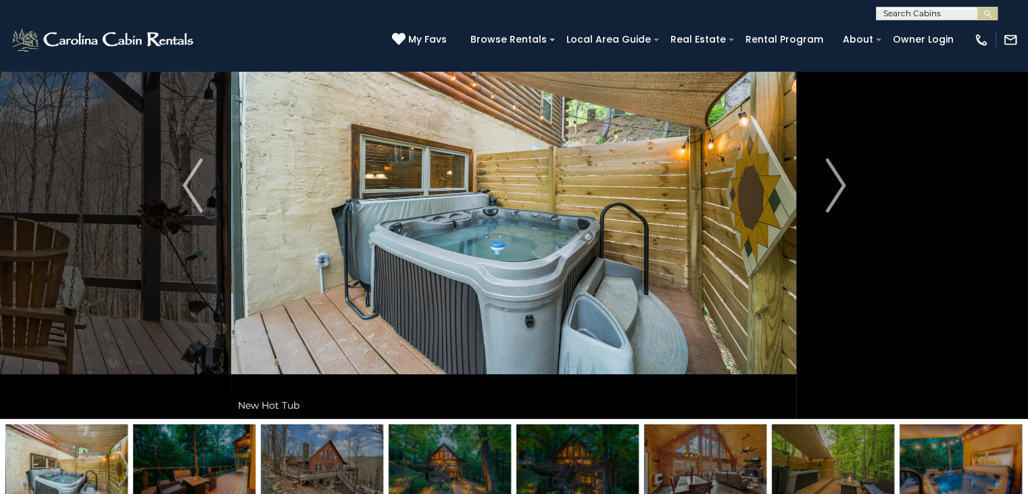
scroll to position [16, 0]
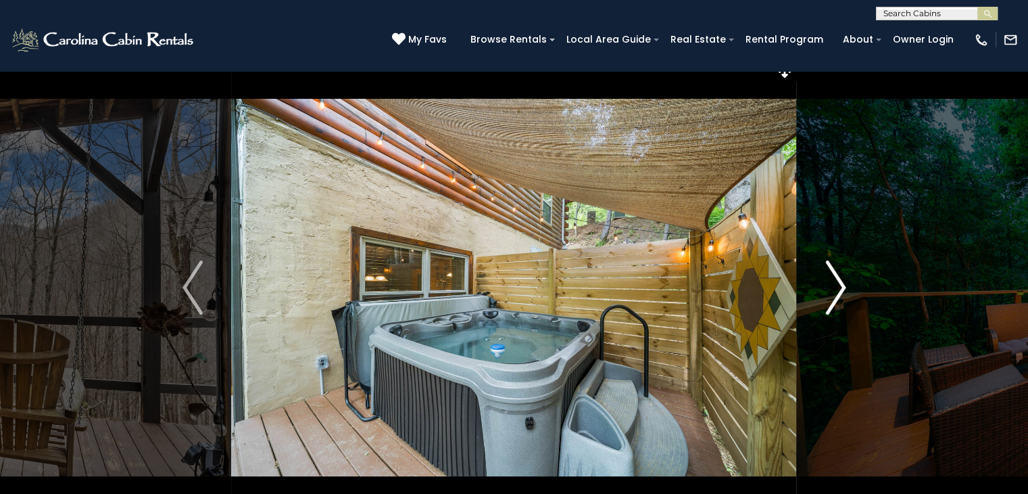
click at [834, 295] on img "Next" at bounding box center [835, 287] width 20 height 54
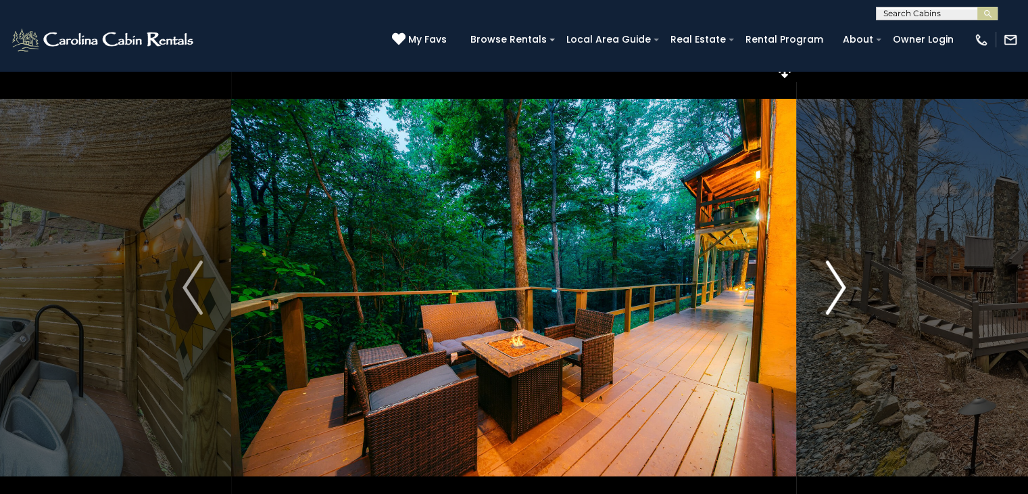
click at [834, 295] on img "Next" at bounding box center [835, 287] width 20 height 54
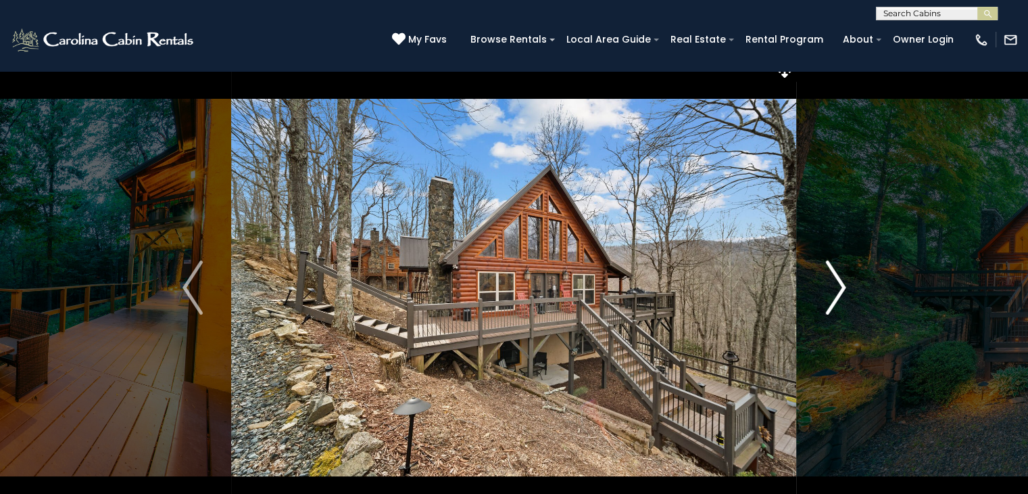
click at [834, 295] on img "Next" at bounding box center [835, 287] width 20 height 54
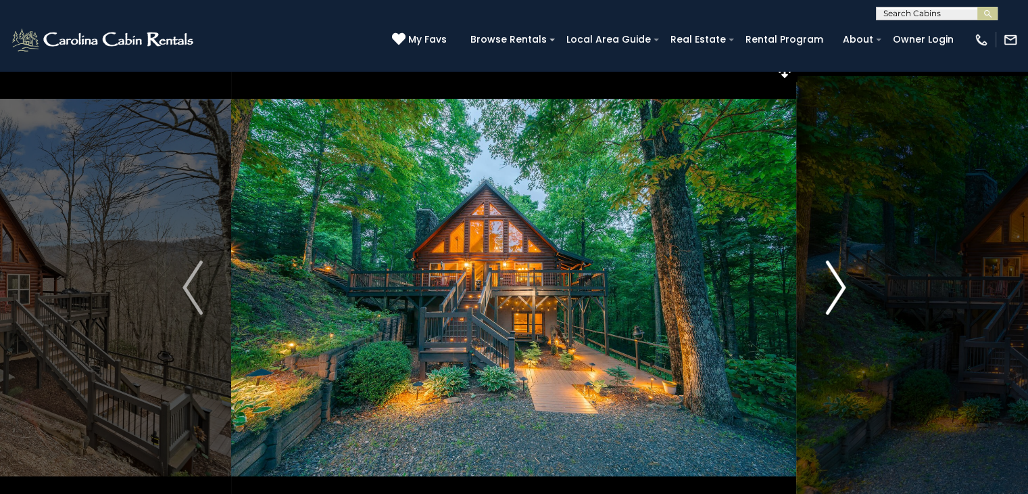
click at [830, 295] on img "Next" at bounding box center [835, 287] width 20 height 54
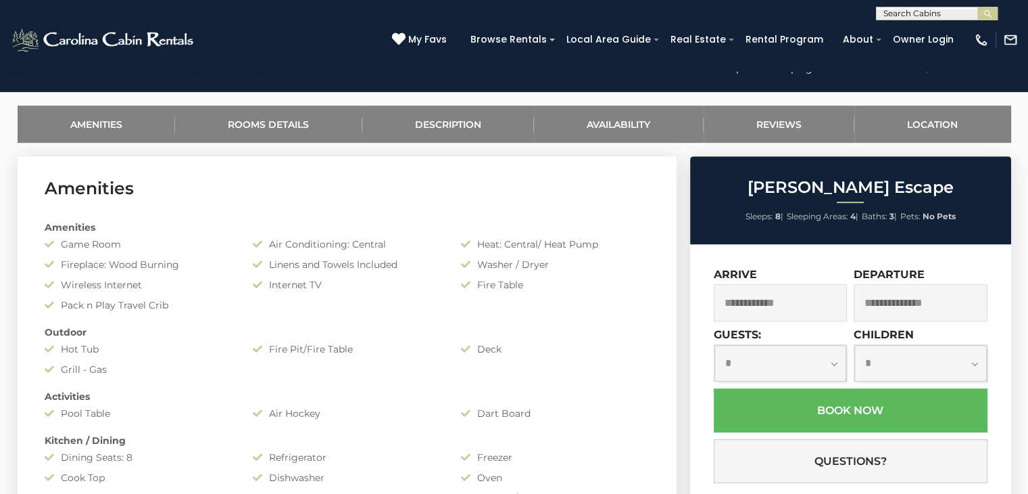
scroll to position [406, 0]
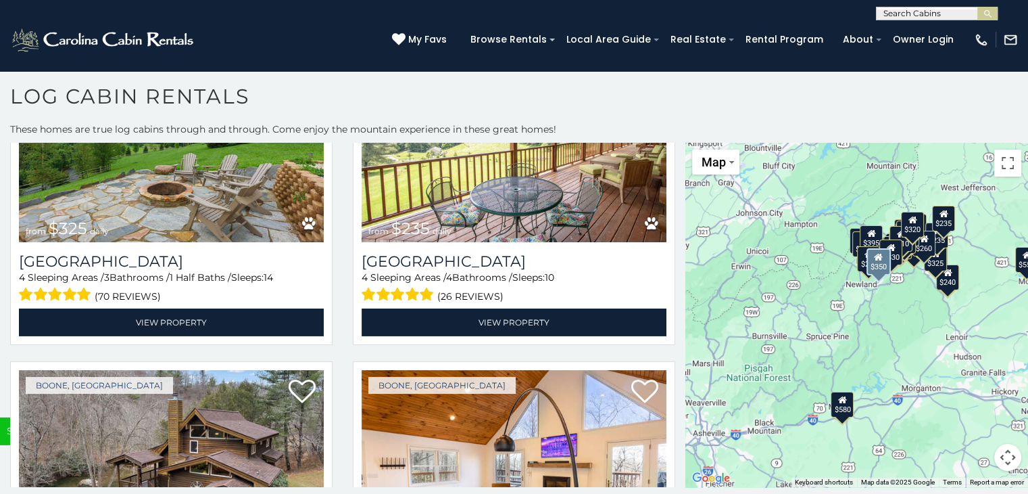
scroll to position [4633, 0]
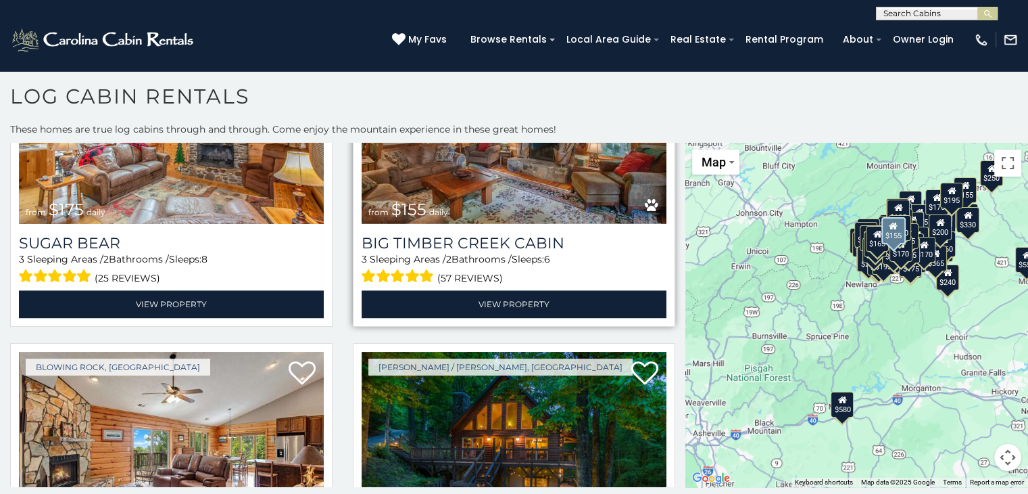
scroll to position [17501, 0]
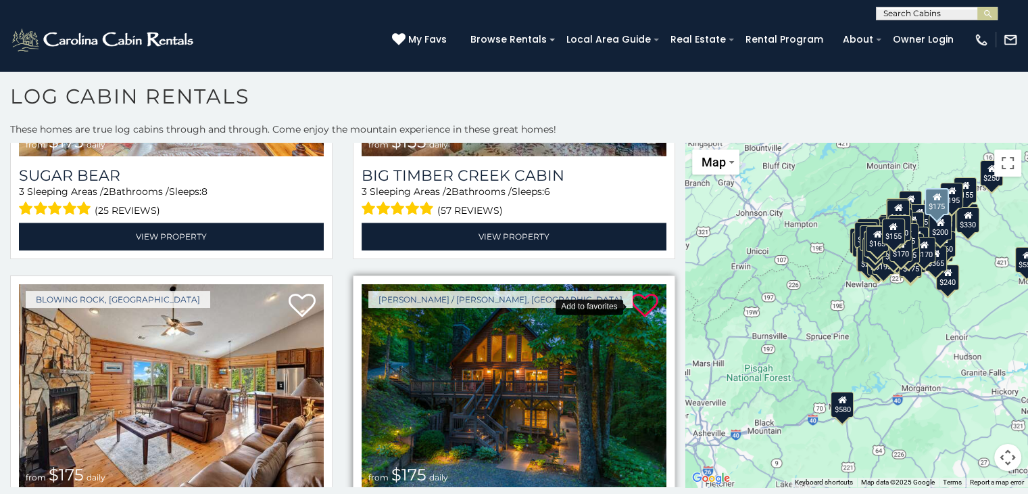
click at [639, 292] on icon at bounding box center [644, 305] width 27 height 27
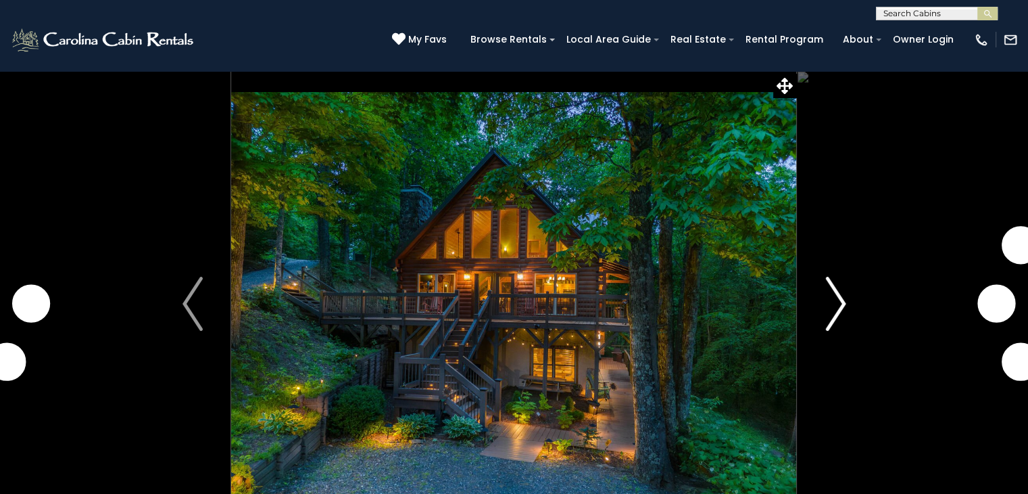
click at [840, 305] on img "Next" at bounding box center [835, 304] width 20 height 54
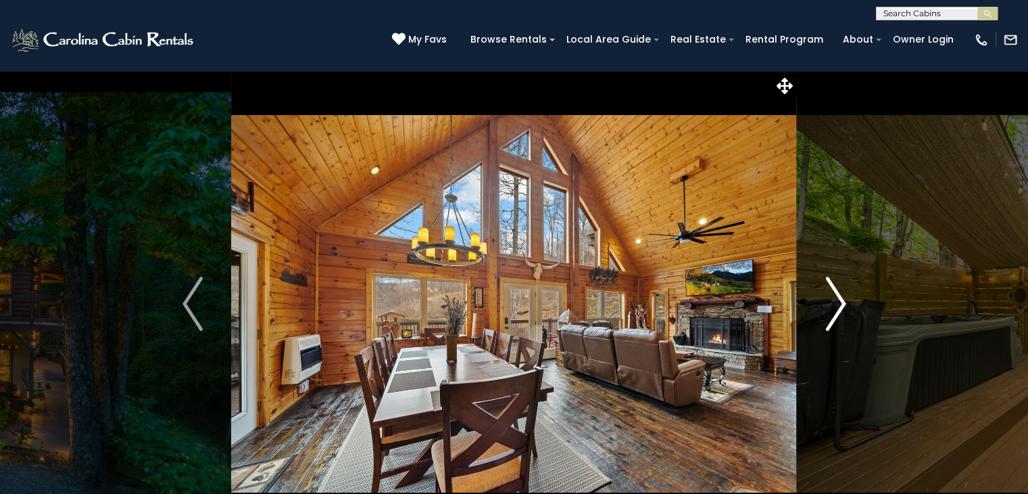
click at [840, 304] on img "Next" at bounding box center [835, 304] width 20 height 54
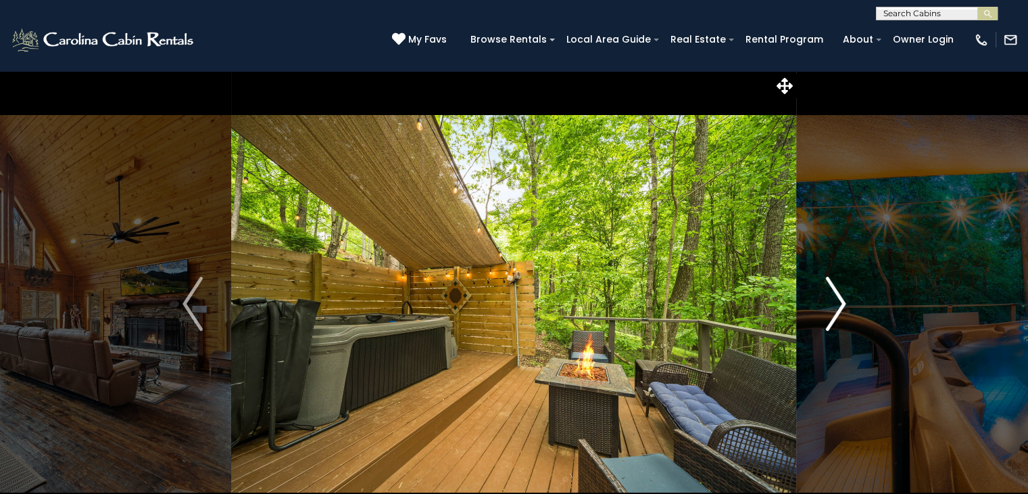
click at [840, 304] on img "Next" at bounding box center [835, 304] width 20 height 54
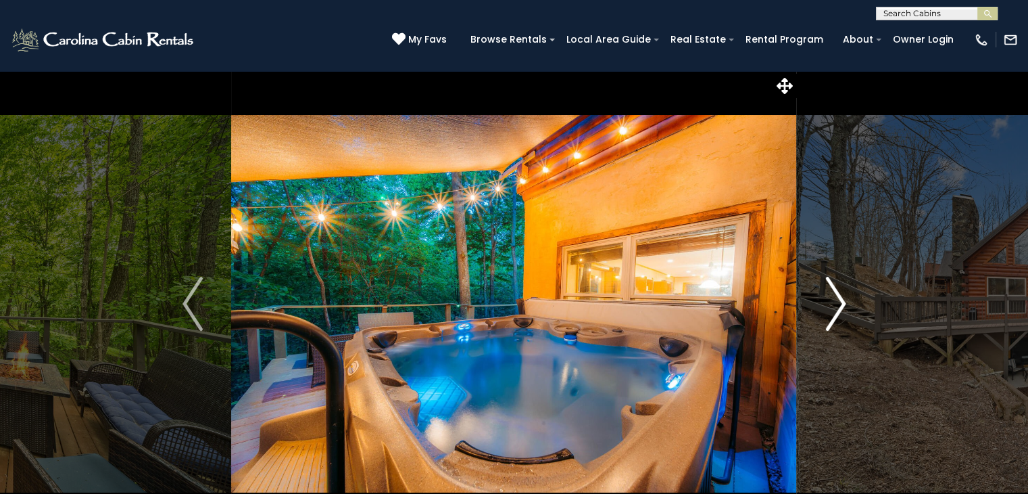
click at [840, 304] on img "Next" at bounding box center [835, 304] width 20 height 54
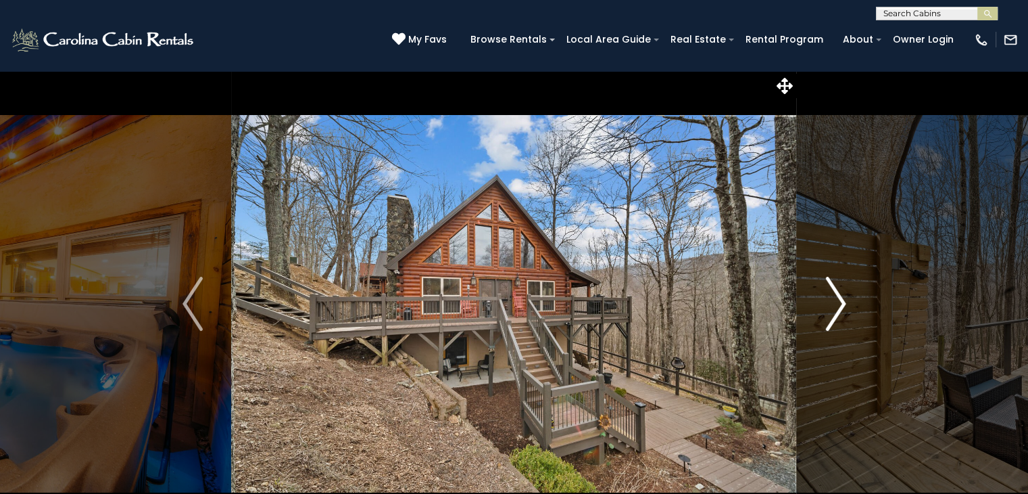
click at [840, 304] on img "Next" at bounding box center [835, 304] width 20 height 54
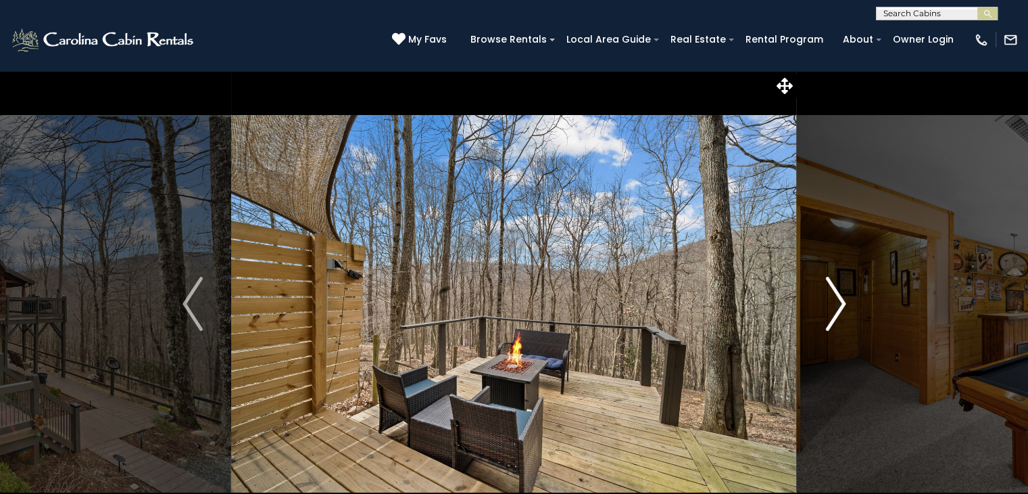
click at [840, 304] on img "Next" at bounding box center [835, 304] width 20 height 54
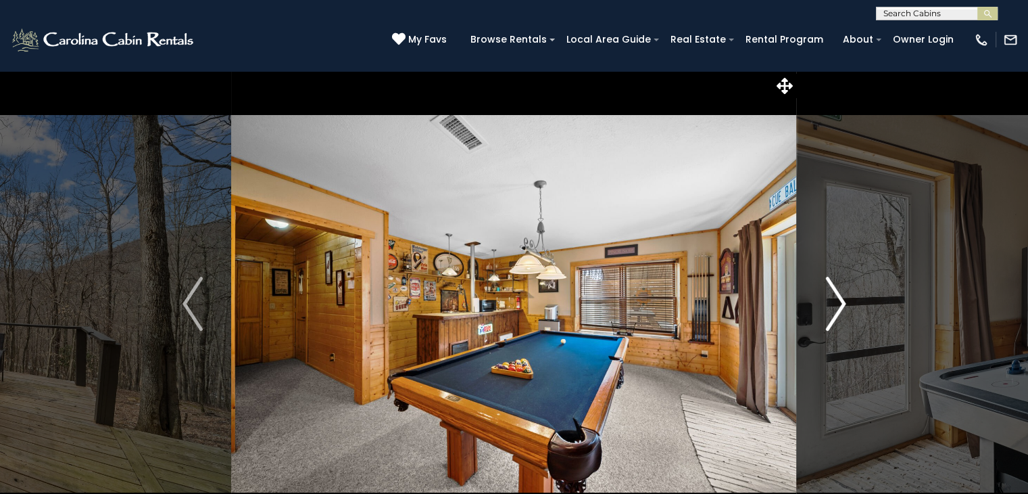
click at [840, 304] on img "Next" at bounding box center [835, 304] width 20 height 54
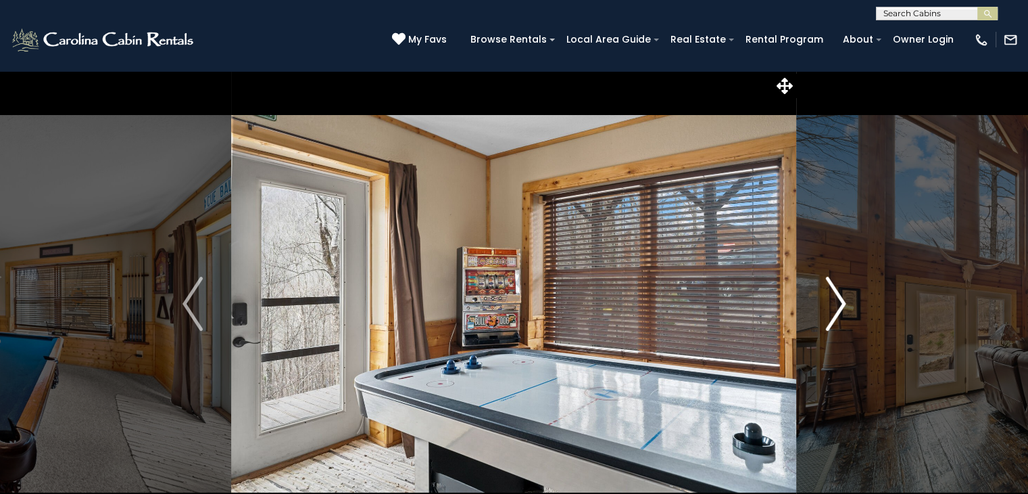
click at [840, 304] on img "Next" at bounding box center [835, 304] width 20 height 54
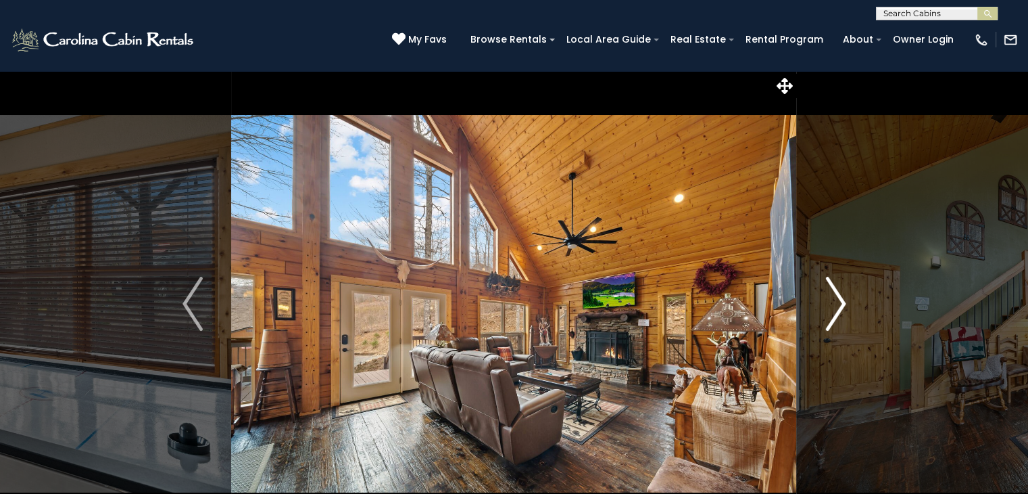
click at [840, 304] on img "Next" at bounding box center [835, 304] width 20 height 54
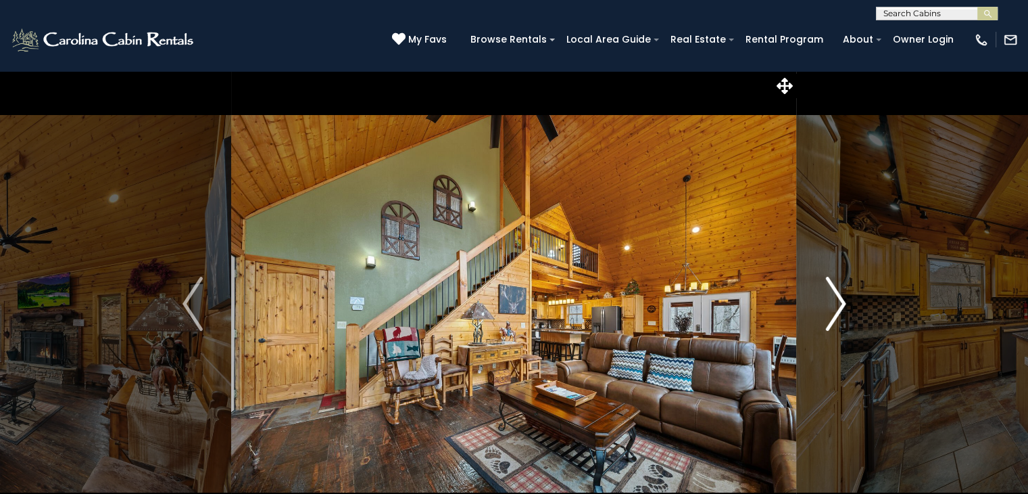
click at [840, 304] on img "Next" at bounding box center [835, 304] width 20 height 54
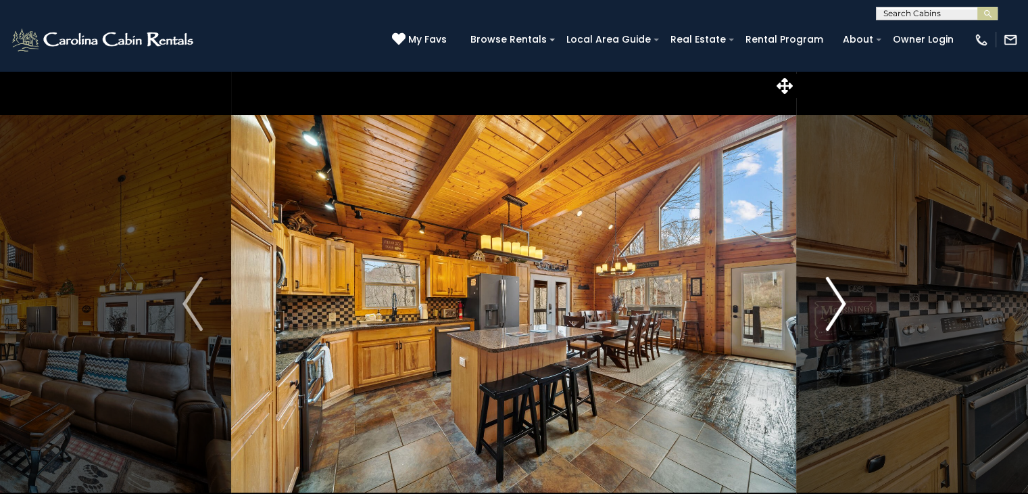
click at [842, 306] on img "Next" at bounding box center [835, 304] width 20 height 54
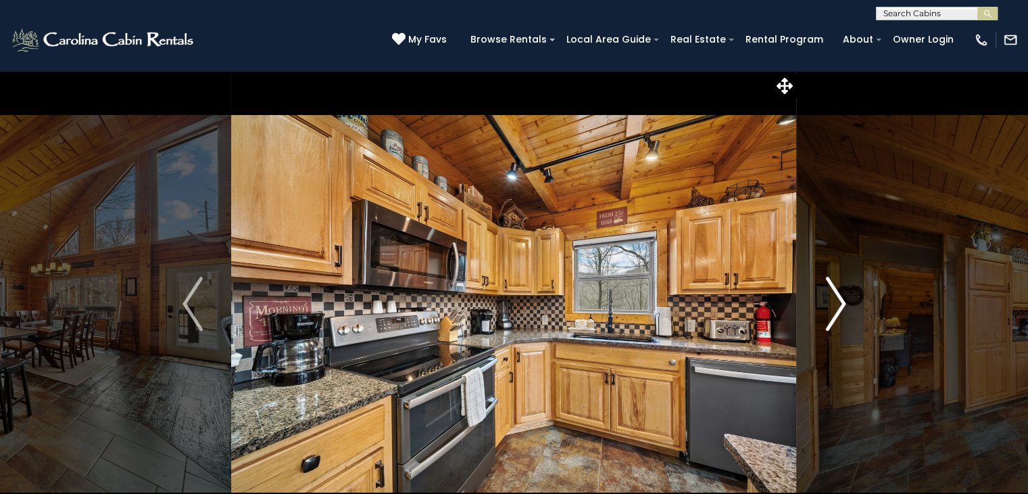
click at [839, 308] on img "Next" at bounding box center [835, 304] width 20 height 54
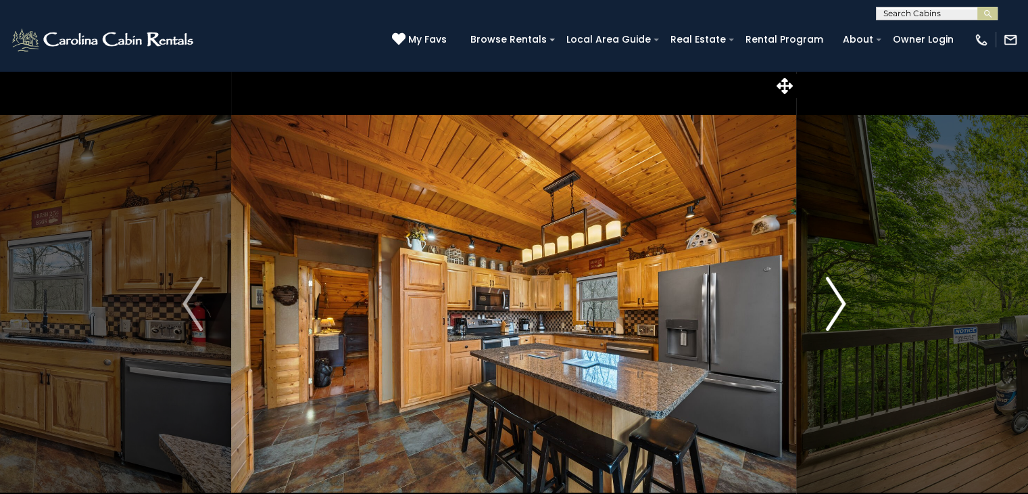
click at [839, 308] on img "Next" at bounding box center [835, 304] width 20 height 54
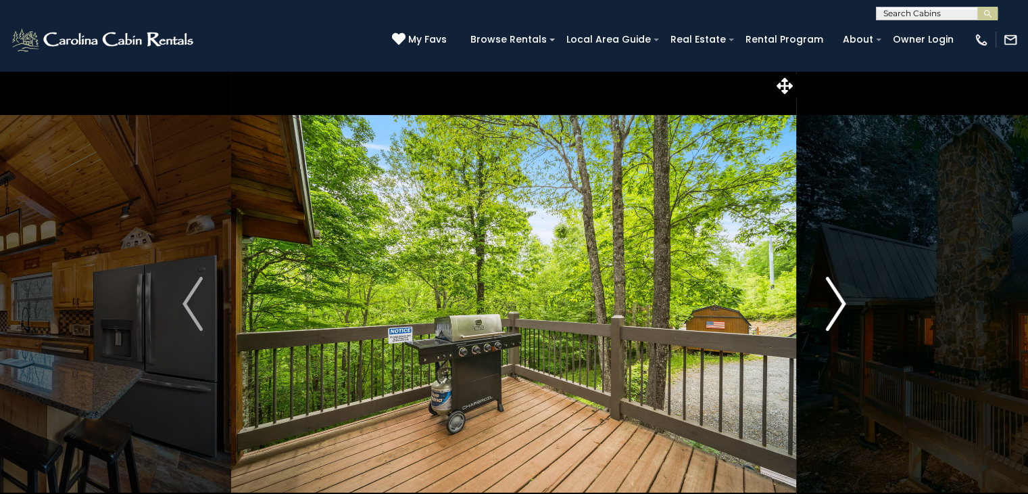
click at [839, 308] on img "Next" at bounding box center [835, 304] width 20 height 54
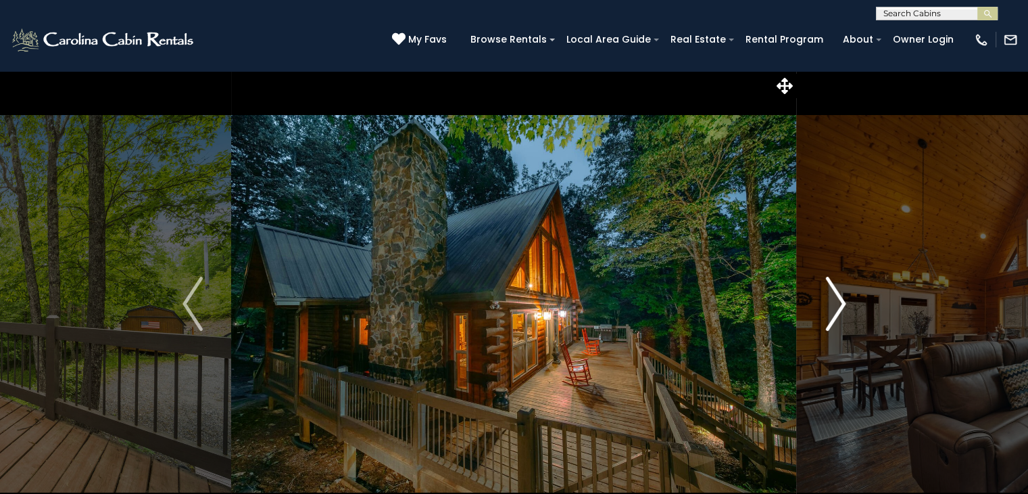
click at [839, 308] on img "Next" at bounding box center [835, 304] width 20 height 54
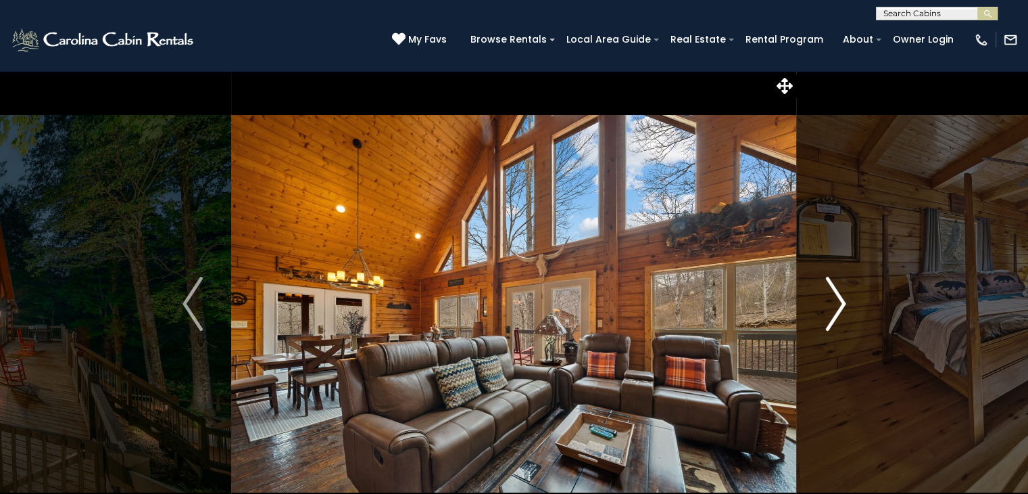
click at [839, 308] on img "Next" at bounding box center [835, 304] width 20 height 54
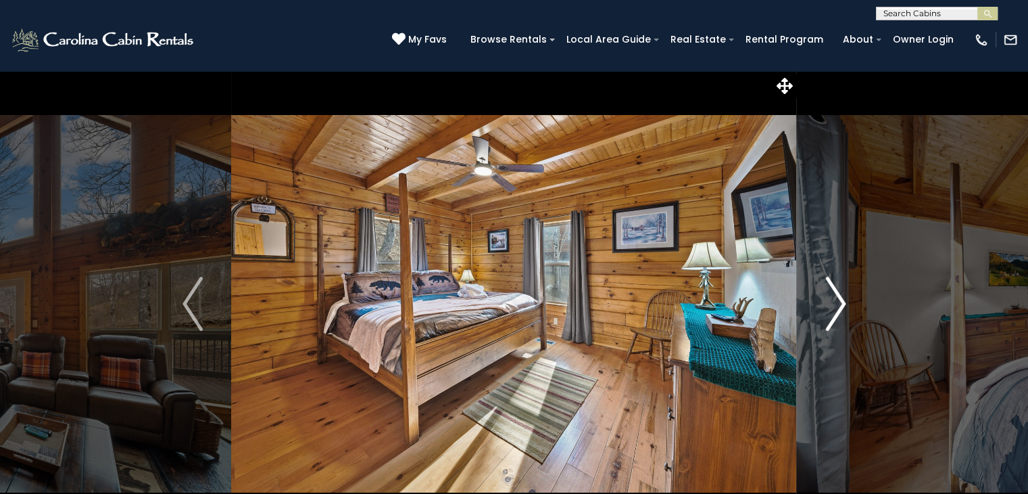
click at [838, 308] on img "Next" at bounding box center [835, 304] width 20 height 54
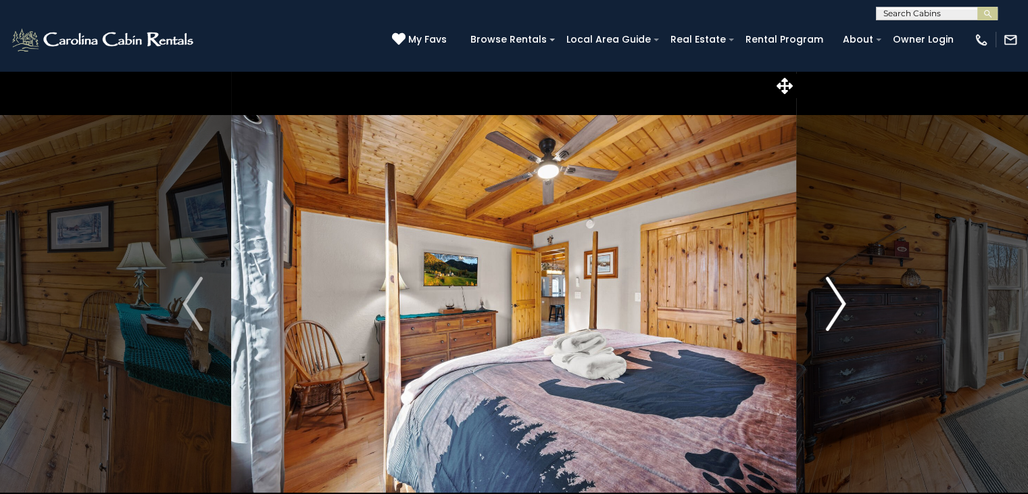
click at [838, 308] on img "Next" at bounding box center [835, 304] width 20 height 54
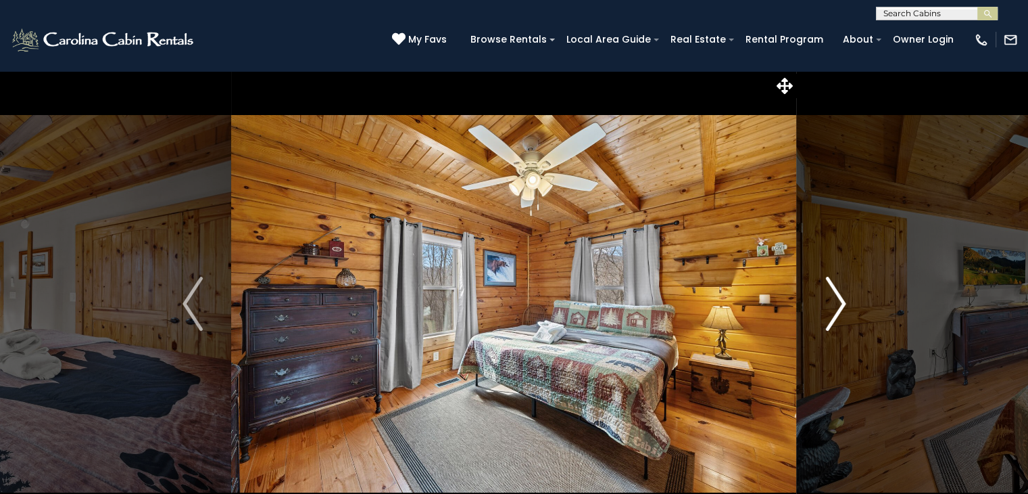
click at [836, 304] on img "Next" at bounding box center [835, 304] width 20 height 54
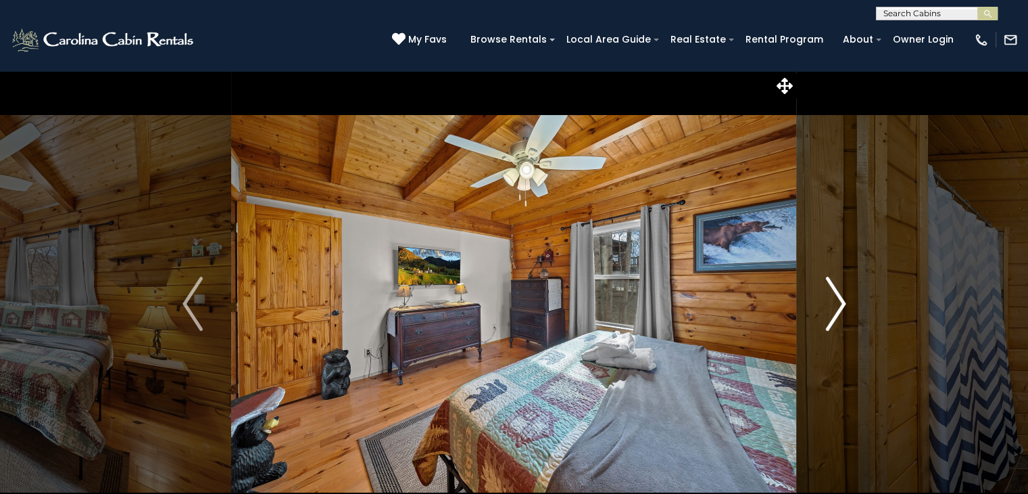
click at [836, 304] on img "Next" at bounding box center [835, 304] width 20 height 54
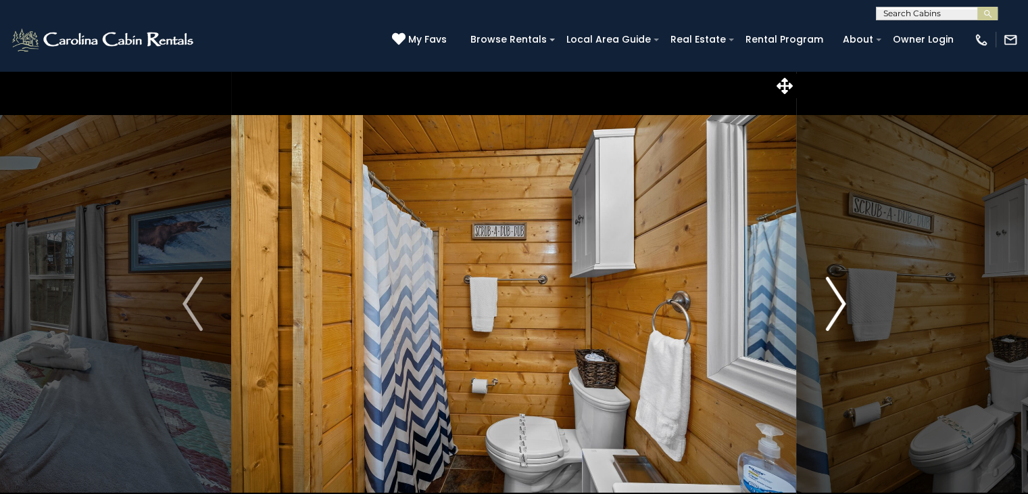
click at [836, 304] on img "Next" at bounding box center [835, 304] width 20 height 54
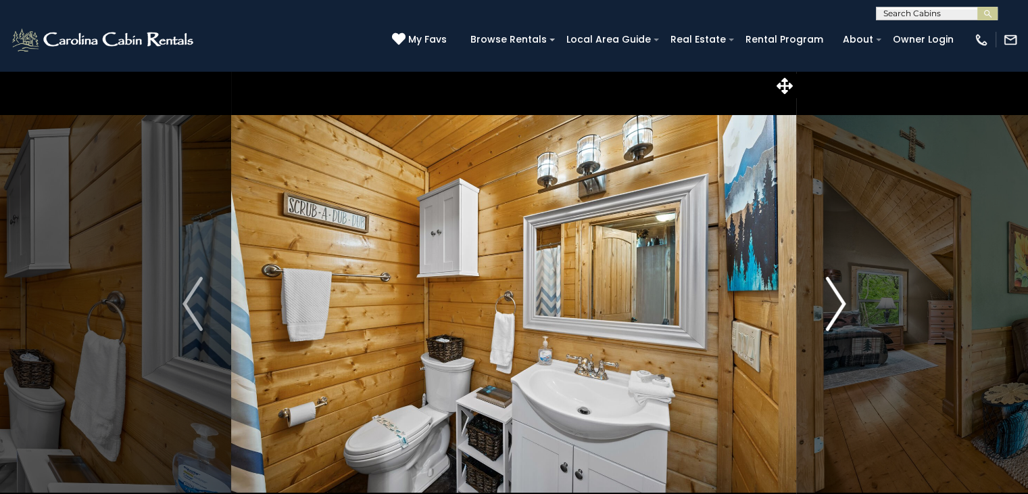
click at [836, 304] on img "Next" at bounding box center [835, 304] width 20 height 54
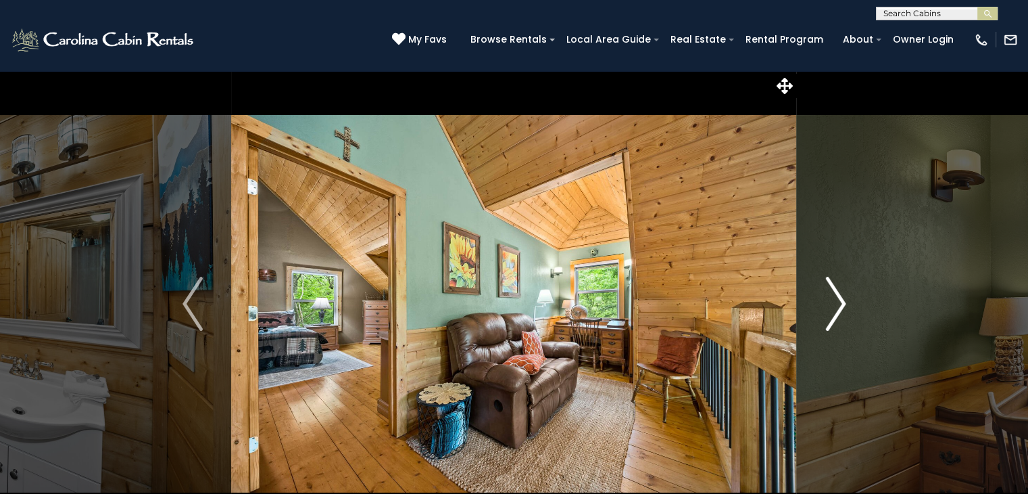
click at [836, 304] on img "Next" at bounding box center [835, 304] width 20 height 54
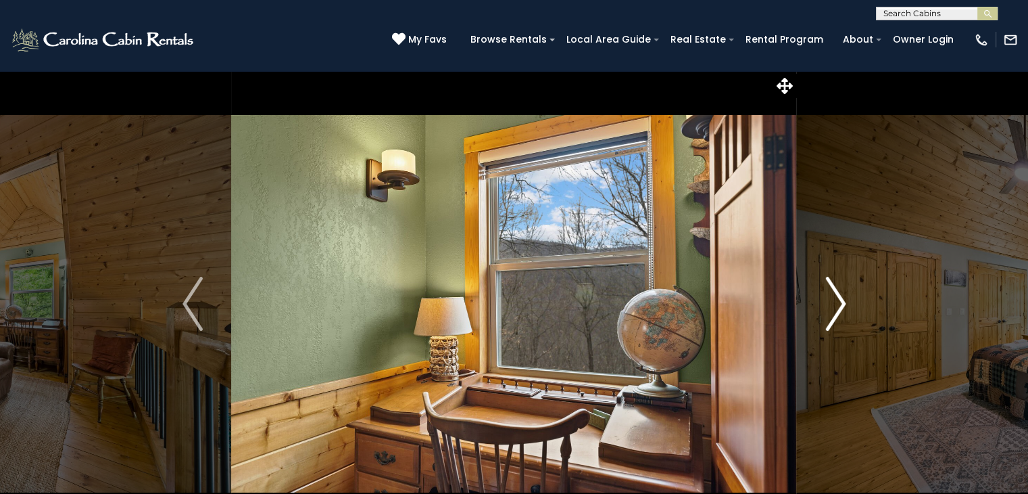
click at [836, 304] on img "Next" at bounding box center [835, 304] width 20 height 54
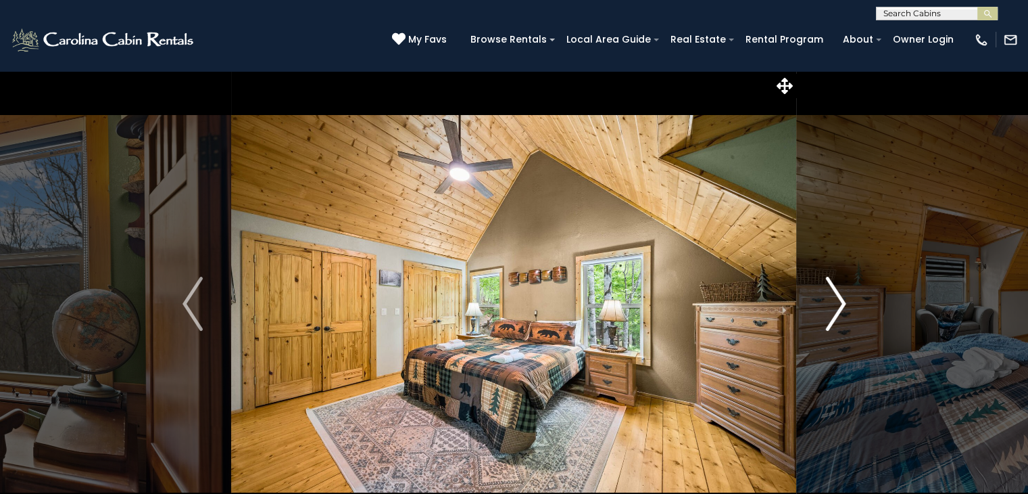
click at [836, 304] on img "Next" at bounding box center [835, 304] width 20 height 54
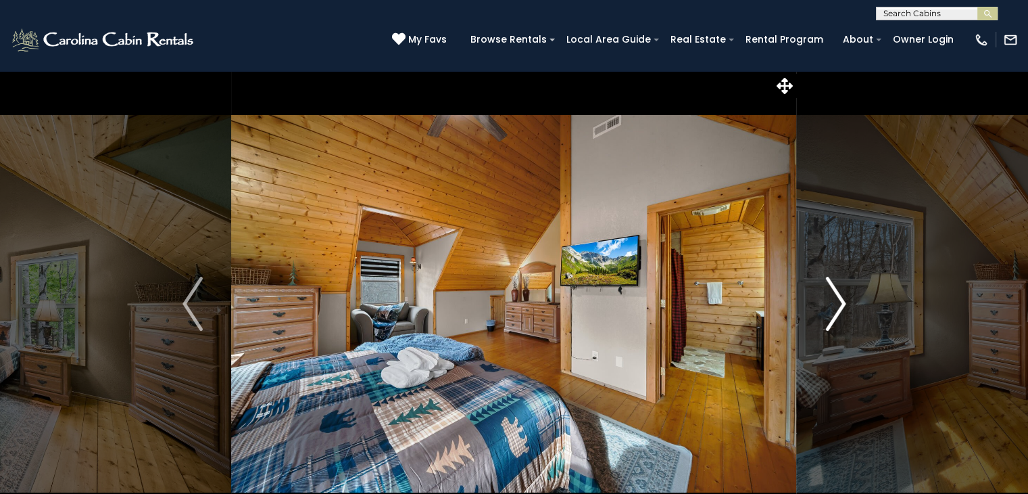
click at [836, 304] on img "Next" at bounding box center [835, 304] width 20 height 54
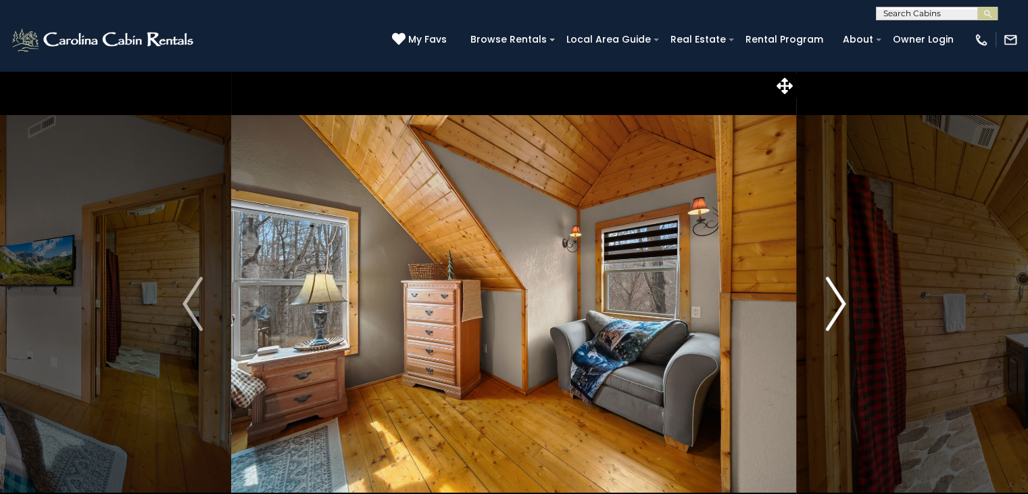
click at [836, 304] on img "Next" at bounding box center [835, 304] width 20 height 54
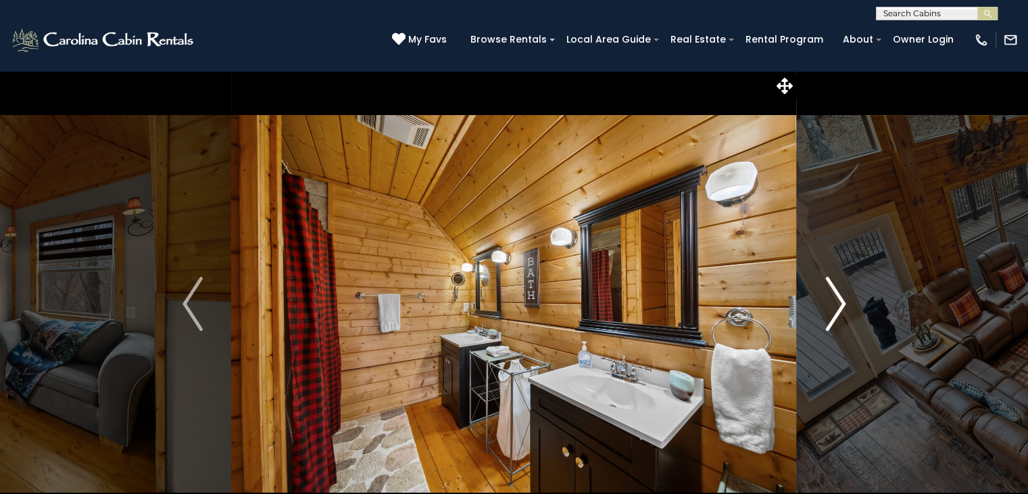
click at [836, 304] on img "Next" at bounding box center [835, 304] width 20 height 54
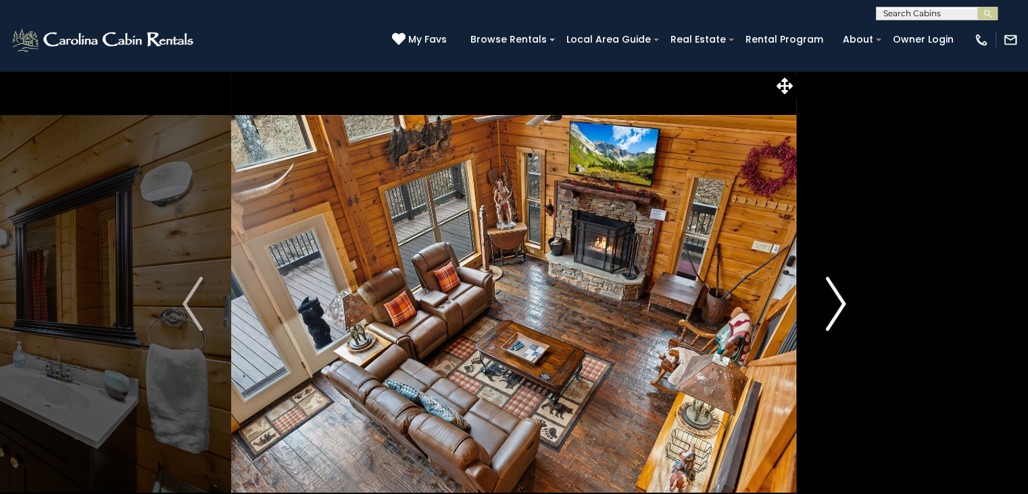
click at [836, 304] on img "Next" at bounding box center [835, 304] width 20 height 54
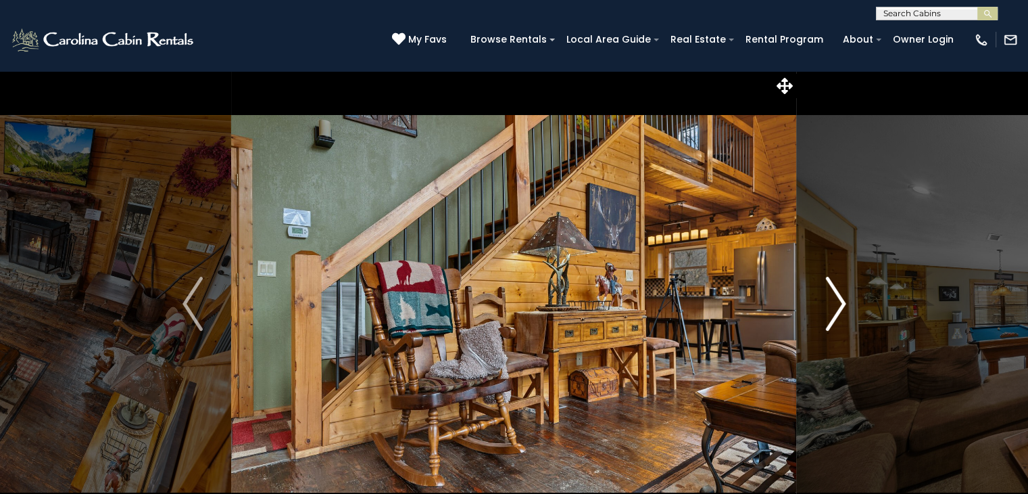
click at [836, 304] on img "Next" at bounding box center [835, 304] width 20 height 54
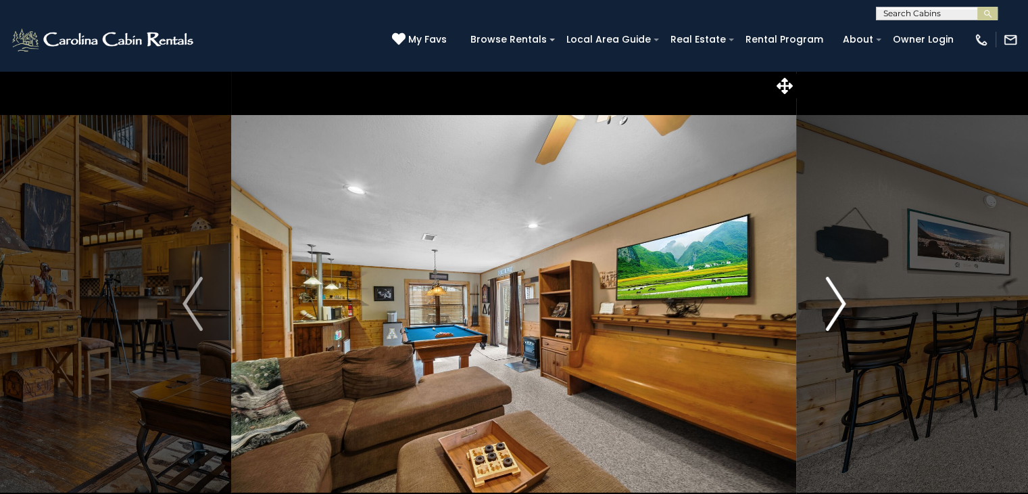
click at [836, 304] on img "Next" at bounding box center [835, 304] width 20 height 54
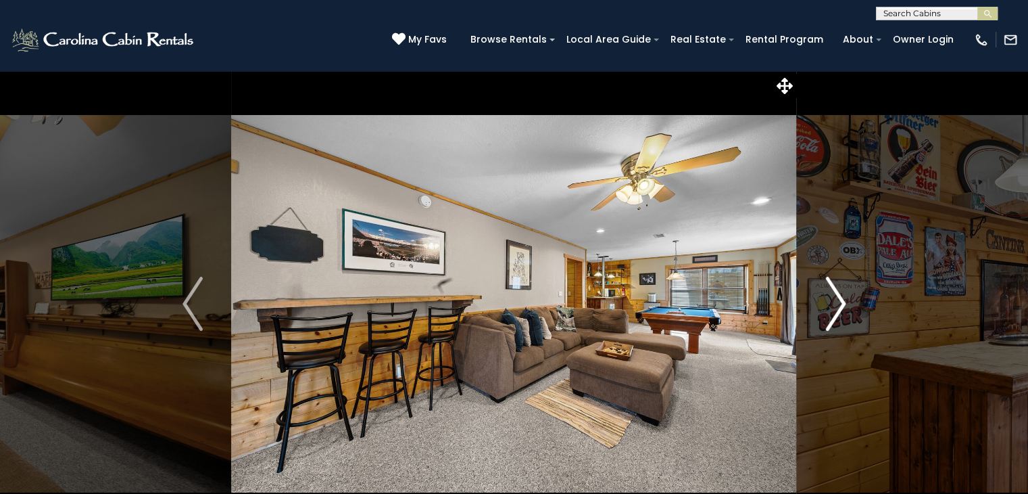
click at [836, 304] on img "Next" at bounding box center [835, 304] width 20 height 54
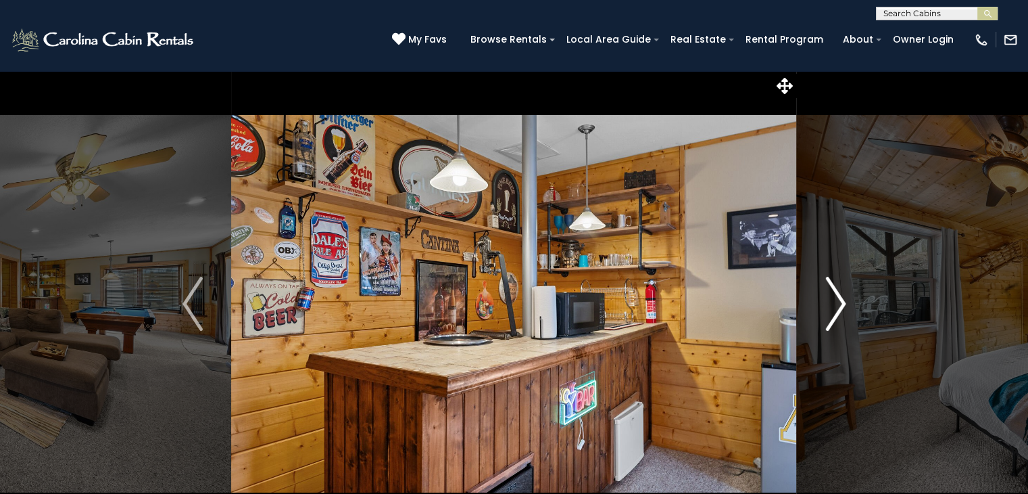
click at [836, 304] on img "Next" at bounding box center [835, 304] width 20 height 54
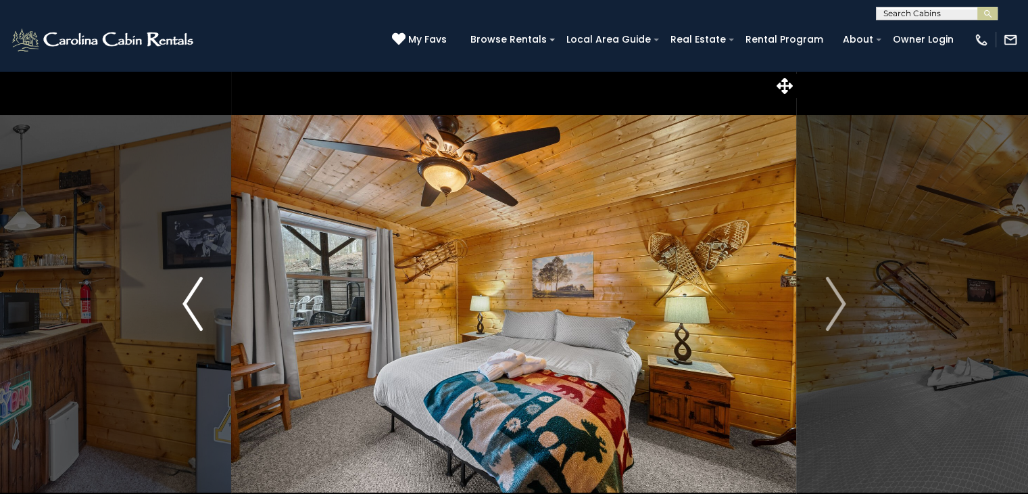
click at [197, 298] on img "Previous" at bounding box center [193, 304] width 20 height 54
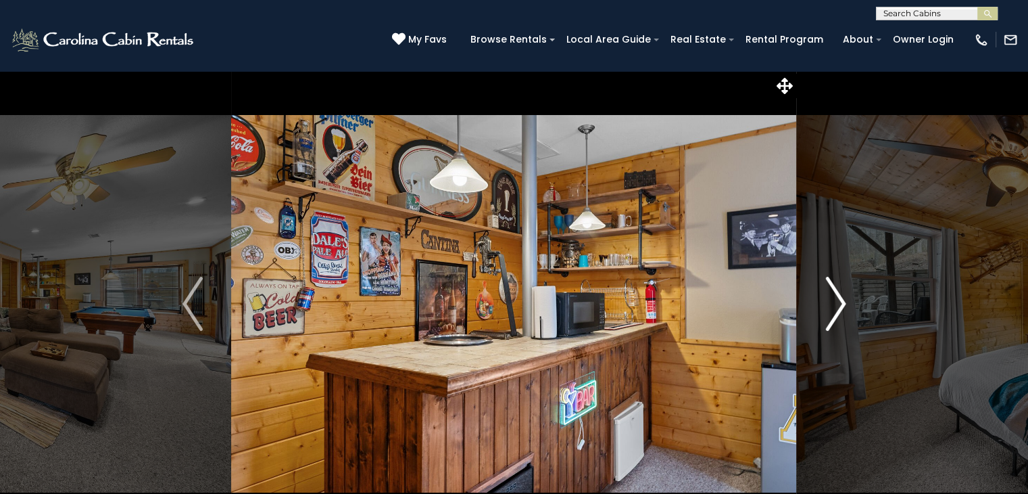
click at [839, 305] on img "Next" at bounding box center [835, 304] width 20 height 54
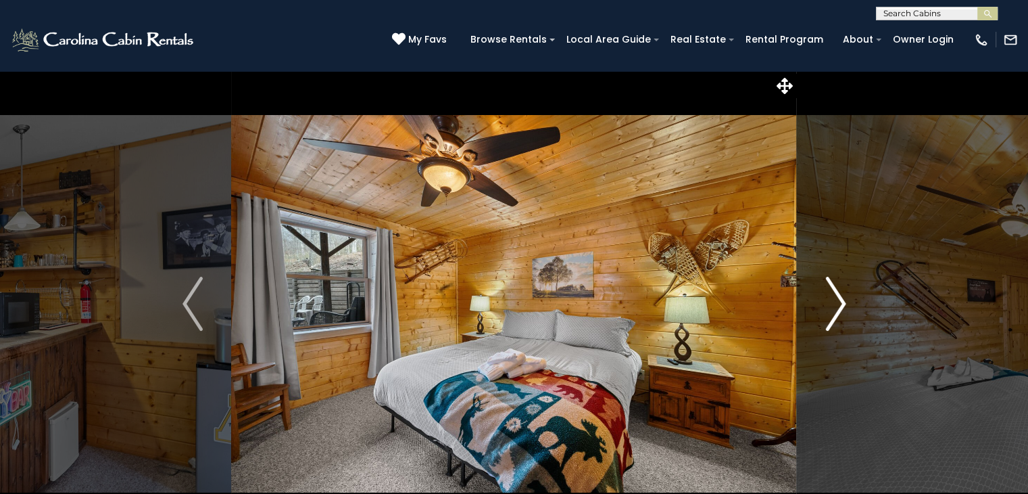
click at [838, 305] on img "Next" at bounding box center [835, 304] width 20 height 54
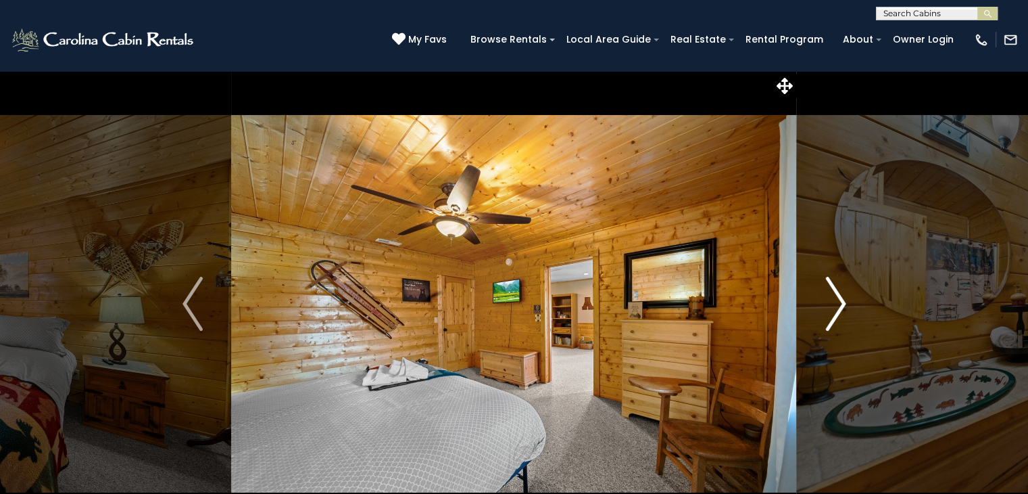
click at [838, 305] on img "Next" at bounding box center [835, 304] width 20 height 54
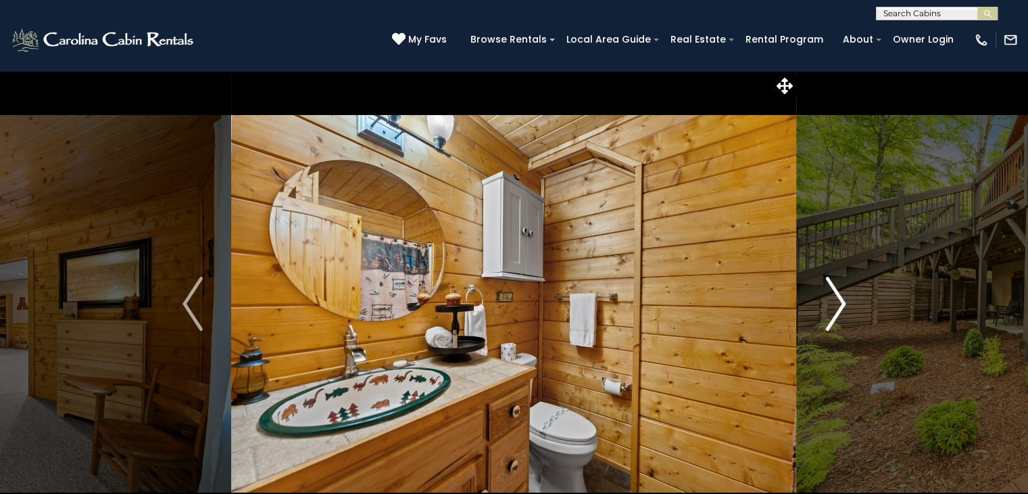
click at [838, 305] on img "Next" at bounding box center [835, 304] width 20 height 54
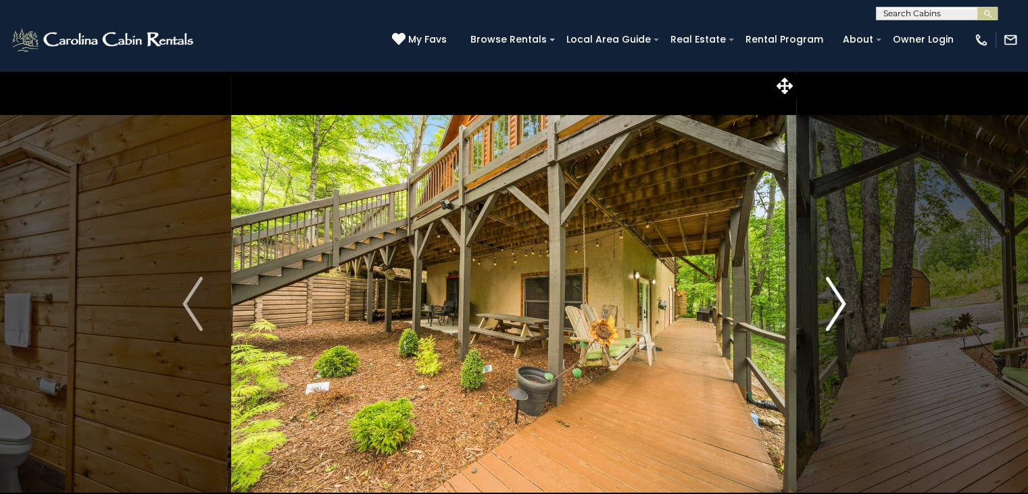
click at [838, 305] on img "Next" at bounding box center [835, 304] width 20 height 54
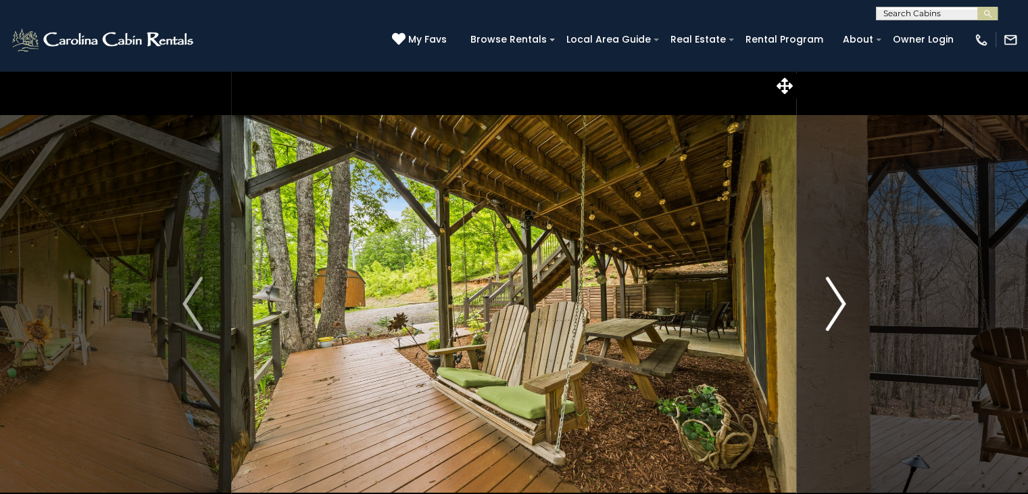
click at [838, 305] on img "Next" at bounding box center [835, 304] width 20 height 54
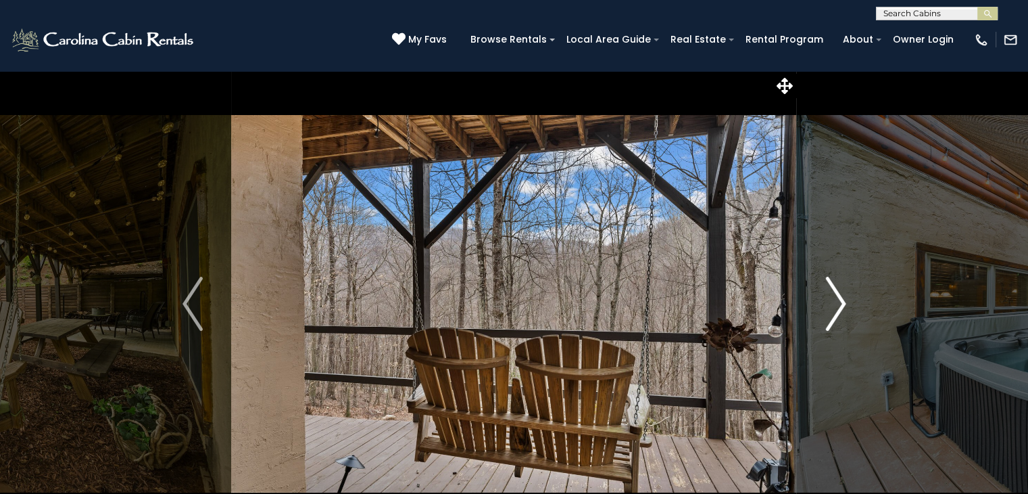
click at [838, 305] on img "Next" at bounding box center [835, 304] width 20 height 54
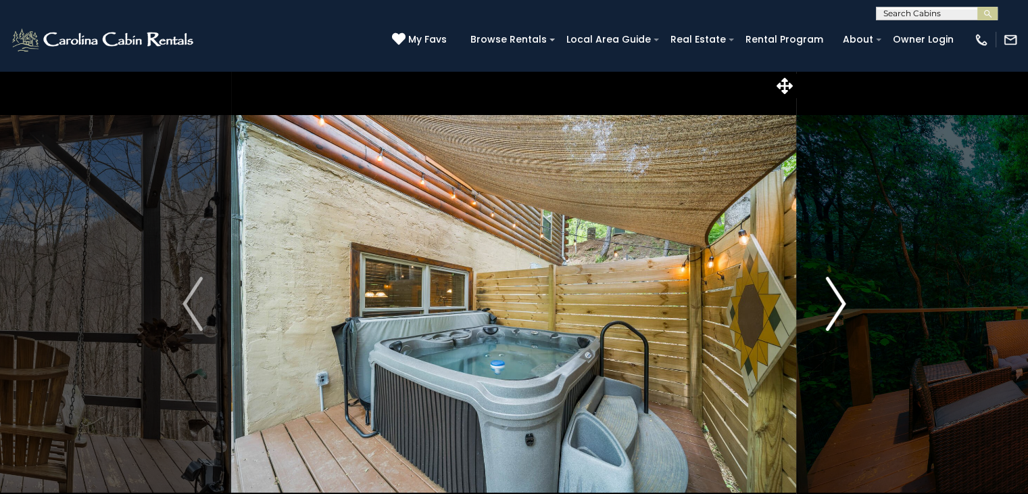
click at [838, 305] on img "Next" at bounding box center [835, 304] width 20 height 54
